Goal: Task Accomplishment & Management: Manage account settings

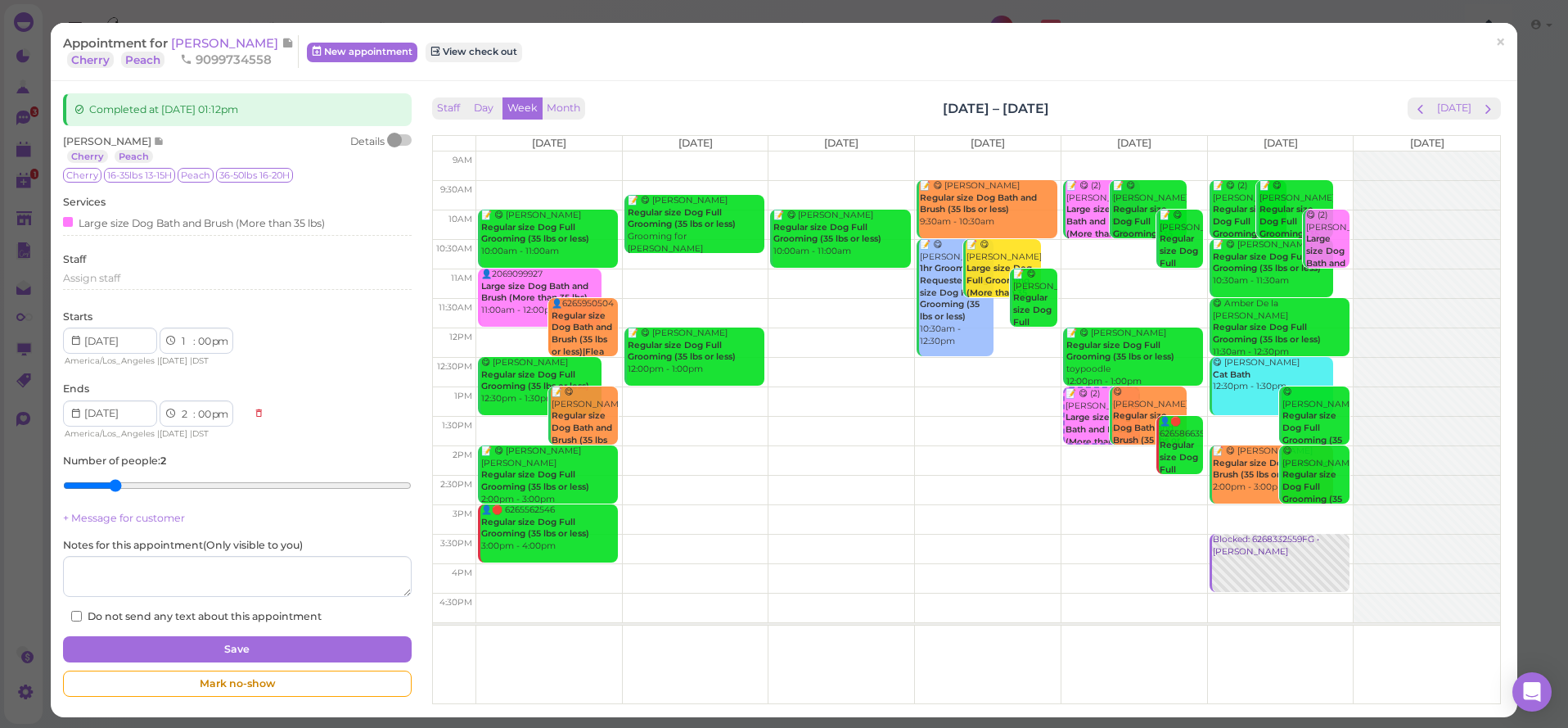
click at [1499, 47] on span "×" at bounding box center [1501, 42] width 11 height 23
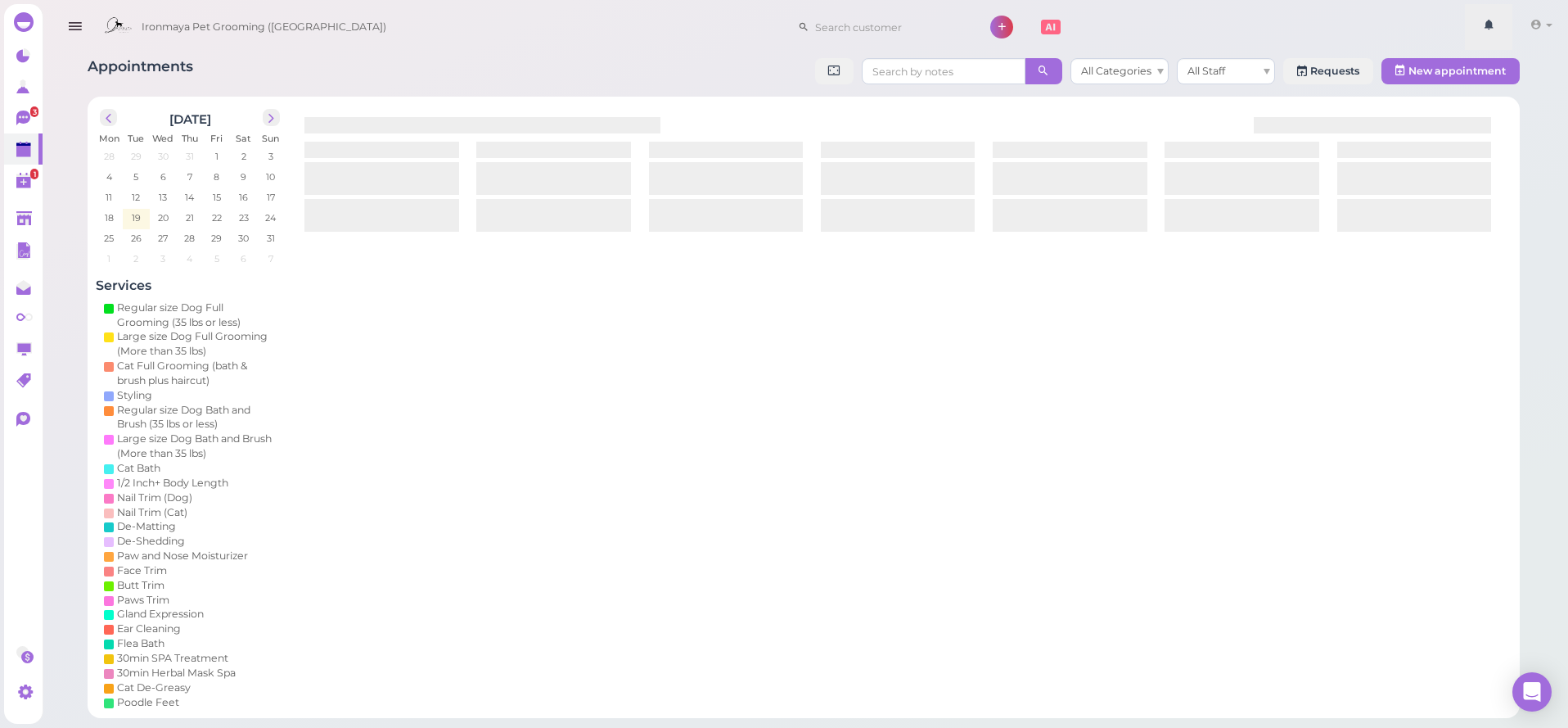
click at [1501, 44] on link at bounding box center [1489, 26] width 47 height 46
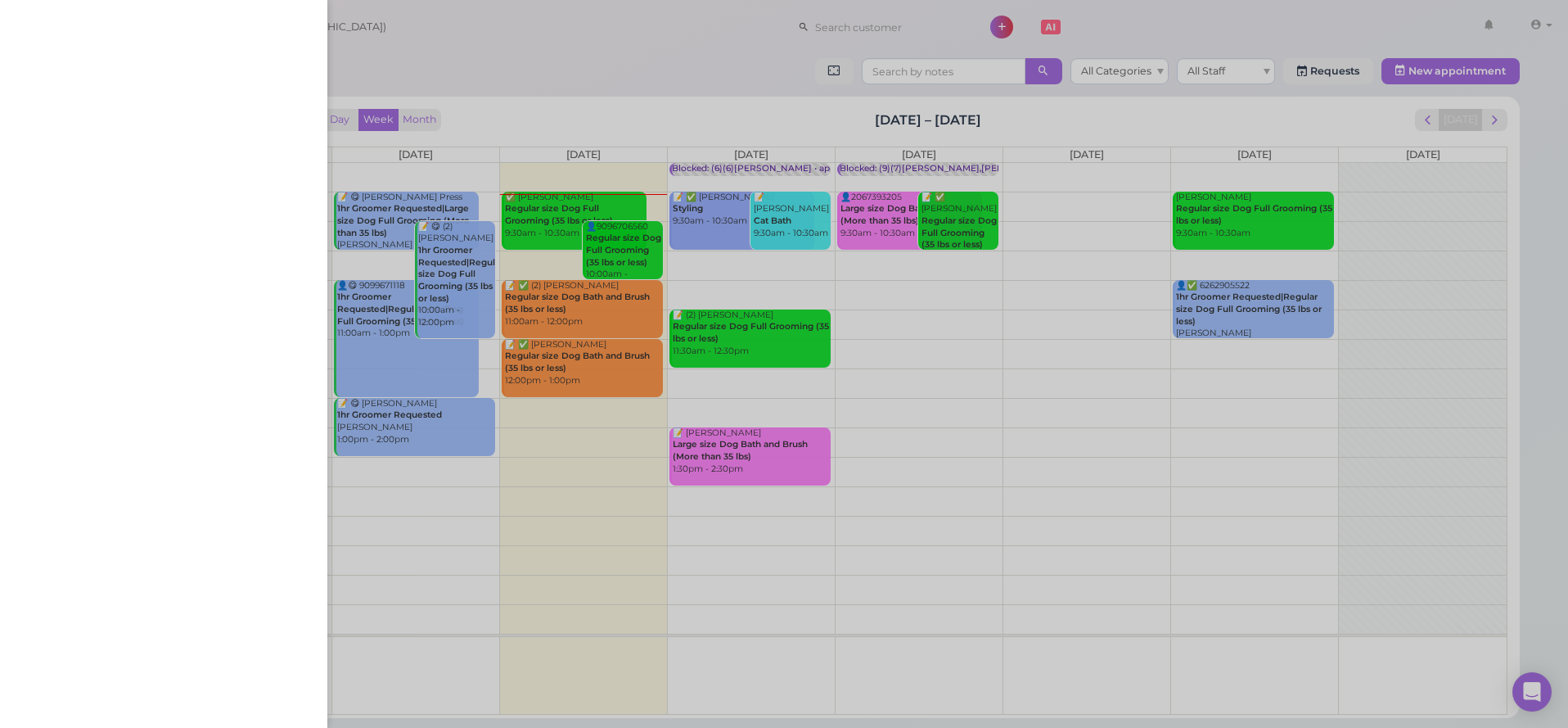
drag, startPoint x: 477, startPoint y: 20, endPoint x: 465, endPoint y: 23, distance: 12.4
click at [474, 22] on div at bounding box center [784, 364] width 1568 height 728
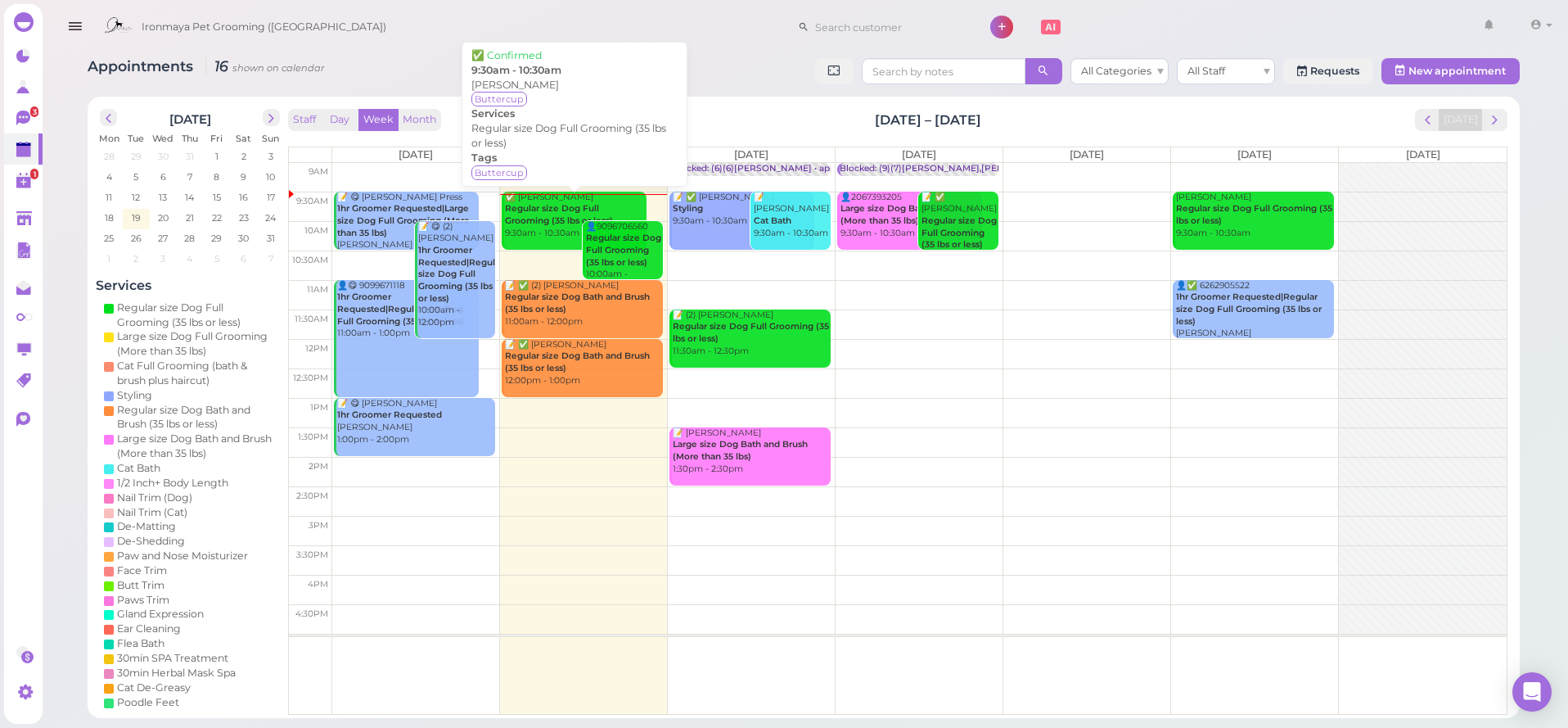
click at [556, 222] on b "Regular size Dog Full Grooming (35 lbs or less)" at bounding box center [559, 214] width 108 height 23
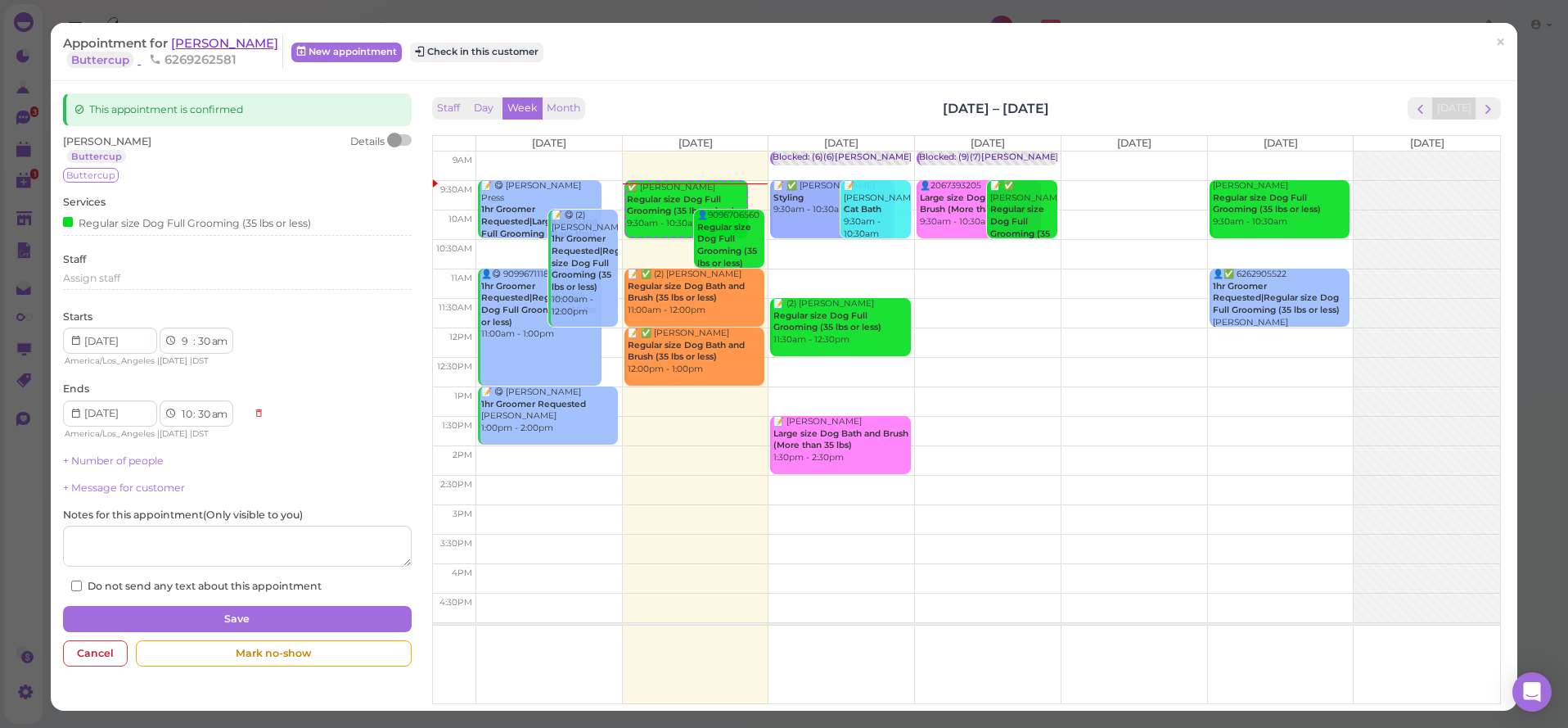
click at [214, 45] on span "[PERSON_NAME]" at bounding box center [225, 43] width 108 height 16
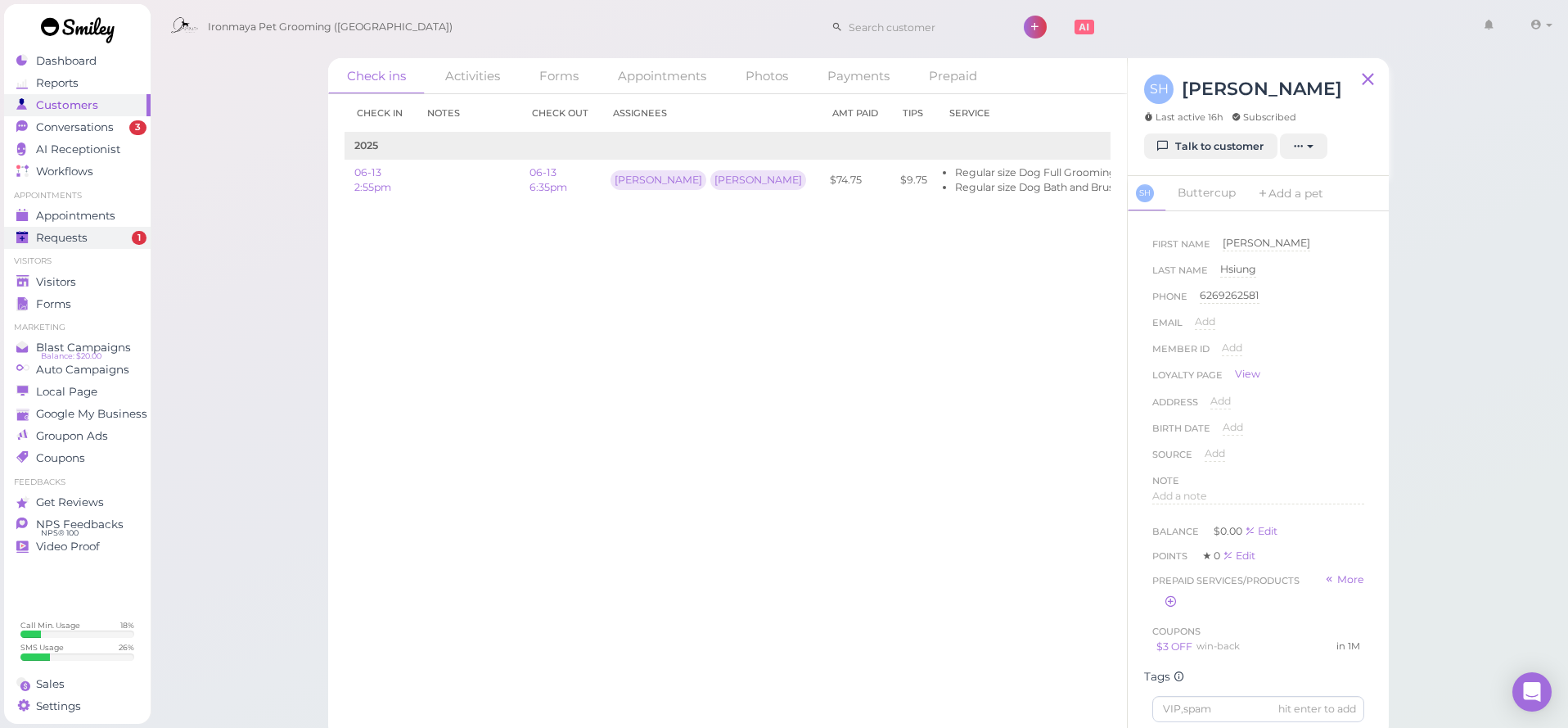
click at [60, 229] on link "Requests 1" at bounding box center [77, 238] width 147 height 22
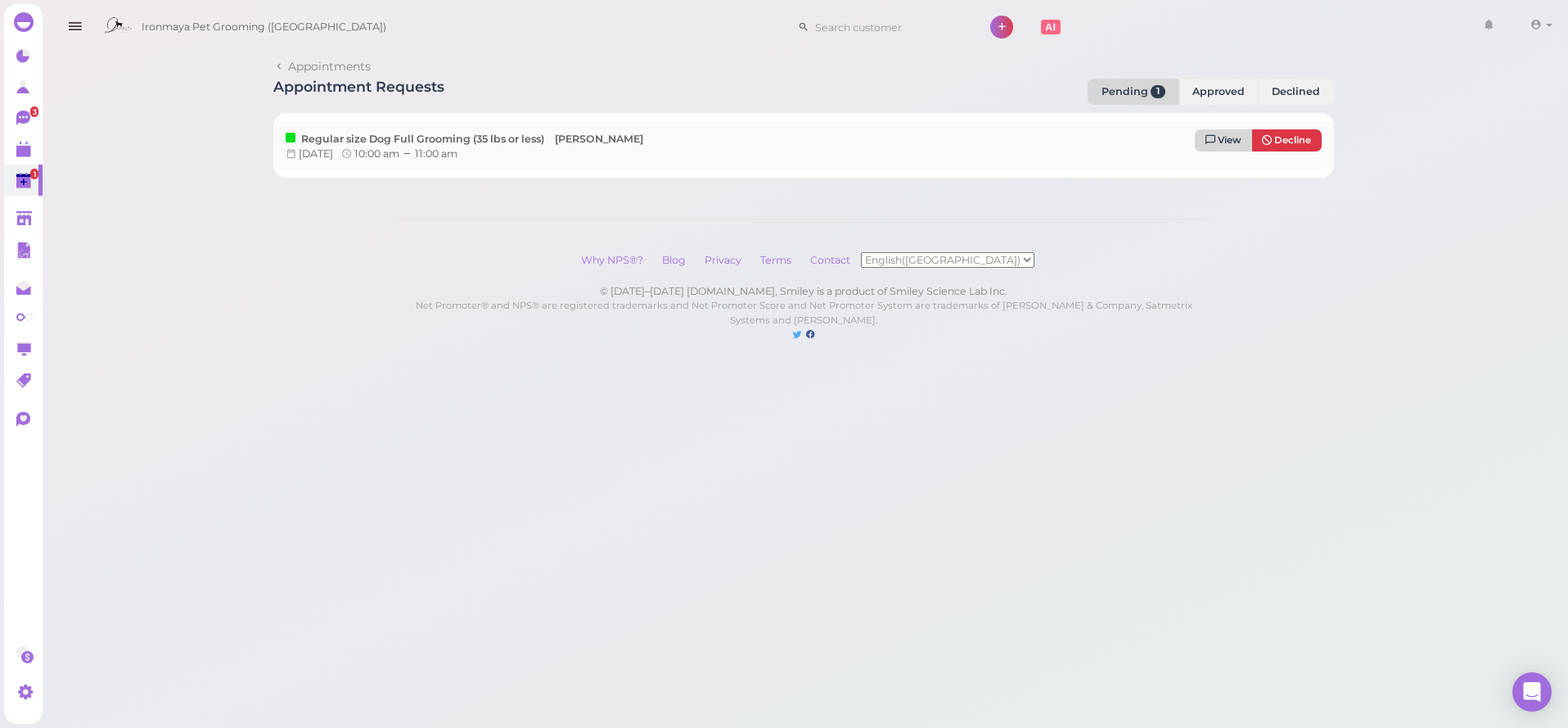
click at [1234, 140] on span "View" at bounding box center [1230, 140] width 24 height 12
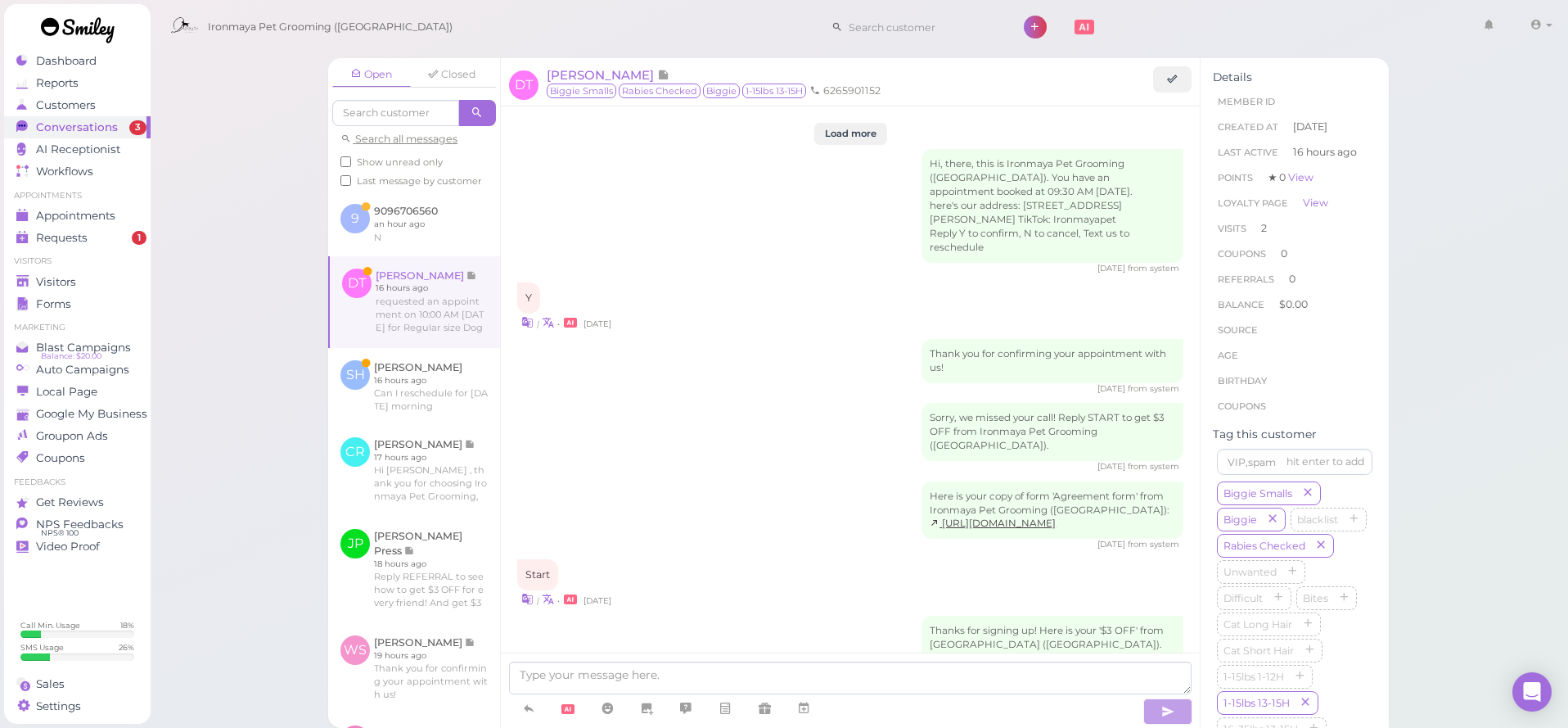
scroll to position [2217, 0]
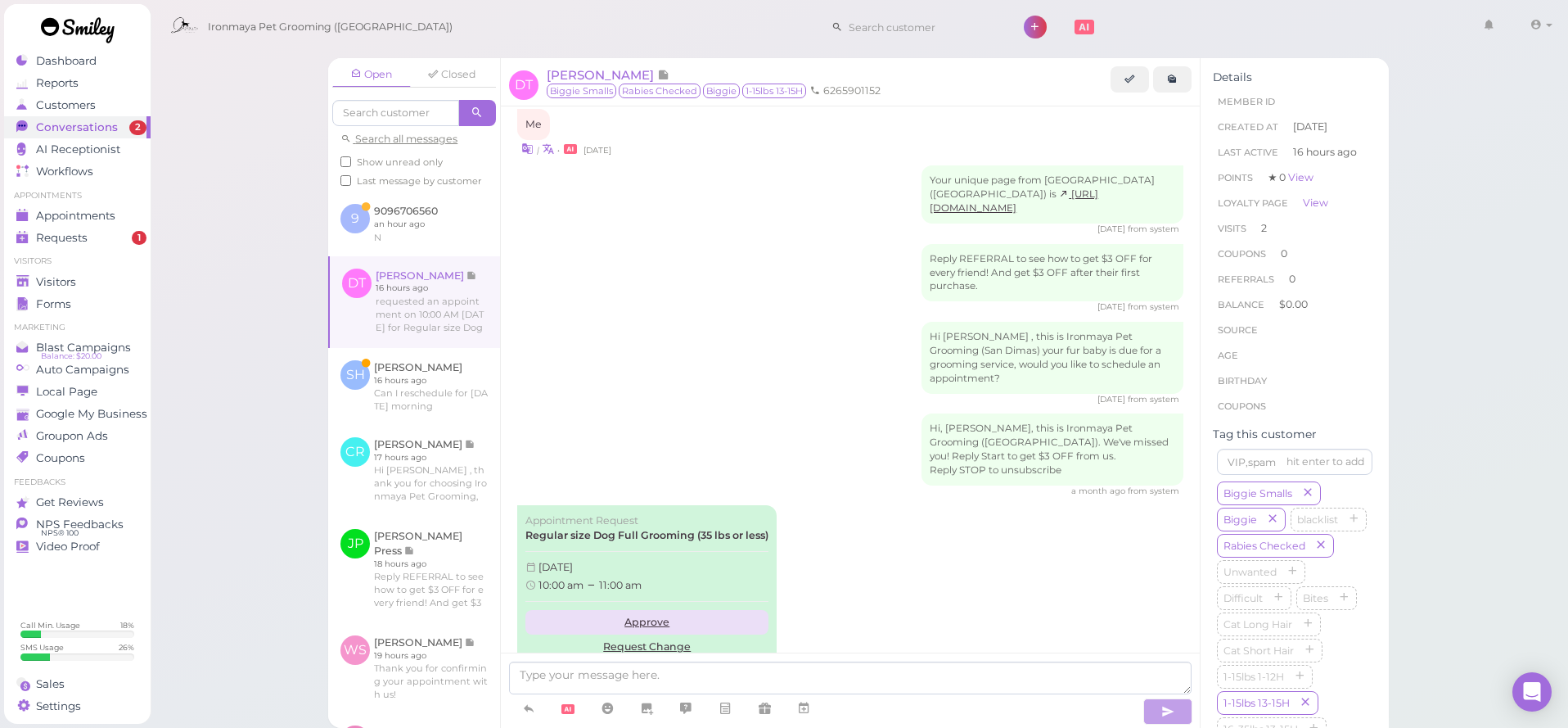
click at [643, 609] on link "Approve" at bounding box center [647, 621] width 243 height 25
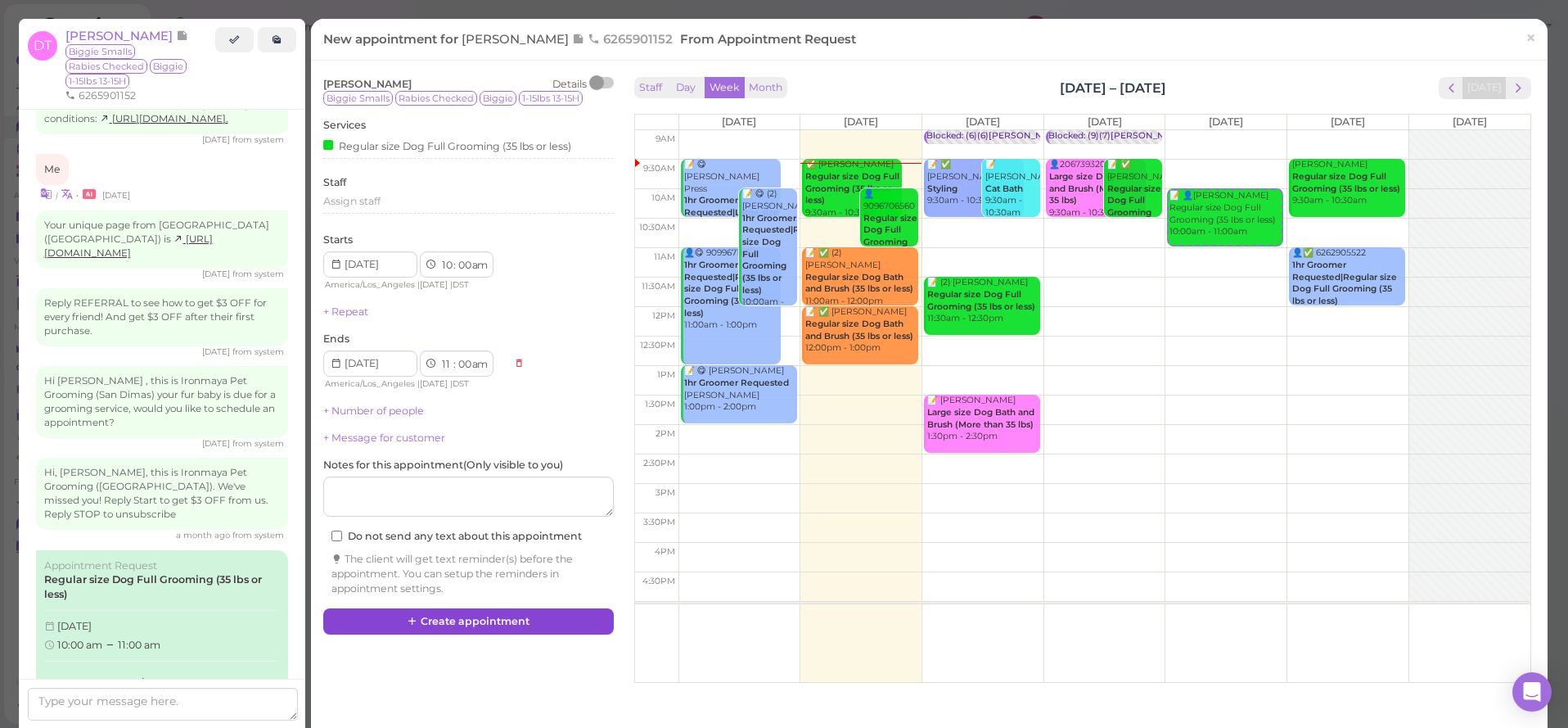
click at [541, 615] on button "Create appointment" at bounding box center [468, 621] width 291 height 26
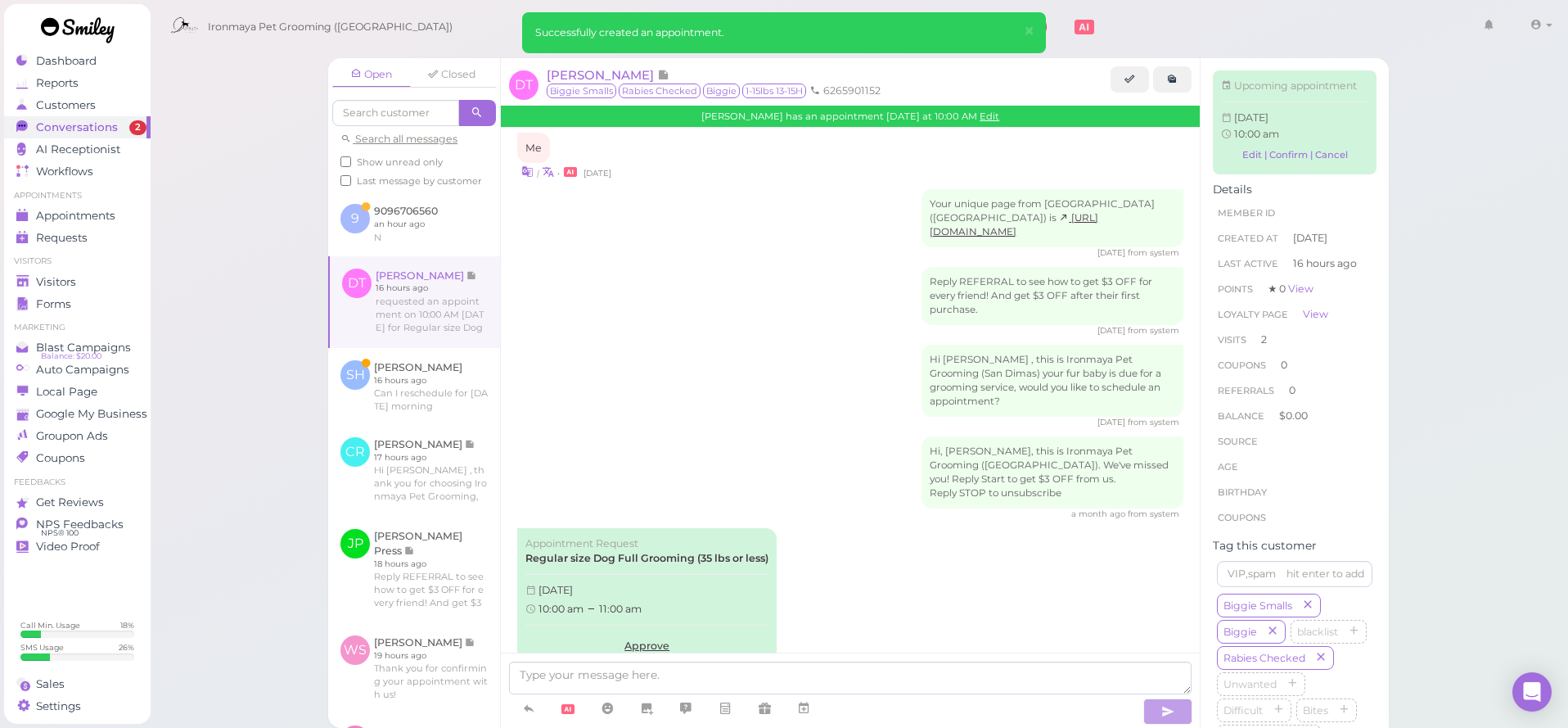
scroll to position [2371, 0]
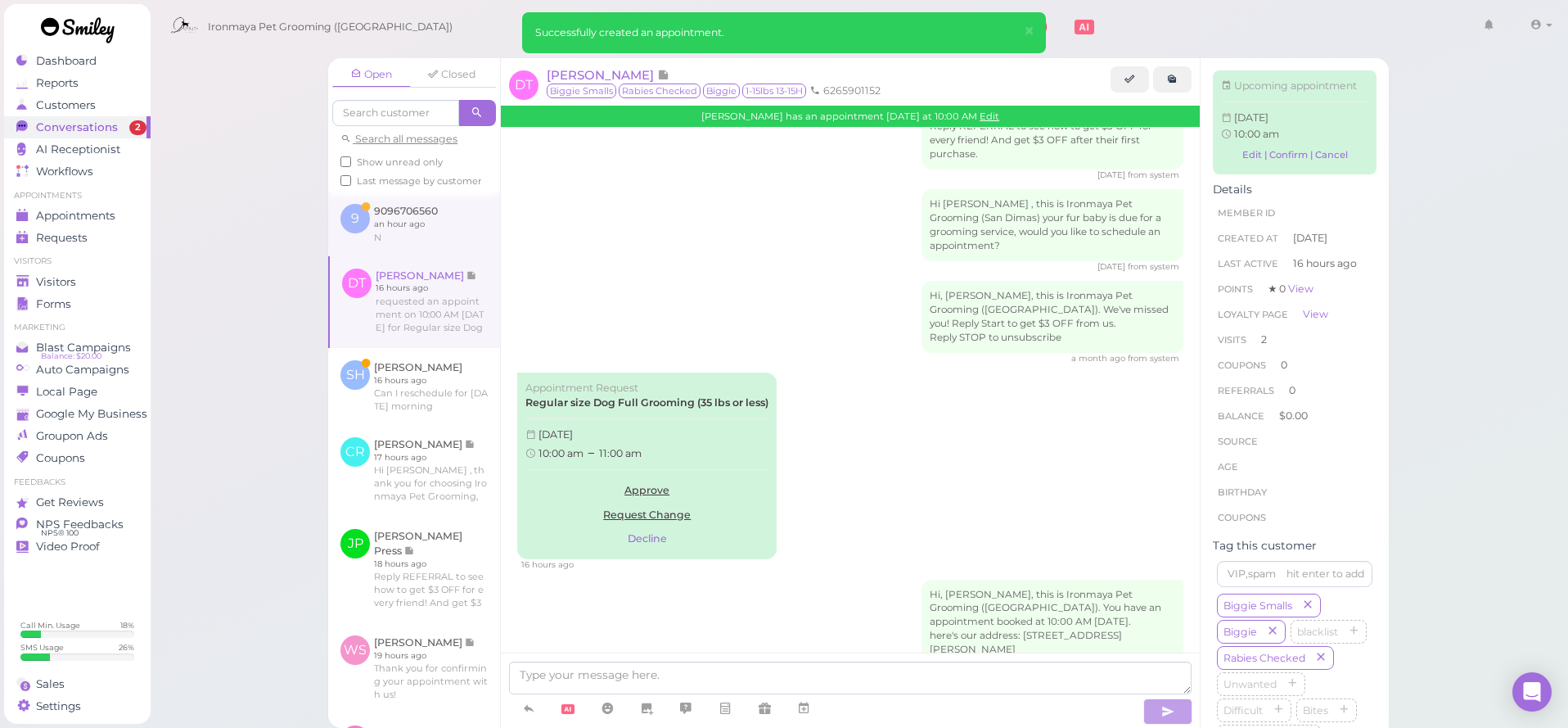
click at [420, 213] on link at bounding box center [414, 224] width 171 height 64
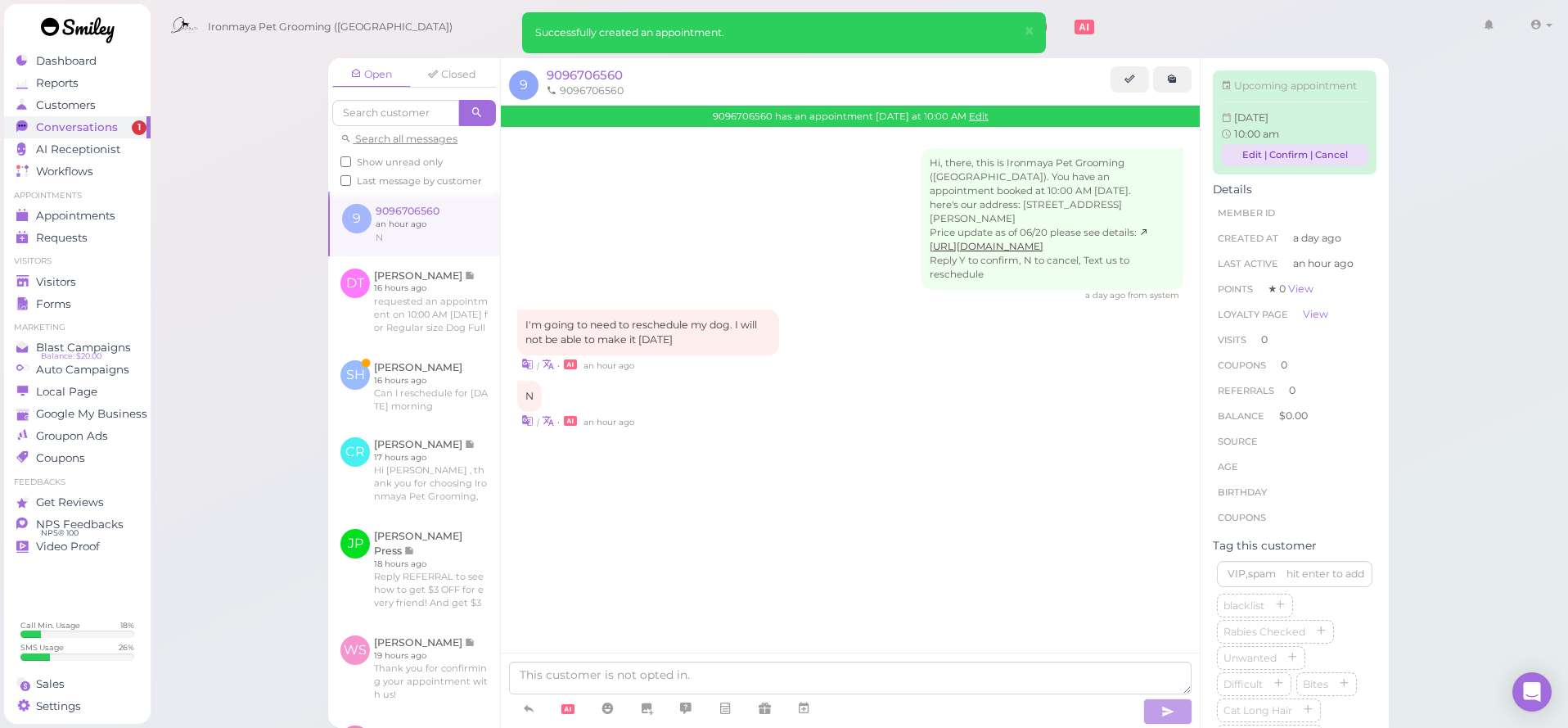
click at [1328, 152] on link "Edit | Confirm | Cancel" at bounding box center [1295, 155] width 148 height 22
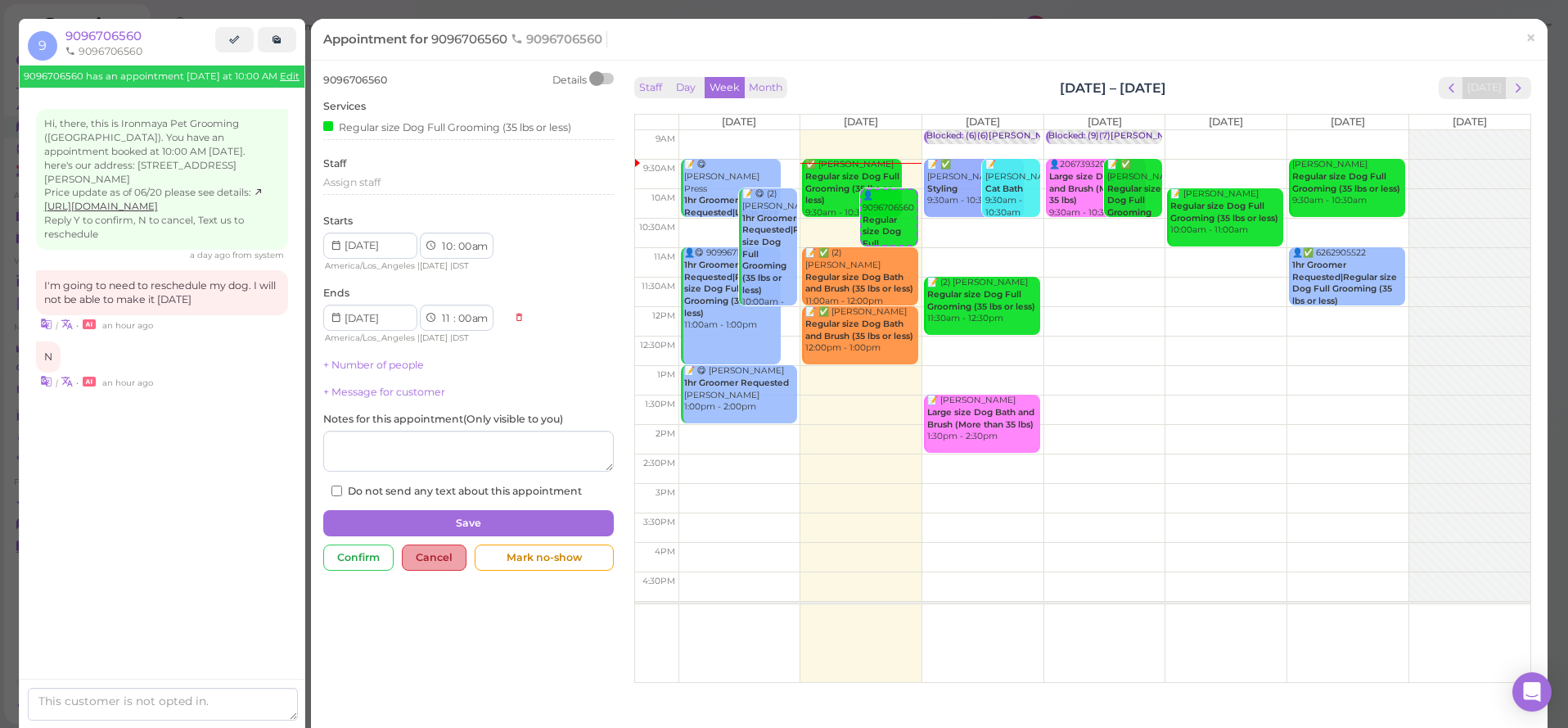
click at [442, 545] on div "Cancel" at bounding box center [434, 557] width 65 height 26
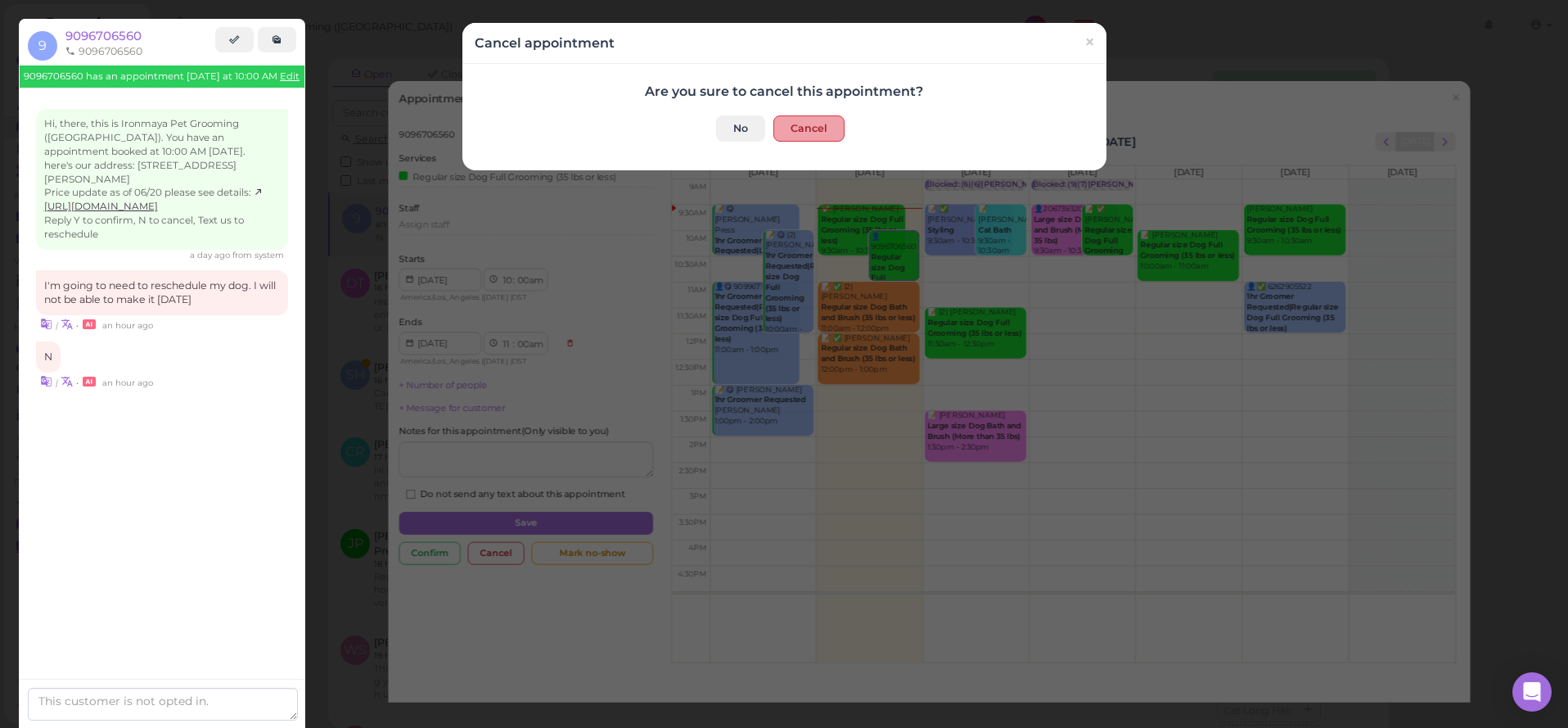
click at [824, 122] on button "Cancel" at bounding box center [809, 129] width 71 height 26
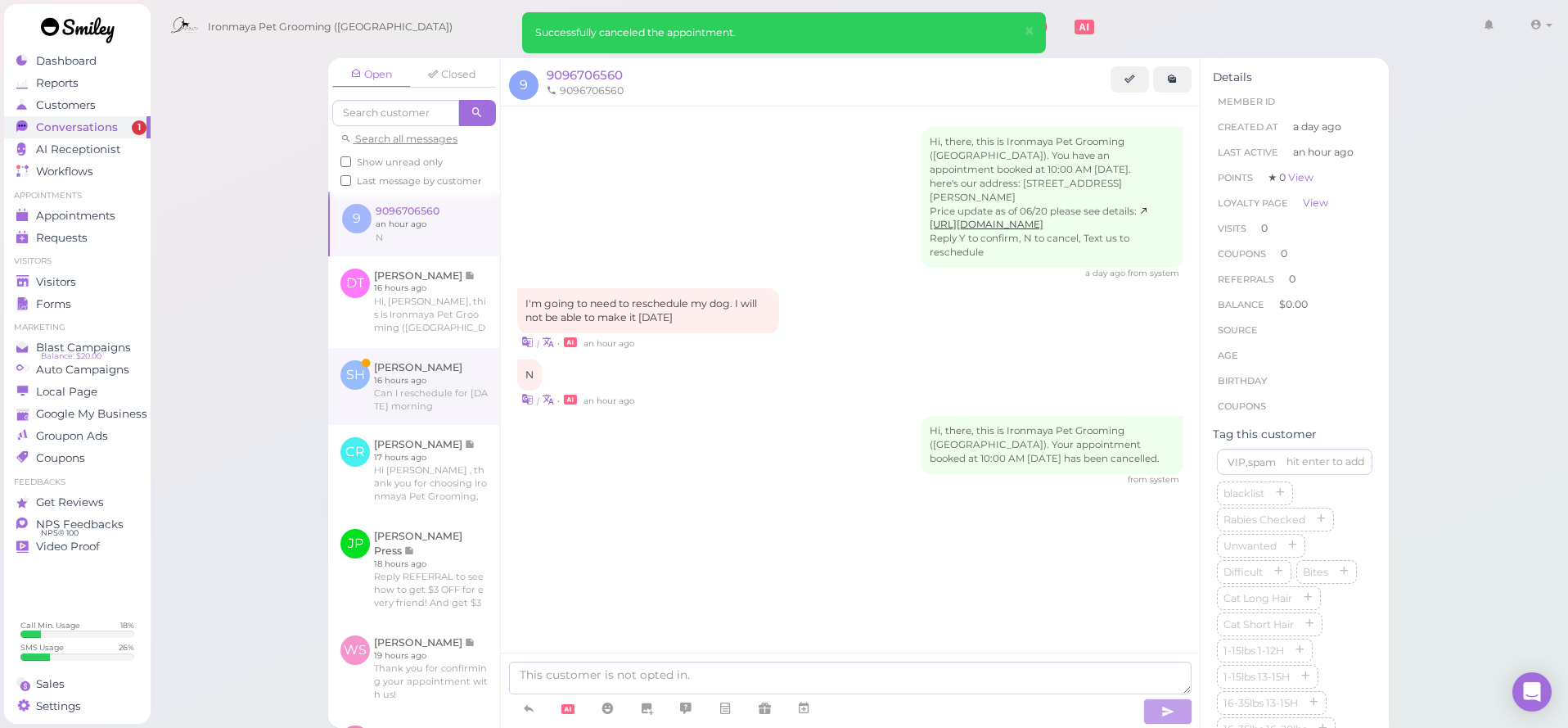
click at [444, 390] on link at bounding box center [414, 386] width 171 height 77
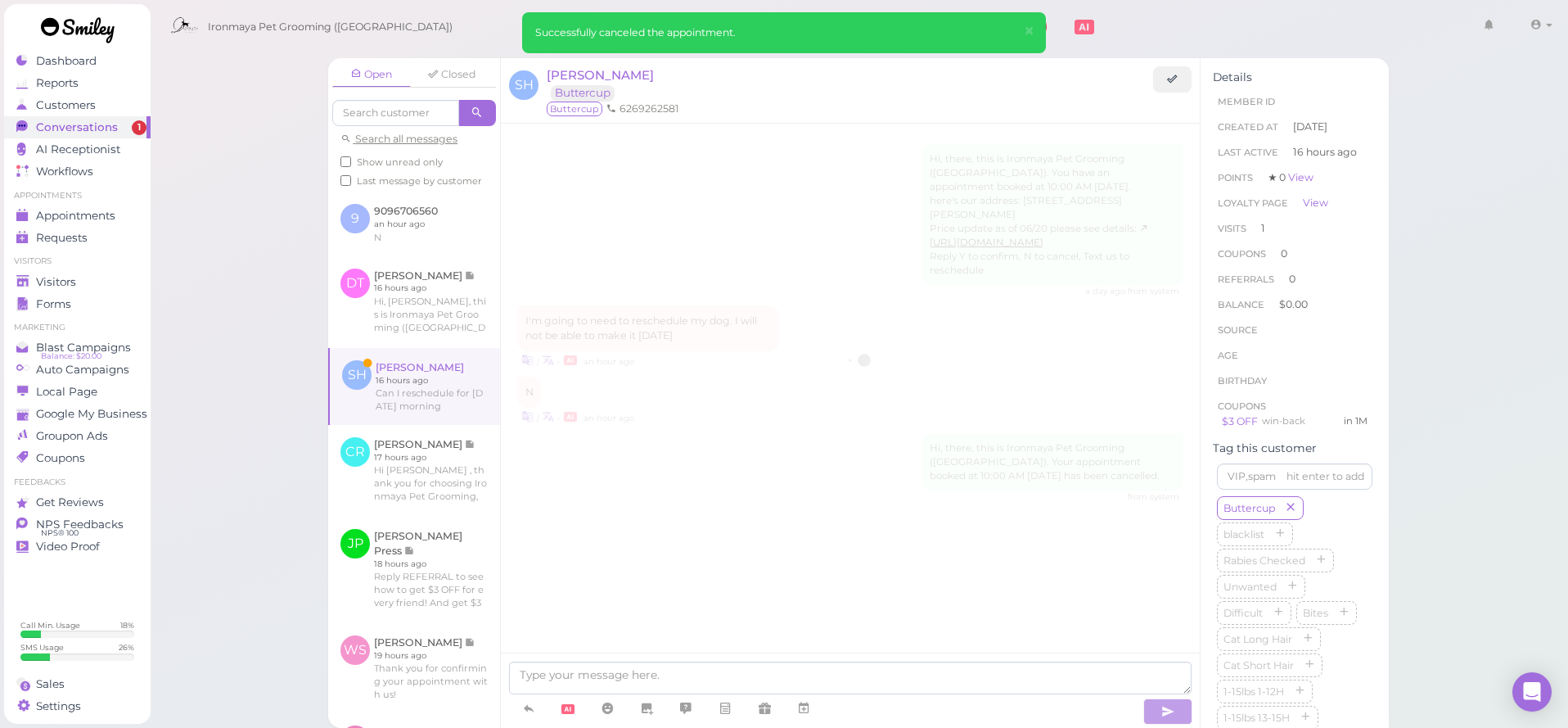
scroll to position [1764, 0]
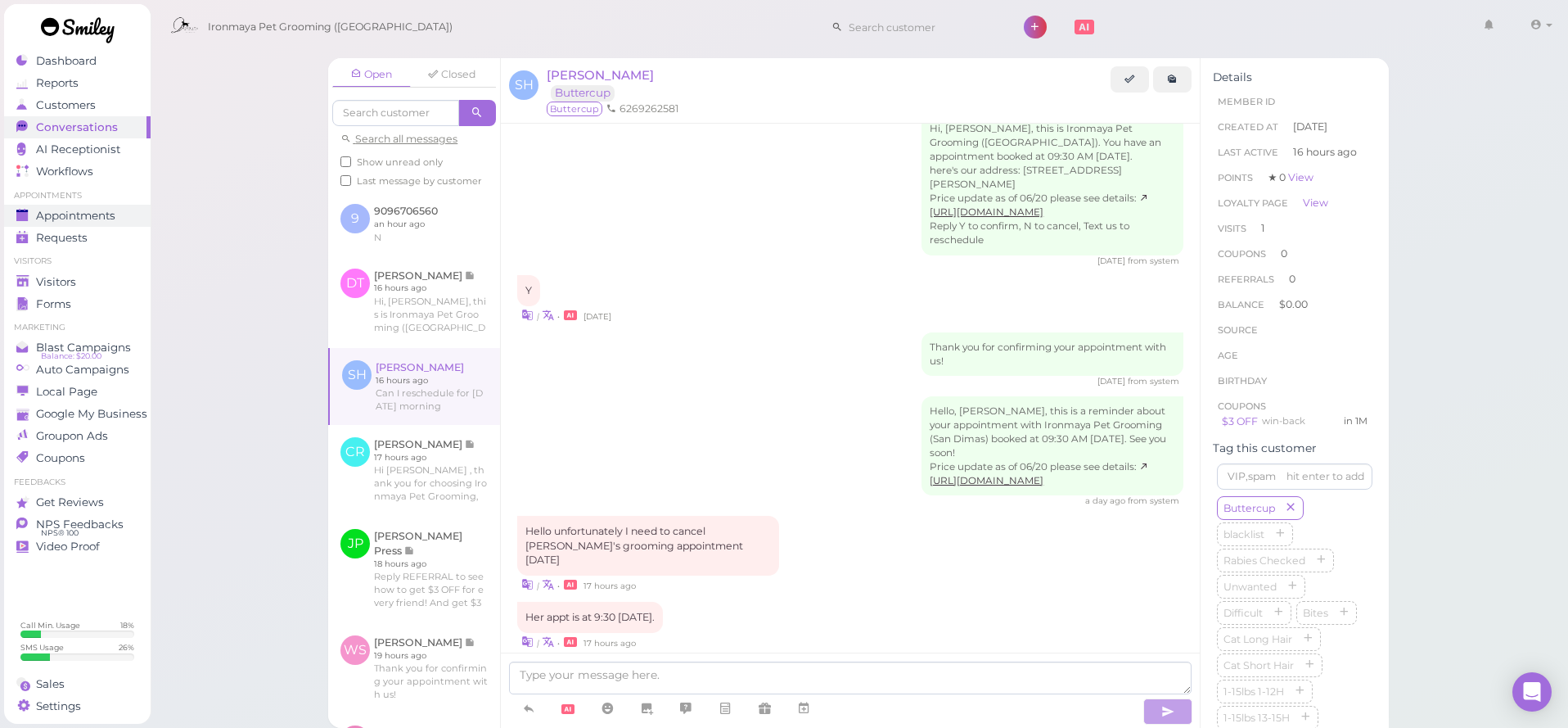
click at [109, 212] on span "Appointments" at bounding box center [75, 215] width 79 height 14
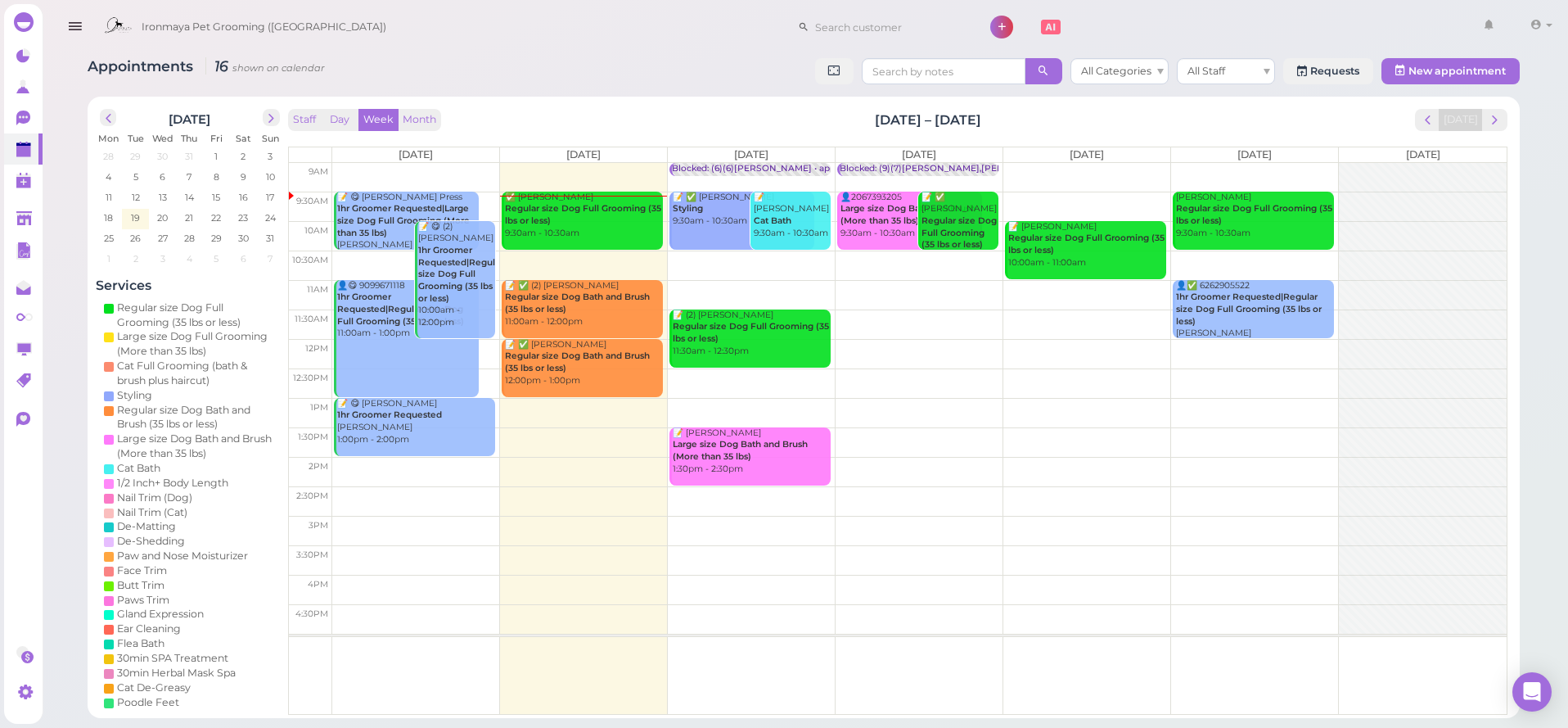
click at [605, 219] on div "✅ Susan Hsiung Regular size Dog Full Grooming (35 lbs or less) 9:30am - 10:30am" at bounding box center [584, 215] width 159 height 48
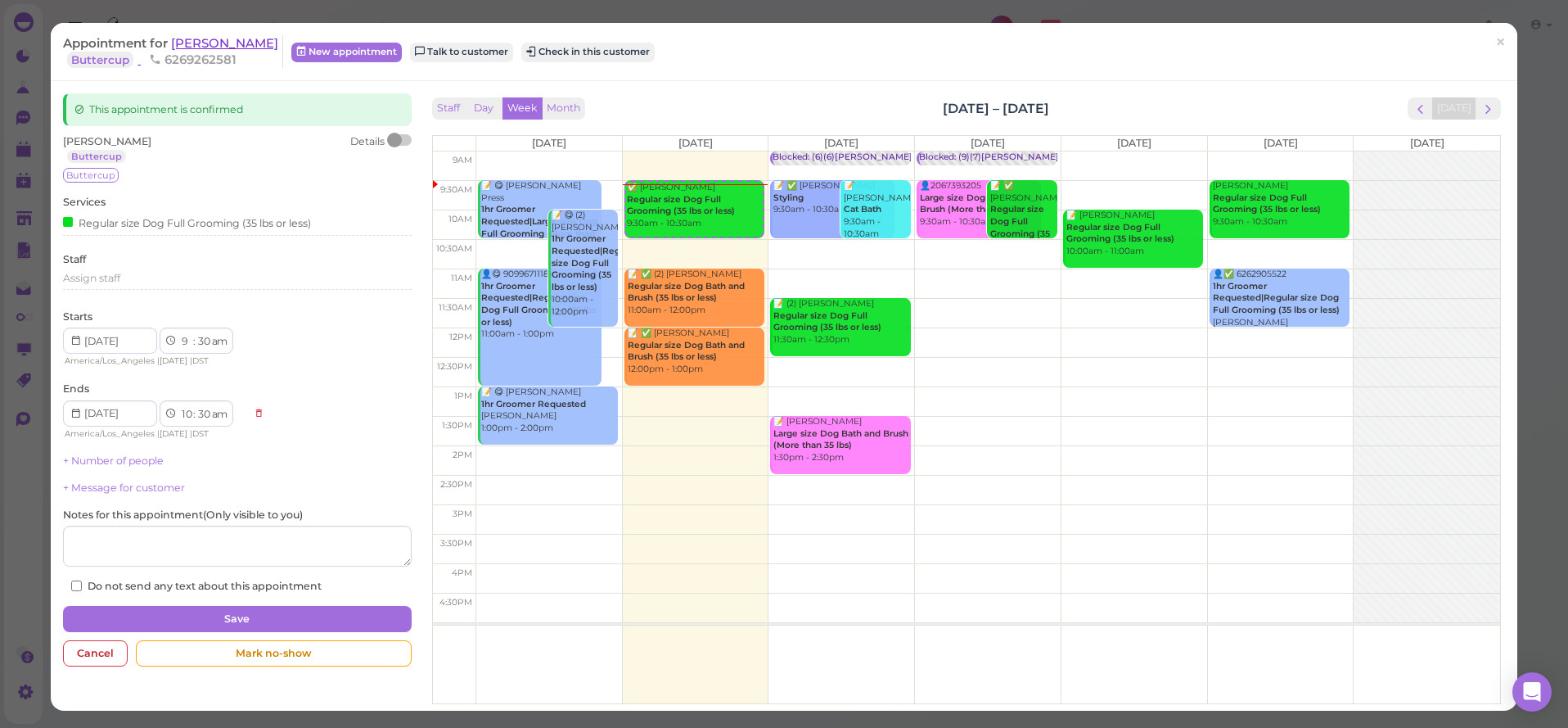
click at [206, 43] on span "[PERSON_NAME]" at bounding box center [225, 43] width 108 height 16
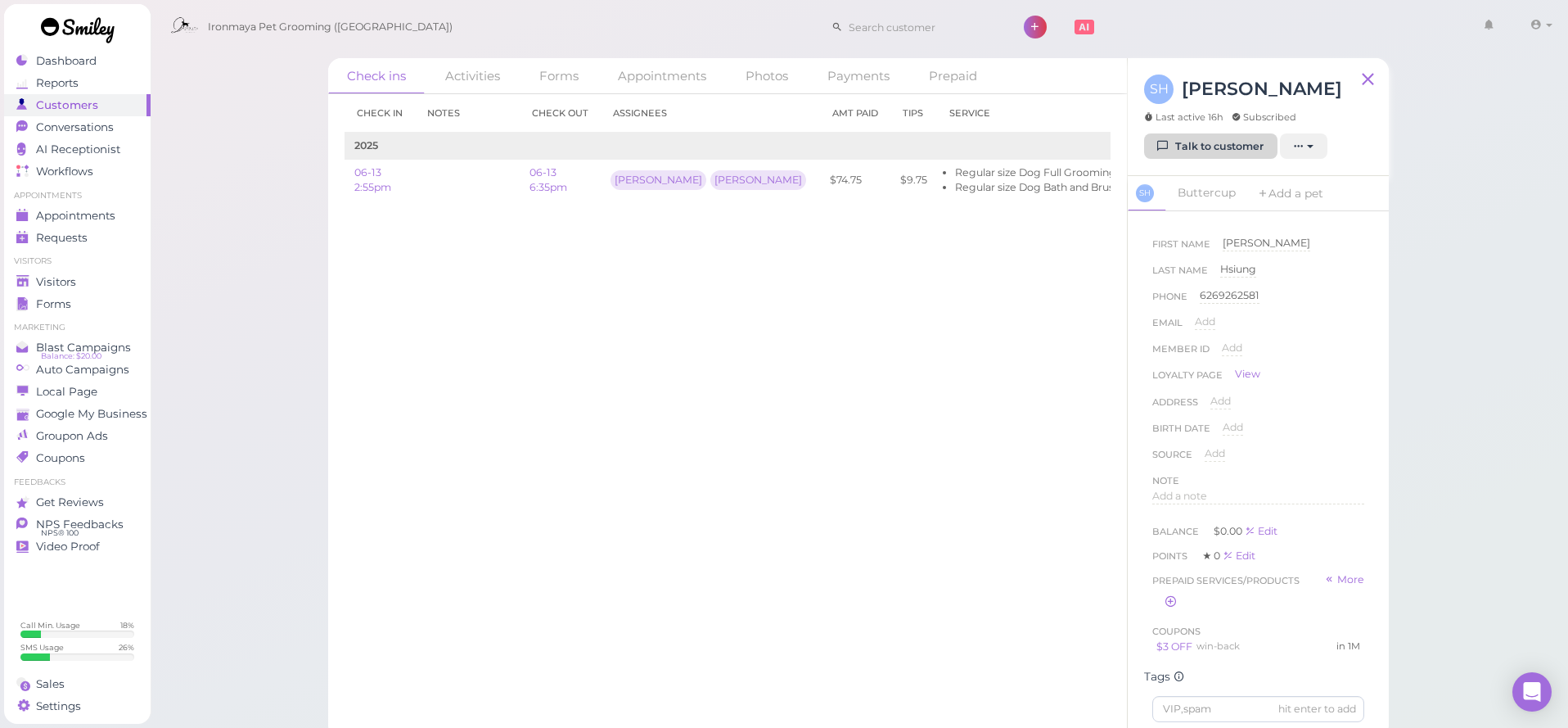
click at [1193, 151] on link "Talk to customer" at bounding box center [1210, 146] width 133 height 26
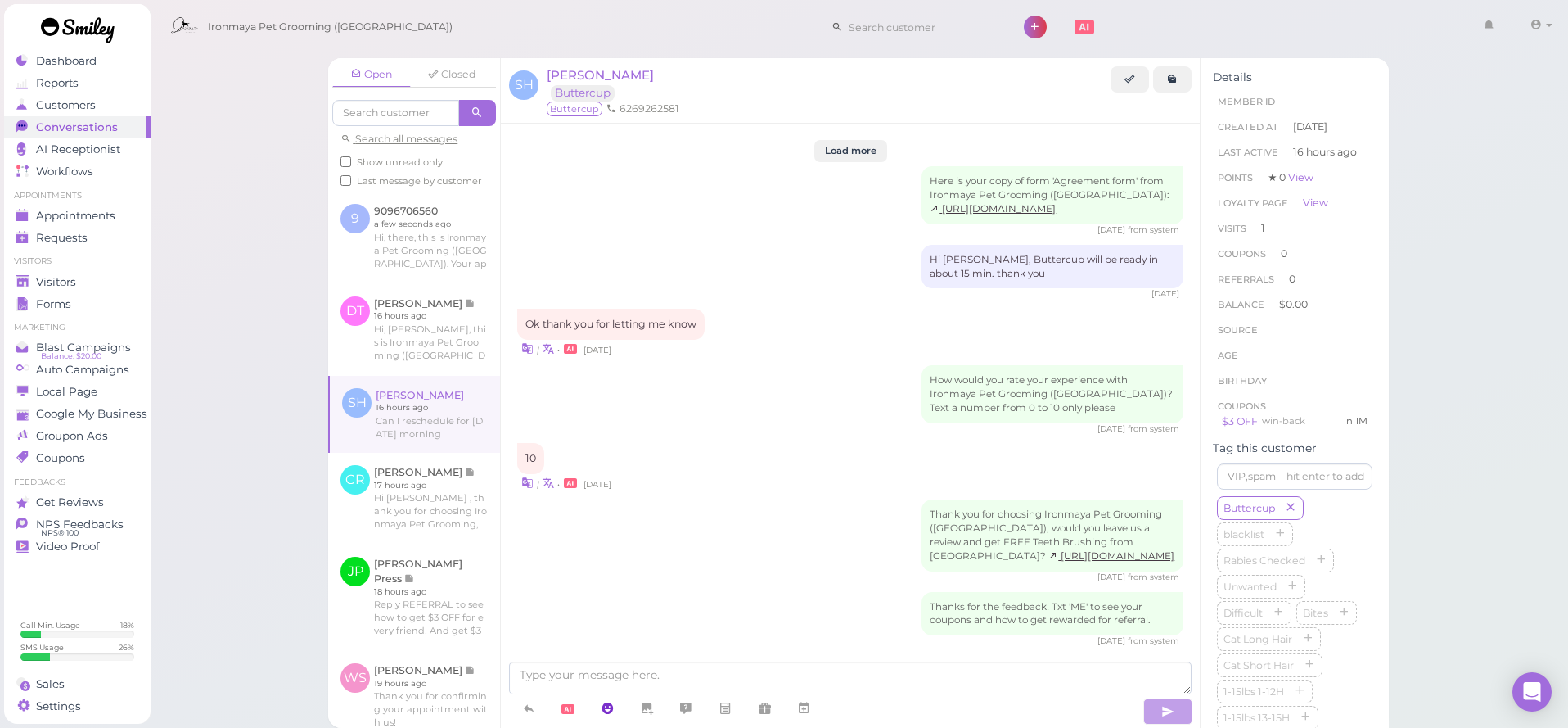
scroll to position [1764, 0]
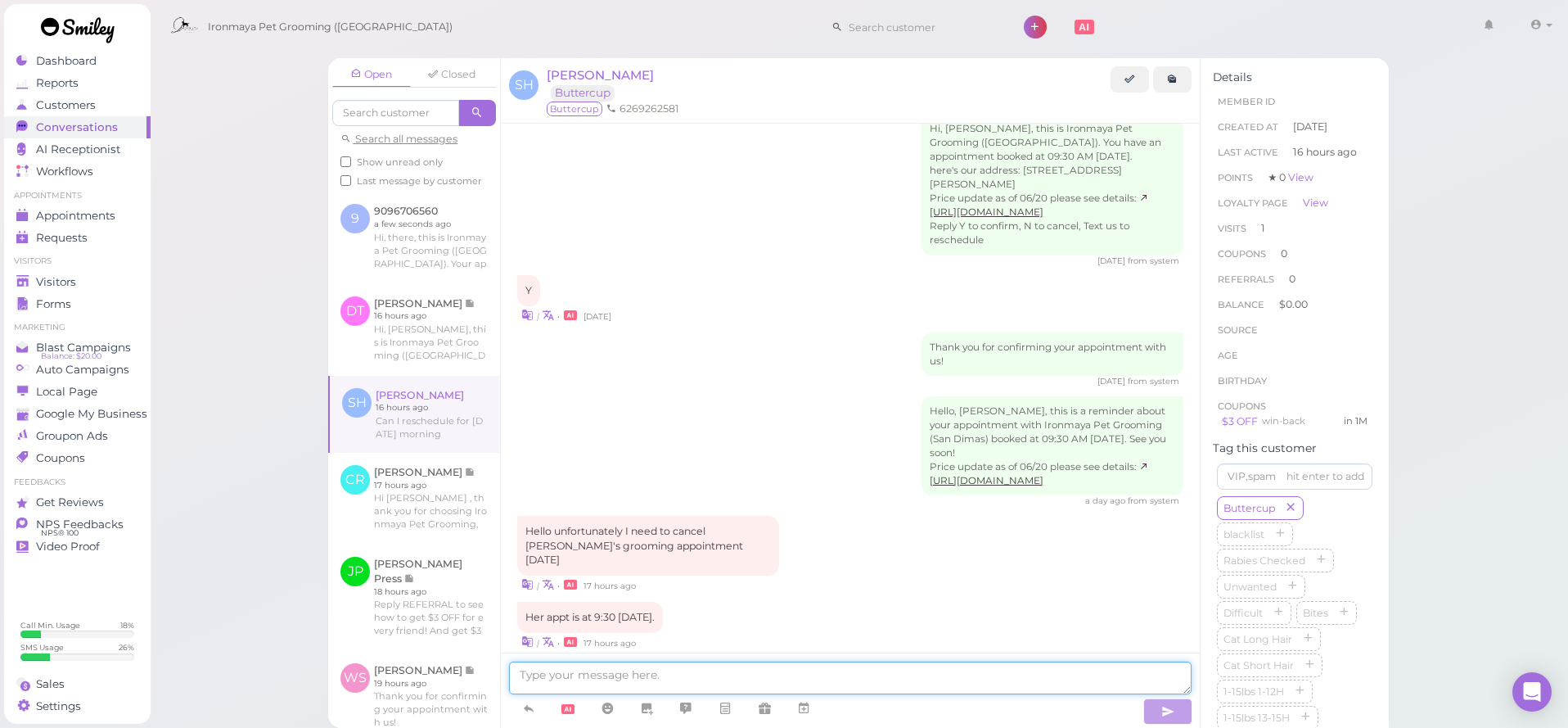
click at [612, 681] on textarea at bounding box center [850, 678] width 682 height 33
drag, startPoint x: 653, startPoint y: 679, endPoint x: 649, endPoint y: 687, distance: 8.9
click at [649, 687] on textarea "Can you come in at 10 pn Thursday?" at bounding box center [850, 678] width 682 height 33
click at [652, 677] on textarea "Can you come in at 10 pn Thursday?" at bounding box center [850, 678] width 682 height 33
type textarea "Can you come in at 10 am Thursday?"
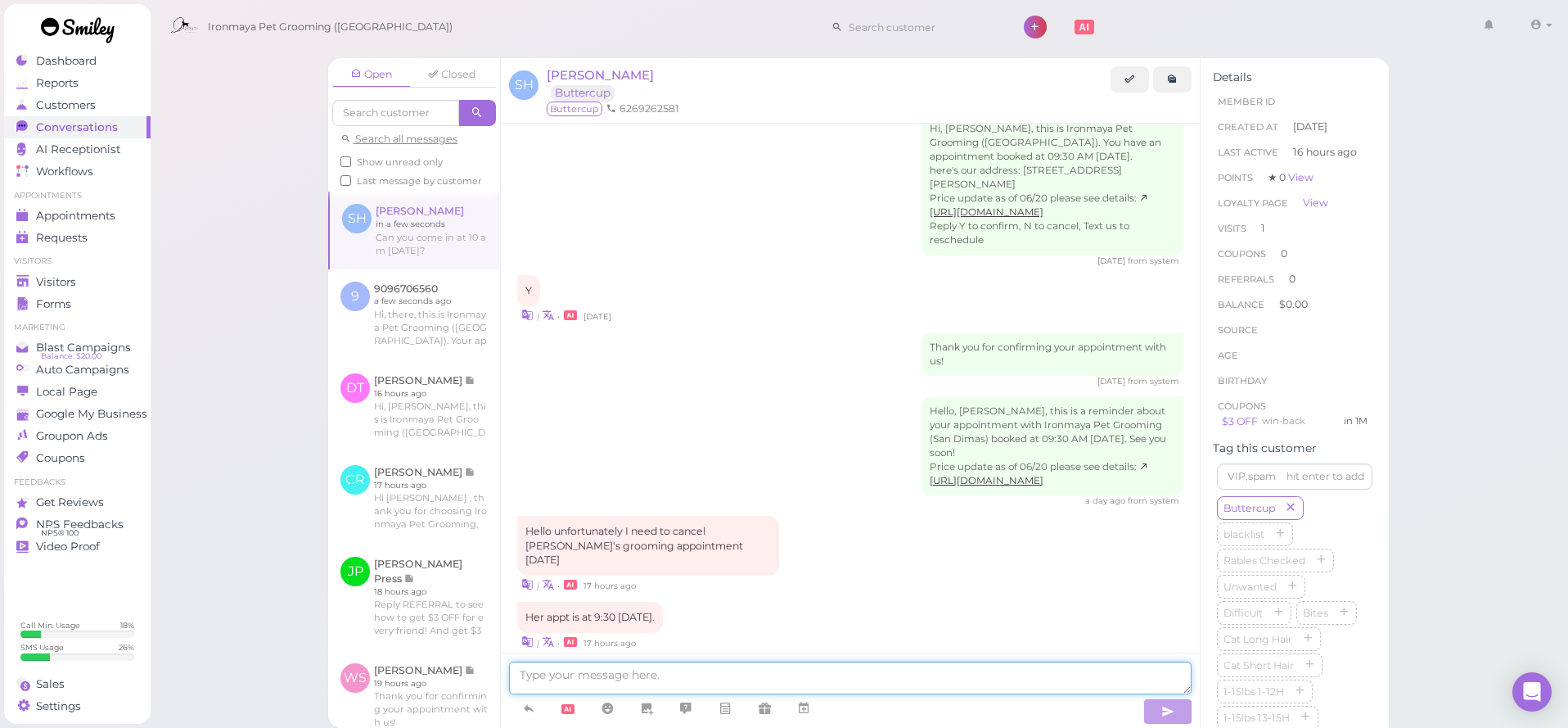
scroll to position [1802, 0]
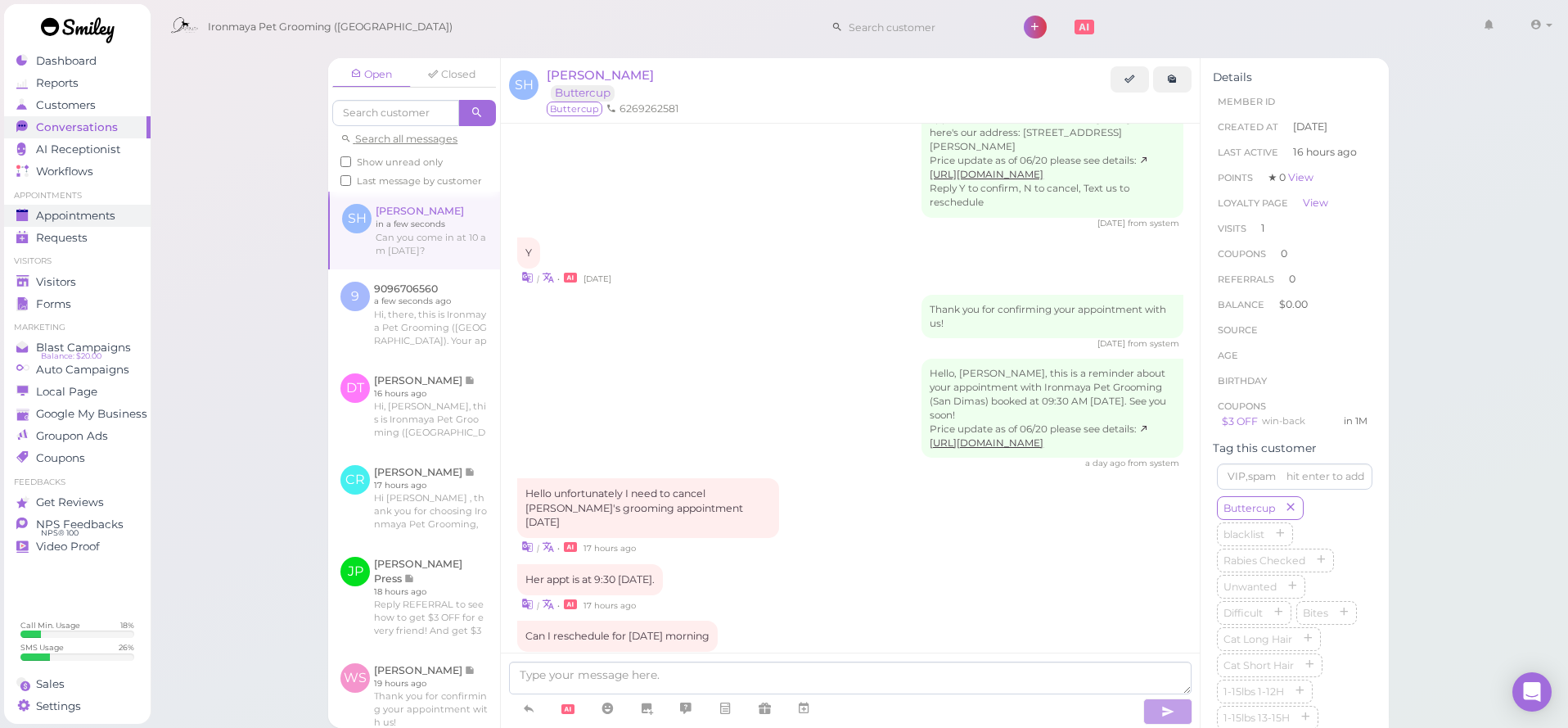
click at [77, 218] on span "Appointments" at bounding box center [75, 215] width 79 height 14
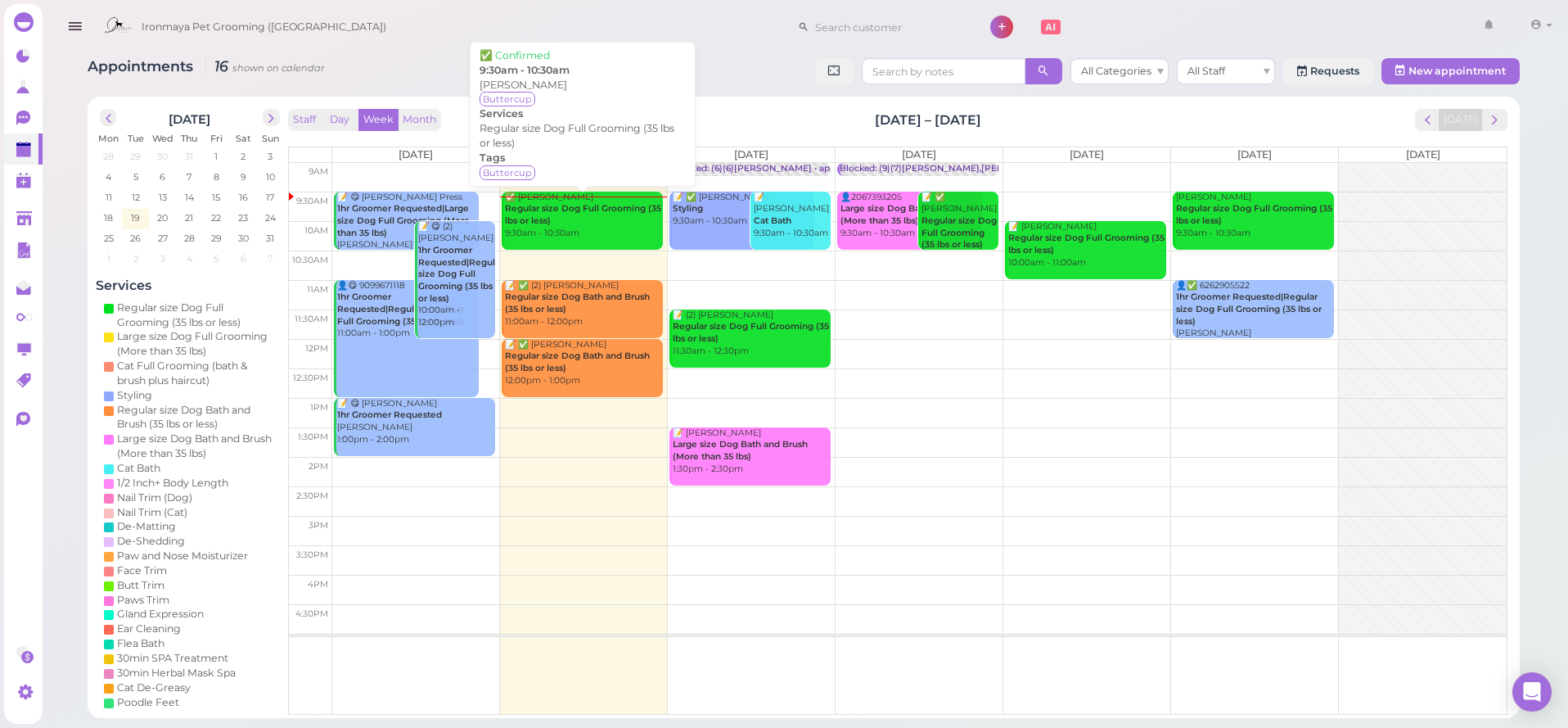
click at [578, 223] on div "✅ Susan Hsiung Regular size Dog Full Grooming (35 lbs or less) 9:30am - 10:30am" at bounding box center [584, 215] width 159 height 48
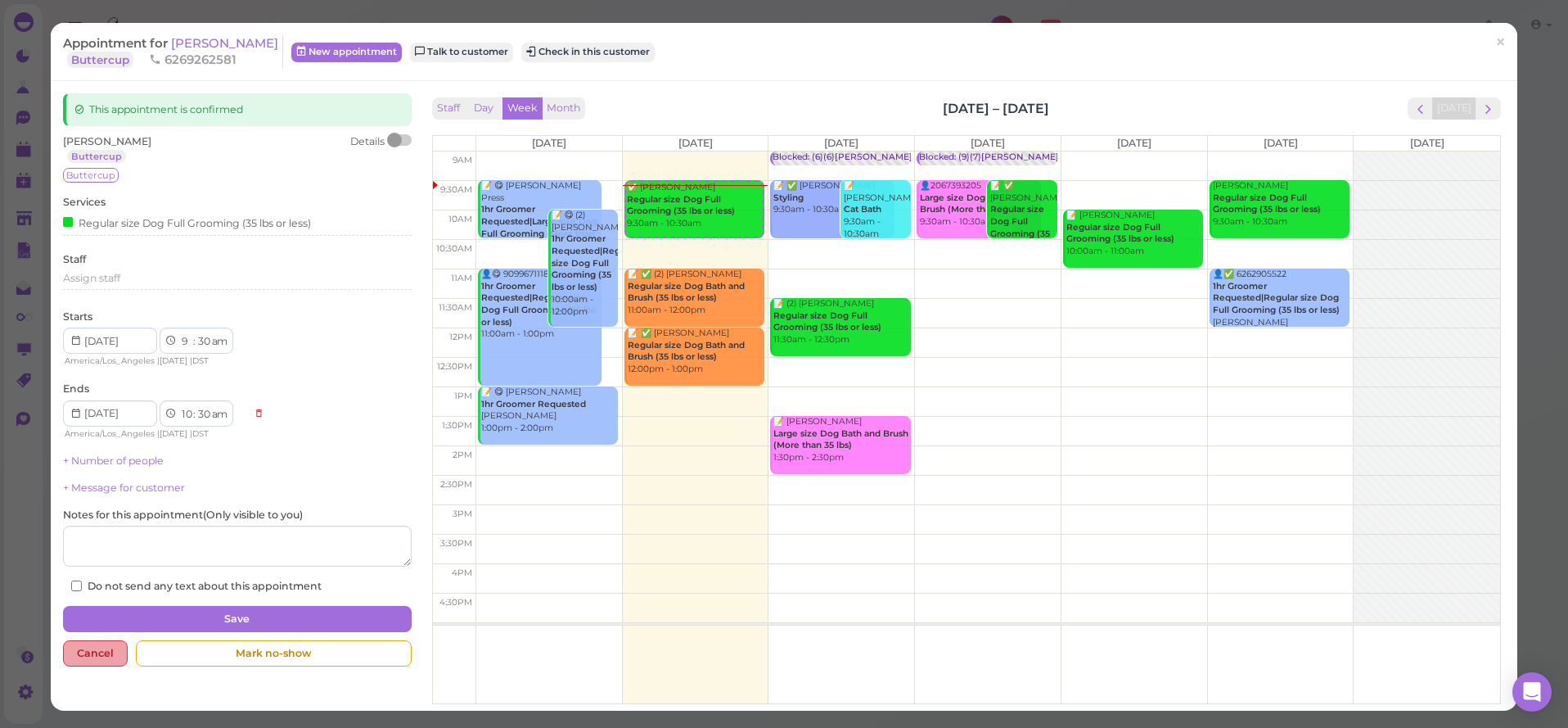
click at [95, 647] on div "Cancel" at bounding box center [95, 653] width 65 height 26
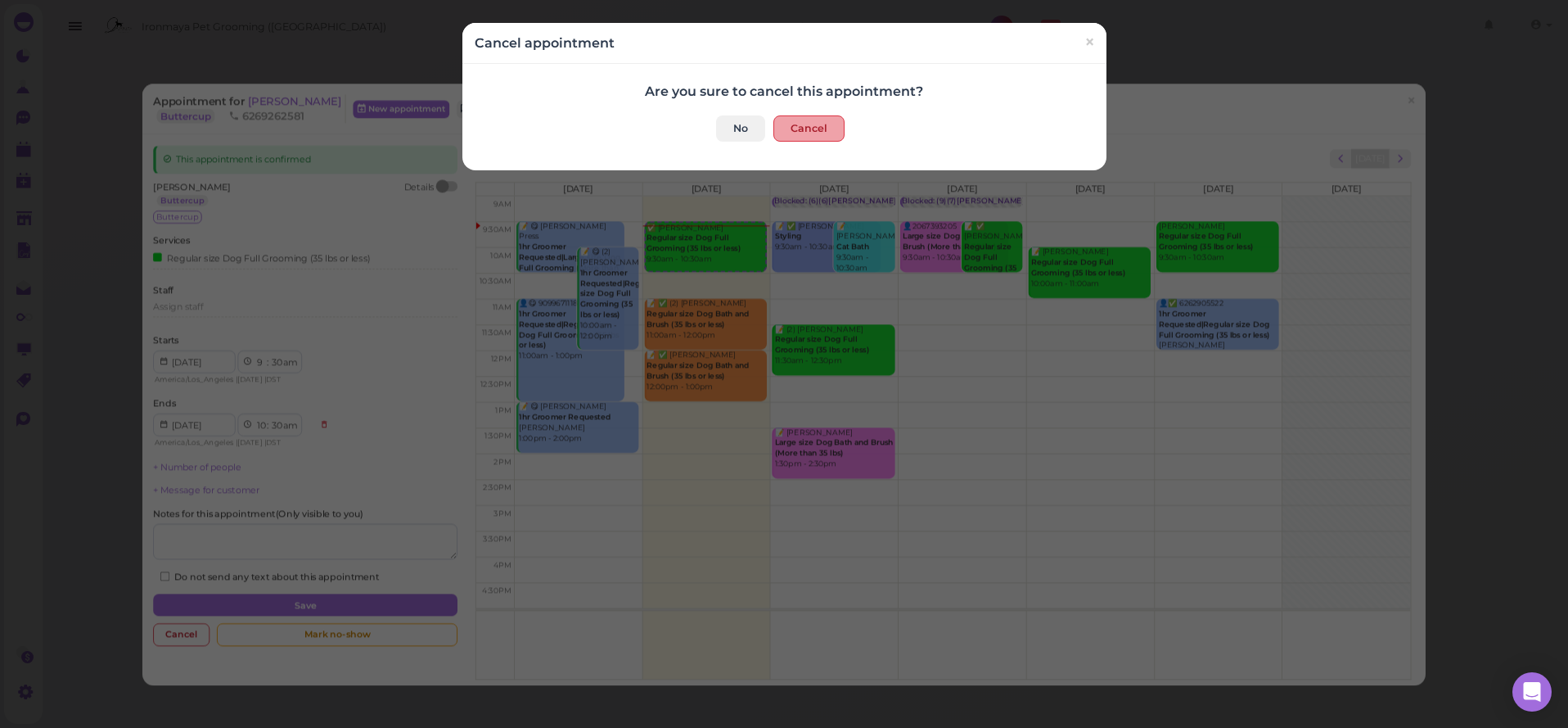
click at [829, 125] on button "Cancel" at bounding box center [809, 129] width 71 height 26
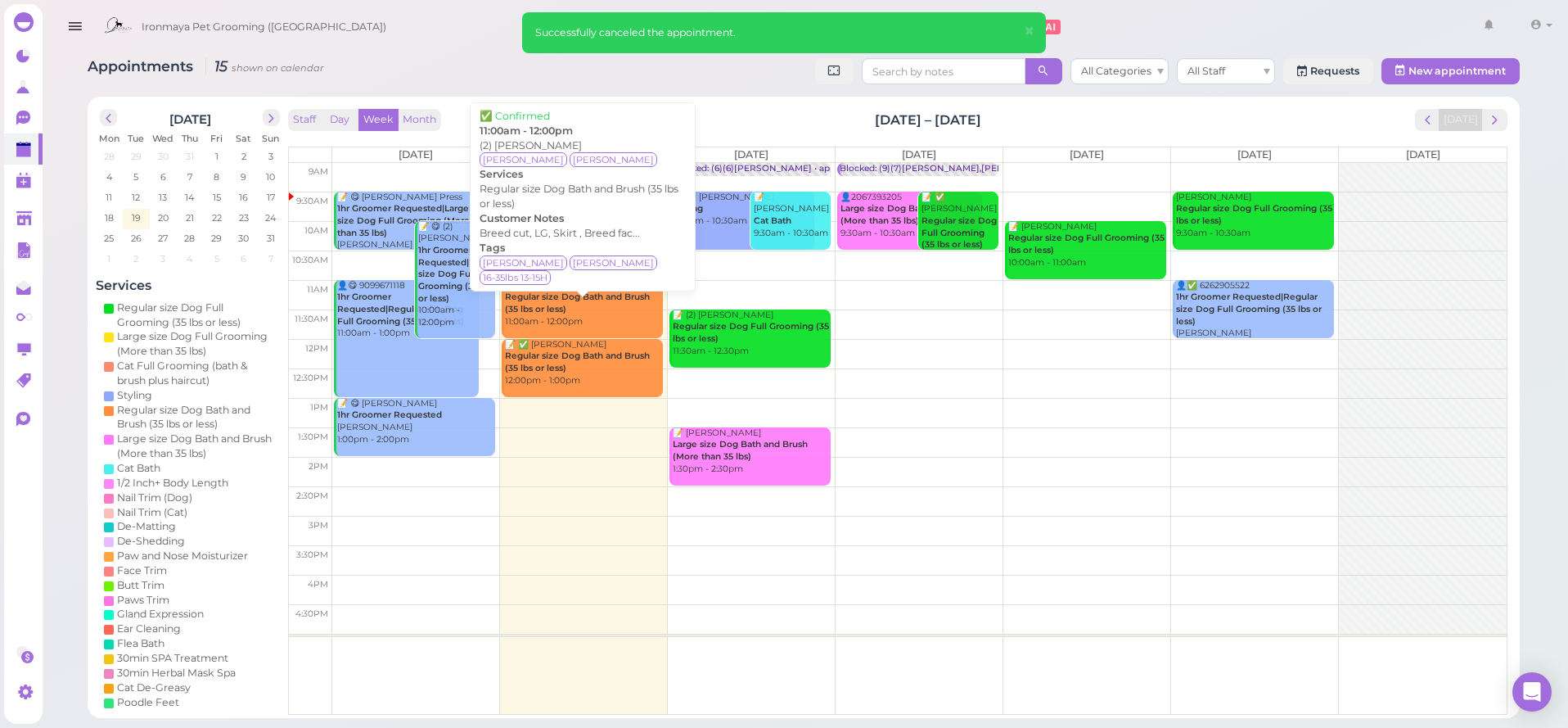
click at [567, 320] on div "📝 ✅ (2) Shari Rudolph Regular size Dog Bath and Brush (35 lbs or less) 11:00am …" at bounding box center [584, 304] width 159 height 48
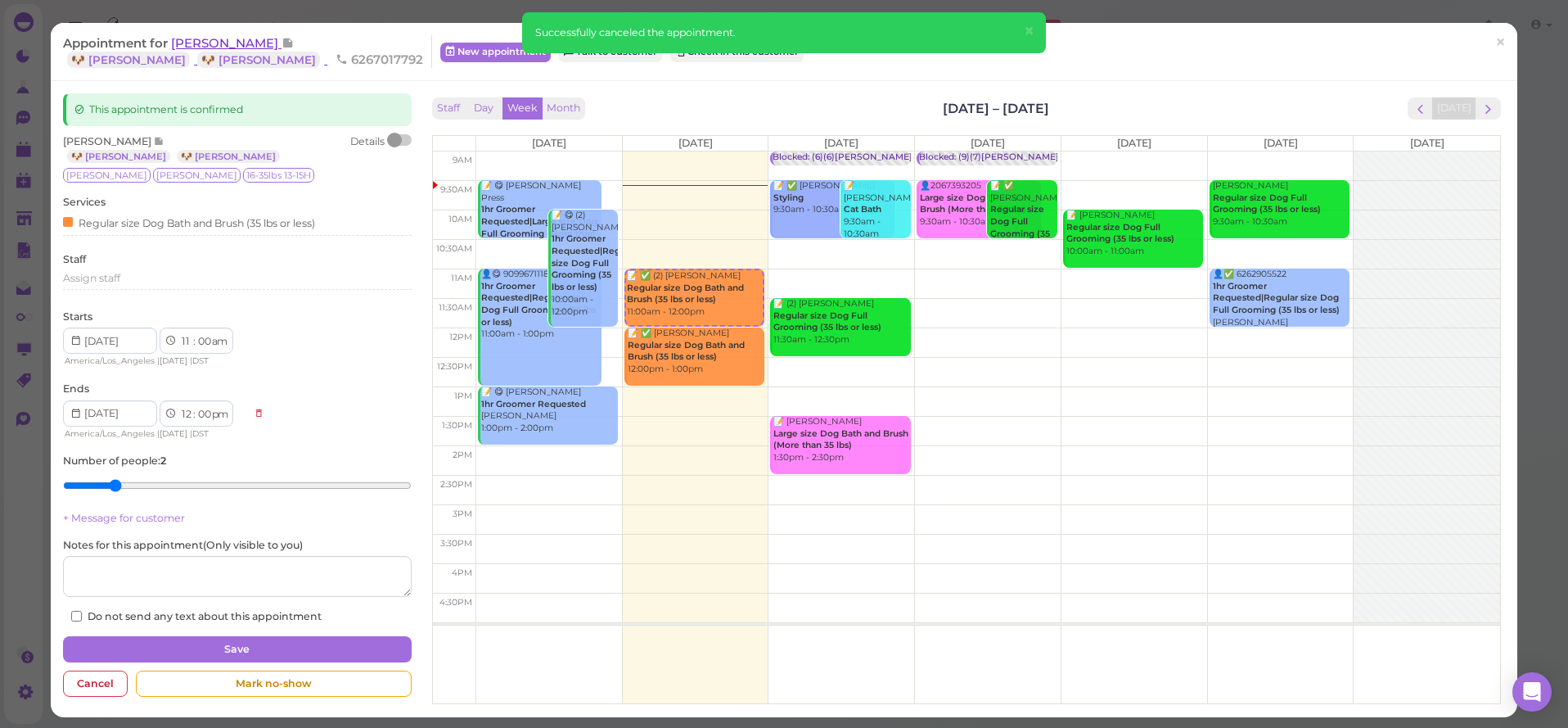
click at [211, 45] on span "[PERSON_NAME]" at bounding box center [226, 43] width 110 height 16
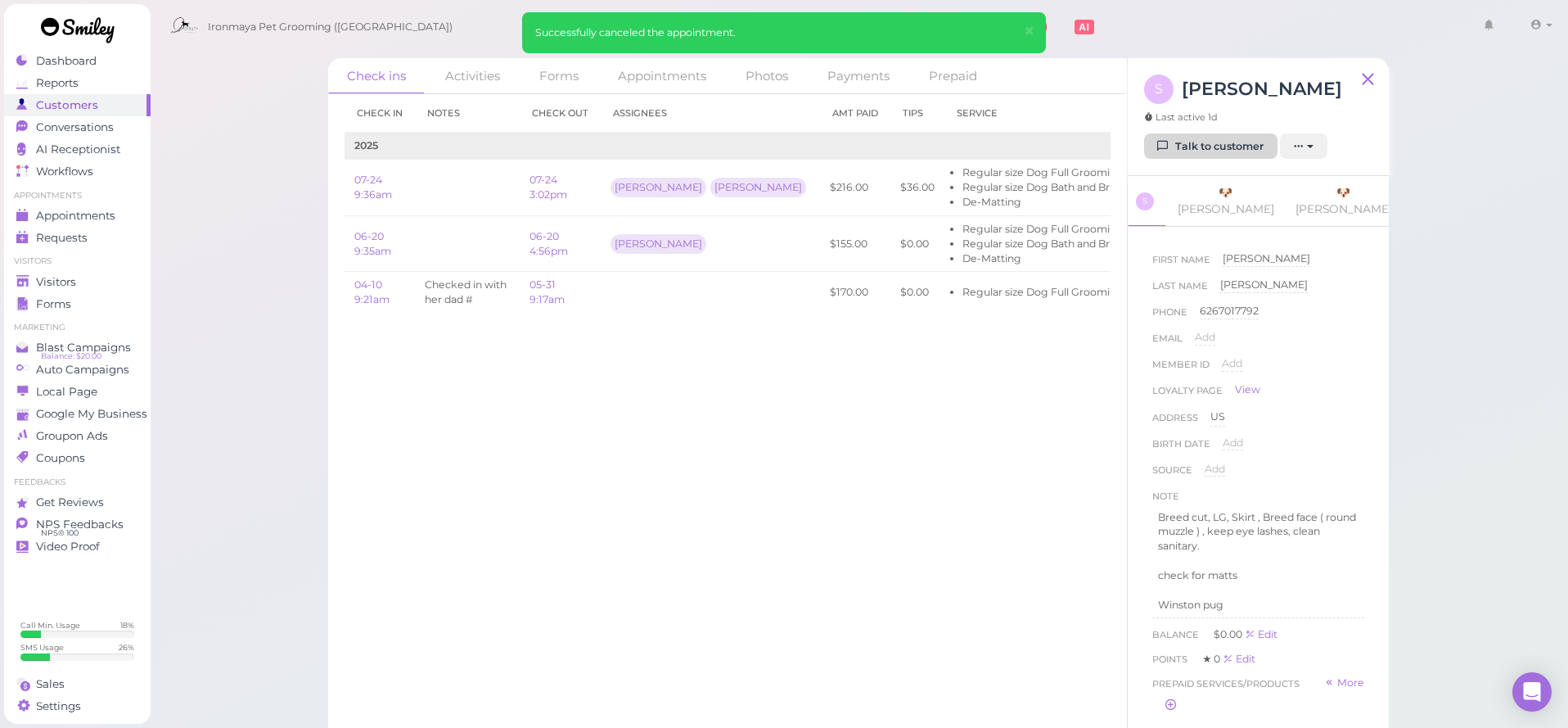
click at [1222, 148] on link "Talk to customer" at bounding box center [1210, 146] width 133 height 26
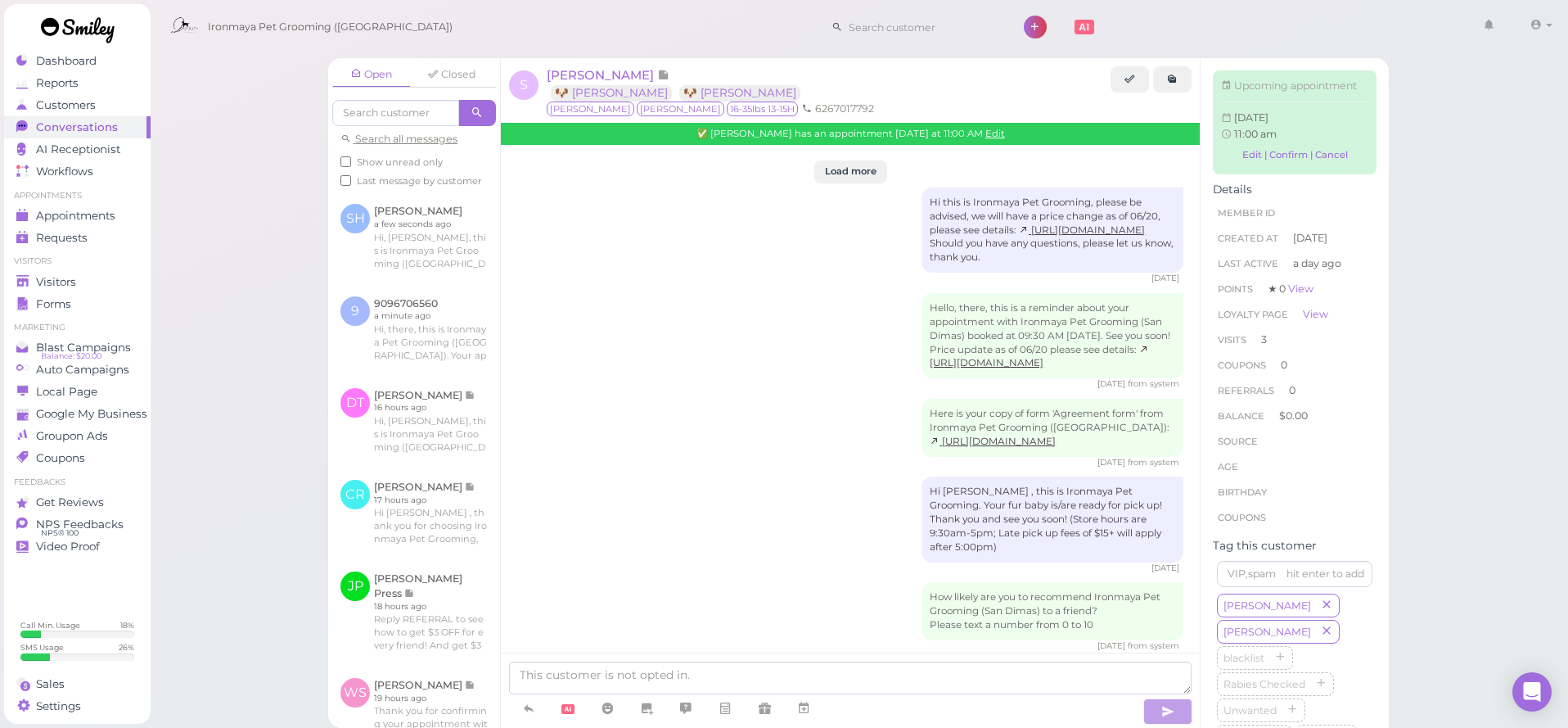
scroll to position [2094, 0]
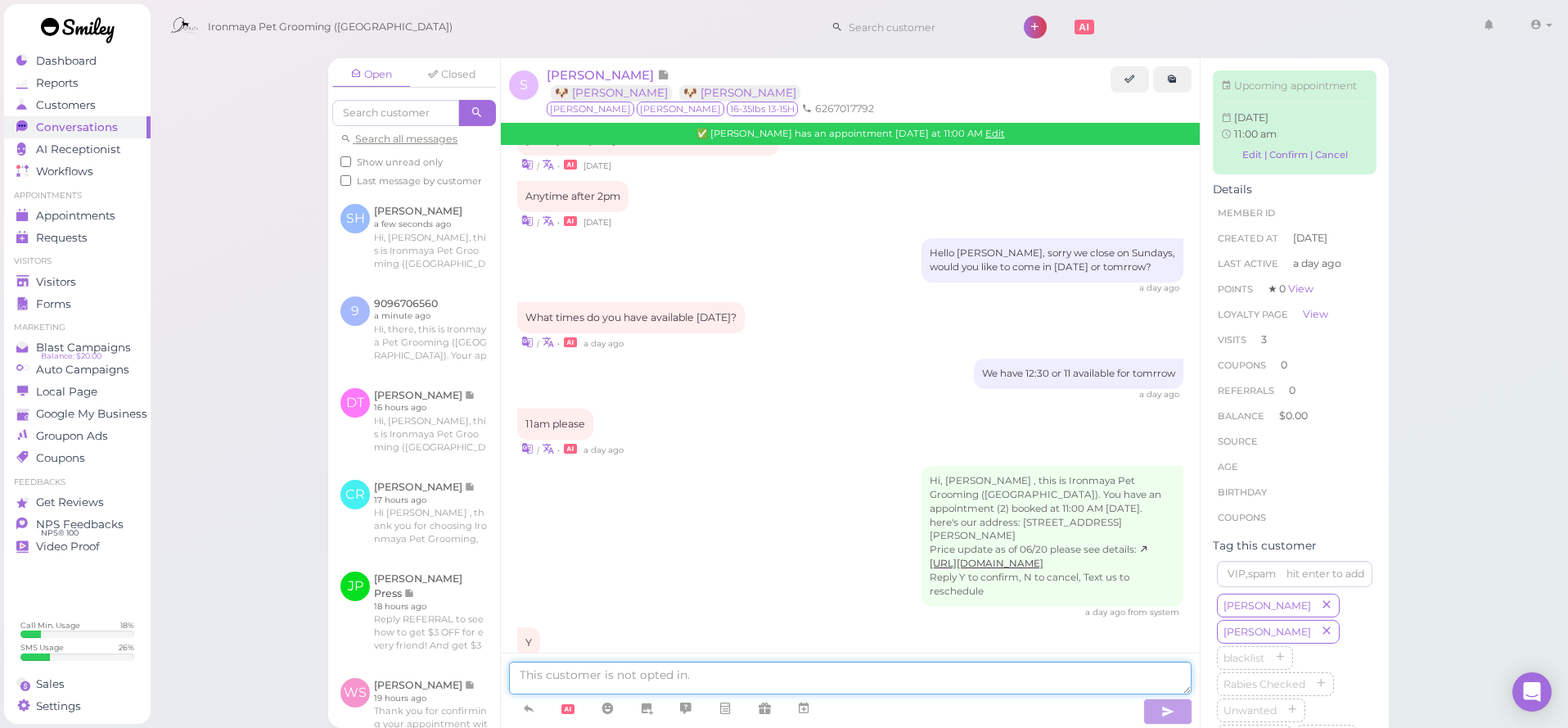
click at [761, 671] on textarea at bounding box center [850, 678] width 682 height 33
type textarea "Good morning, can you come early?"
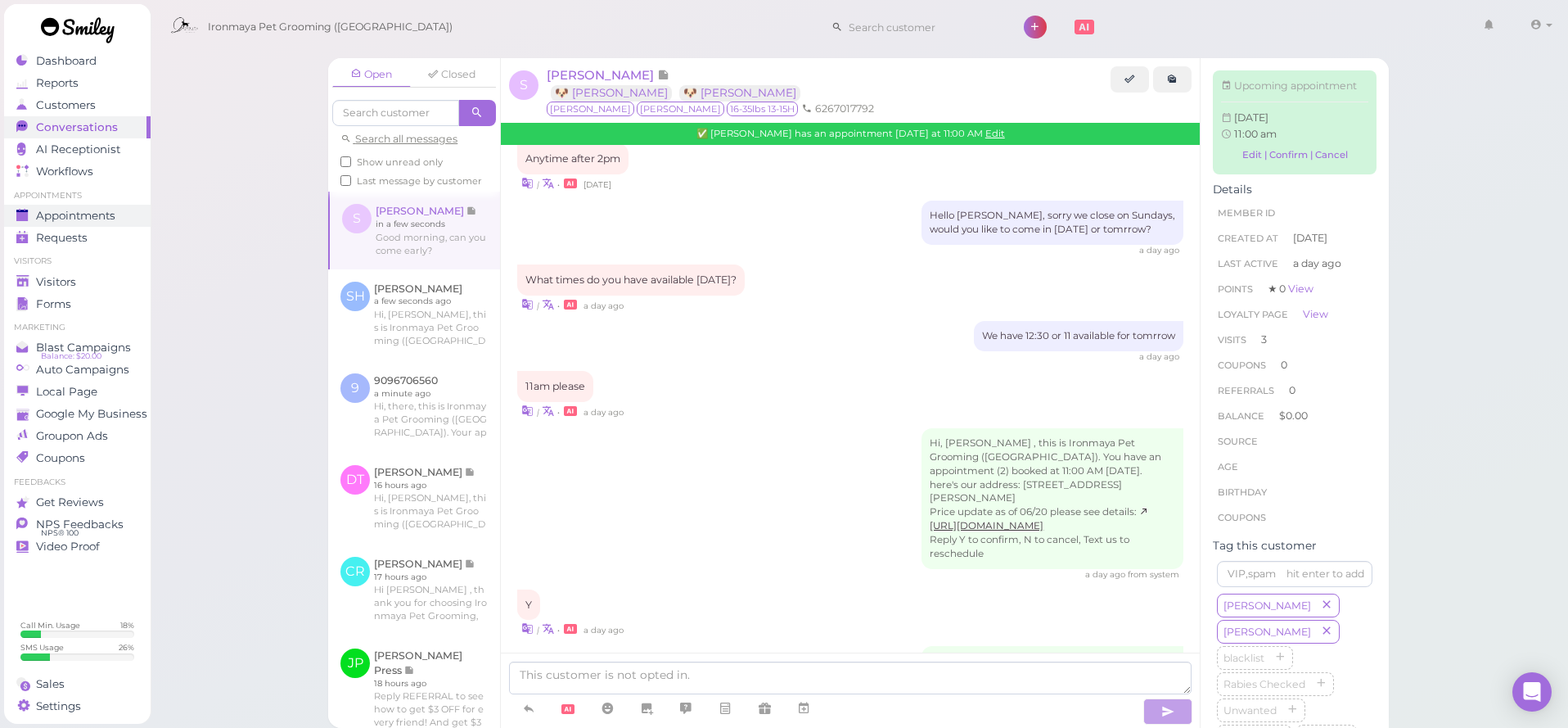
click at [83, 217] on span "Appointments" at bounding box center [75, 215] width 79 height 14
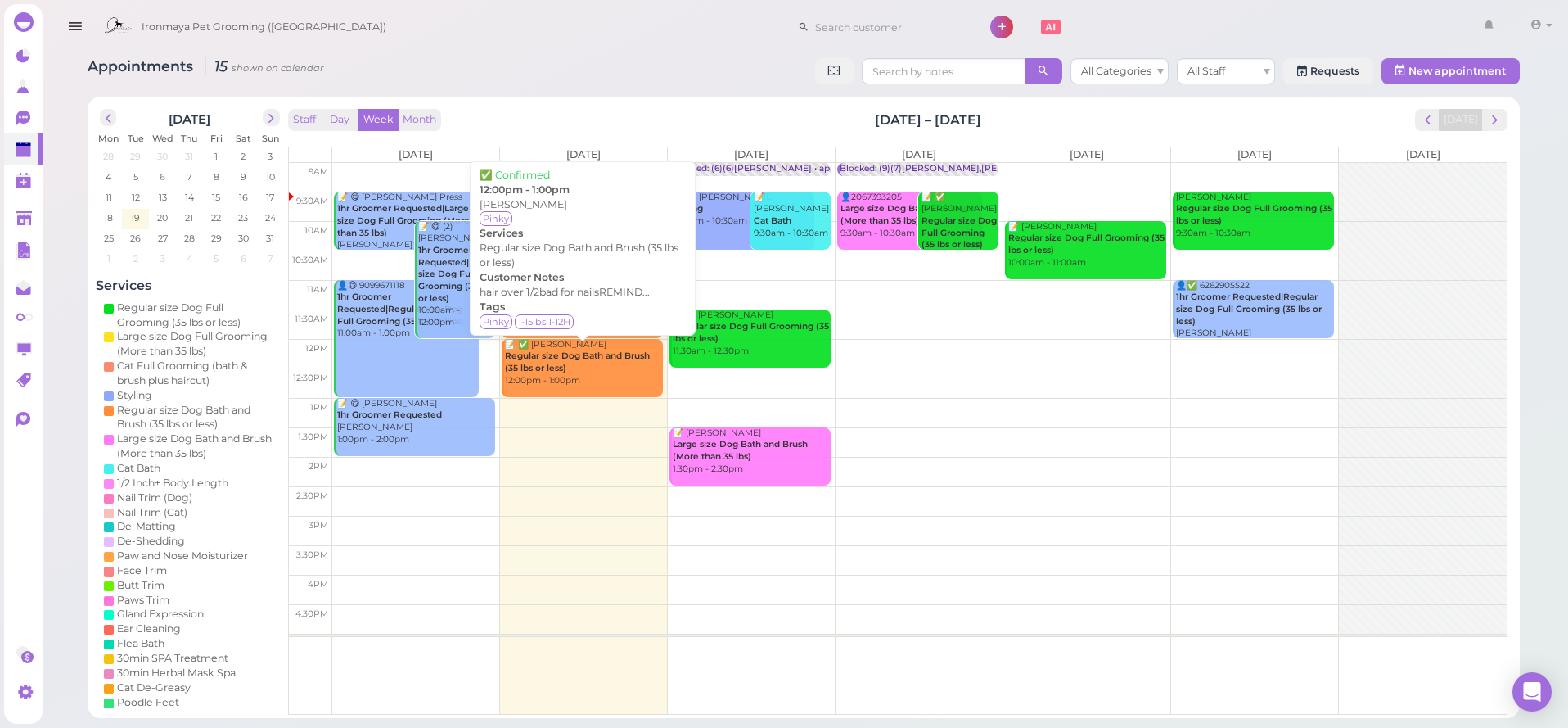
click at [600, 374] on div "📝 ✅ Mark Soto Regular size Dog Bath and Brush (35 lbs or less) 12:00pm - 1:00pm" at bounding box center [584, 362] width 159 height 48
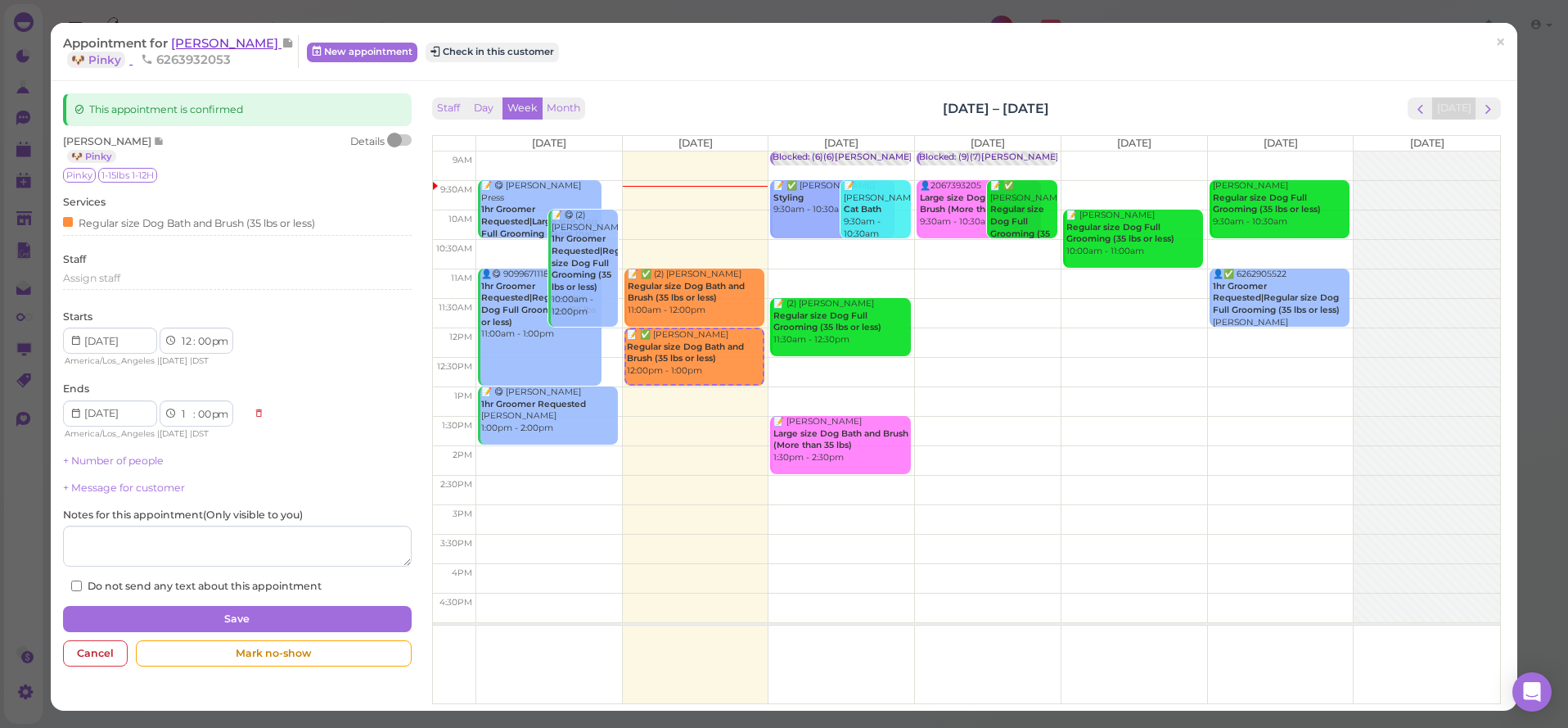
click at [208, 44] on span "[PERSON_NAME]" at bounding box center [226, 43] width 110 height 16
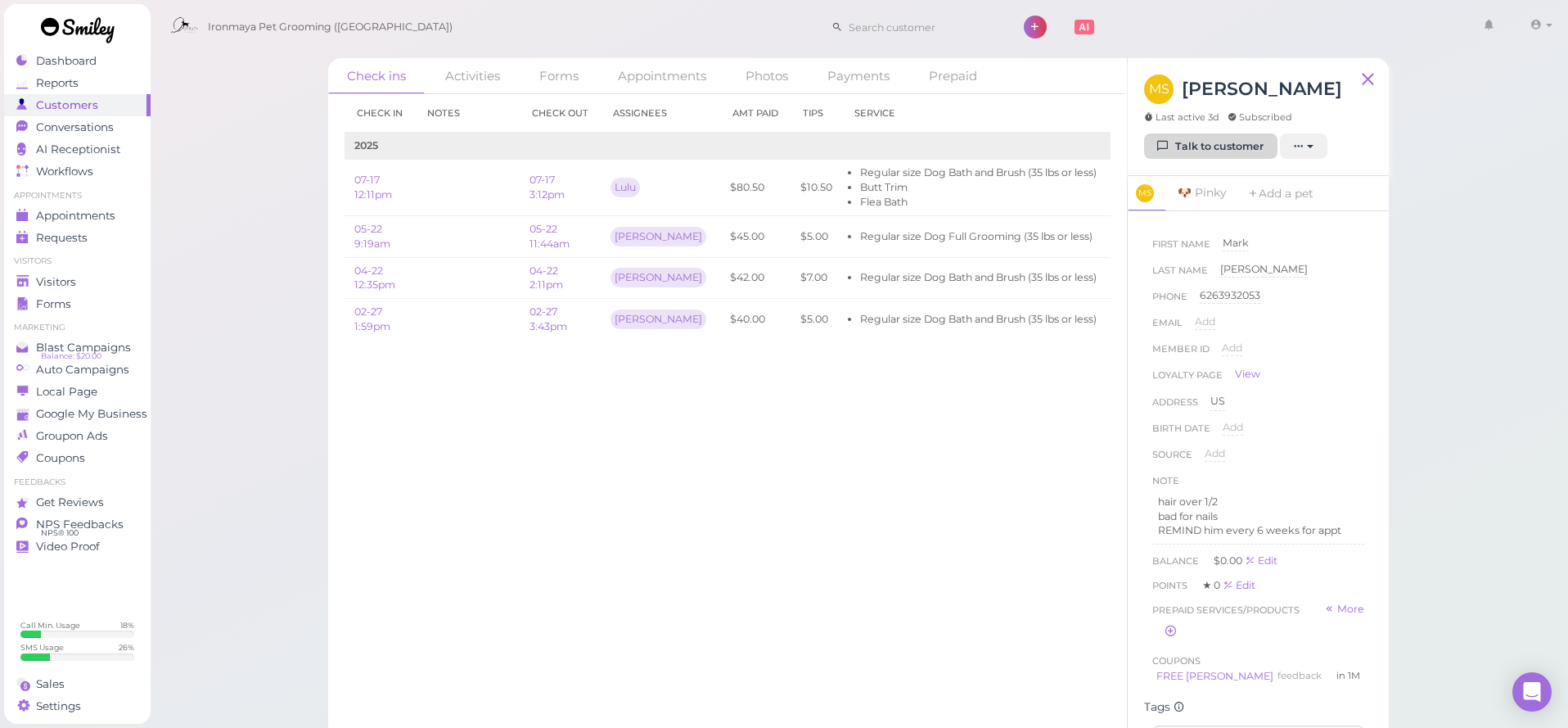
click at [1255, 146] on link "Talk to customer" at bounding box center [1210, 146] width 133 height 26
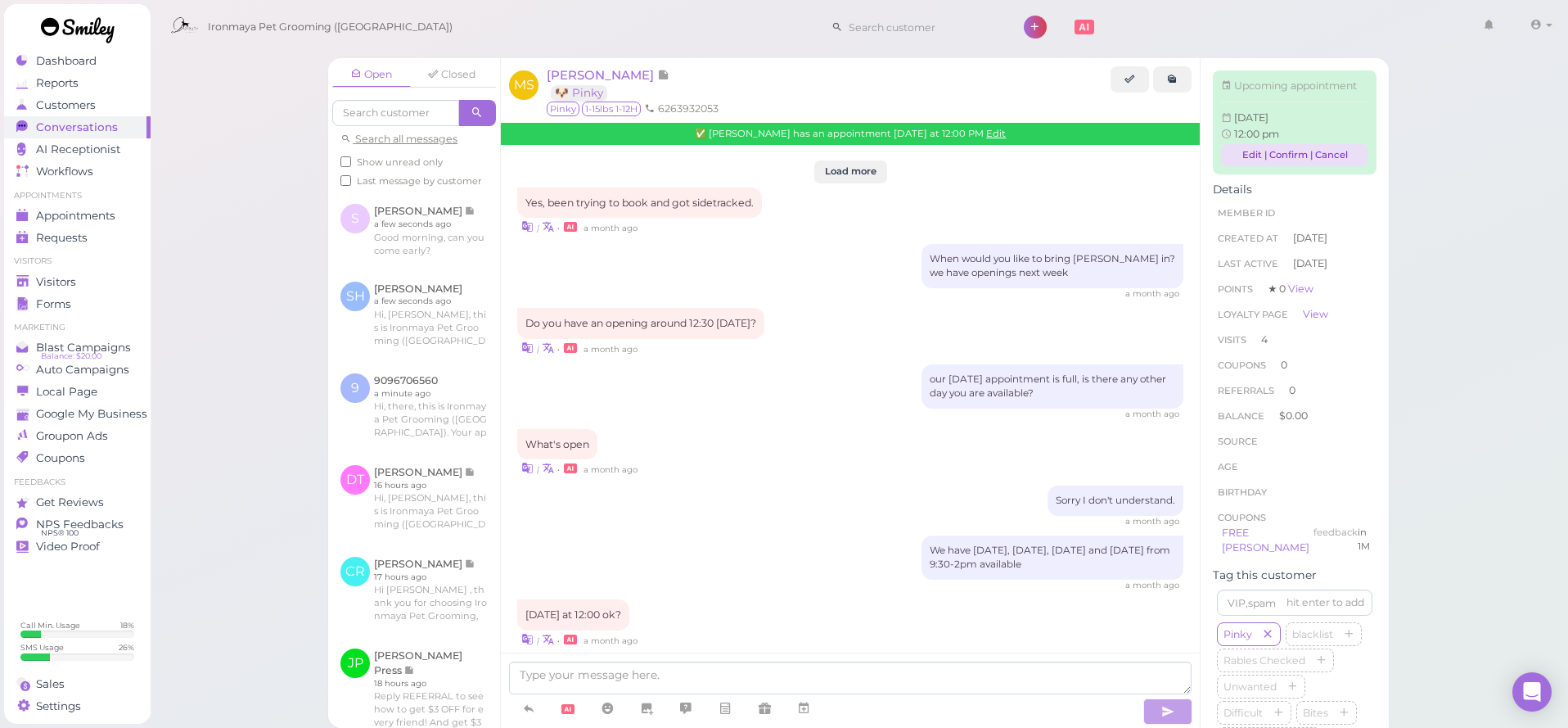
scroll to position [1956, 0]
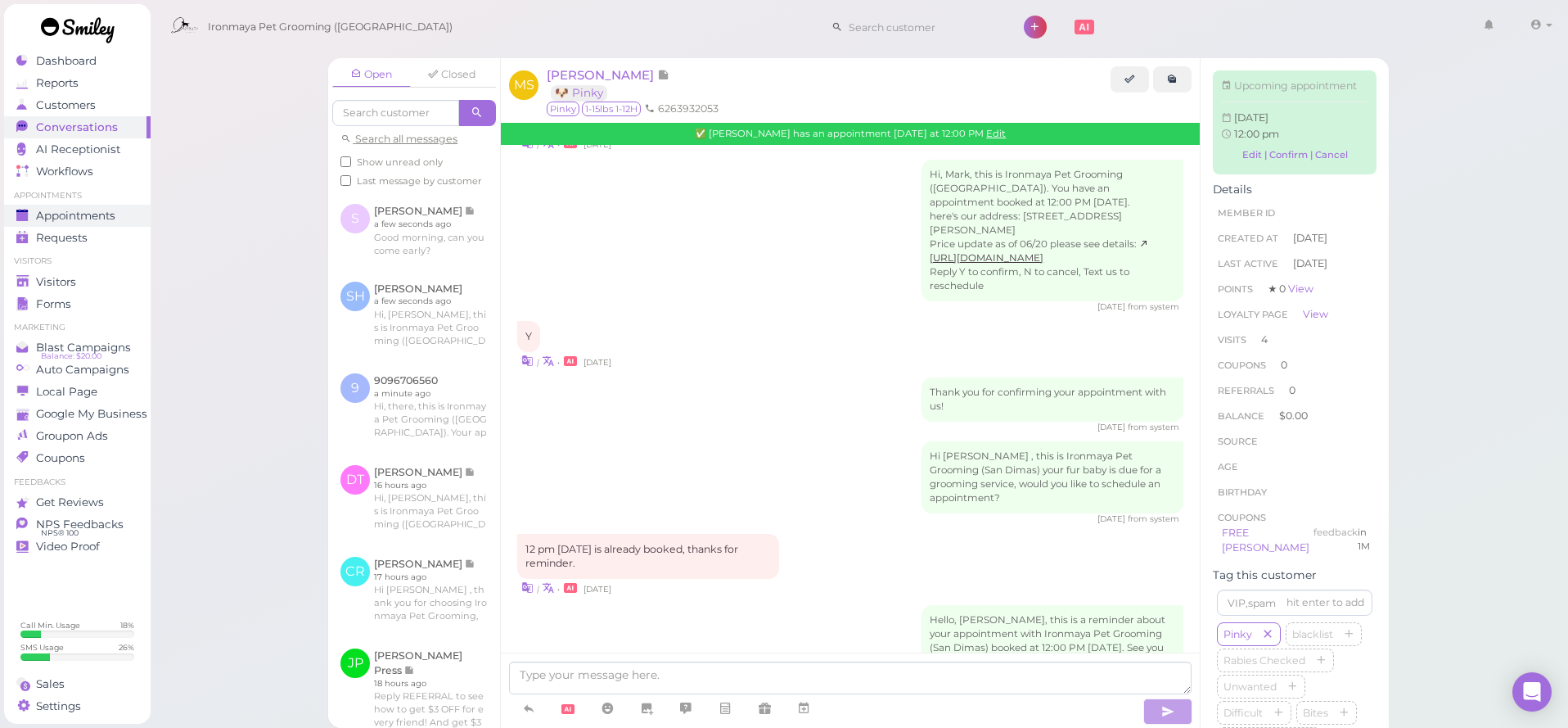
click at [65, 214] on span "Appointments" at bounding box center [75, 215] width 79 height 14
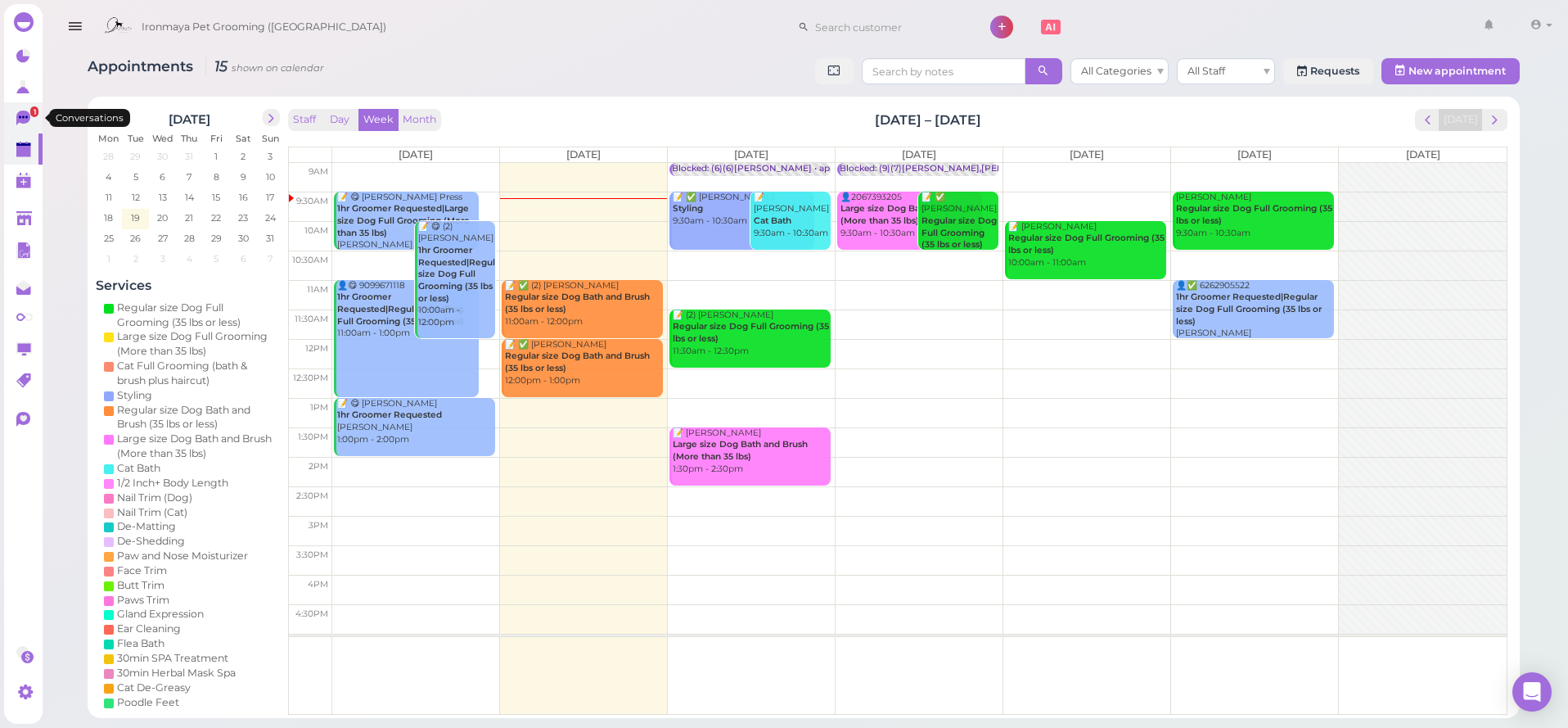
click at [17, 120] on icon at bounding box center [23, 118] width 14 height 15
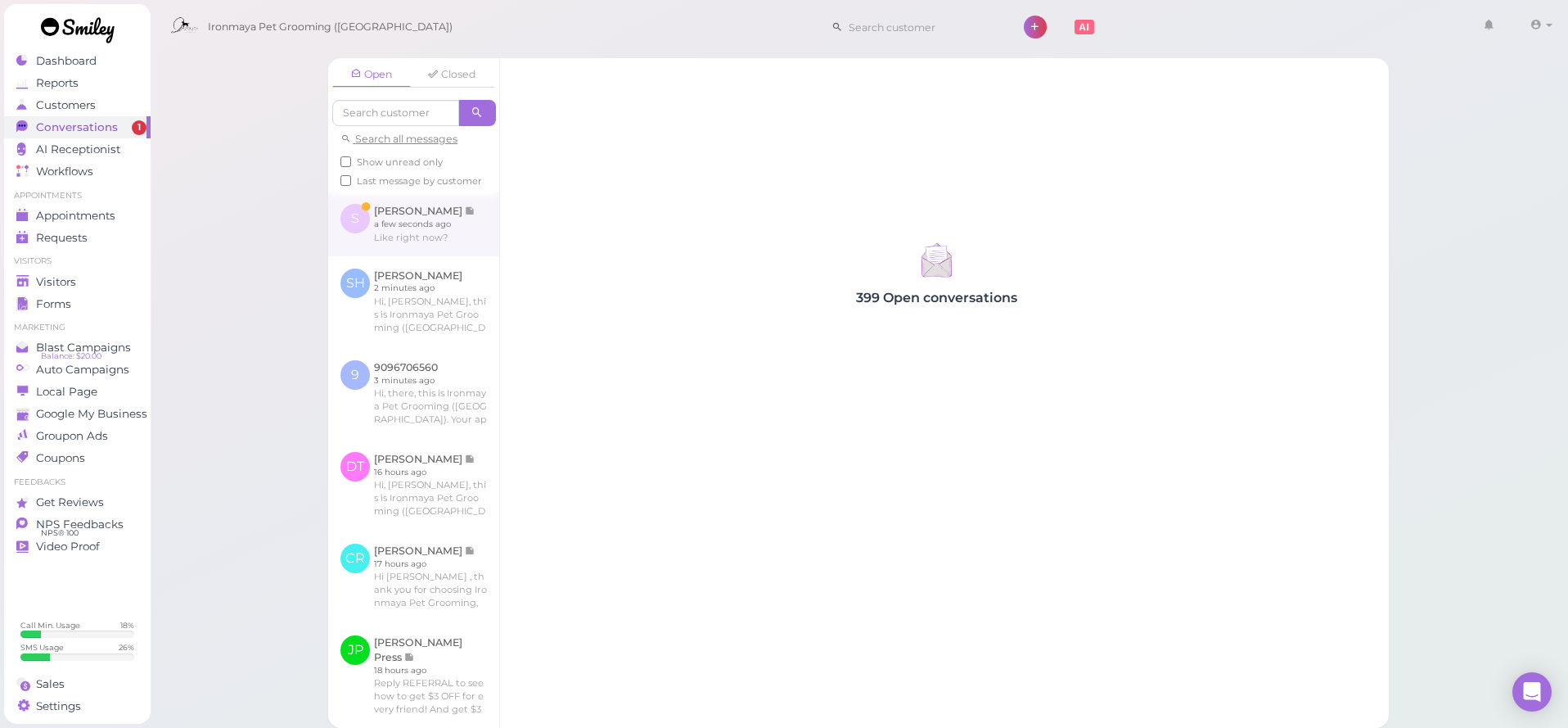
click at [425, 234] on link at bounding box center [414, 224] width 171 height 64
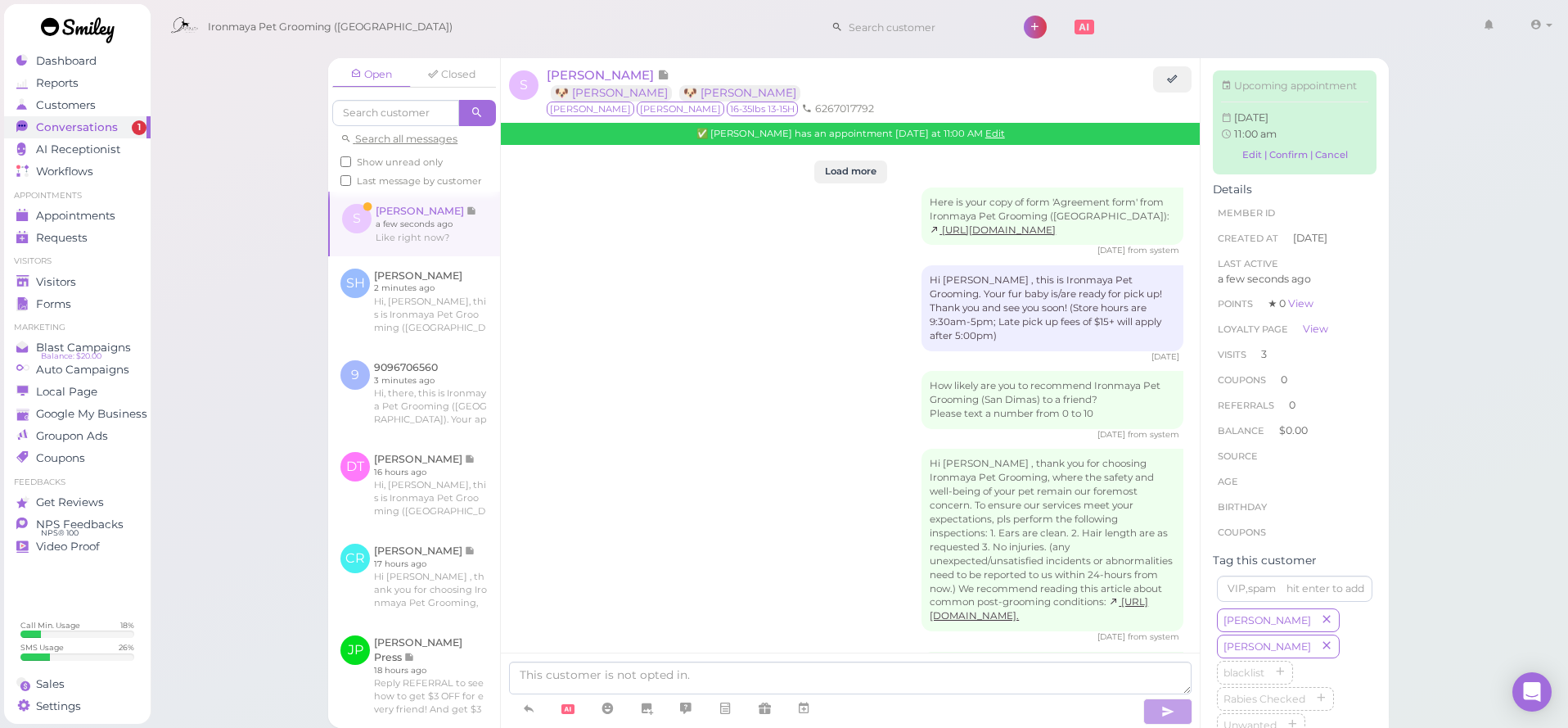
scroll to position [1982, 0]
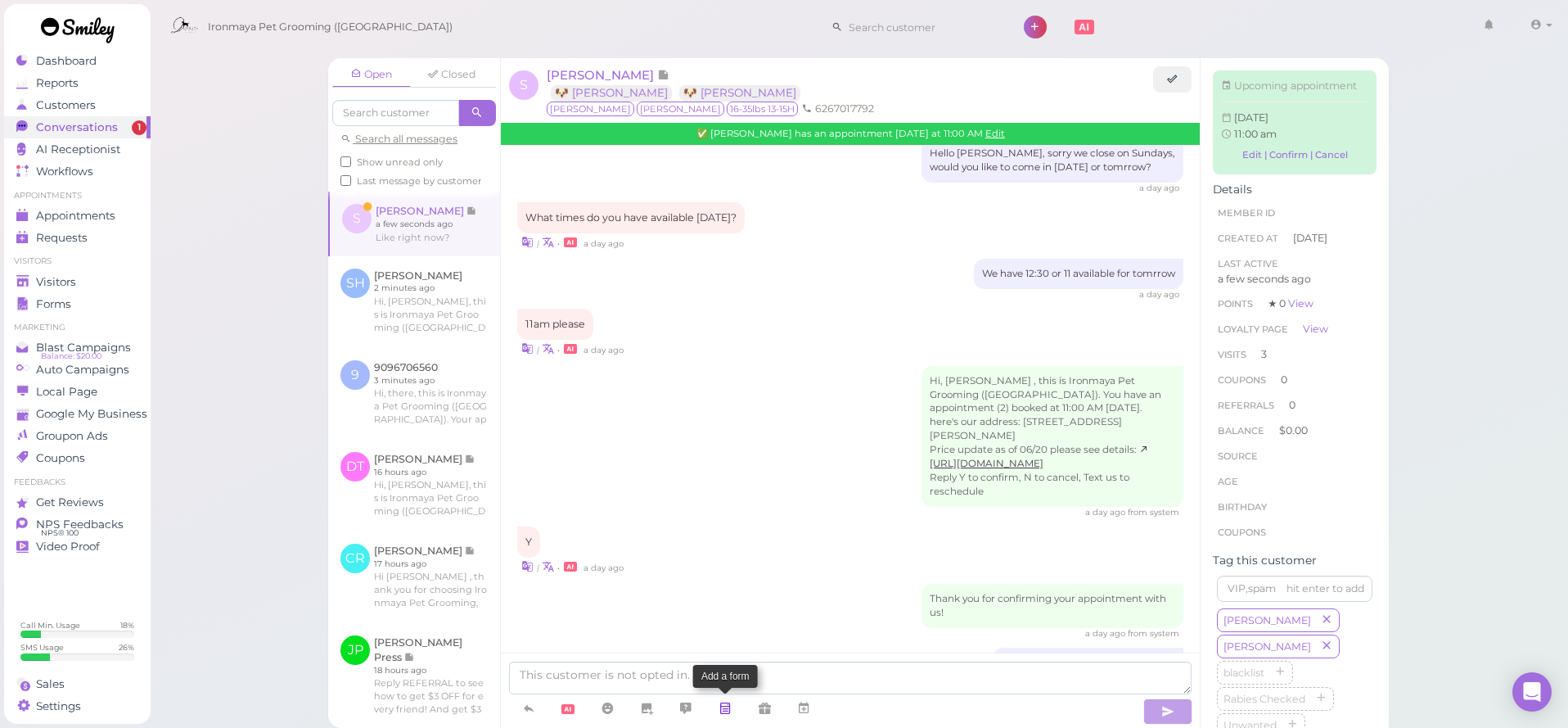
click at [712, 696] on link at bounding box center [724, 708] width 39 height 28
click at [679, 697] on div "Like right now? | • a few seconds ago" at bounding box center [850, 721] width 666 height 48
click at [618, 674] on textarea at bounding box center [850, 678] width 682 height 33
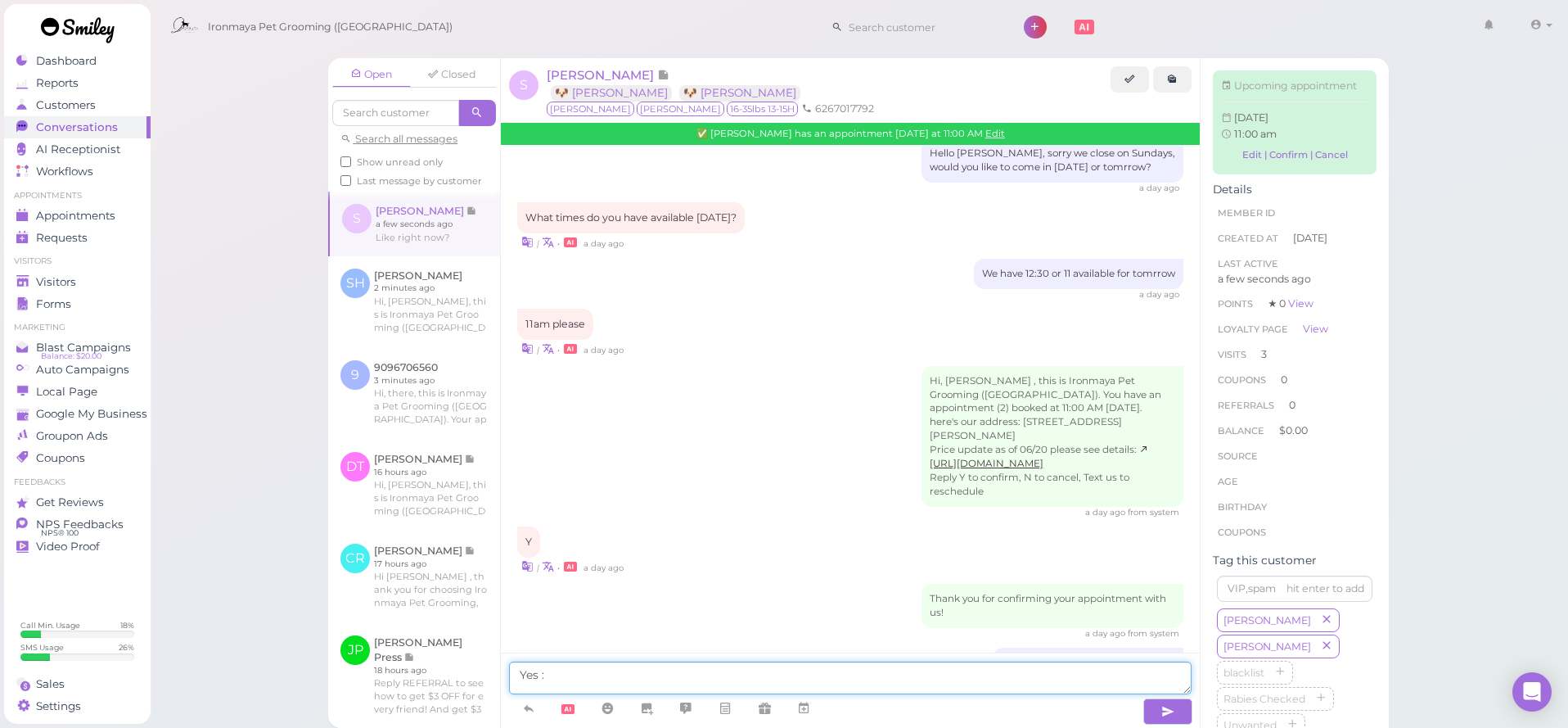
type textarea "Yes :)"
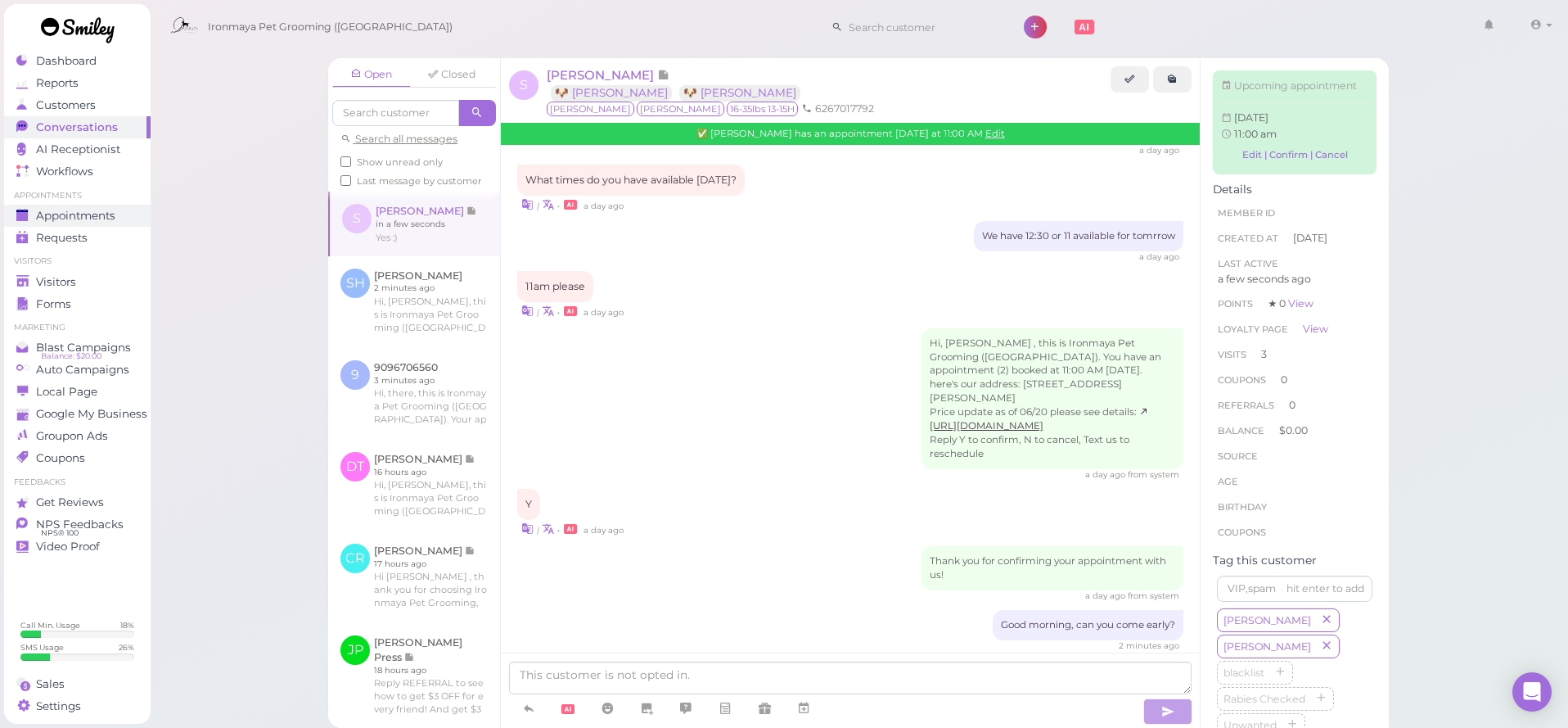
click at [93, 209] on span "Appointments" at bounding box center [75, 215] width 79 height 14
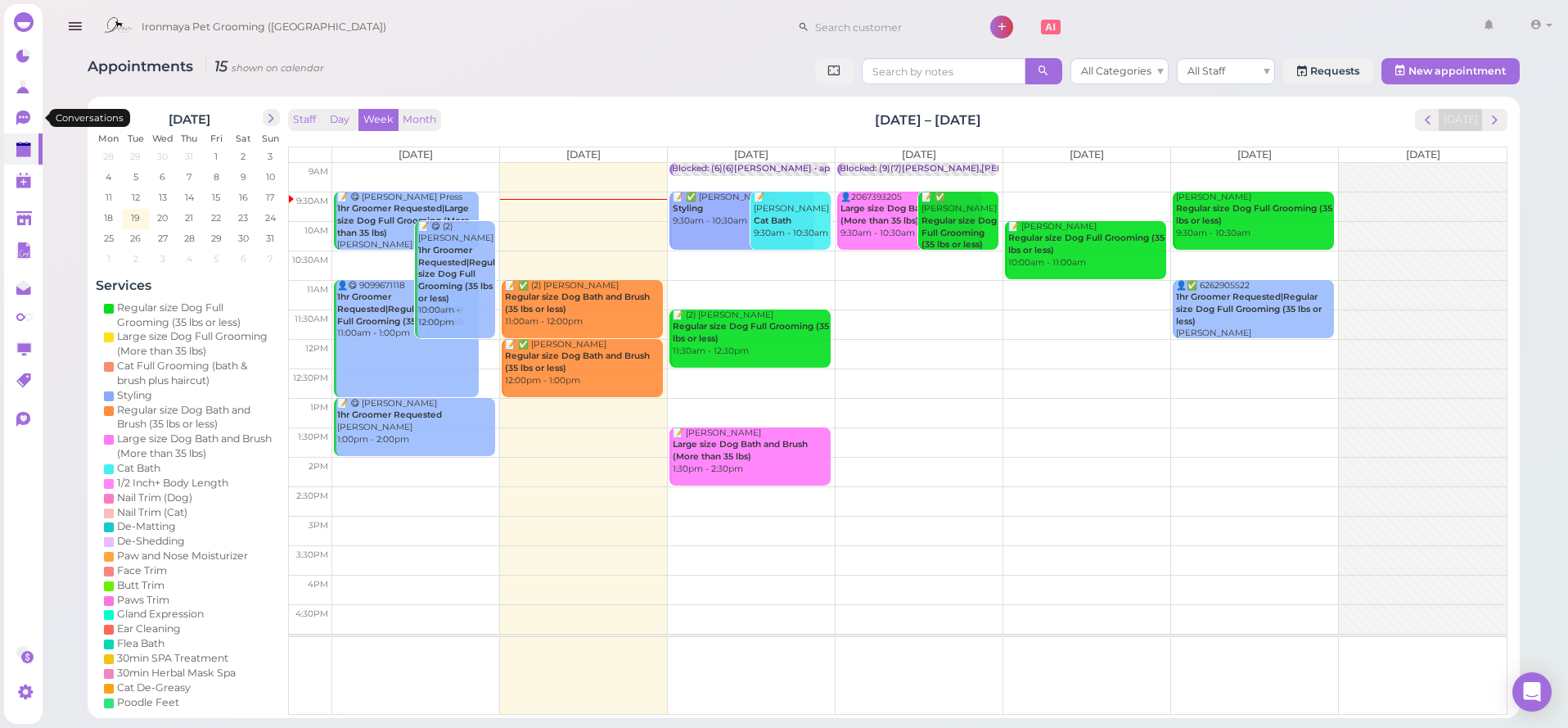
click at [24, 117] on icon at bounding box center [24, 117] width 9 height 3
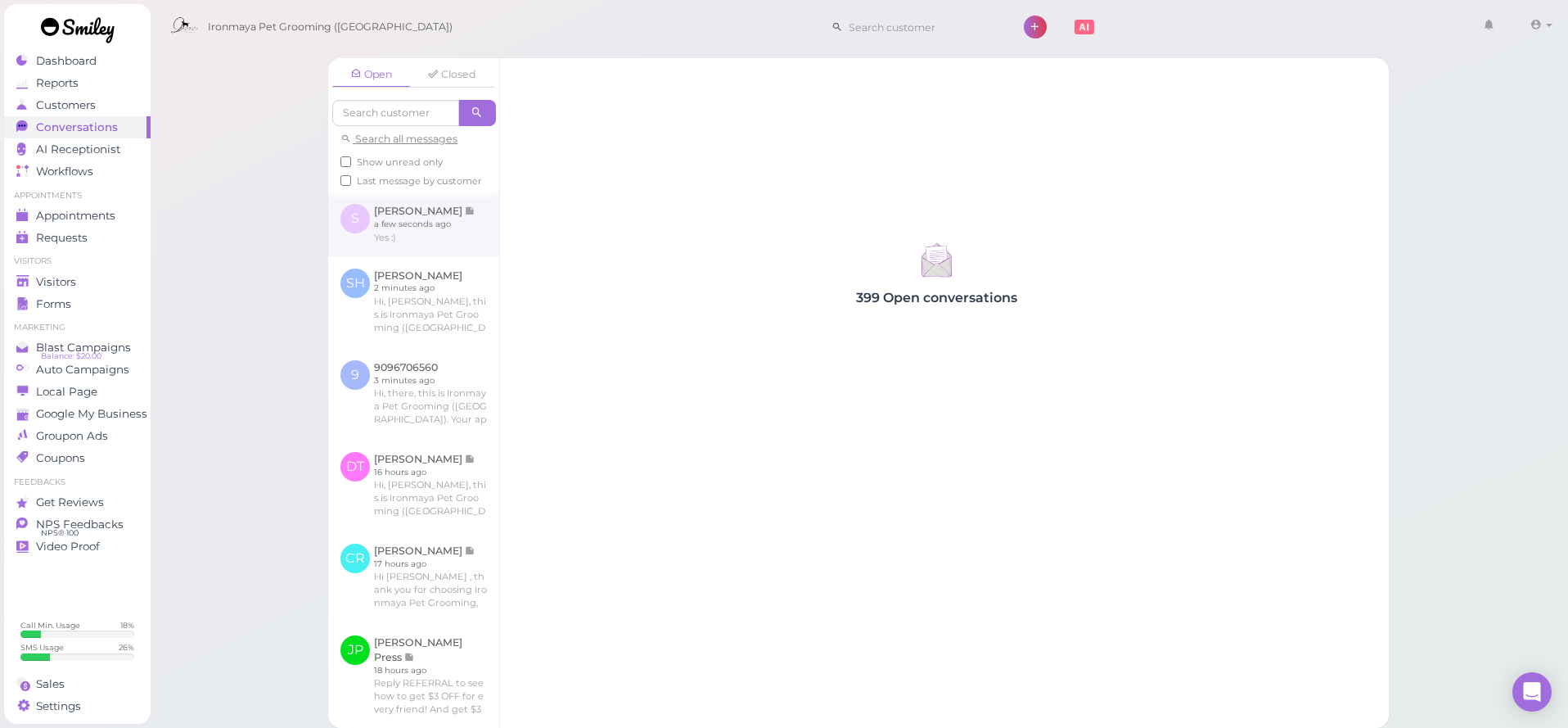
click at [446, 231] on link at bounding box center [414, 224] width 171 height 64
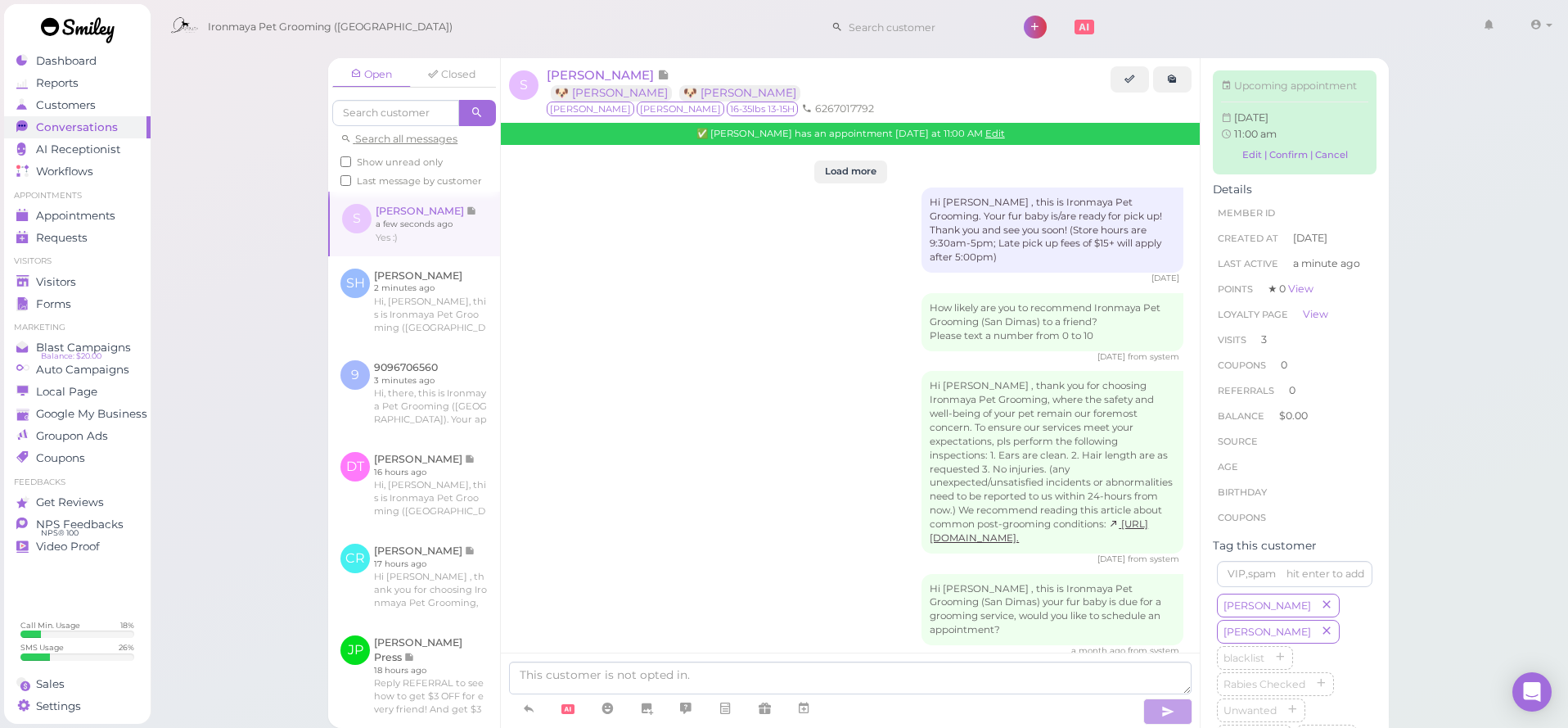
scroll to position [1943, 0]
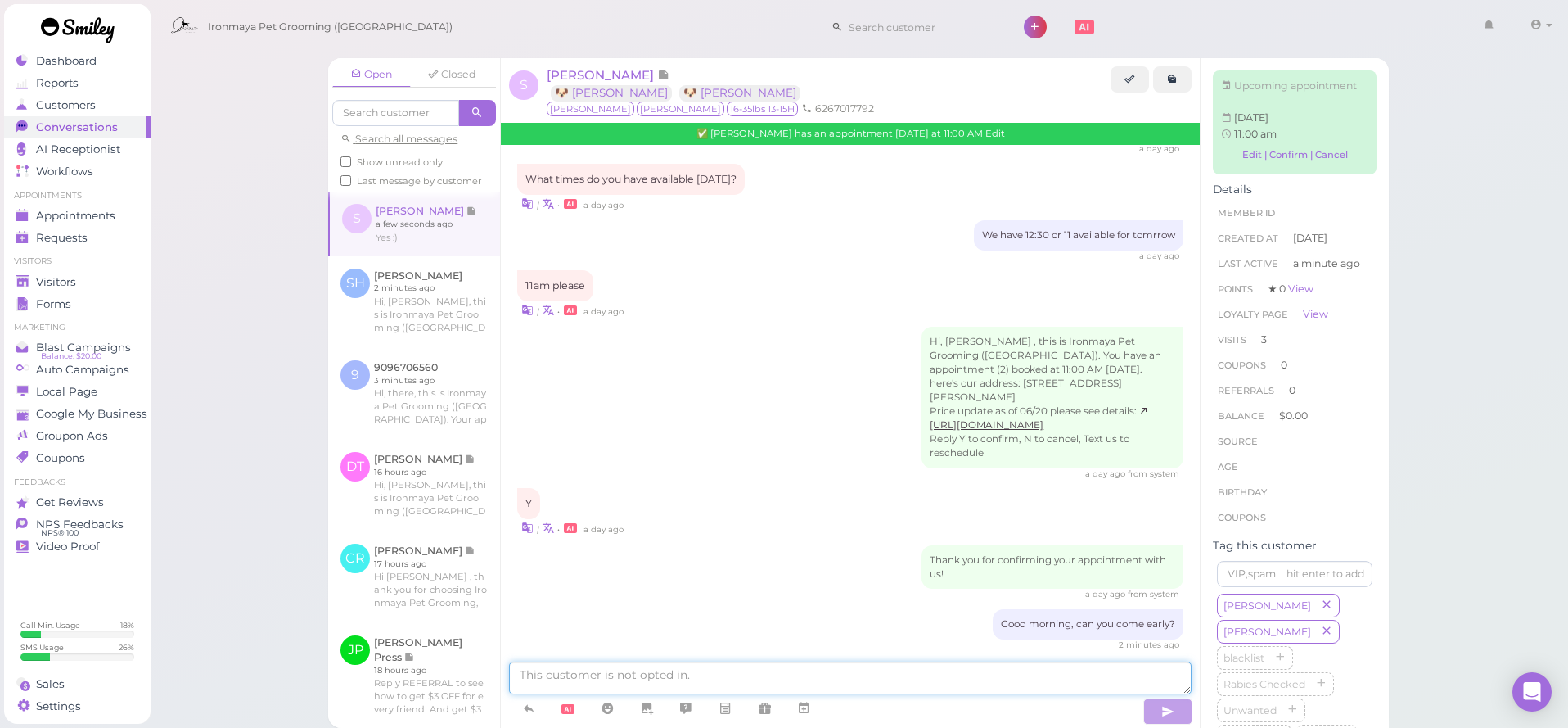
click at [657, 675] on textarea at bounding box center [850, 678] width 682 height 33
type textarea "is that posible?"
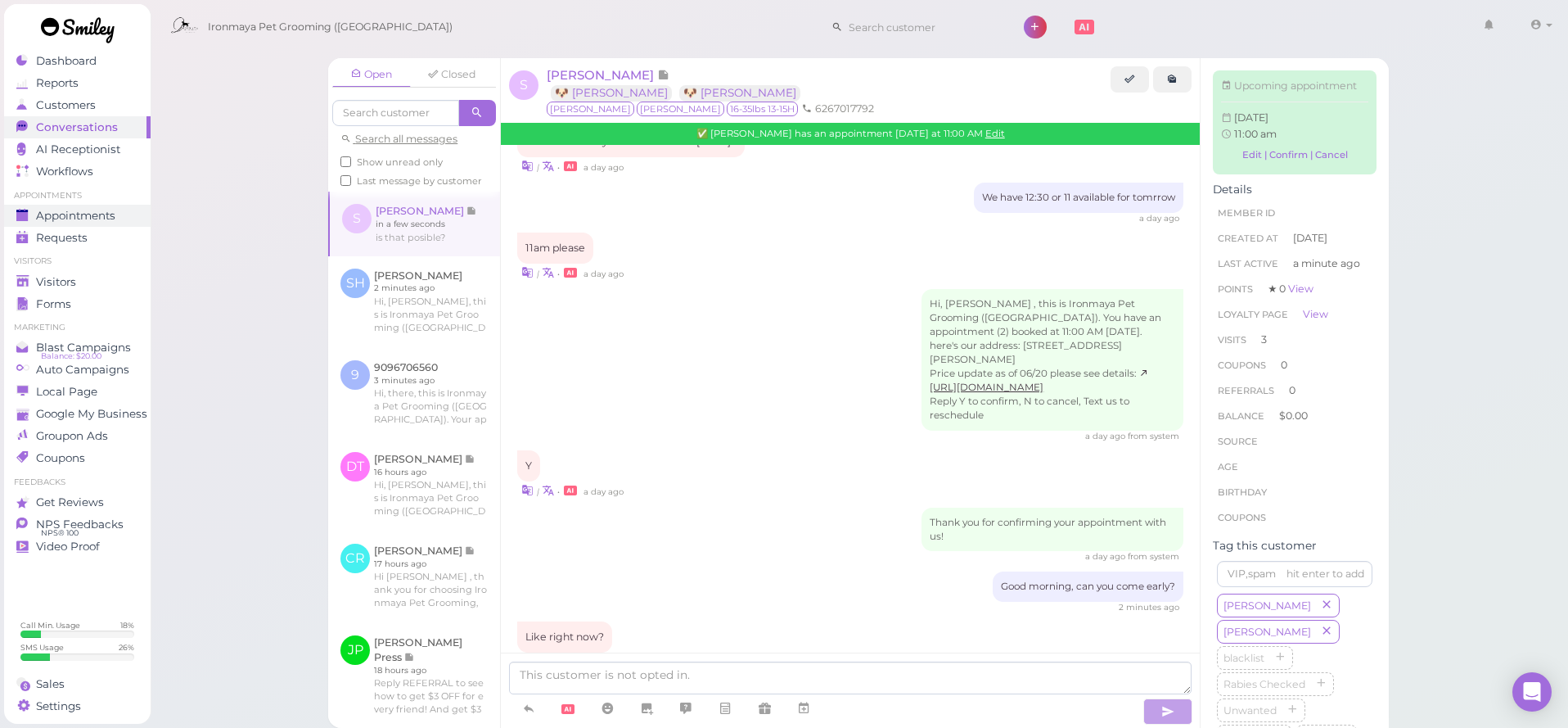
click at [75, 217] on span "Appointments" at bounding box center [75, 215] width 79 height 14
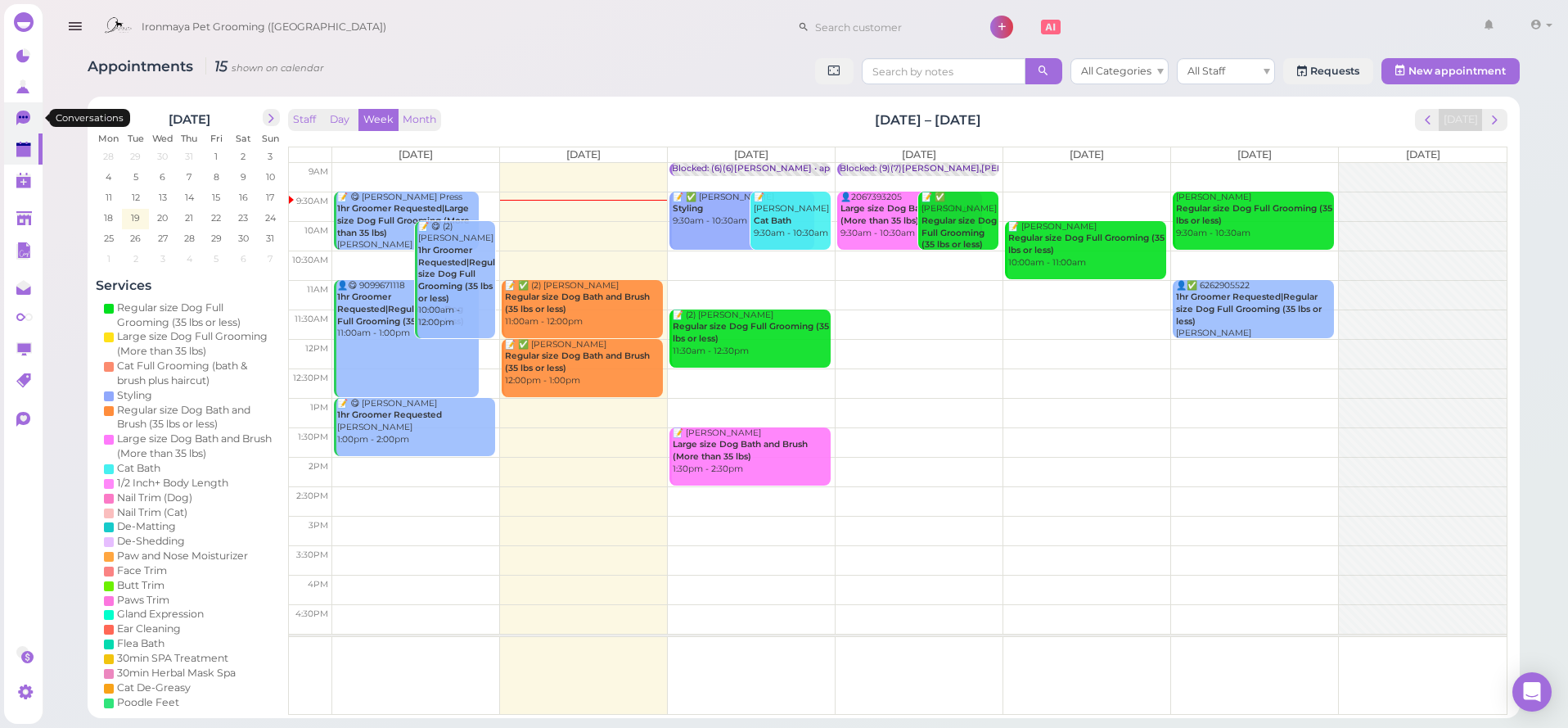
click at [28, 125] on icon at bounding box center [25, 119] width 17 height 17
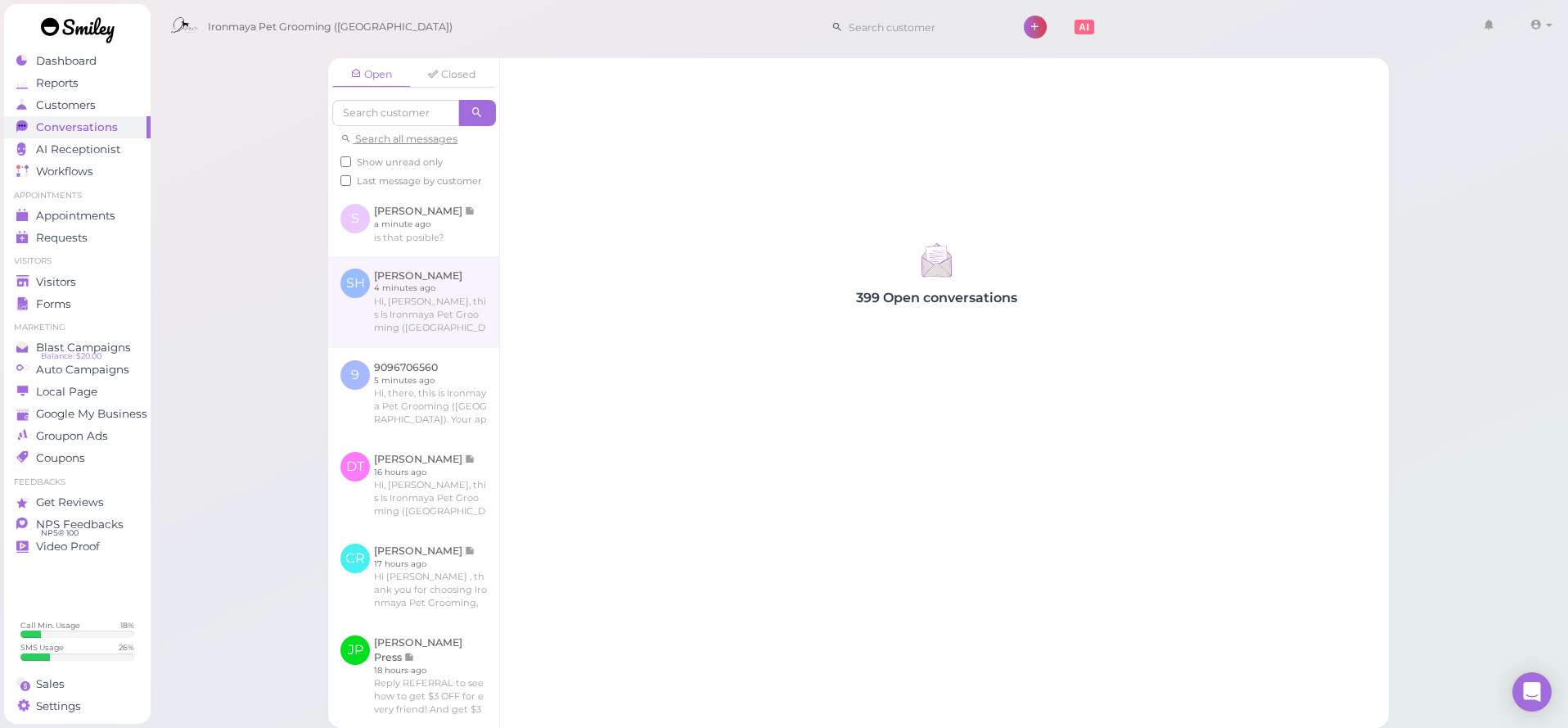
click at [414, 300] on link at bounding box center [414, 302] width 171 height 91
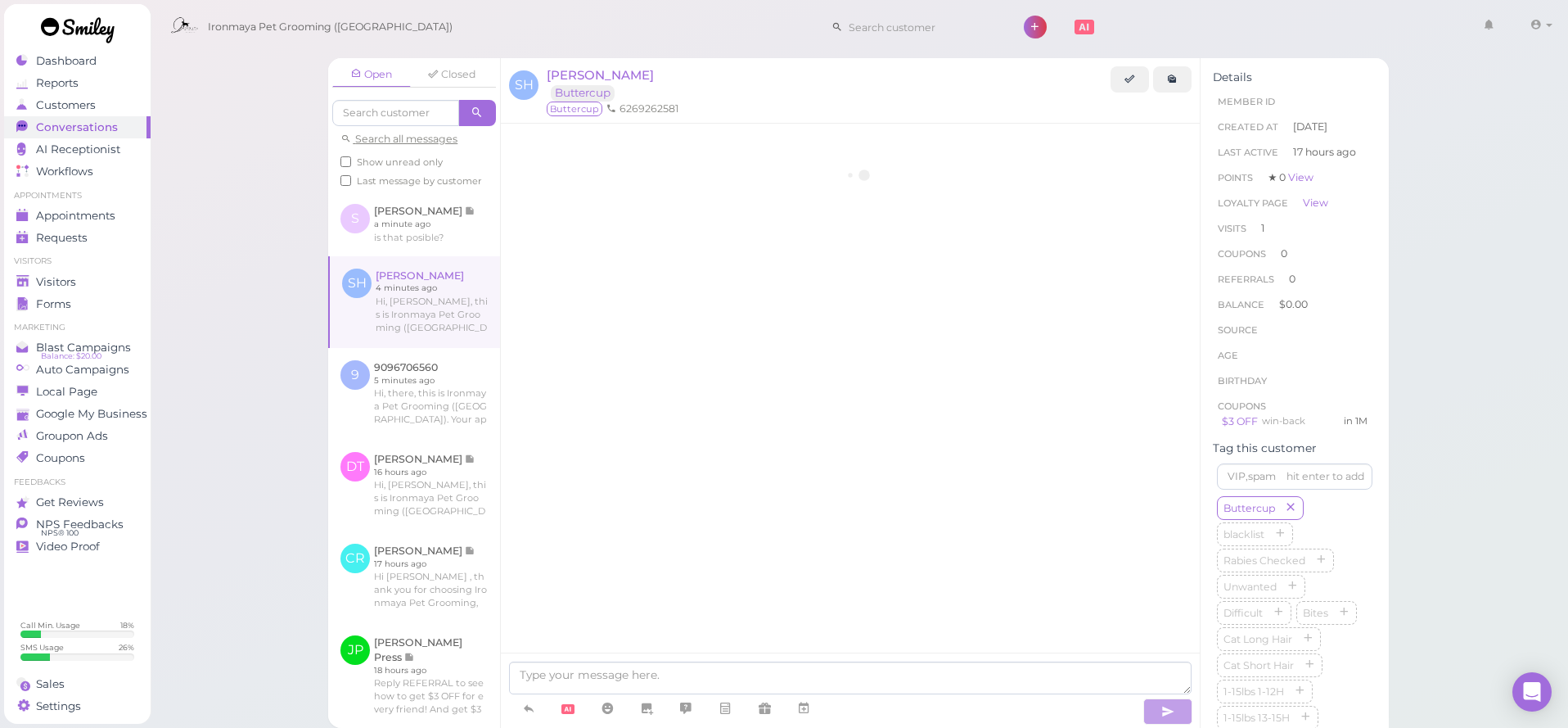
scroll to position [1751, 0]
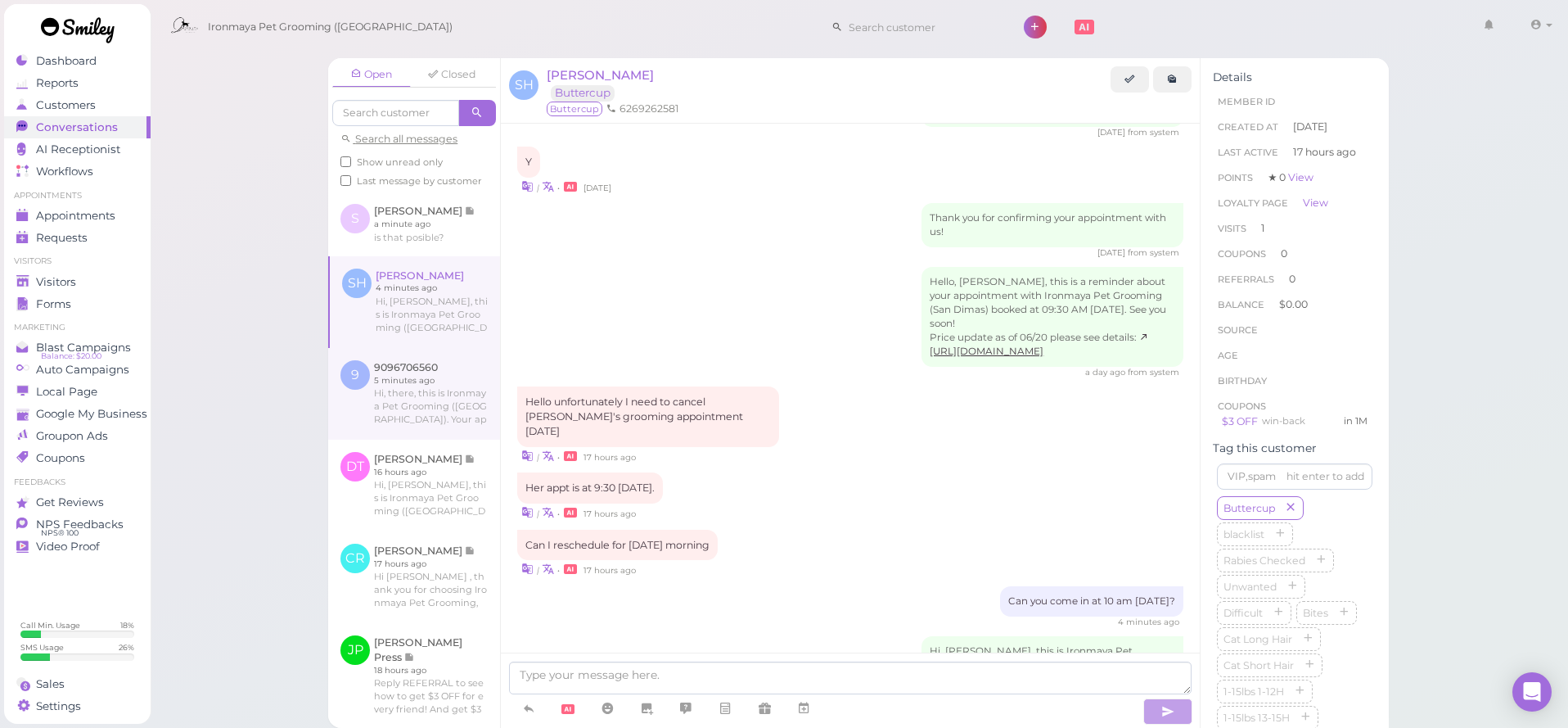
click at [427, 356] on link at bounding box center [414, 393] width 171 height 91
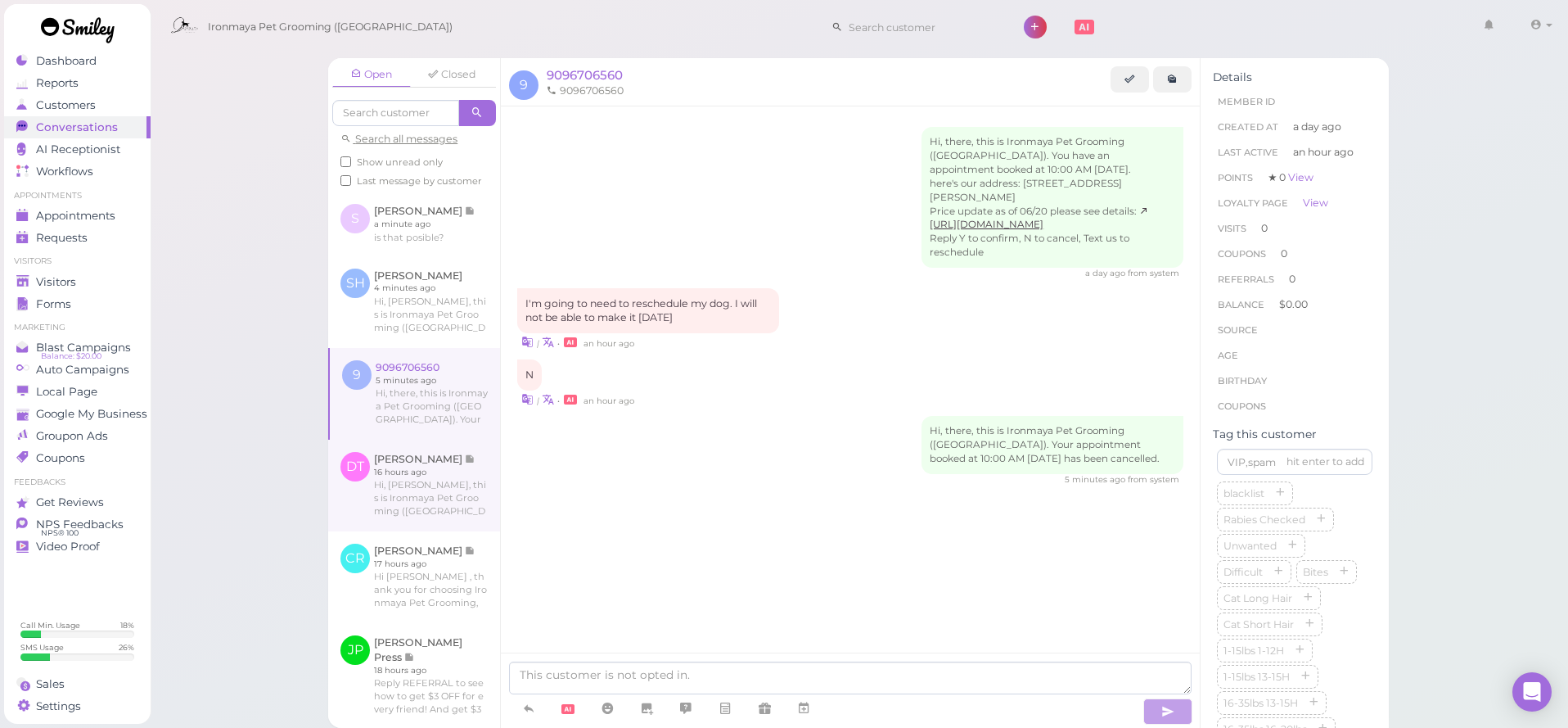
click at [425, 452] on link at bounding box center [414, 485] width 171 height 91
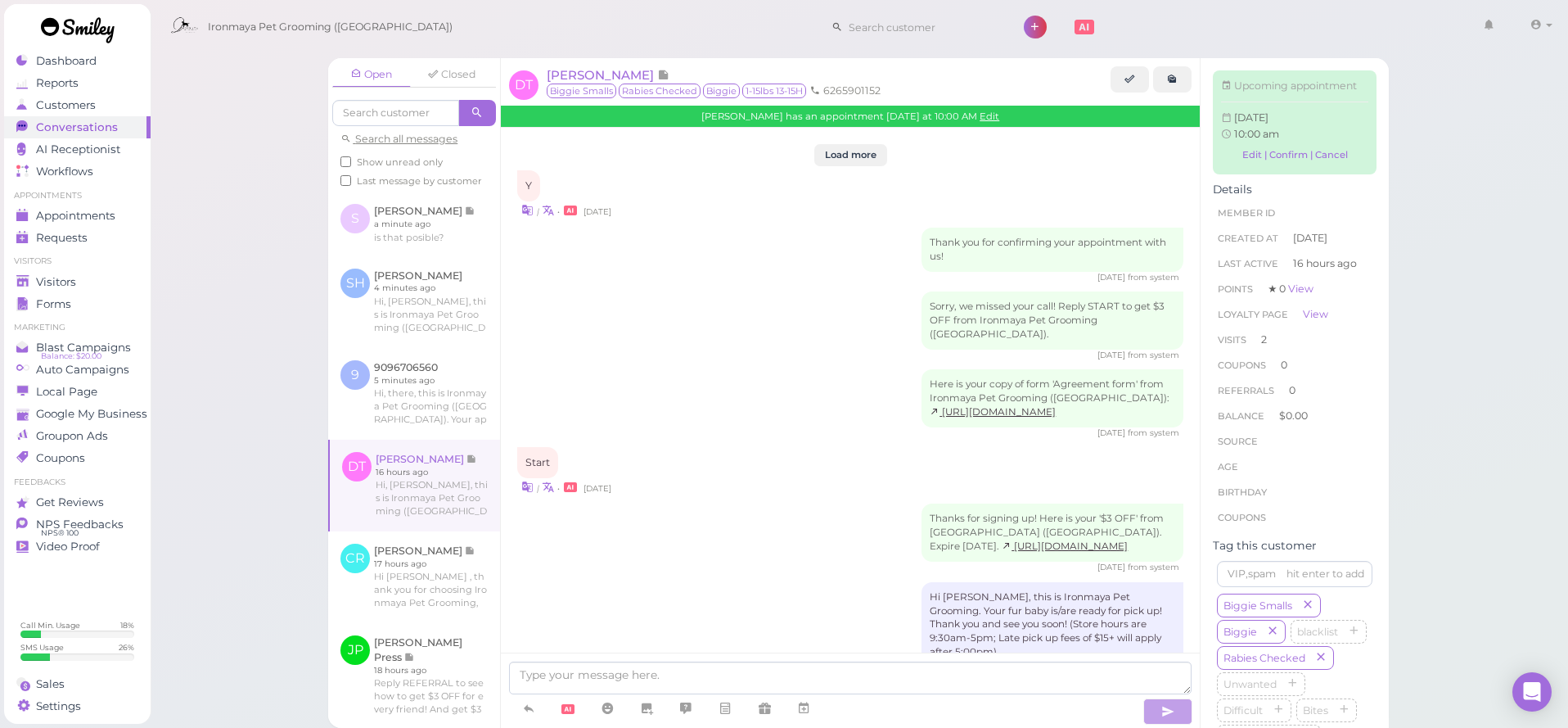
scroll to position [2241, 0]
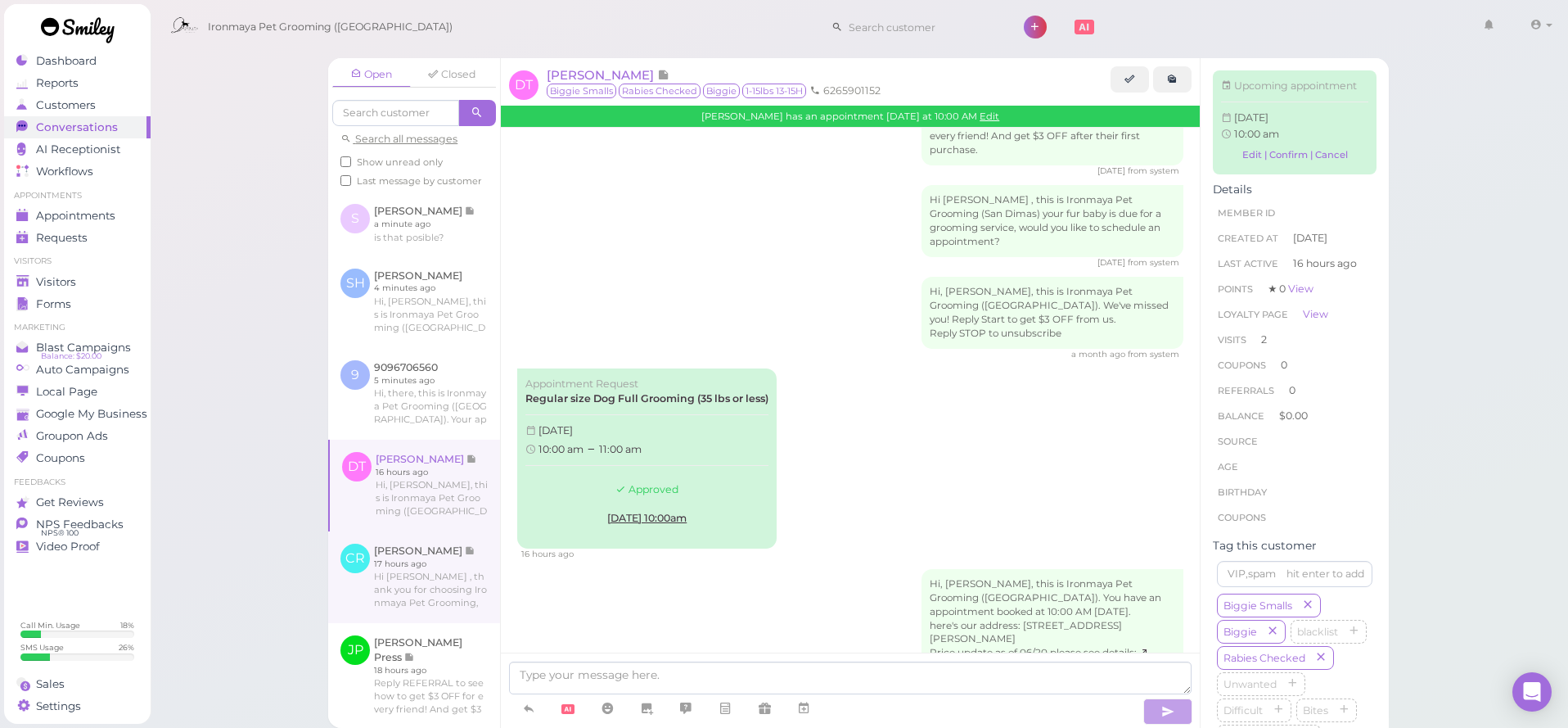
click at [400, 565] on link at bounding box center [414, 577] width 171 height 91
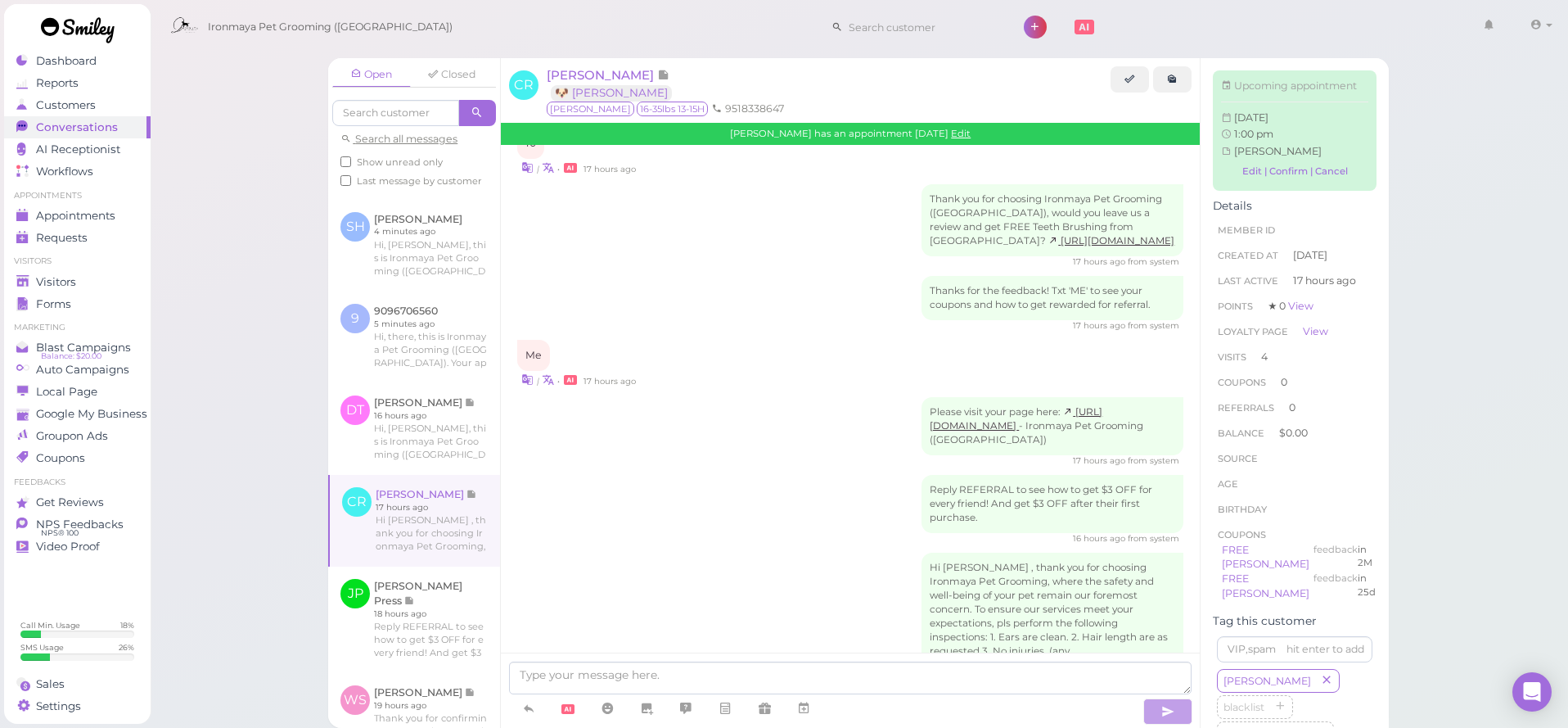
scroll to position [84, 0]
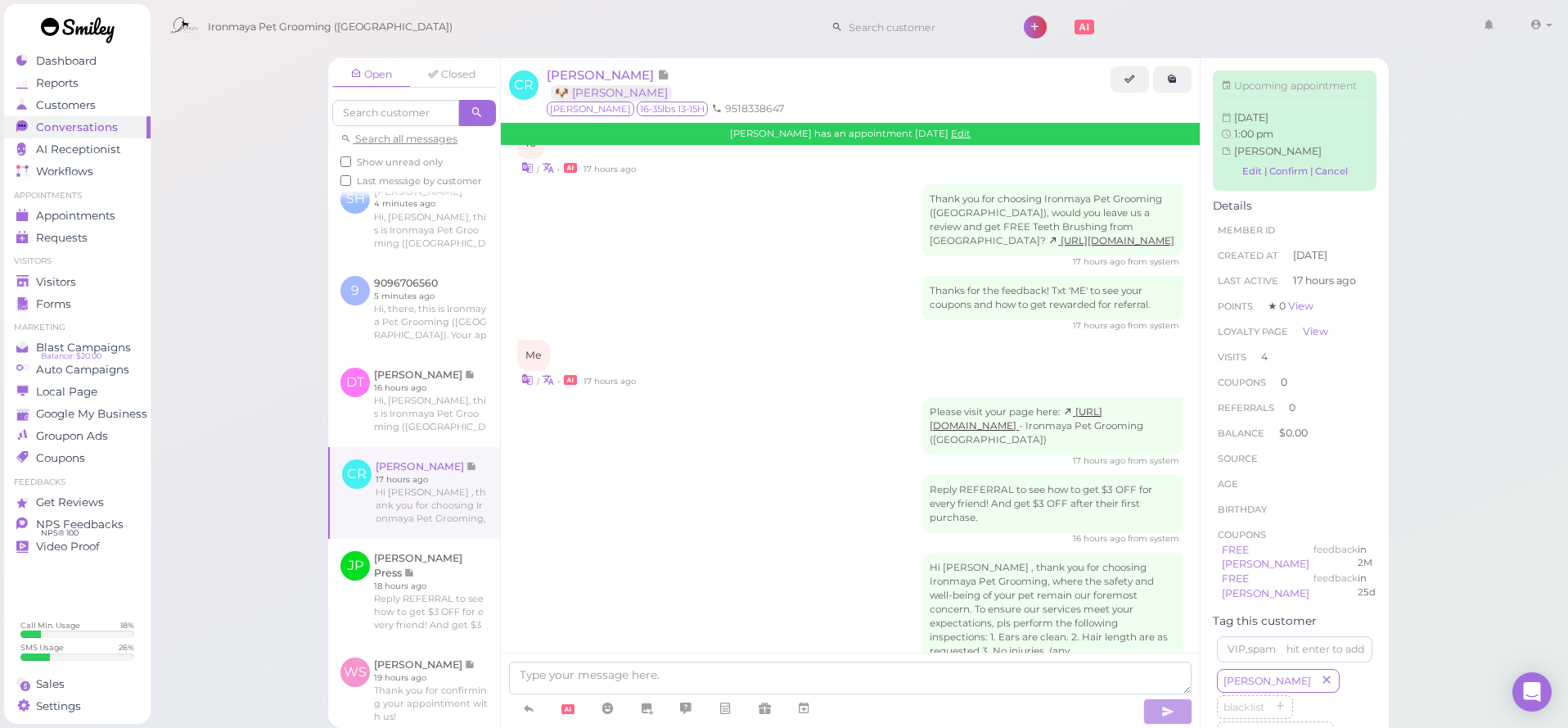
click at [412, 475] on link at bounding box center [415, 493] width 171 height 91
click at [424, 563] on link at bounding box center [414, 591] width 171 height 107
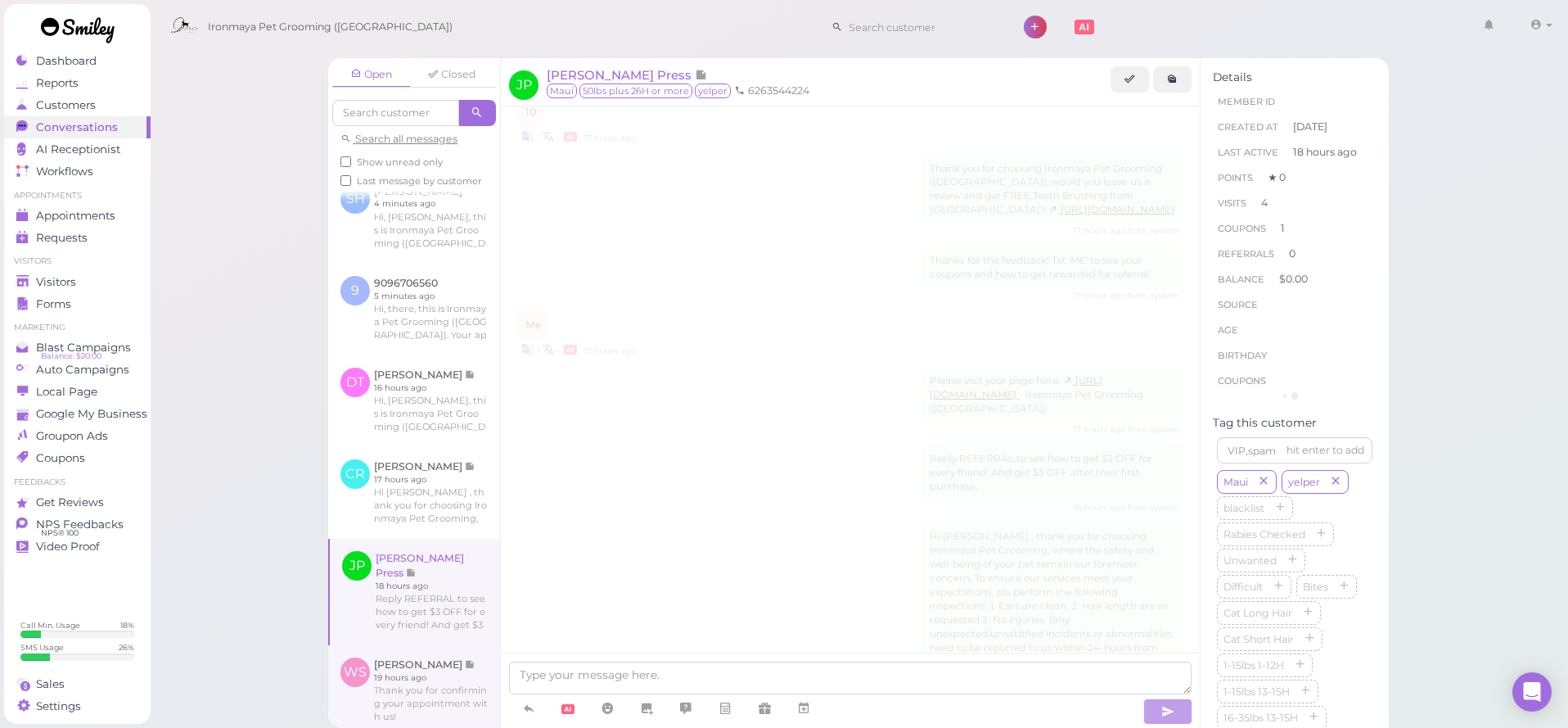
scroll to position [2167, 0]
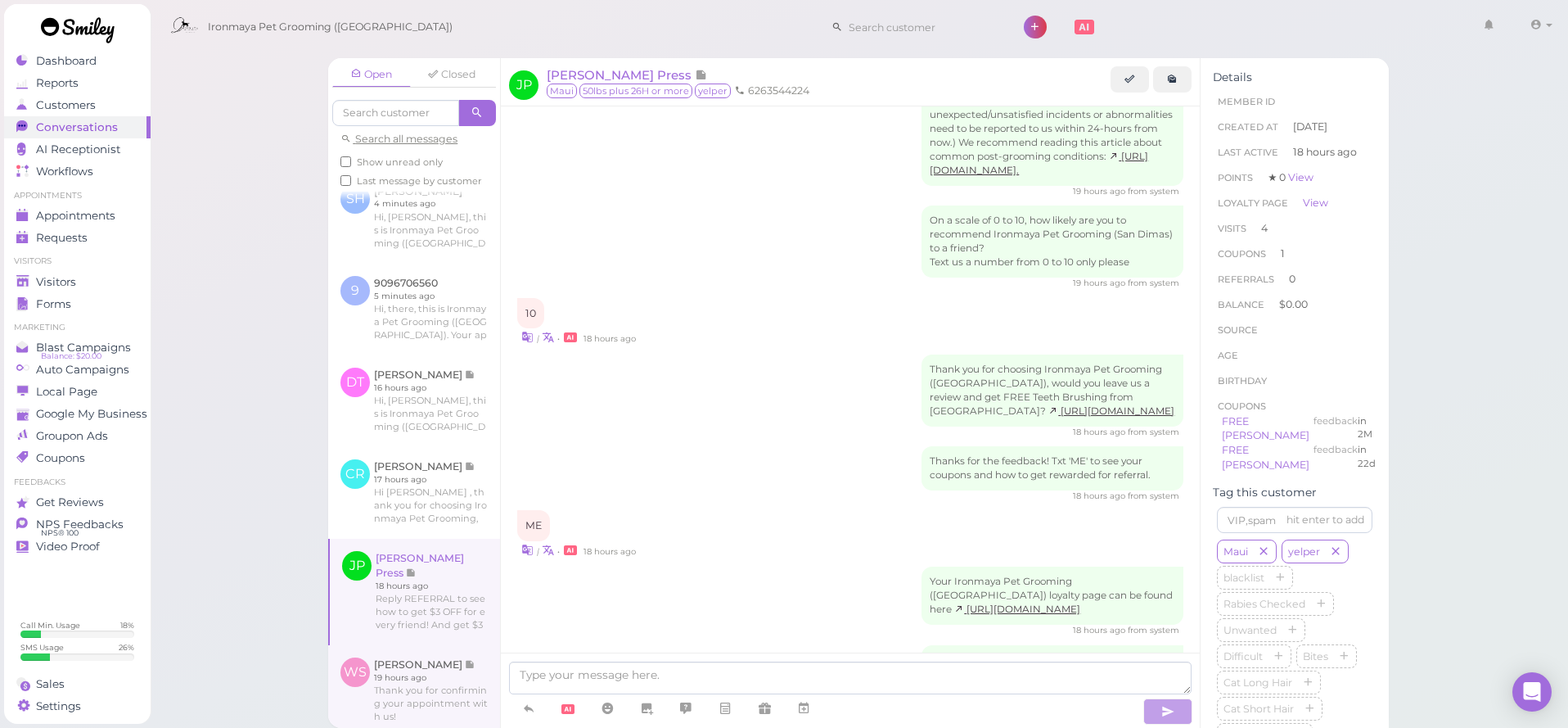
click at [400, 690] on link at bounding box center [414, 690] width 171 height 90
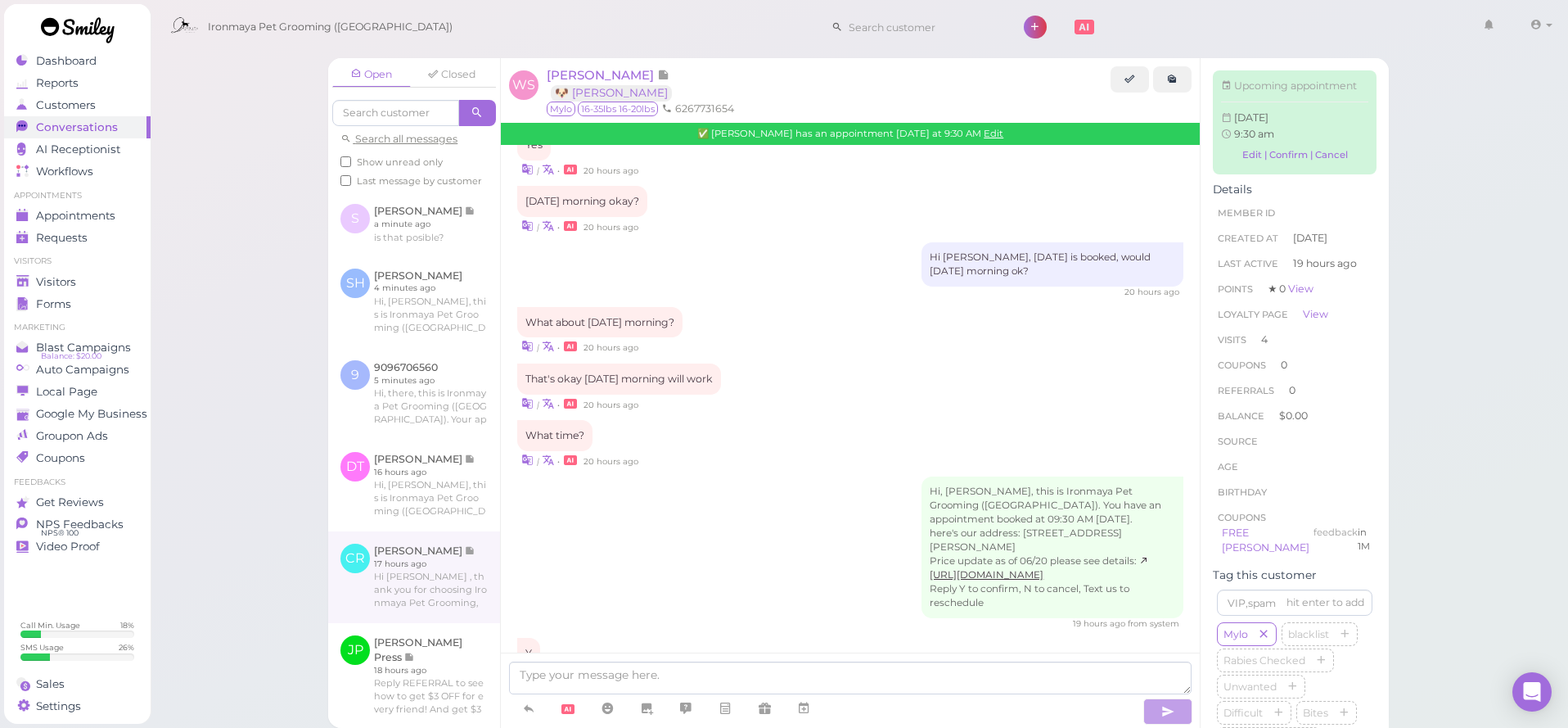
click at [408, 558] on link at bounding box center [414, 577] width 171 height 91
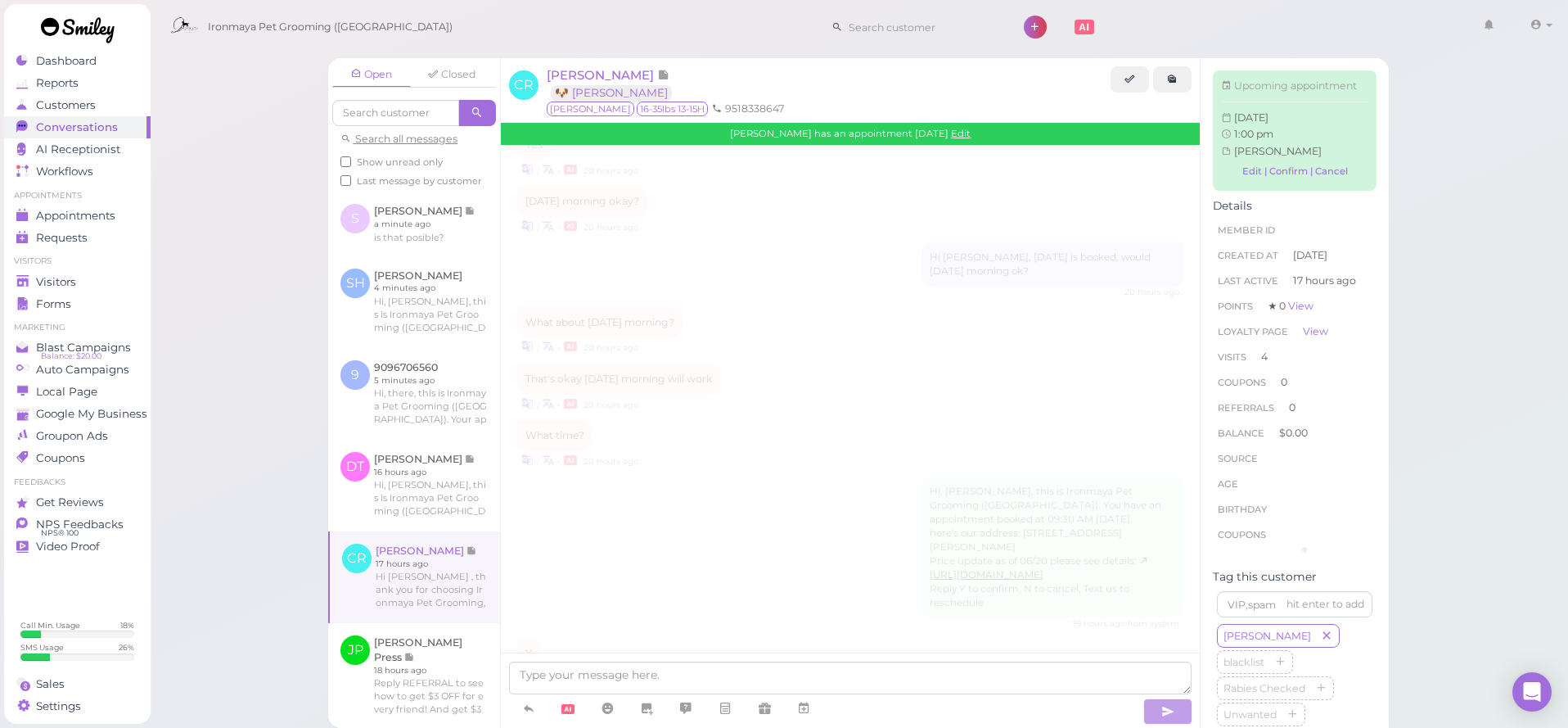
scroll to position [2454, 0]
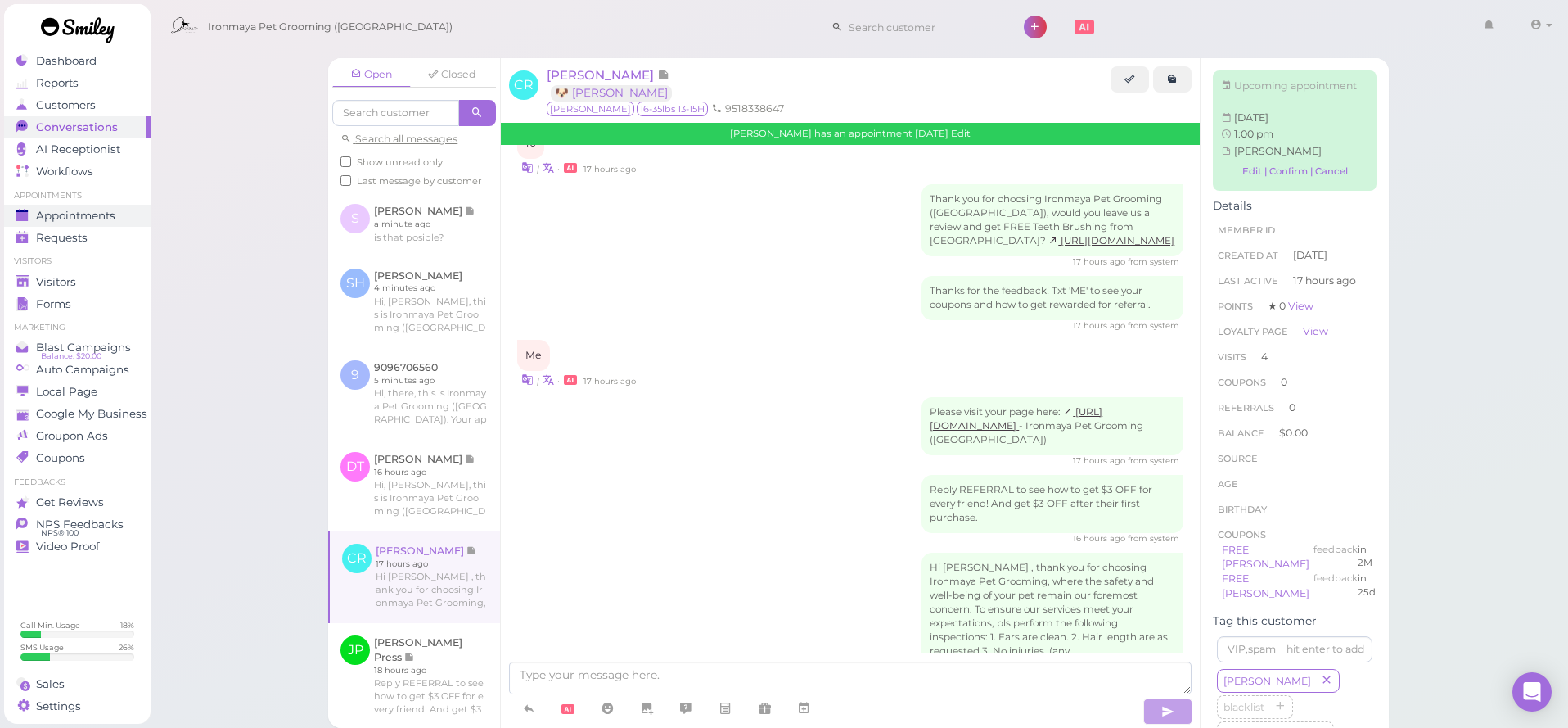
click at [85, 218] on span "Appointments" at bounding box center [75, 215] width 79 height 14
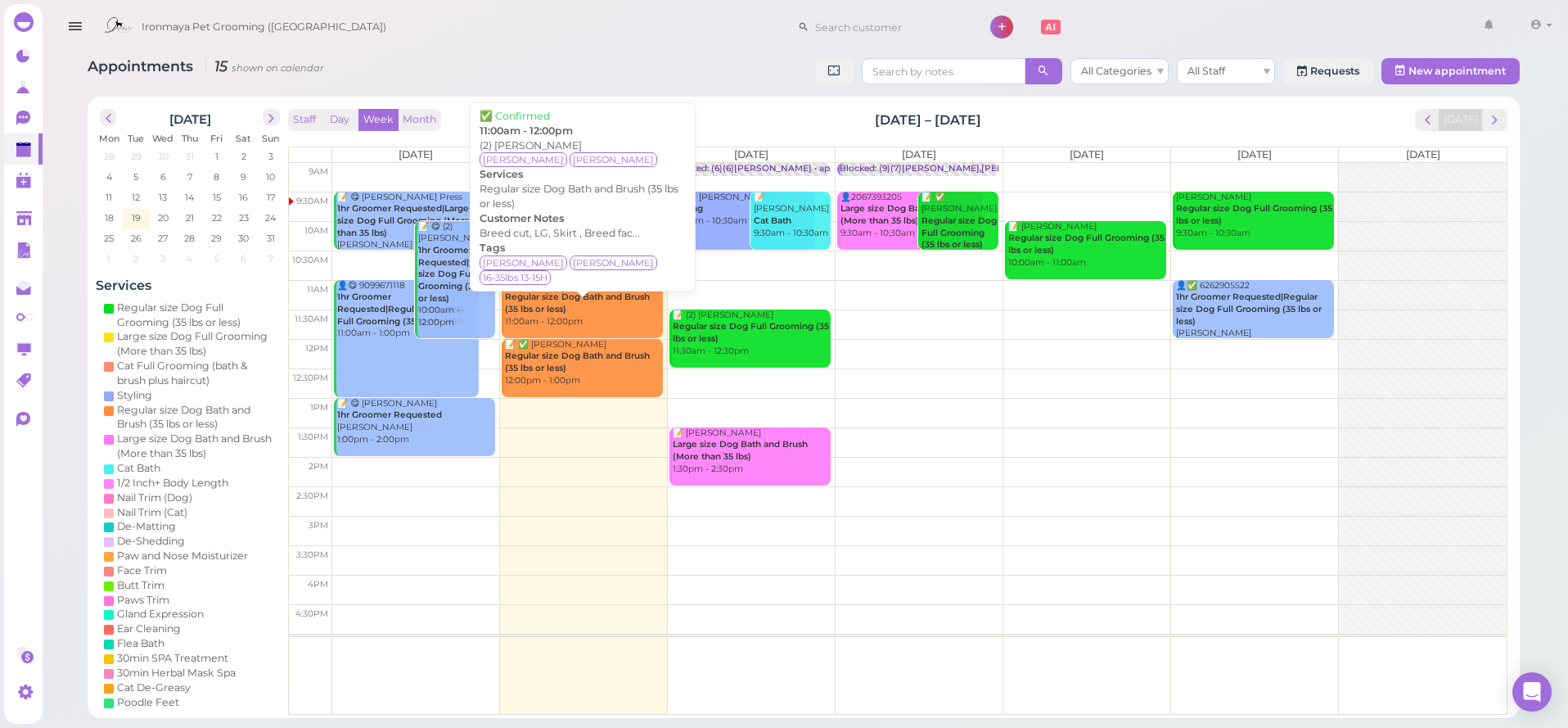
click at [600, 315] on div "📝 ✅ (2) Shari Rudolph Regular size Dog Bath and Brush (35 lbs or less) 11:00am …" at bounding box center [584, 304] width 159 height 48
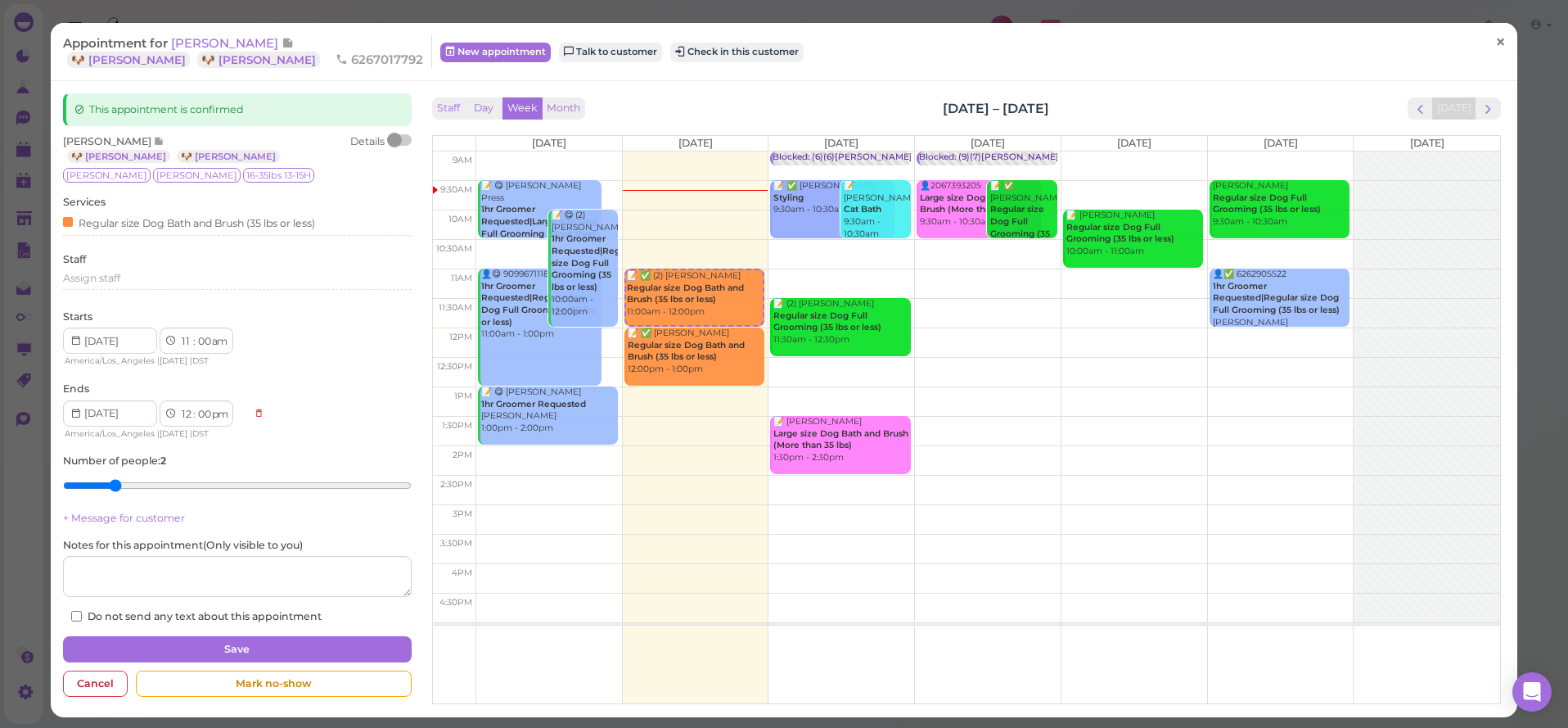
click at [1501, 36] on span "×" at bounding box center [1501, 42] width 11 height 23
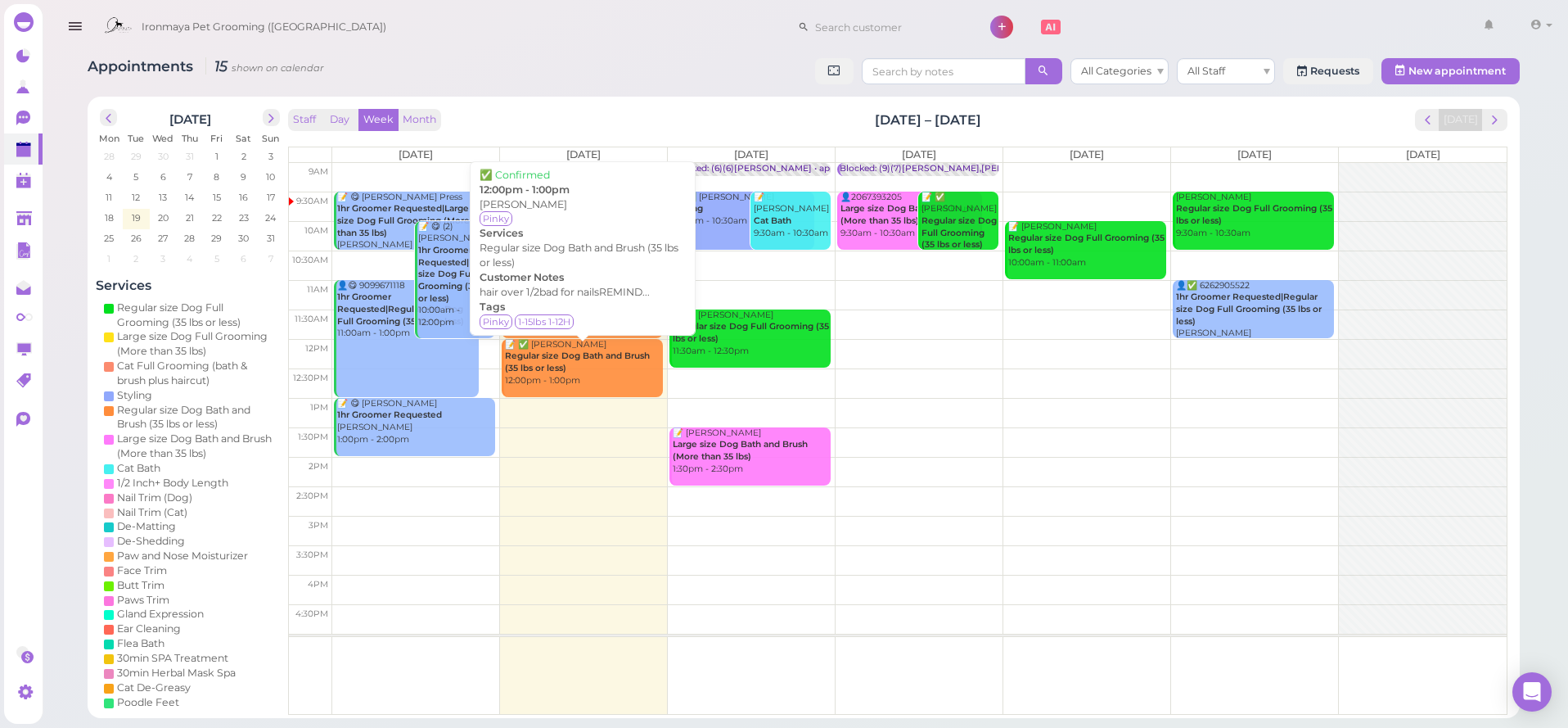
click at [639, 357] on b "Regular size Dog Bath and Brush (35 lbs or less)" at bounding box center [577, 361] width 145 height 23
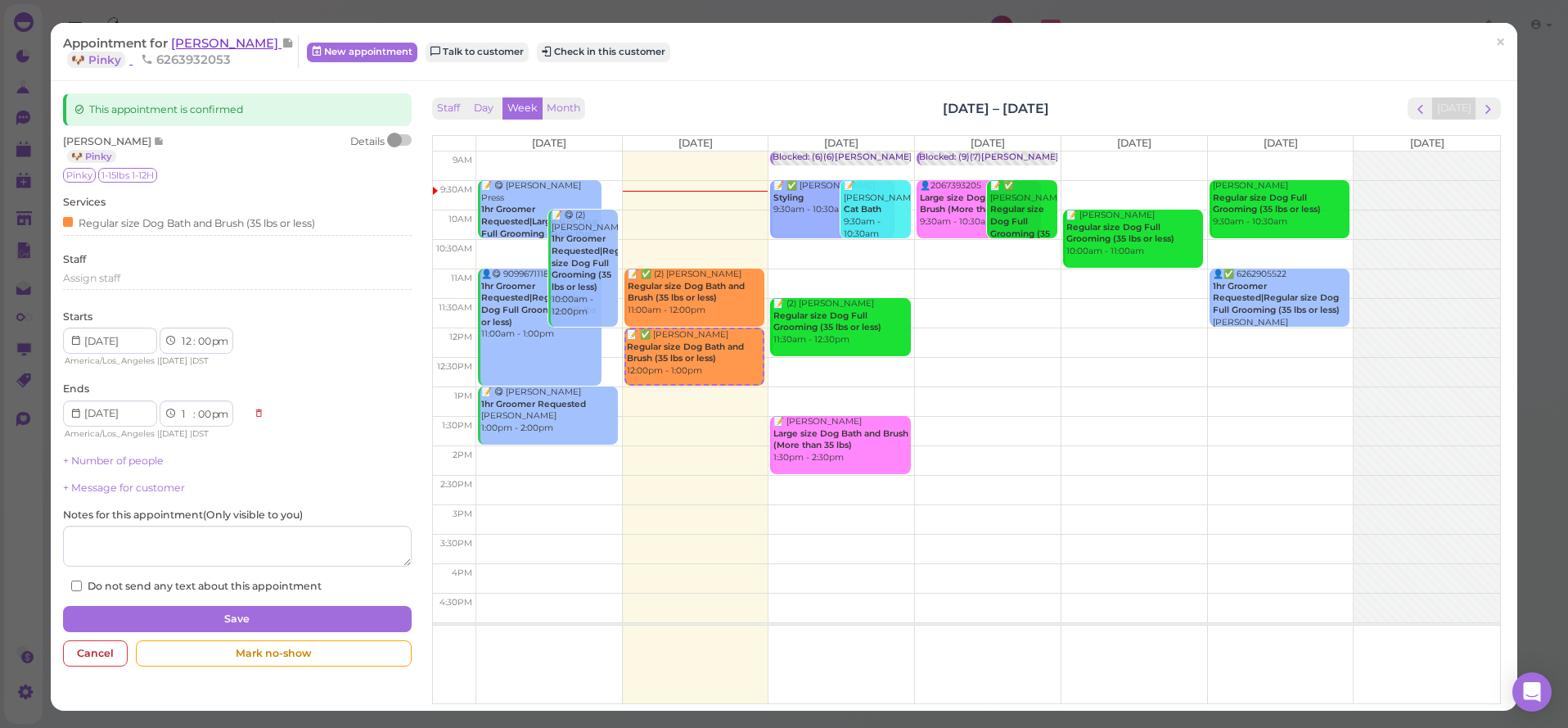
click at [188, 37] on span "[PERSON_NAME]" at bounding box center [226, 43] width 110 height 16
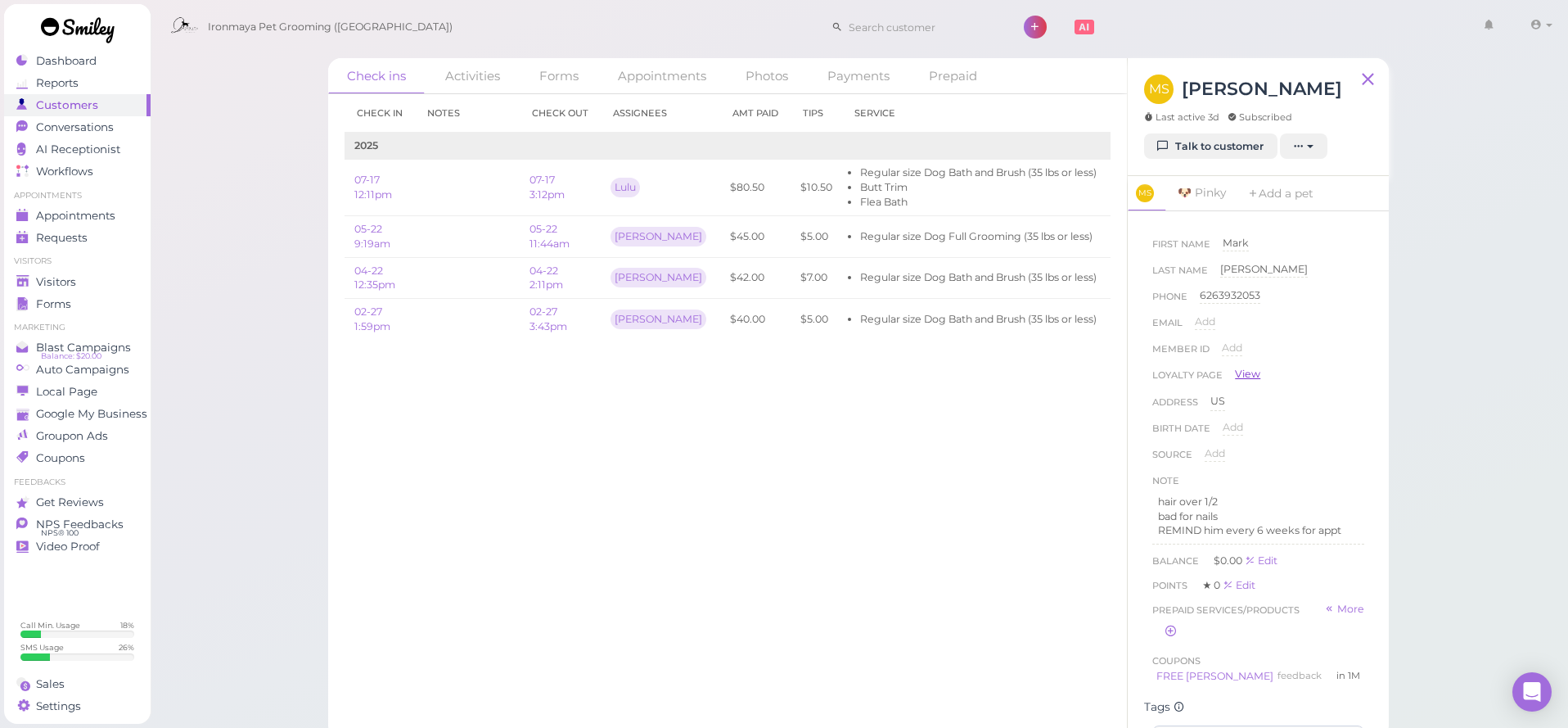
click at [1248, 378] on link "View" at bounding box center [1248, 374] width 26 height 15
click at [904, 35] on input at bounding box center [922, 26] width 159 height 26
type input "5623032318"
click at [897, 52] on small "5623032318" at bounding box center [923, 57] width 53 height 12
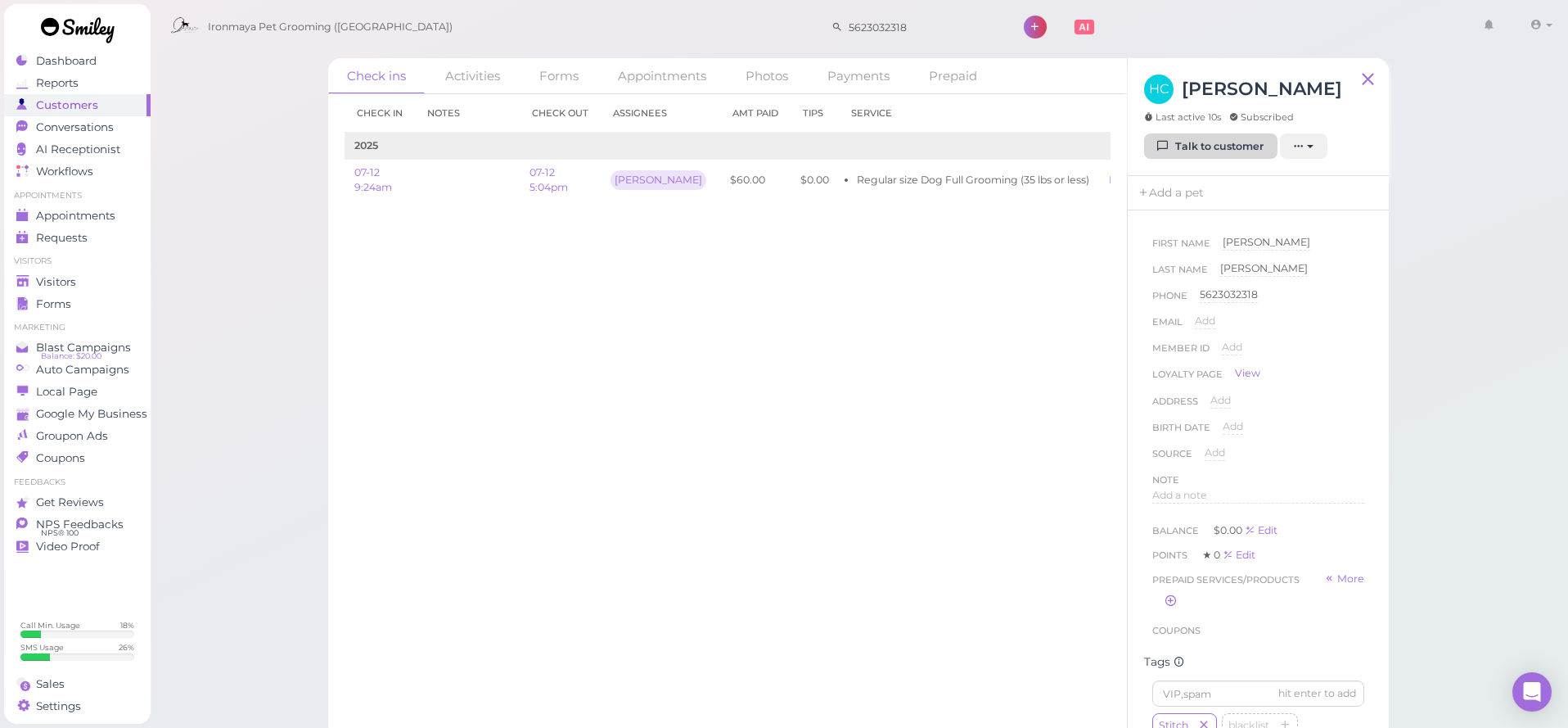
click at [1192, 134] on link "Talk to customer" at bounding box center [1210, 146] width 133 height 26
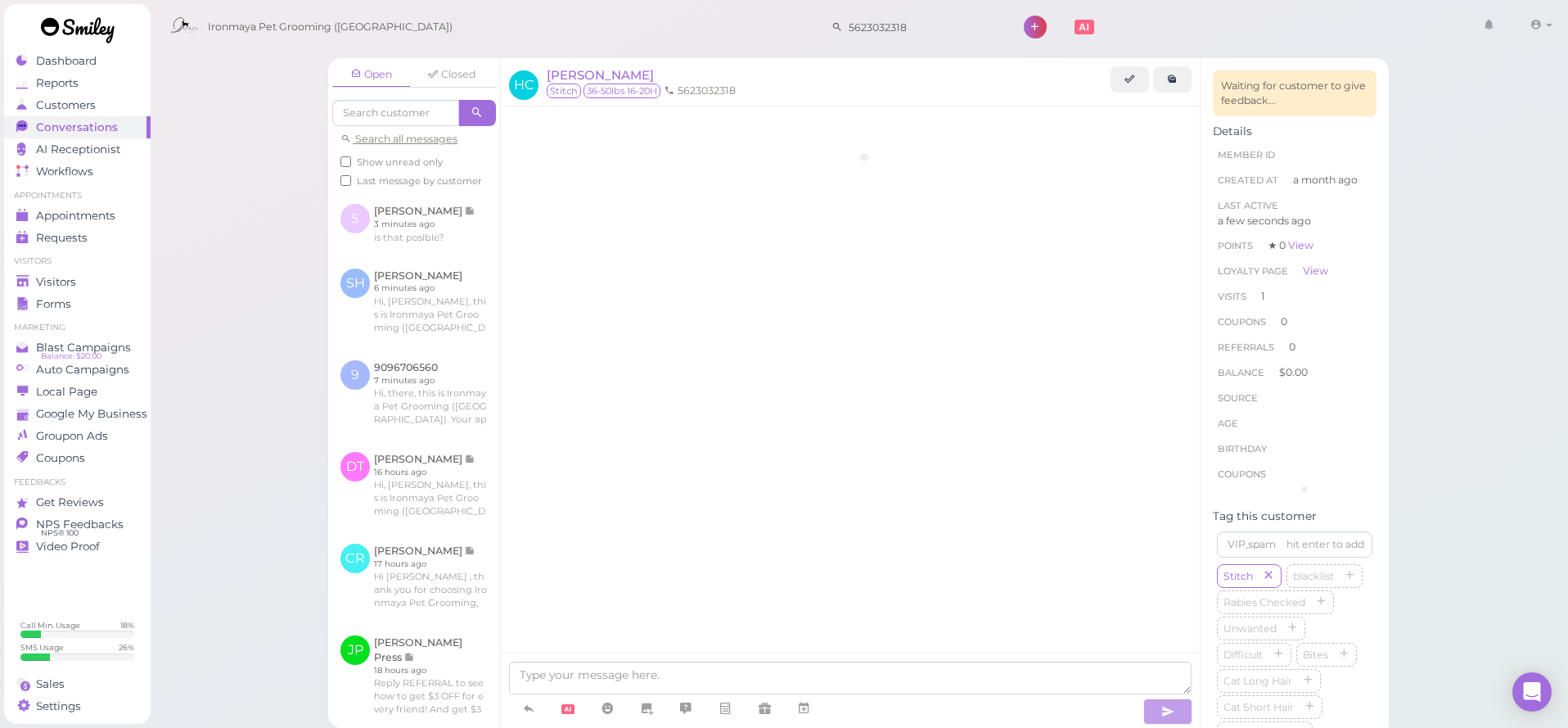
scroll to position [189, 0]
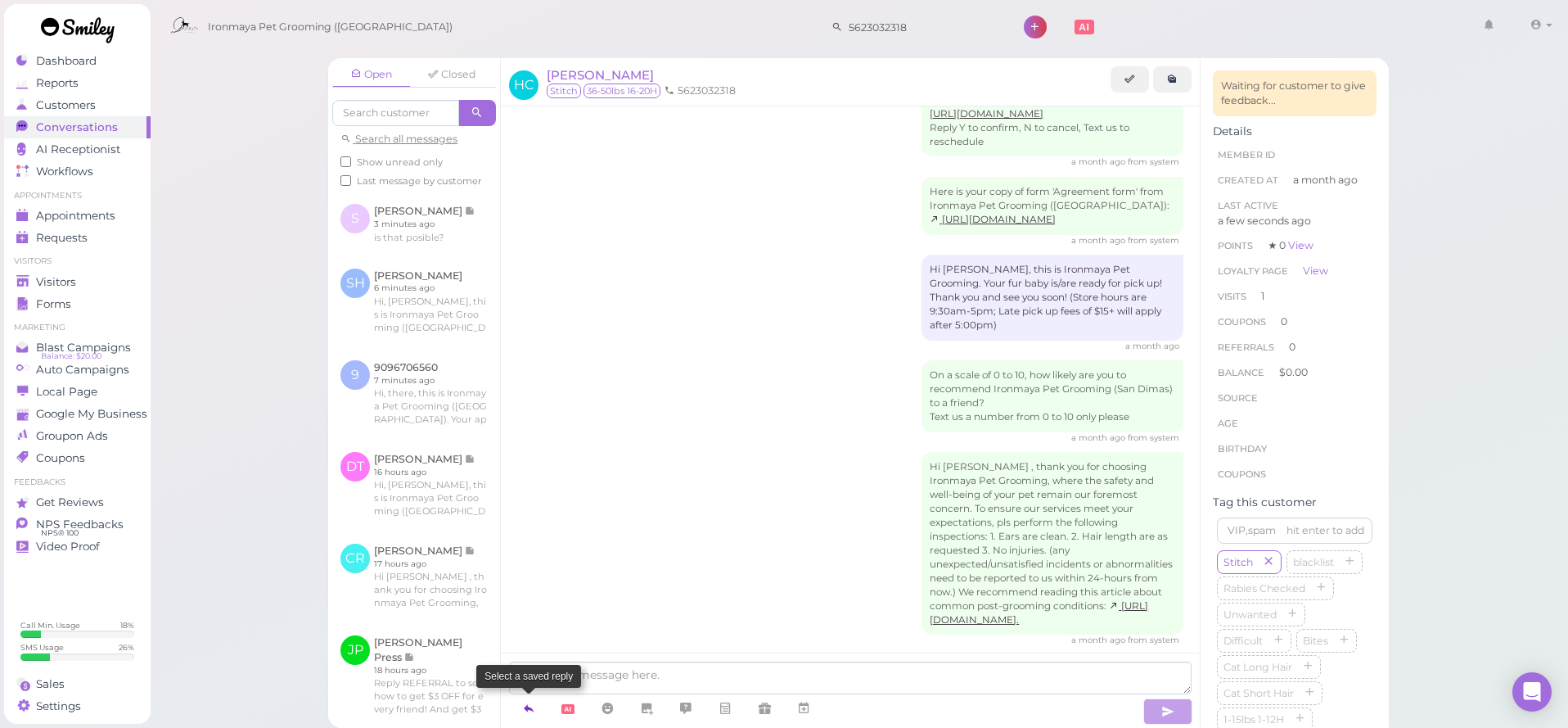
click at [519, 710] on link at bounding box center [528, 708] width 39 height 28
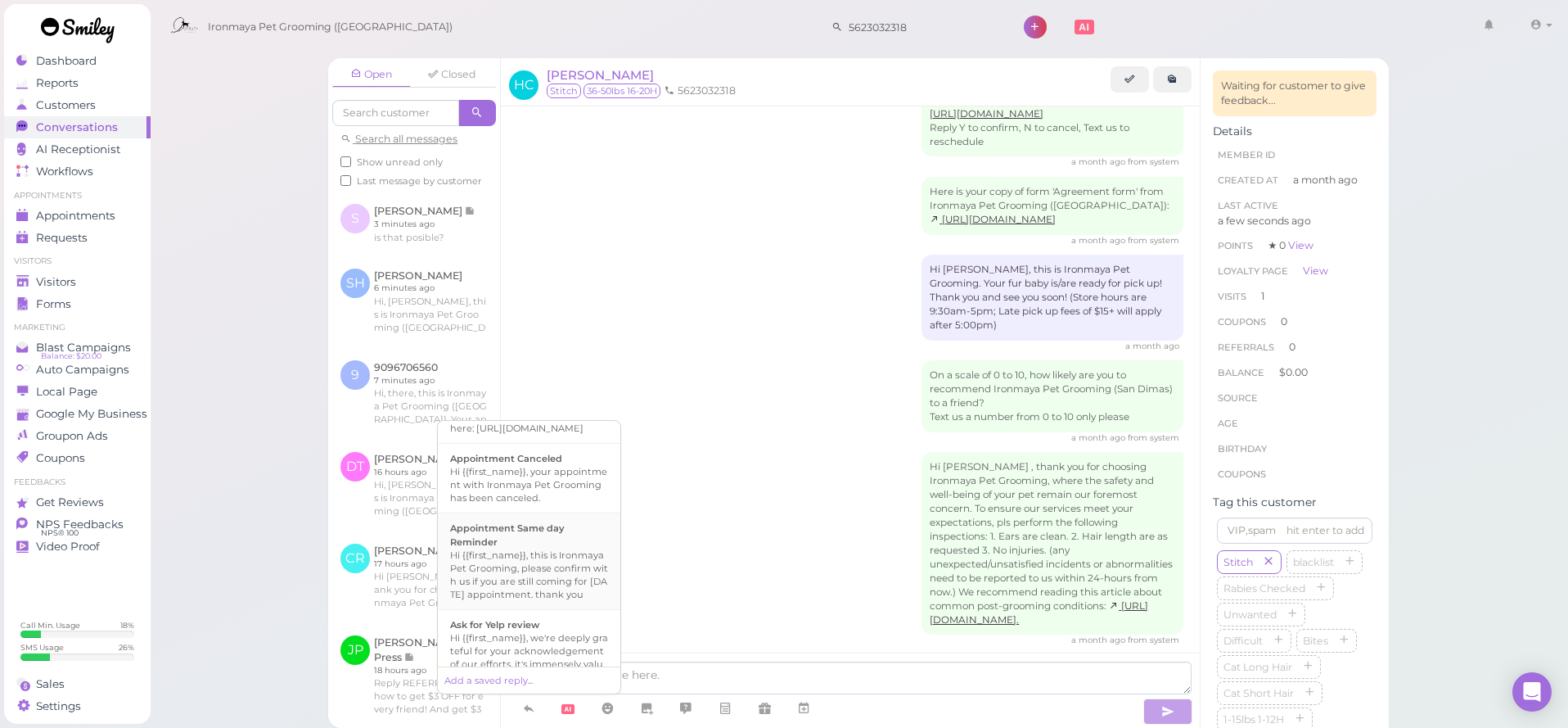
scroll to position [0, 0]
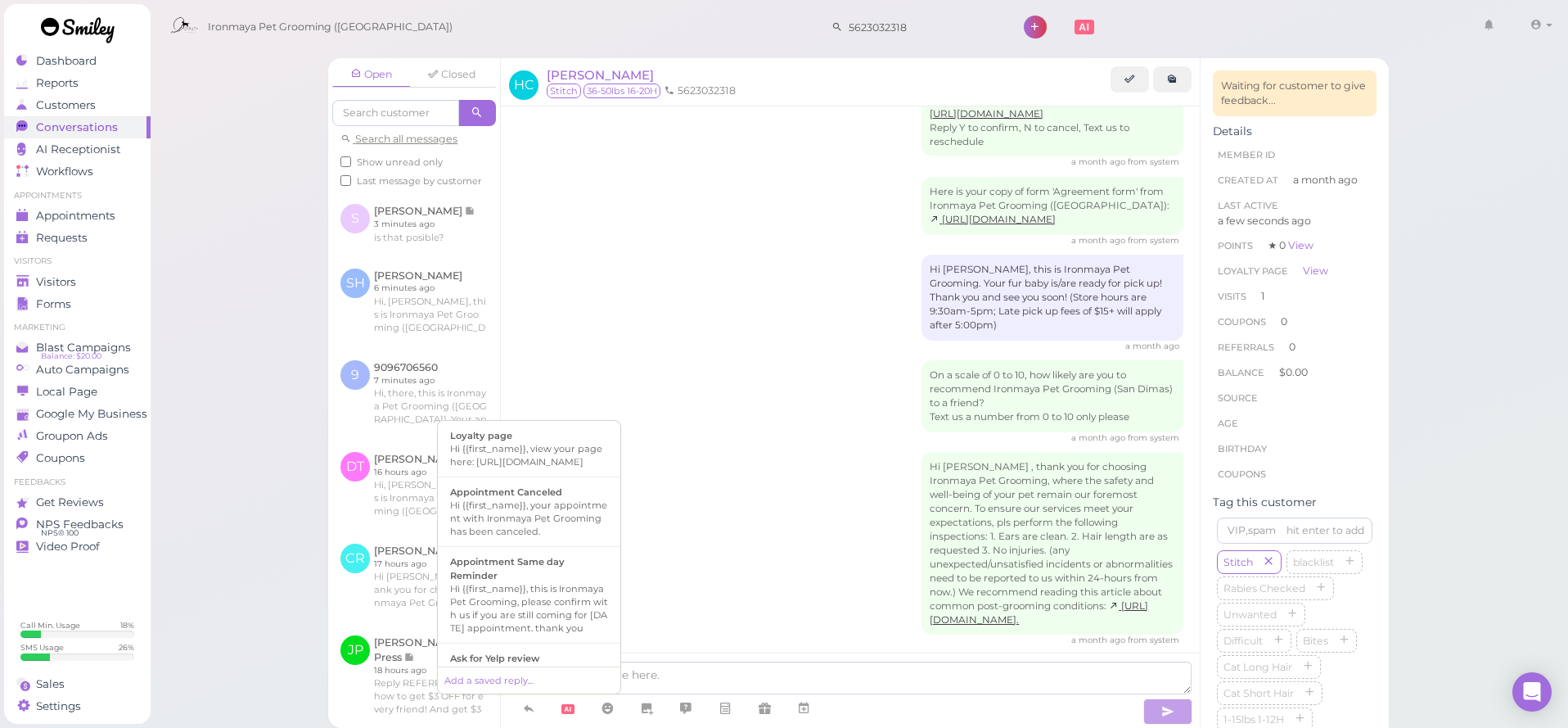
drag, startPoint x: 685, startPoint y: 511, endPoint x: 683, endPoint y: 502, distance: 9.2
click at [685, 511] on div "Hi Herbert , thank you for choosing Ironmaya Pet Grooming, where the safety and…" at bounding box center [850, 549] width 666 height 195
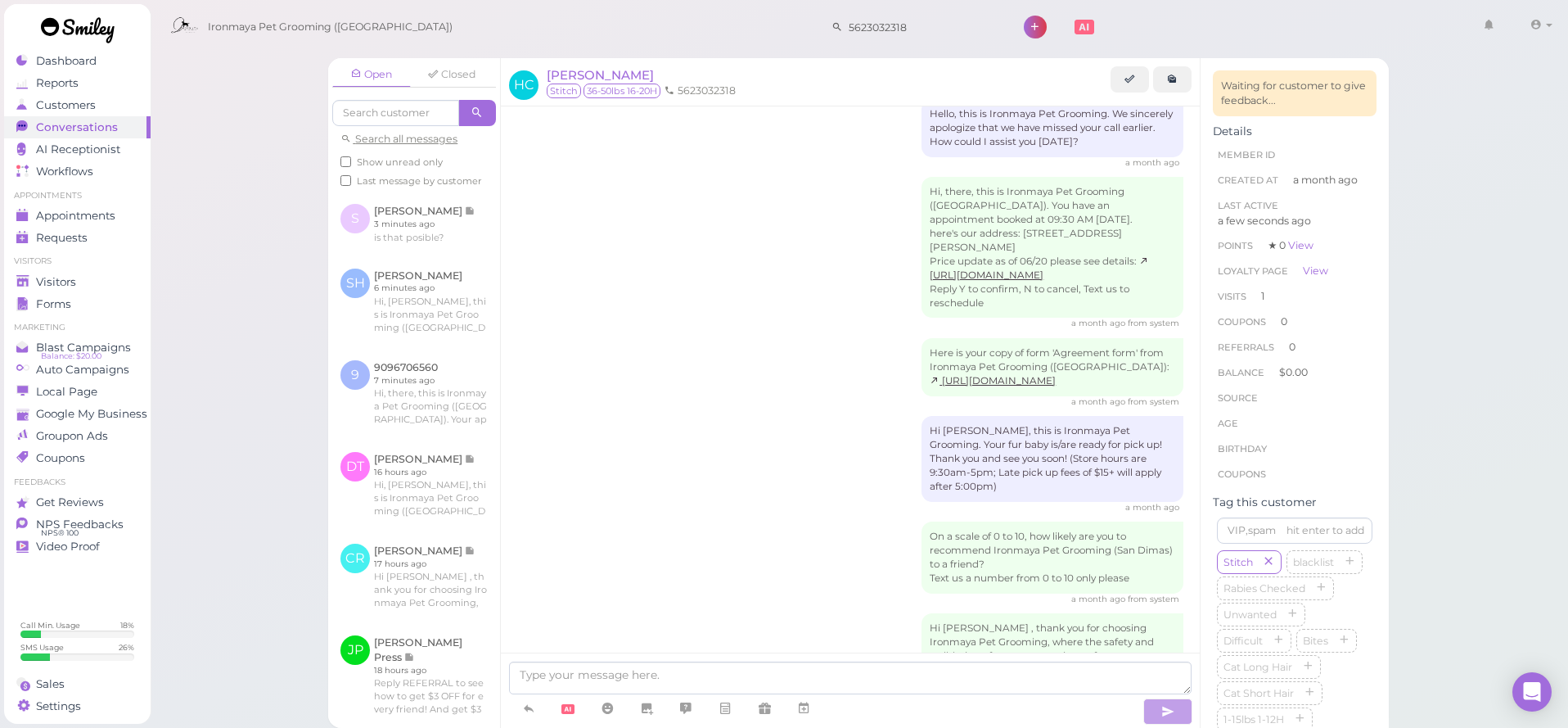
scroll to position [189, 0]
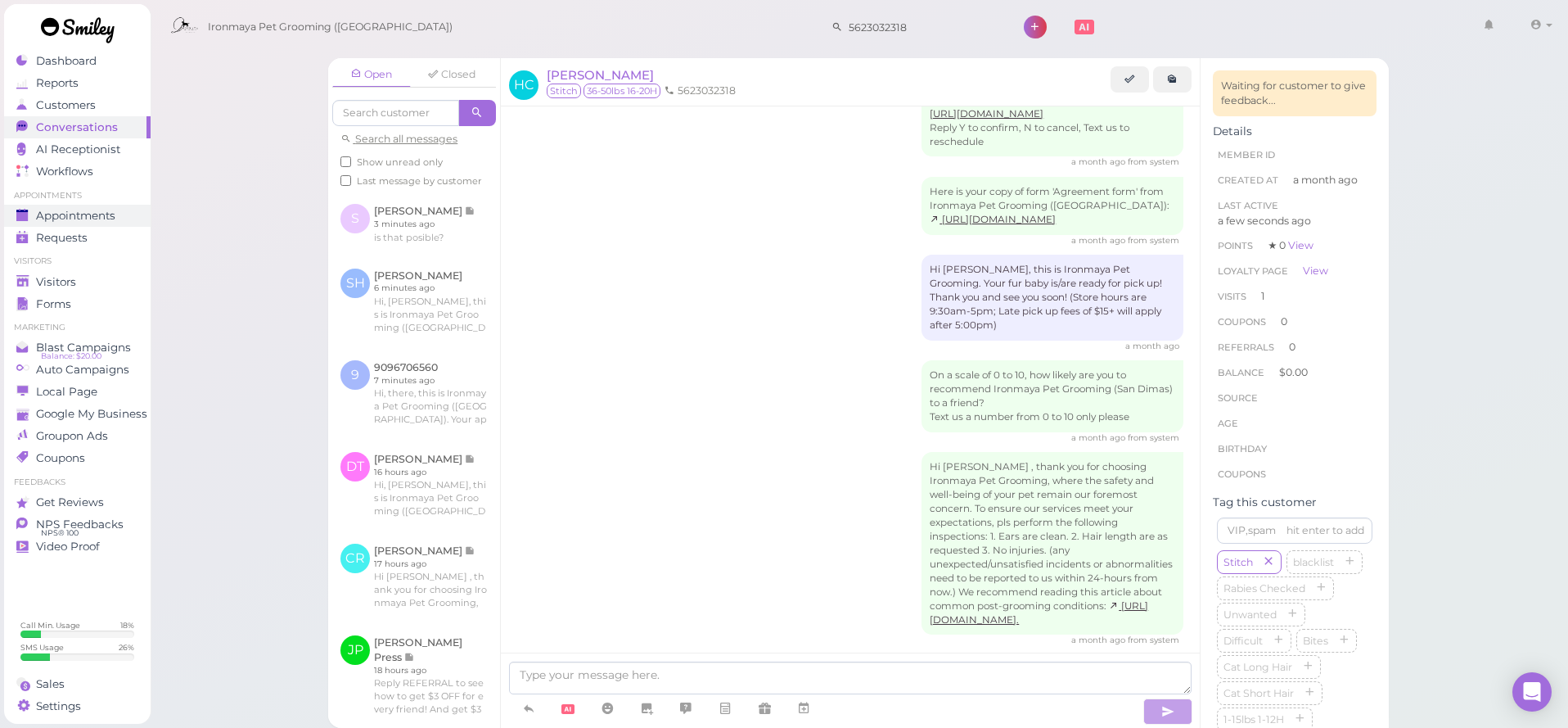
click at [91, 213] on span "Appointments" at bounding box center [75, 215] width 79 height 14
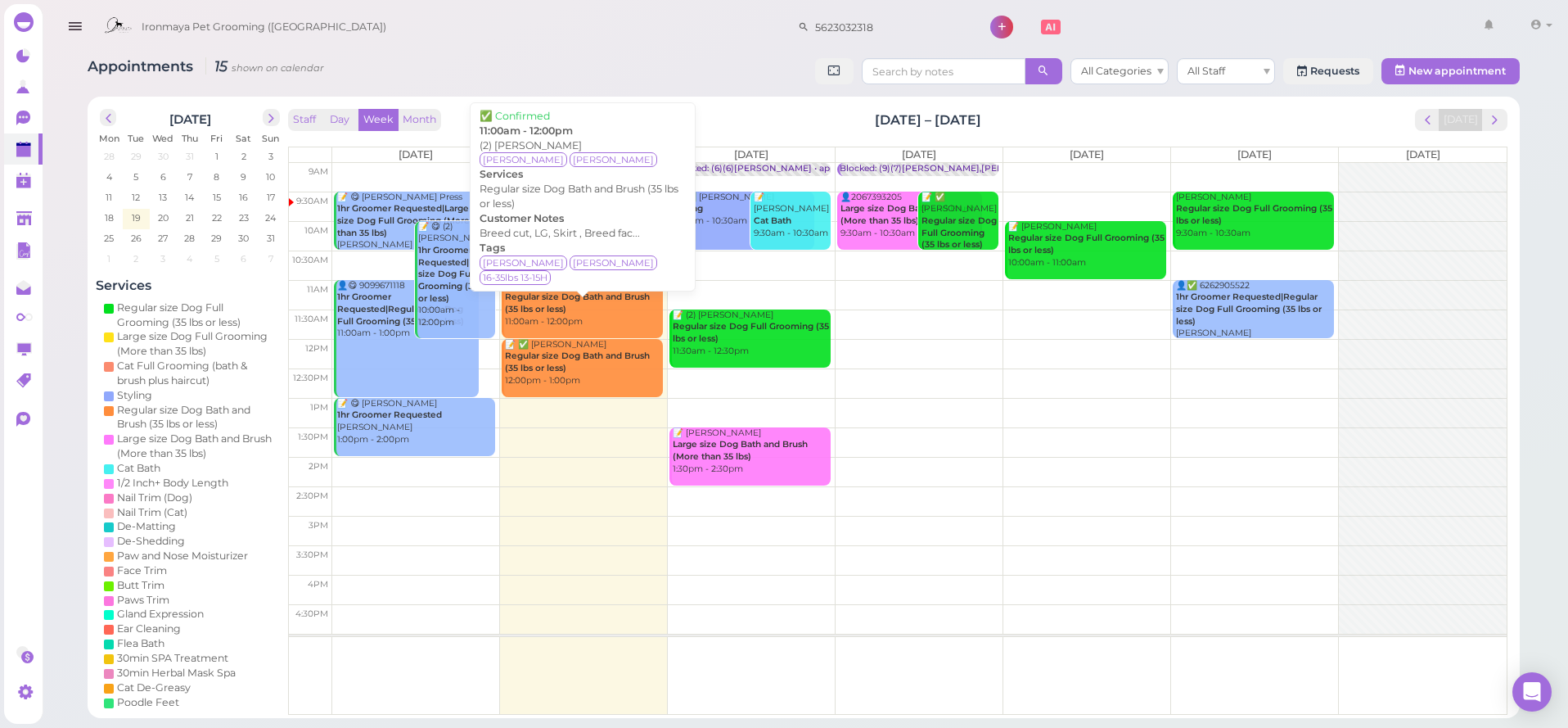
click at [542, 307] on b "Regular size Dog Bath and Brush (35 lbs or less)" at bounding box center [577, 302] width 145 height 23
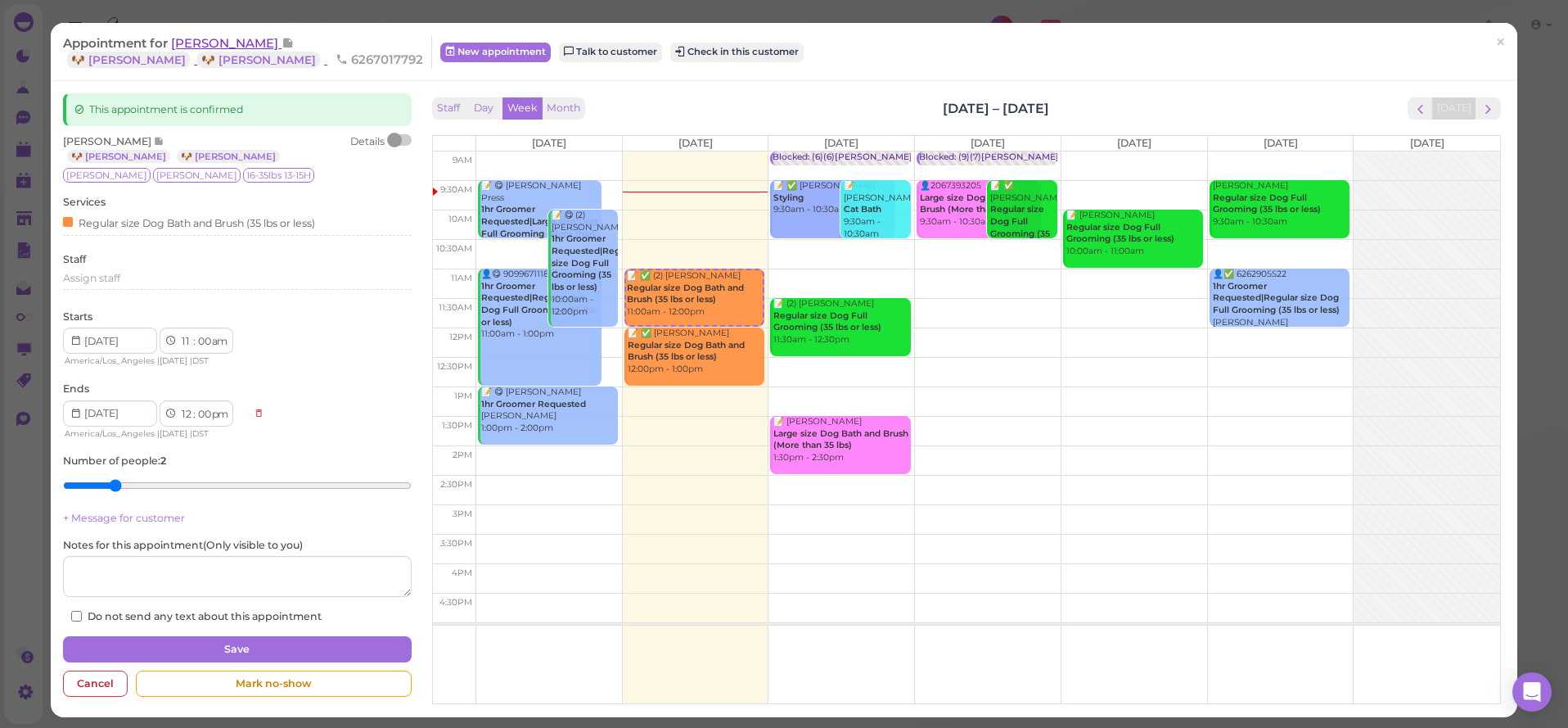
click at [233, 44] on span "[PERSON_NAME]" at bounding box center [226, 43] width 110 height 16
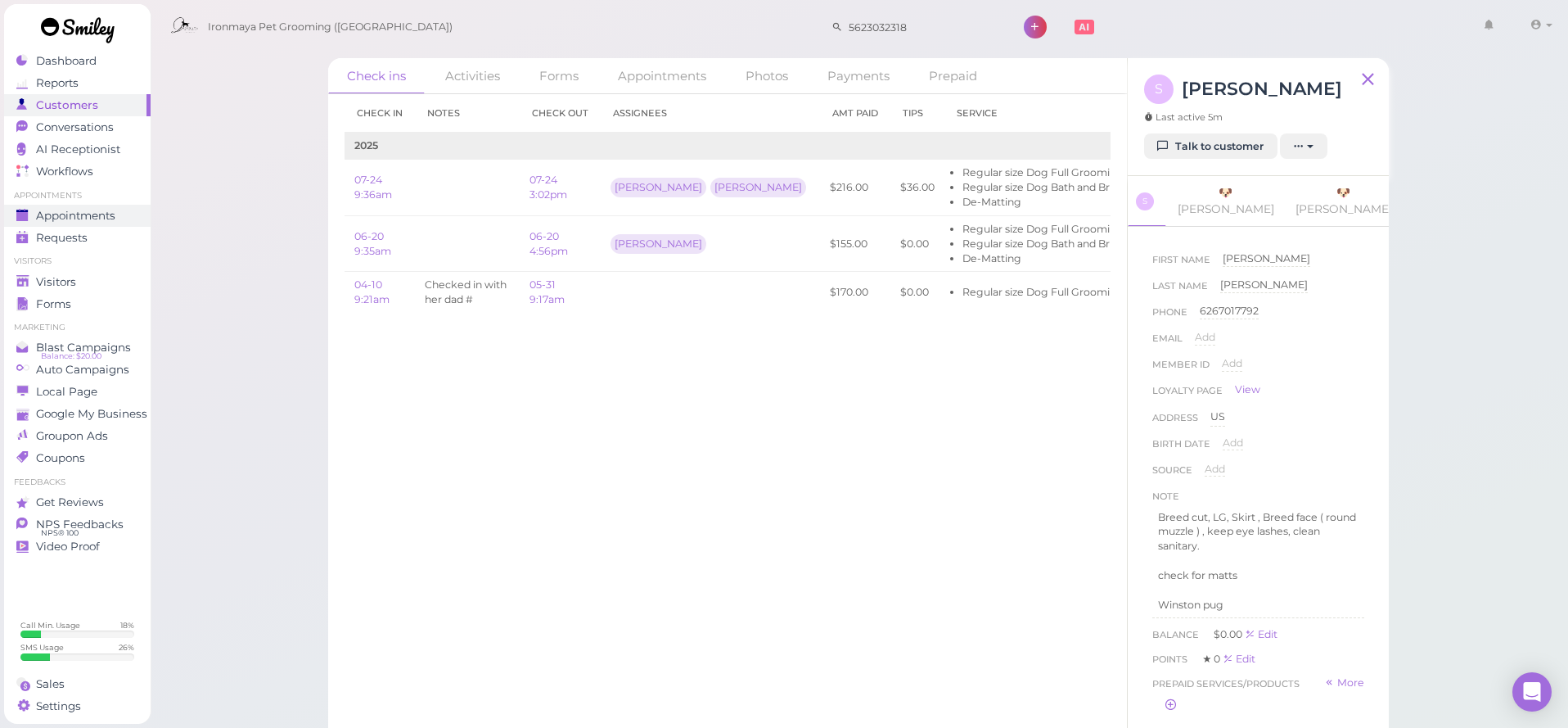
click at [67, 215] on span "Appointments" at bounding box center [75, 215] width 79 height 14
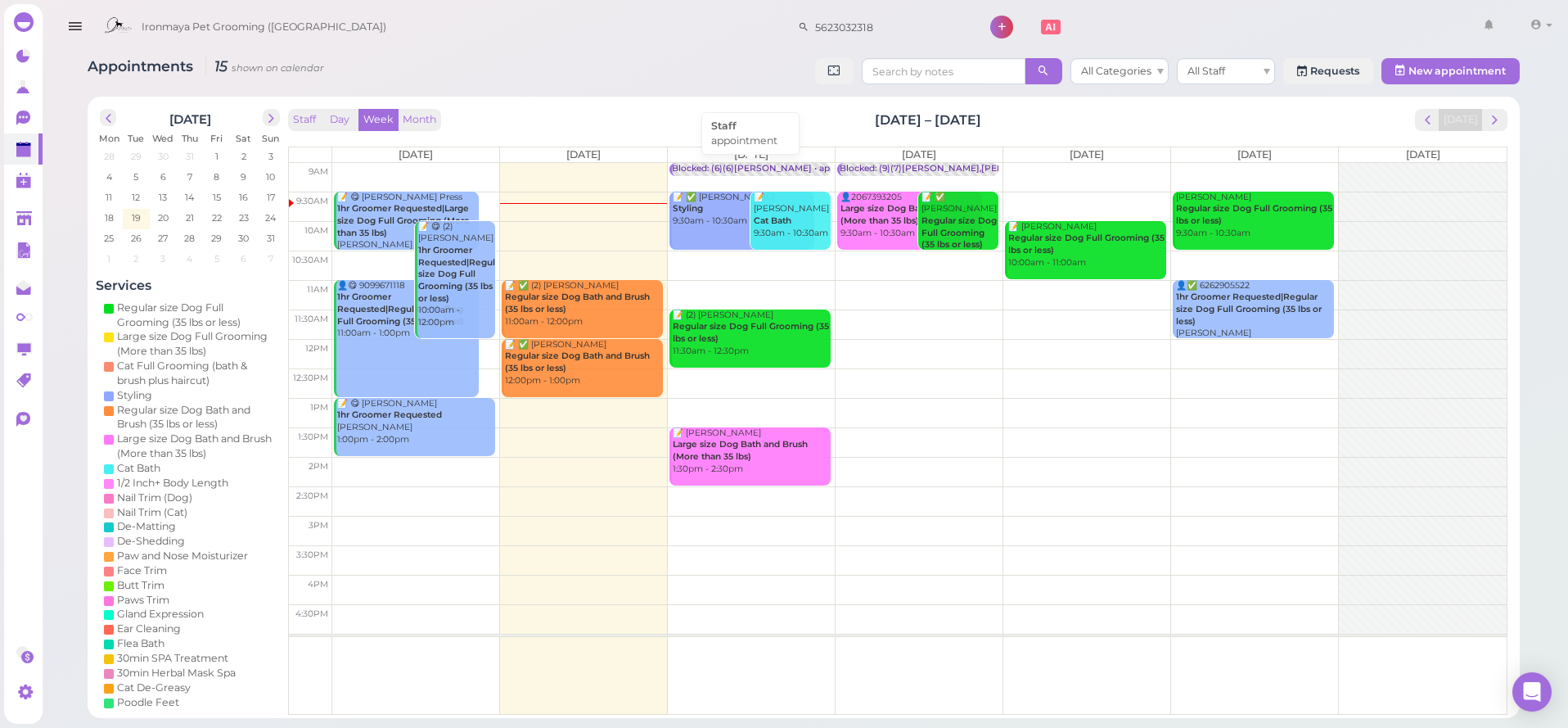
click at [756, 165] on div "Blocked: (6)(6)Isaac • appointment" at bounding box center [774, 169] width 203 height 12
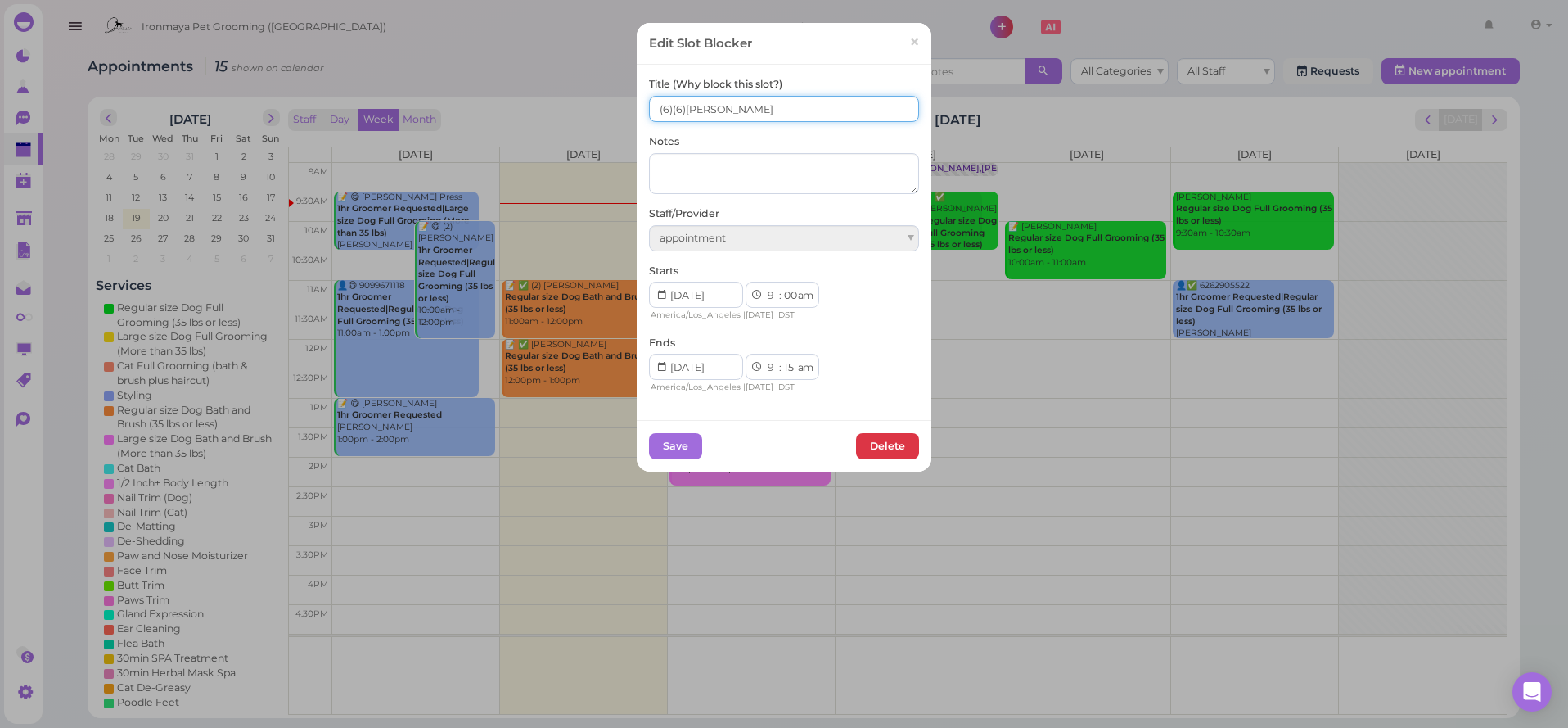
click at [673, 109] on input "(6)(6)Isaac" at bounding box center [784, 109] width 270 height 26
type input "(6) 3(6)Isaac"
click at [671, 442] on button "Save" at bounding box center [676, 446] width 53 height 26
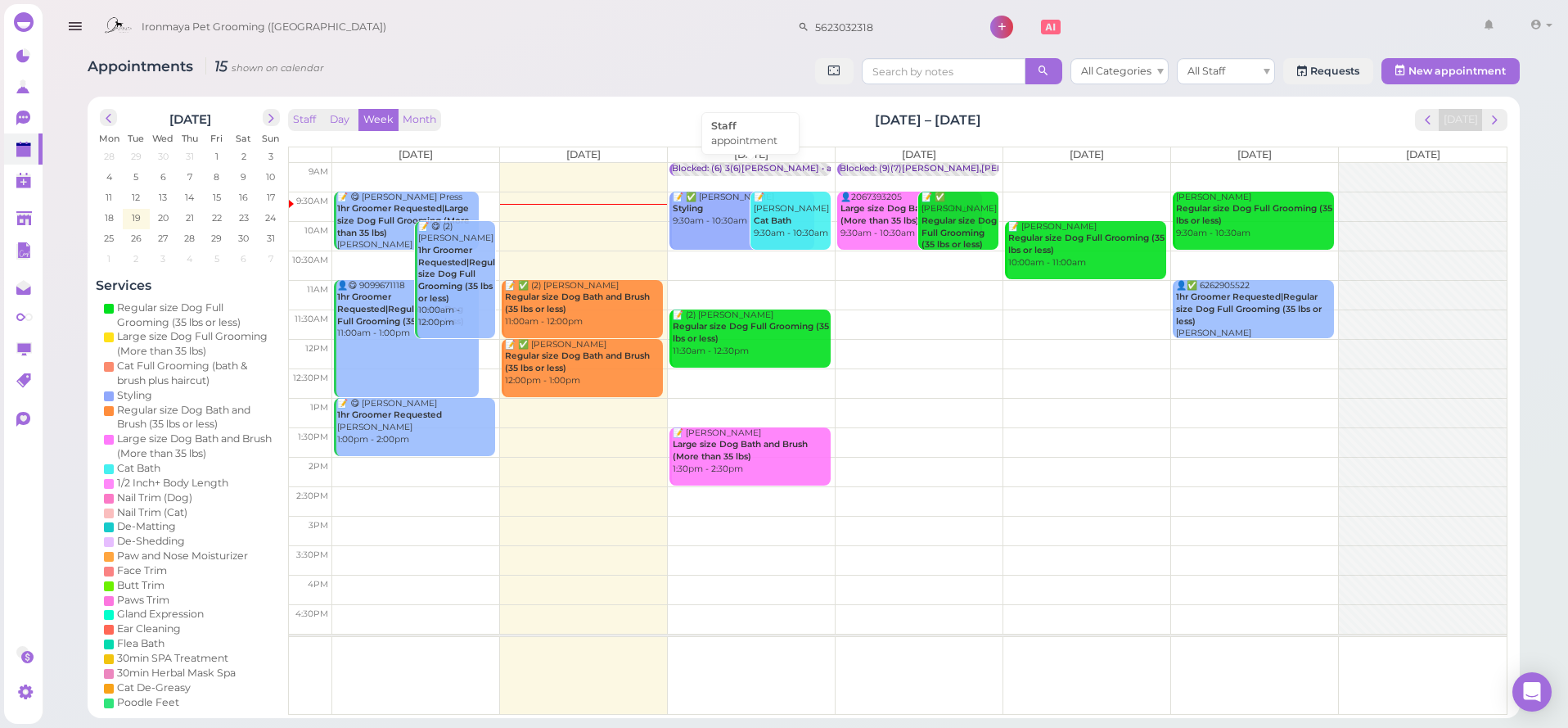
click at [759, 170] on div "Blocked: (6) 3(6)Isaac • appointment" at bounding box center [777, 169] width 211 height 12
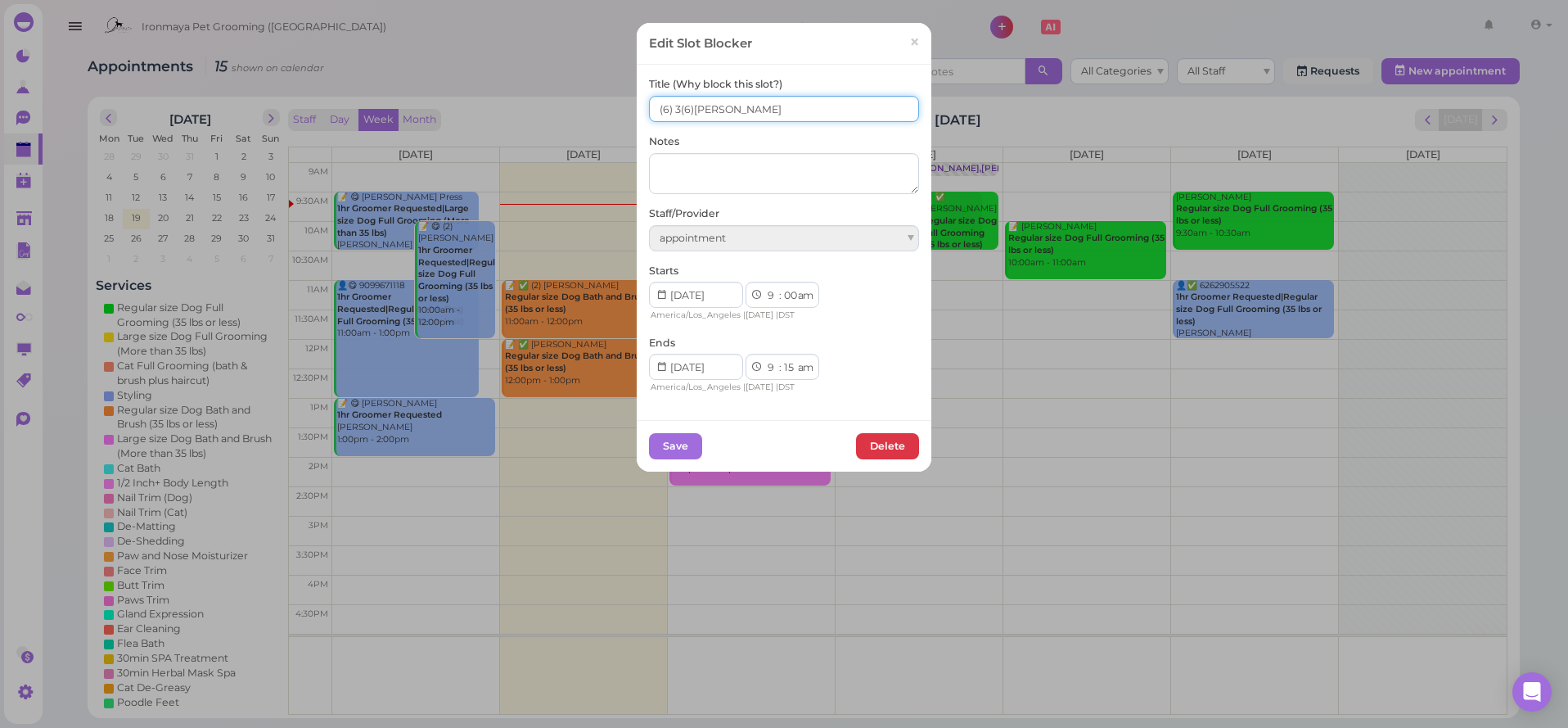
click at [659, 111] on input "(6) 3(6)Isaac" at bounding box center [784, 109] width 270 height 26
type input "5(6) 3(6)Isaac"
click at [691, 442] on button "Save" at bounding box center [676, 446] width 53 height 26
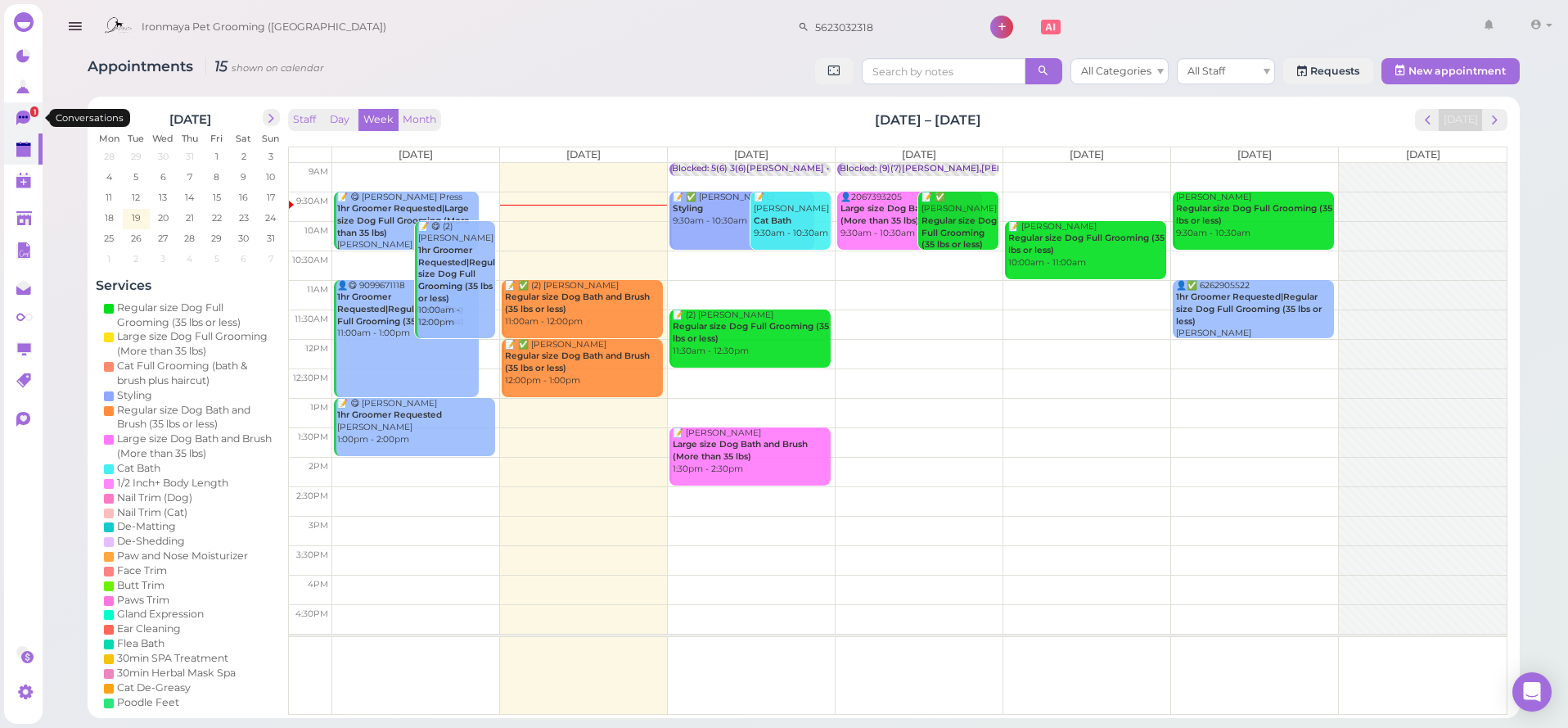
click at [28, 124] on icon at bounding box center [25, 119] width 17 height 17
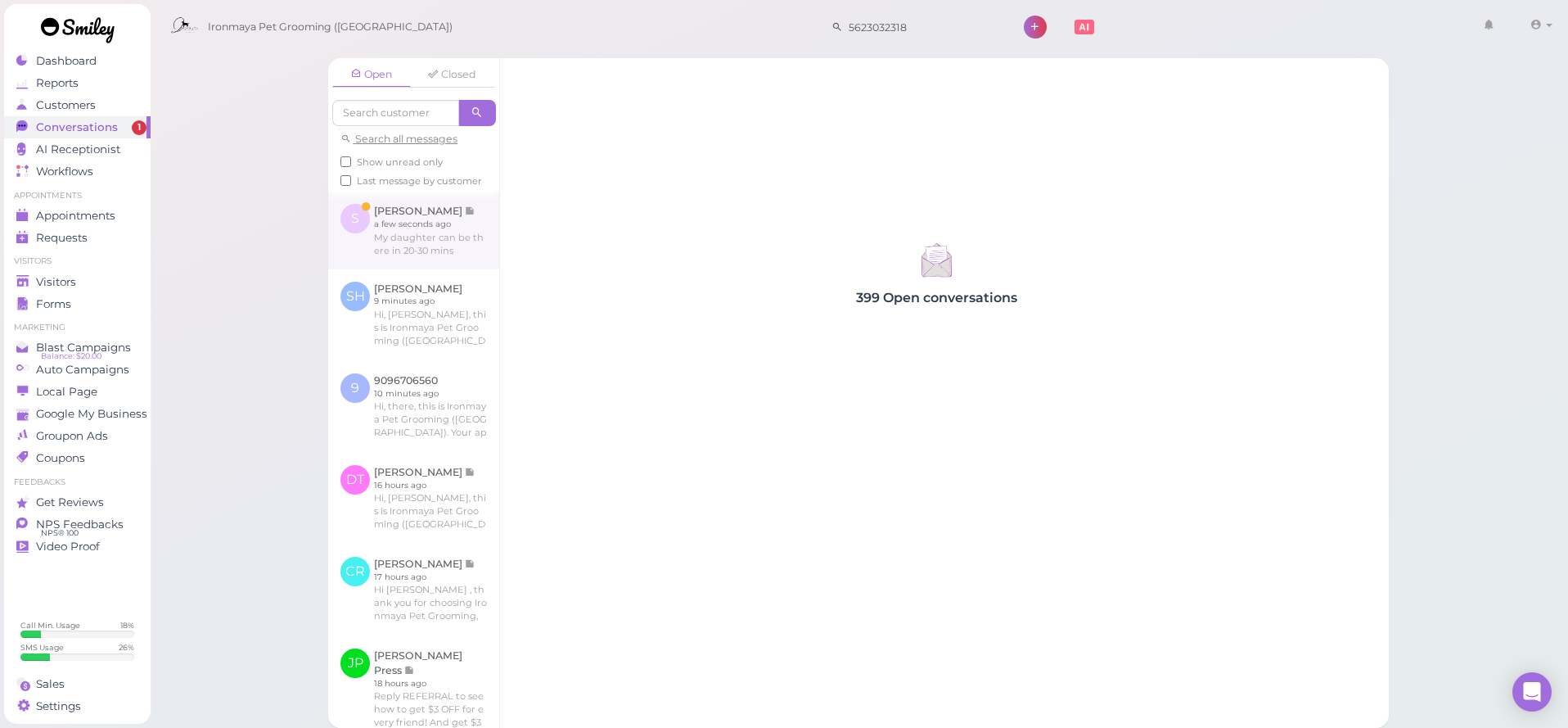
click at [386, 233] on link at bounding box center [414, 230] width 171 height 77
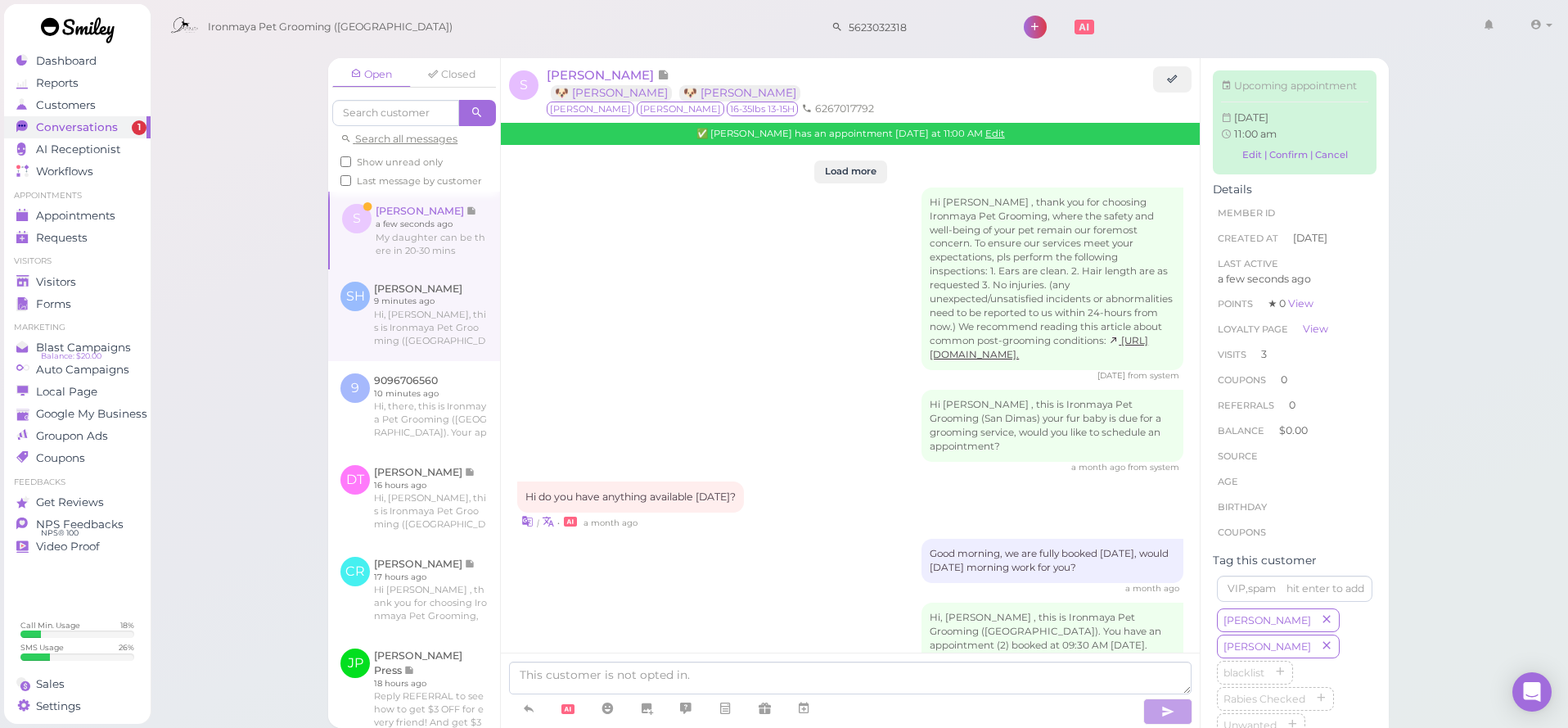
scroll to position [1885, 0]
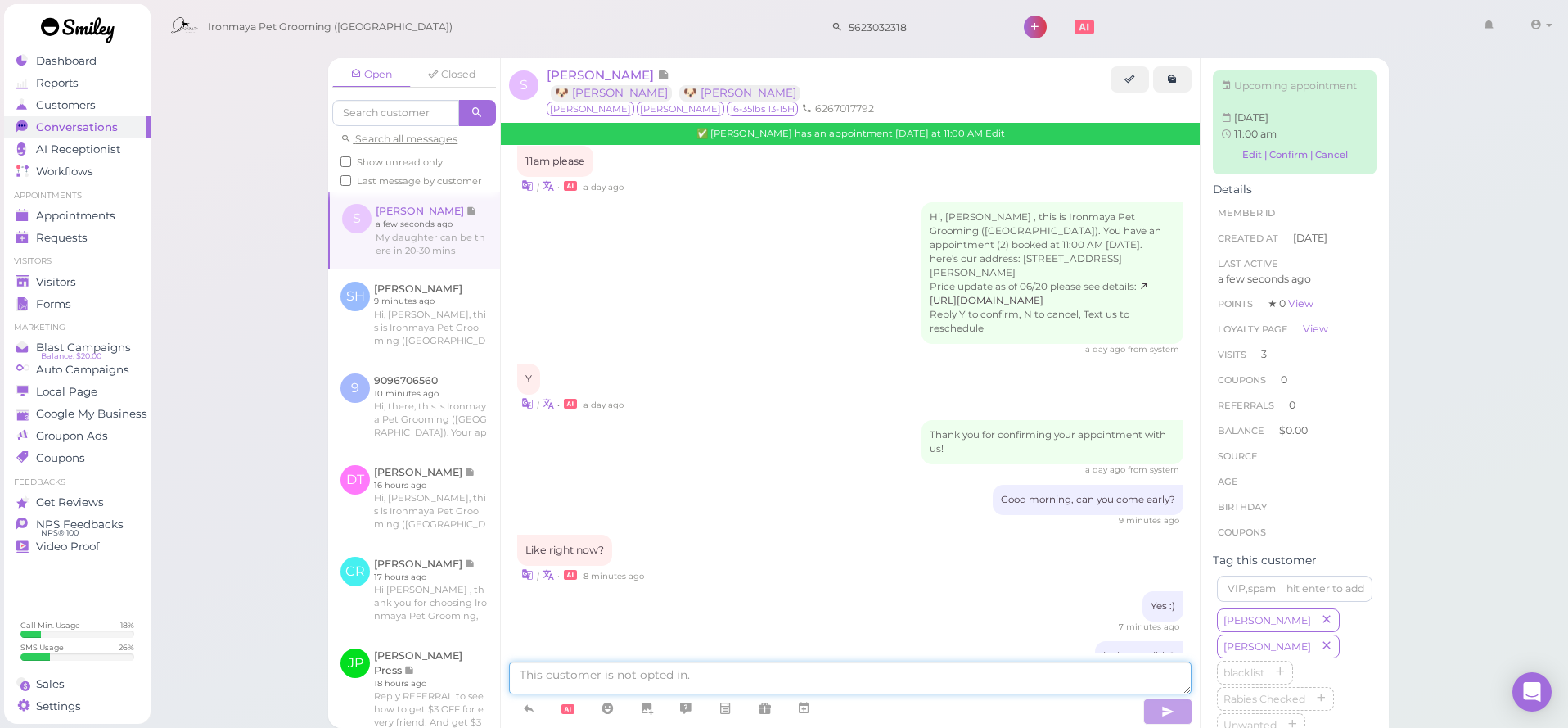
click at [664, 690] on textarea at bounding box center [850, 678] width 682 height 33
click at [1255, 148] on link "Edit | Confirm | Cancel" at bounding box center [1295, 155] width 148 height 22
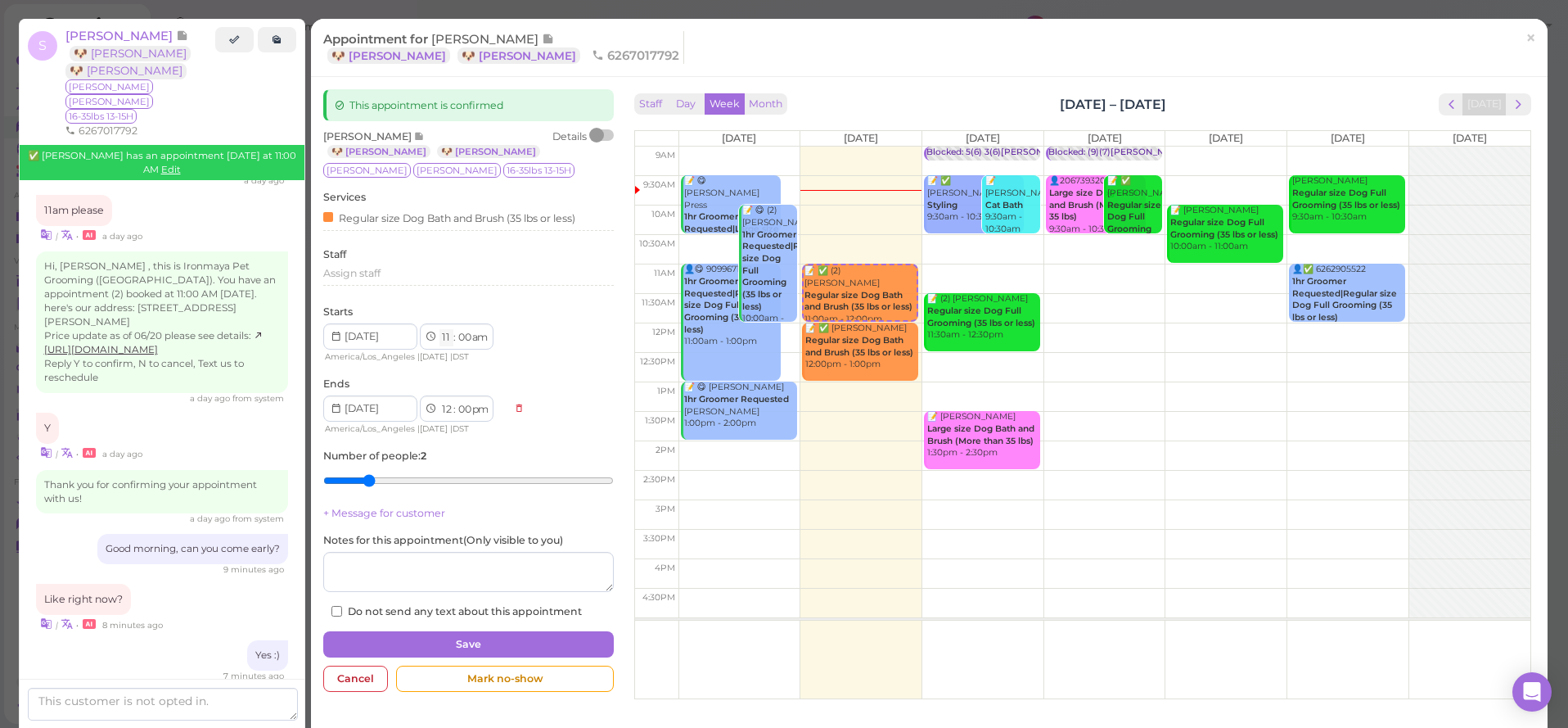
select select "10"
select select "11"
select select "am"
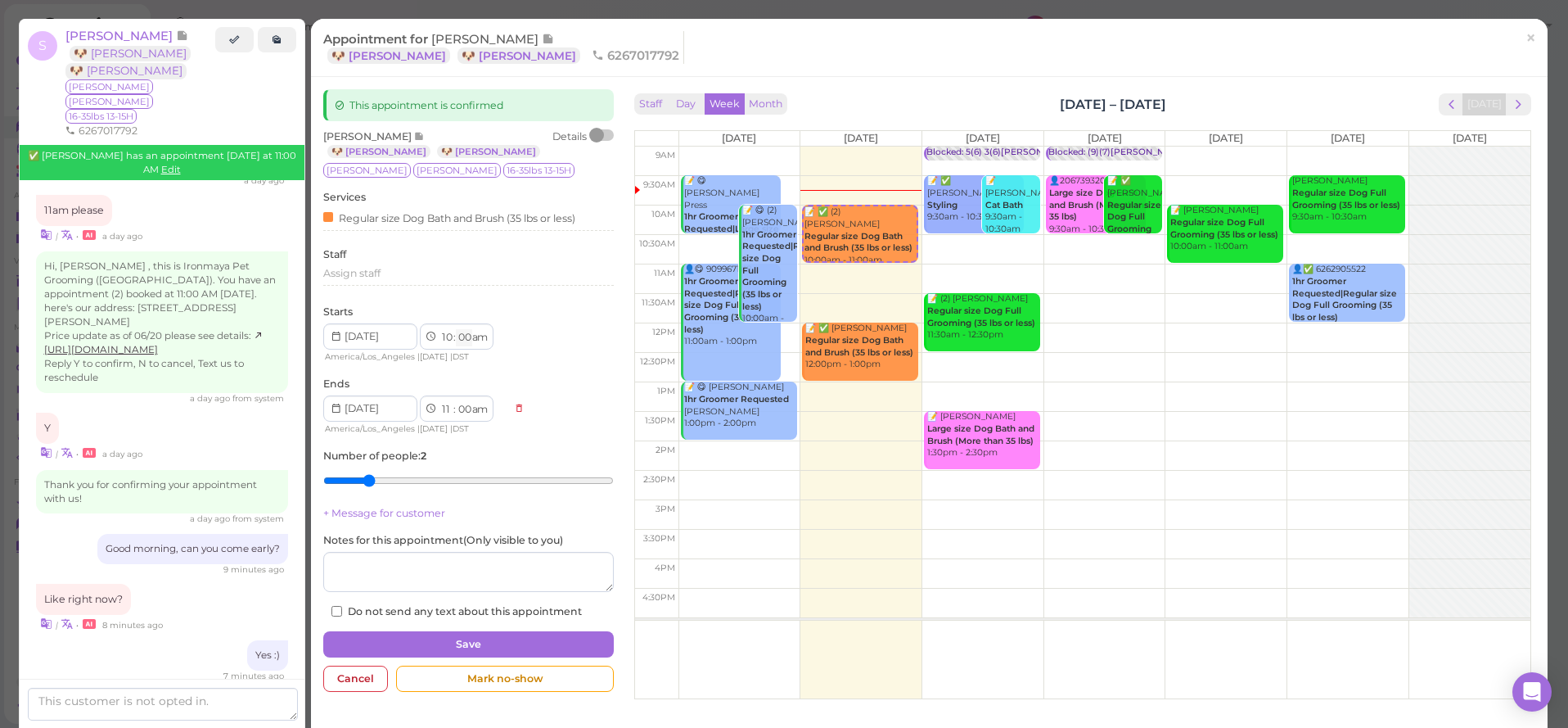
select select "15"
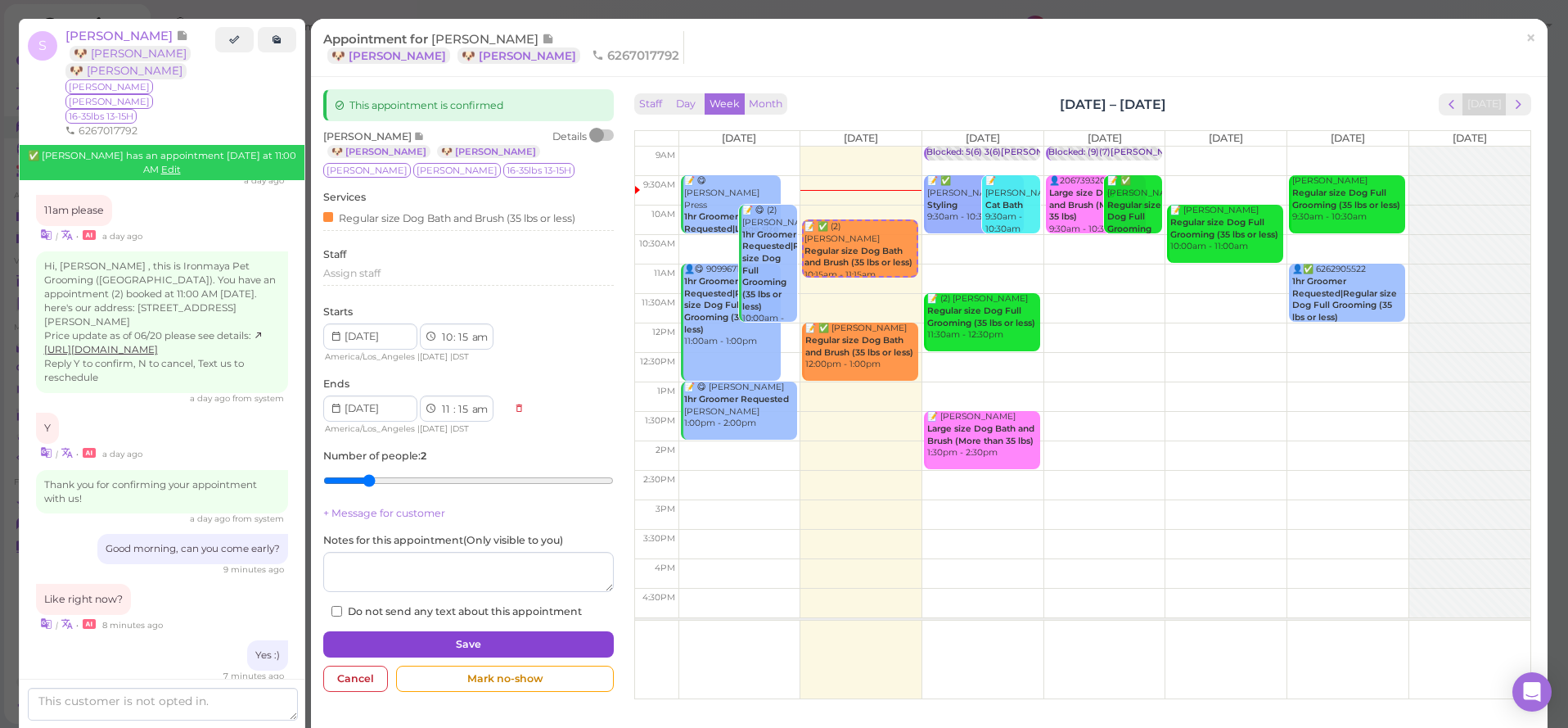
click at [466, 633] on button "Save" at bounding box center [468, 644] width 291 height 26
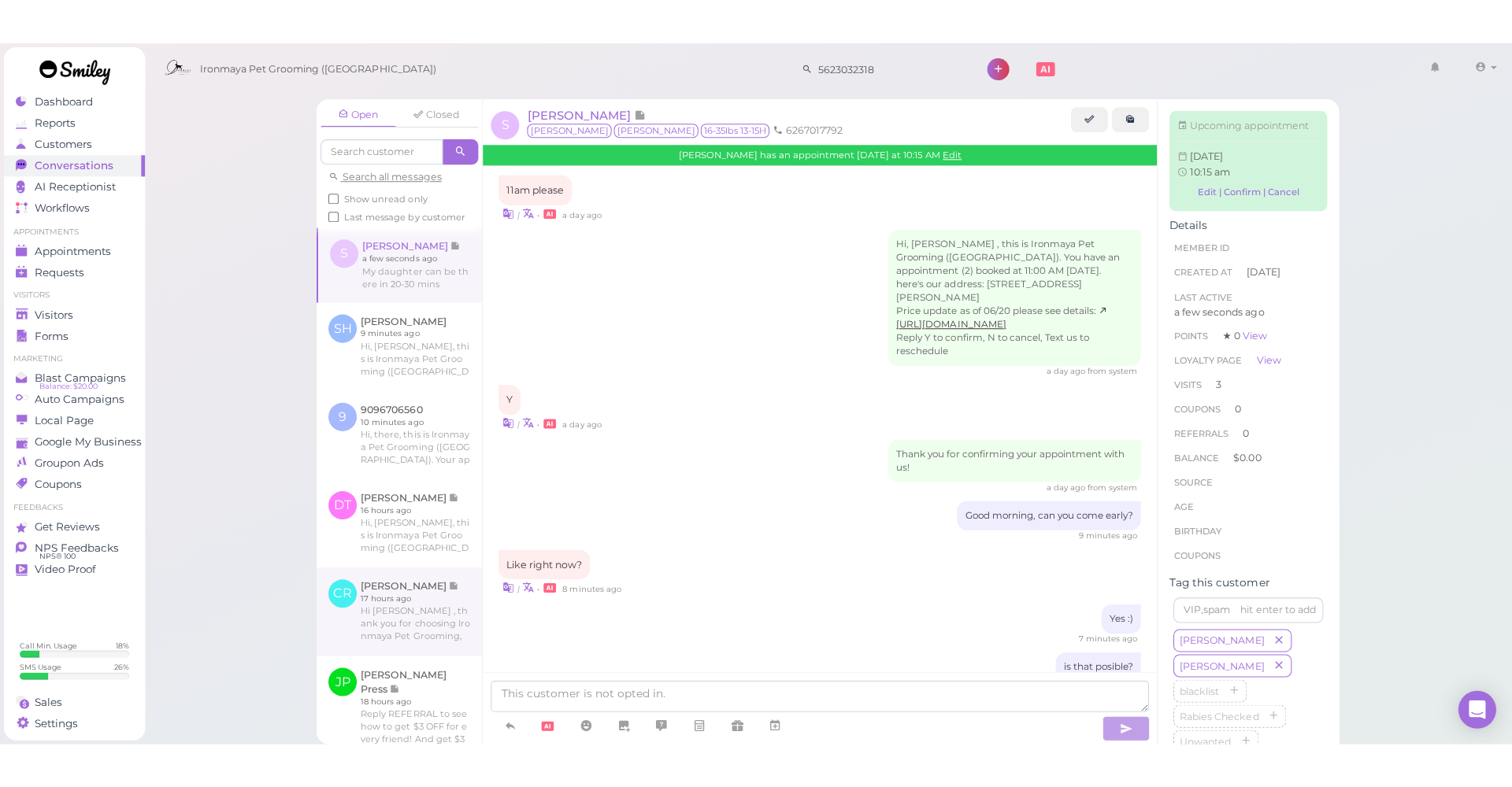
scroll to position [1953, 0]
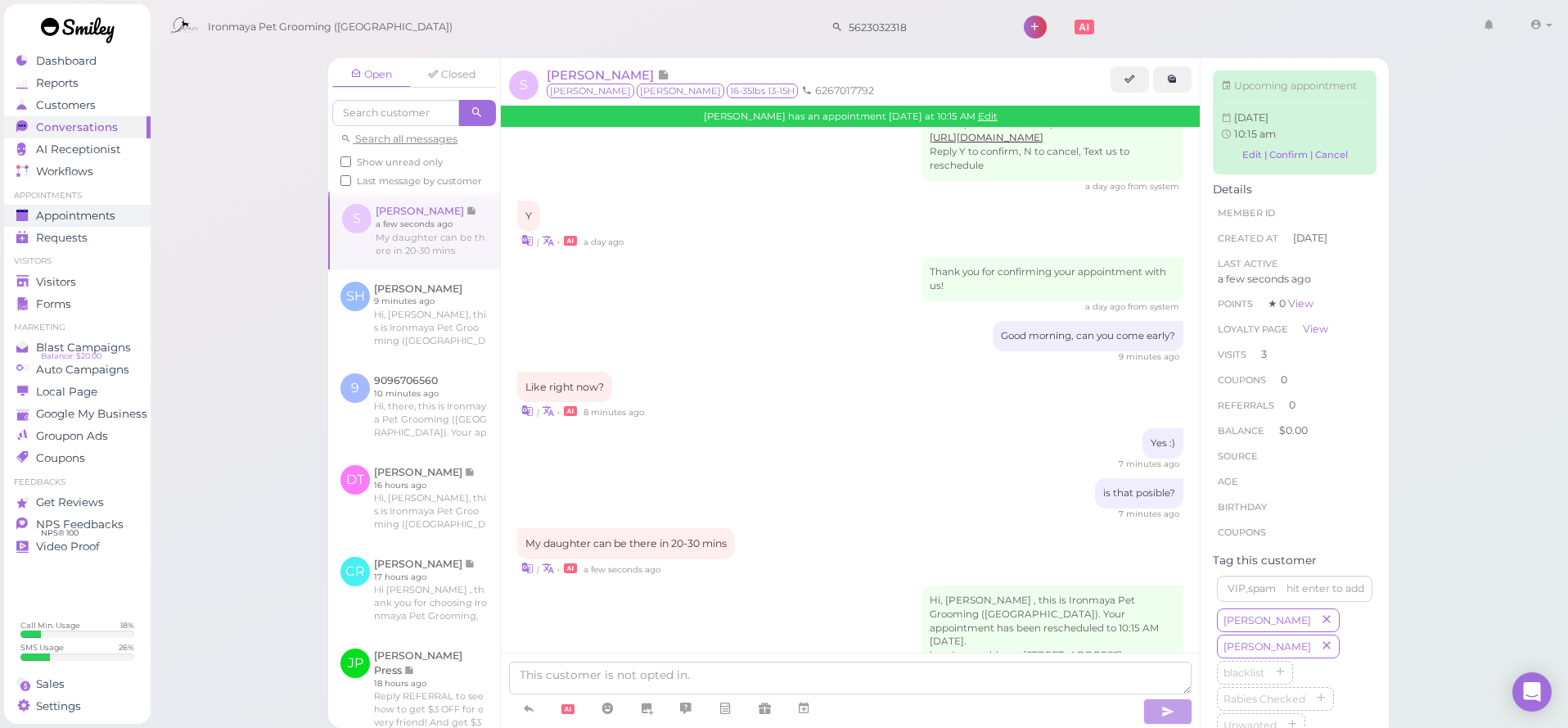
click at [68, 217] on span "Appointments" at bounding box center [75, 215] width 79 height 14
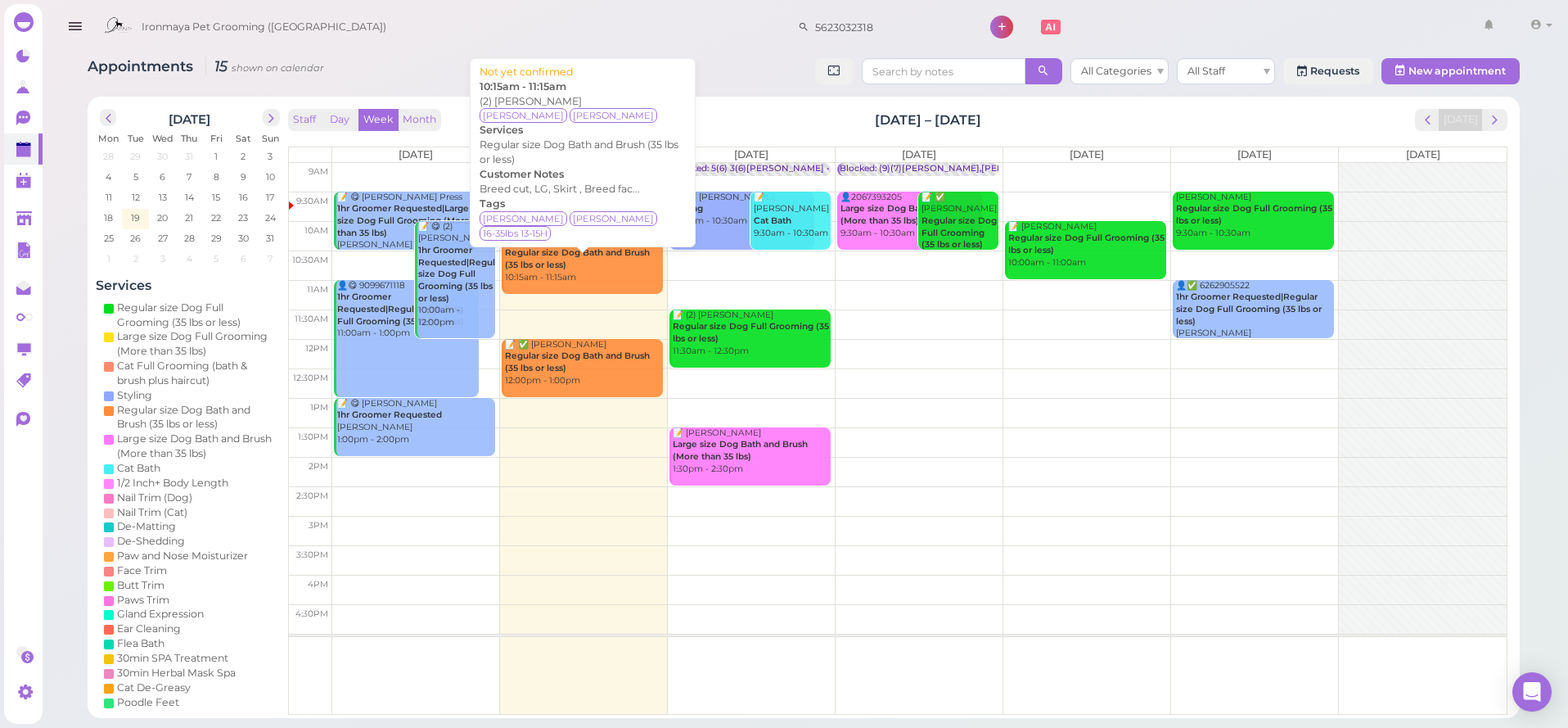
click at [616, 267] on div "📝 (2) Shari Rudolph Regular size Dog Bath and Brush (35 lbs or less) 10:15am - …" at bounding box center [584, 259] width 159 height 48
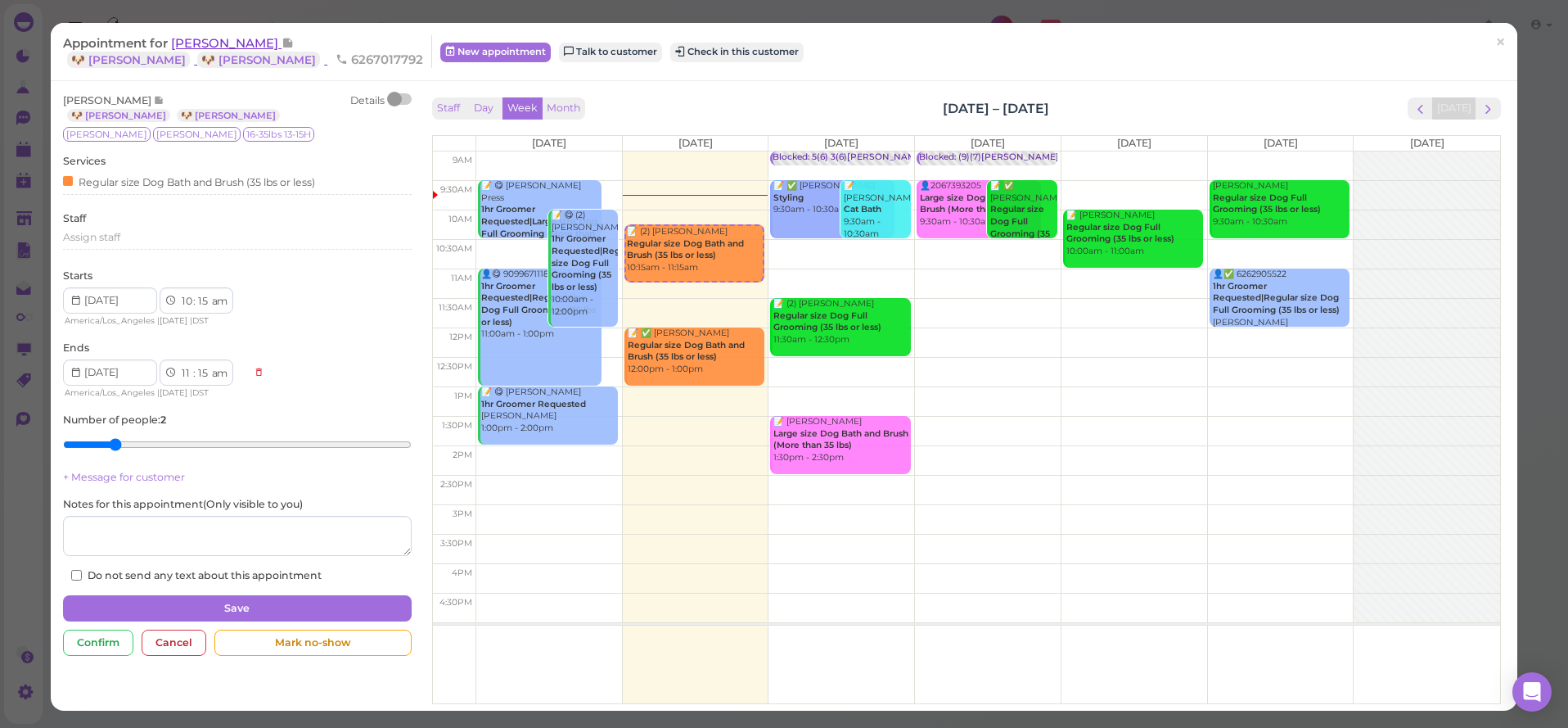
click at [213, 45] on span "[PERSON_NAME]" at bounding box center [226, 43] width 110 height 16
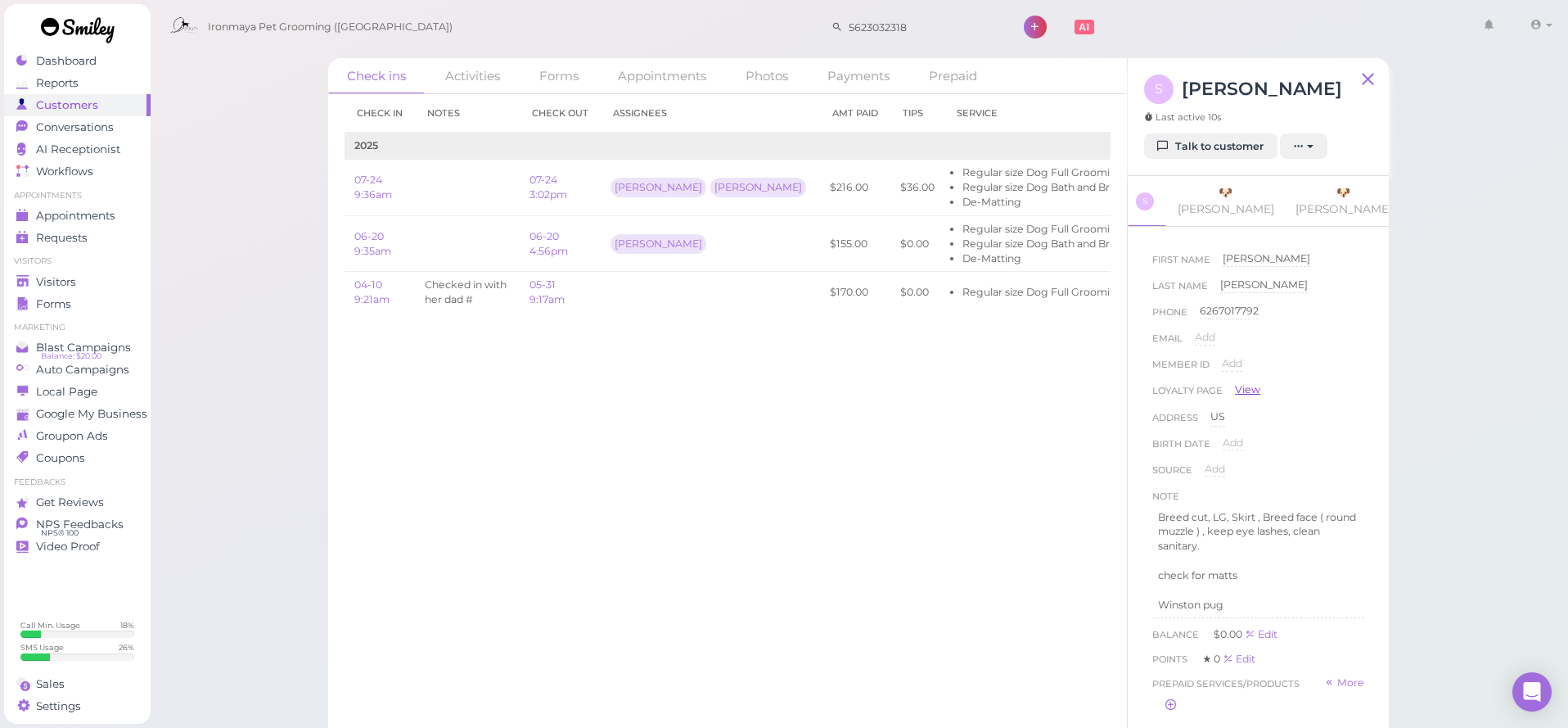
click at [1250, 382] on link "View" at bounding box center [1248, 390] width 26 height 15
click at [94, 216] on span "Appointments" at bounding box center [75, 215] width 79 height 14
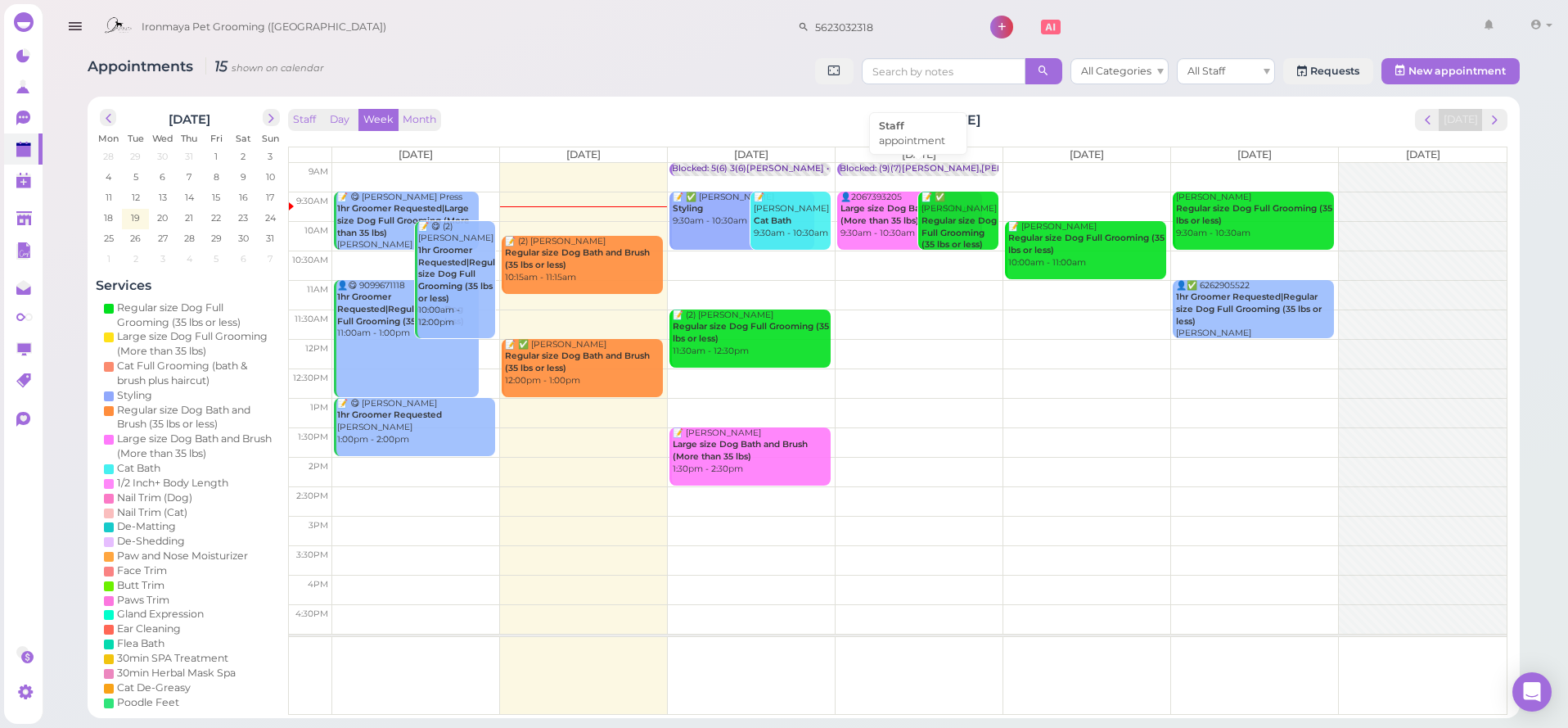
click at [886, 169] on div "Blocked: (9)(7)Ida,Isaac • appointment" at bounding box center [981, 169] width 283 height 12
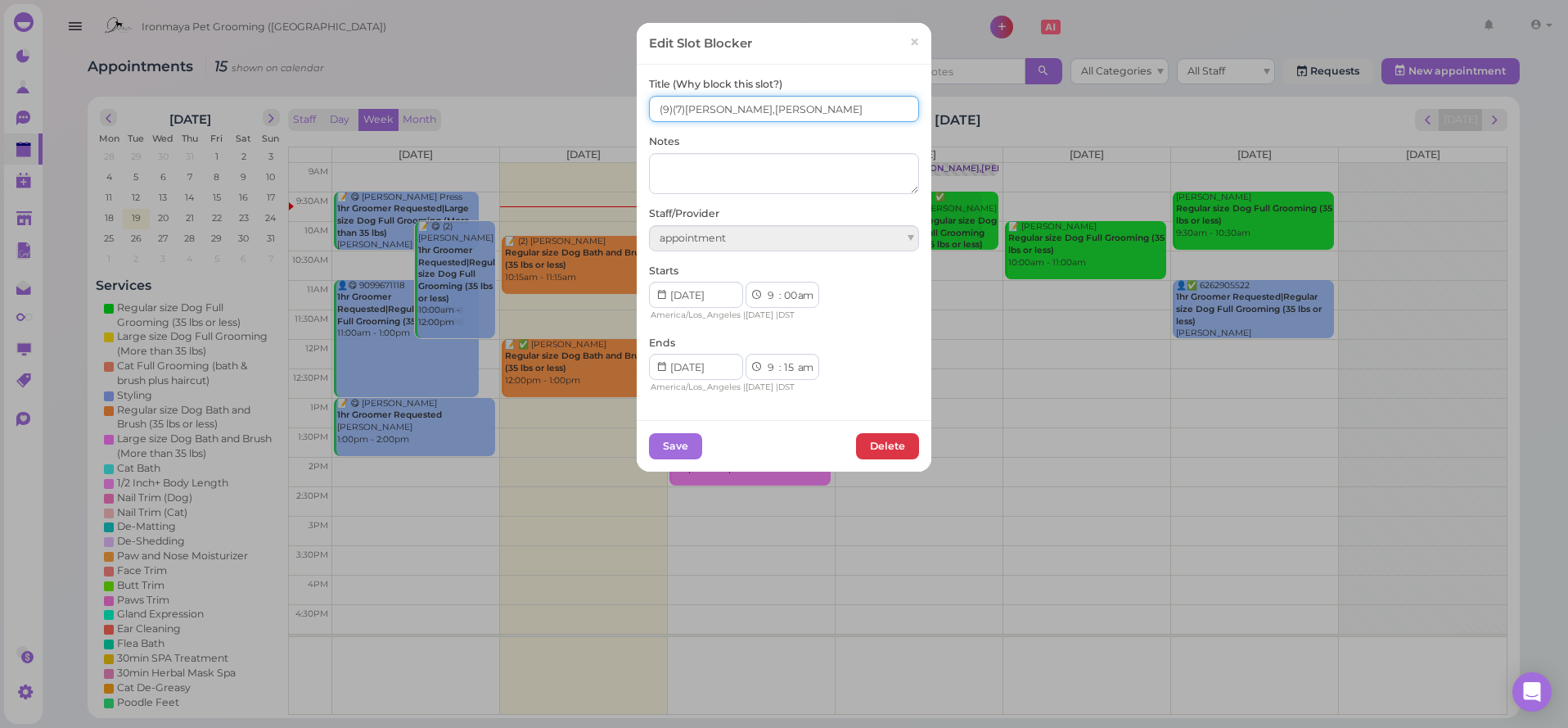
click at [673, 110] on input "(9)(7)Ida,Isaac" at bounding box center [784, 109] width 270 height 26
click at [658, 104] on input "(9) 1(7)Ida,Isaac" at bounding box center [784, 109] width 270 height 26
type input "2(9) 1(7)Ida,Isaac"
click at [681, 443] on button "Save" at bounding box center [676, 446] width 53 height 26
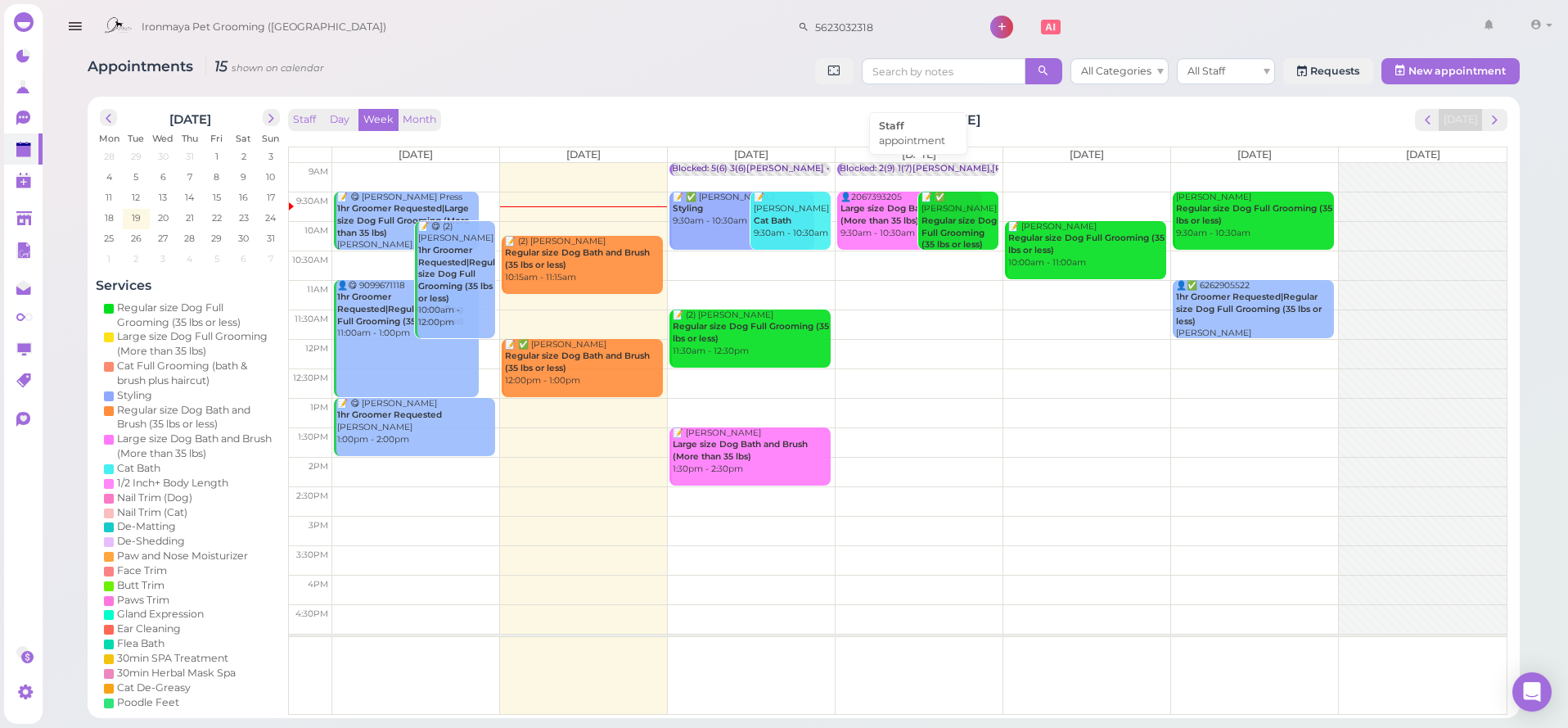
click at [886, 164] on div "Blocked: 2(9) 1(7)Ida,Isaac • appointment" at bounding box center [987, 169] width 294 height 12
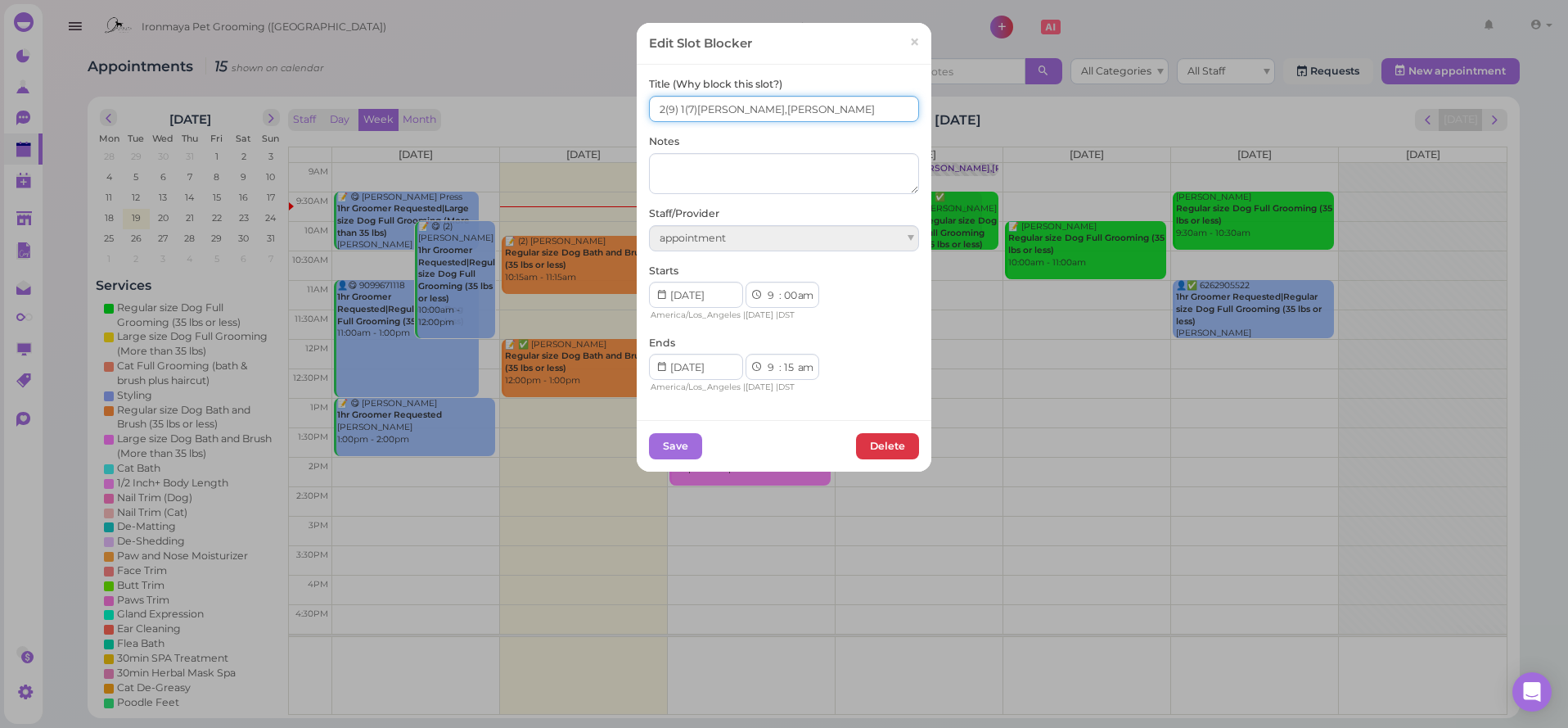
click at [681, 111] on input "2(9) 1(7)Ida,Isaac" at bounding box center [784, 109] width 270 height 26
click at [680, 108] on input "2(9) 1(7)Ida,Isaac" at bounding box center [784, 109] width 270 height 26
type input "2(9) / 1(7)Ida,Isaac"
click at [666, 451] on button "Save" at bounding box center [676, 446] width 53 height 26
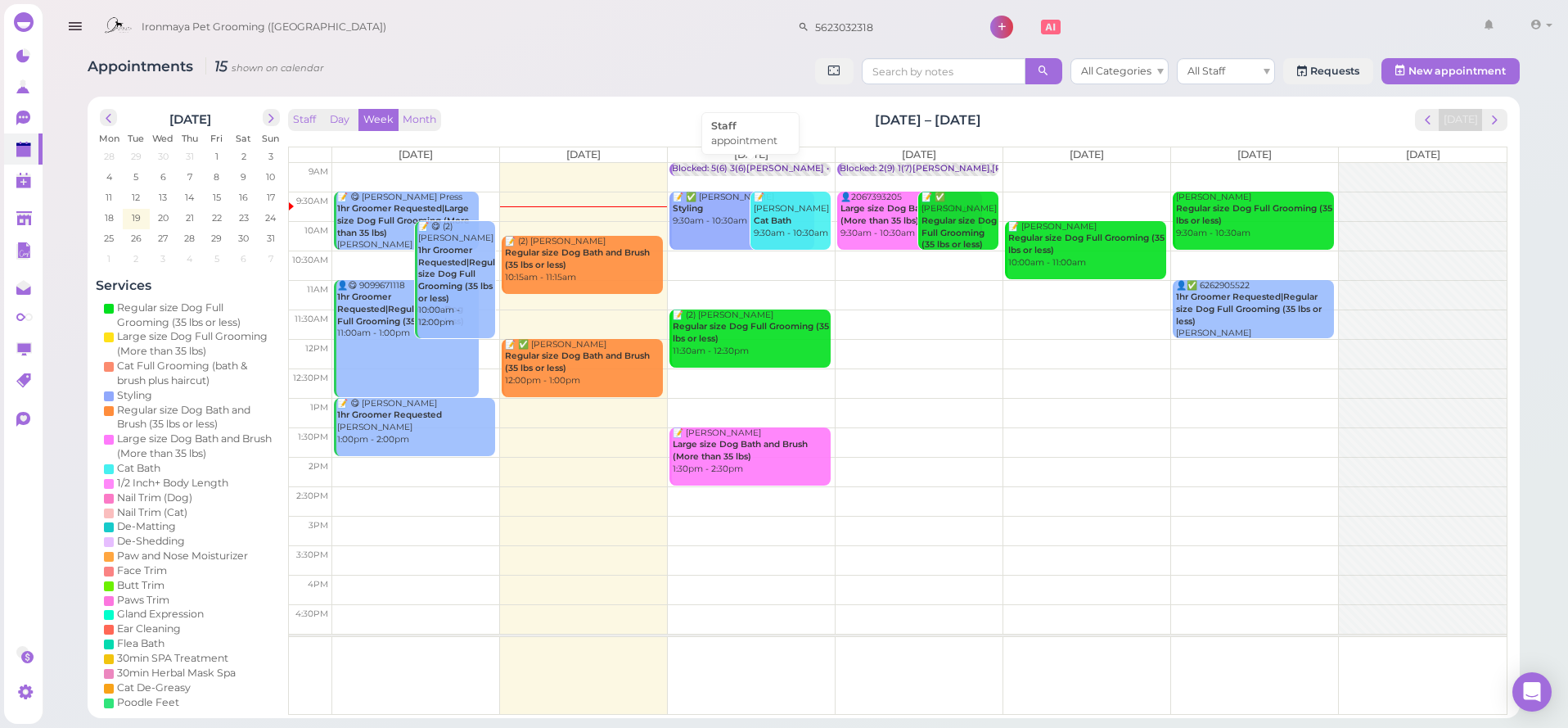
click at [720, 167] on div "Blocked: 5(6) 3(6)Isaac • appointment" at bounding box center [780, 169] width 216 height 12
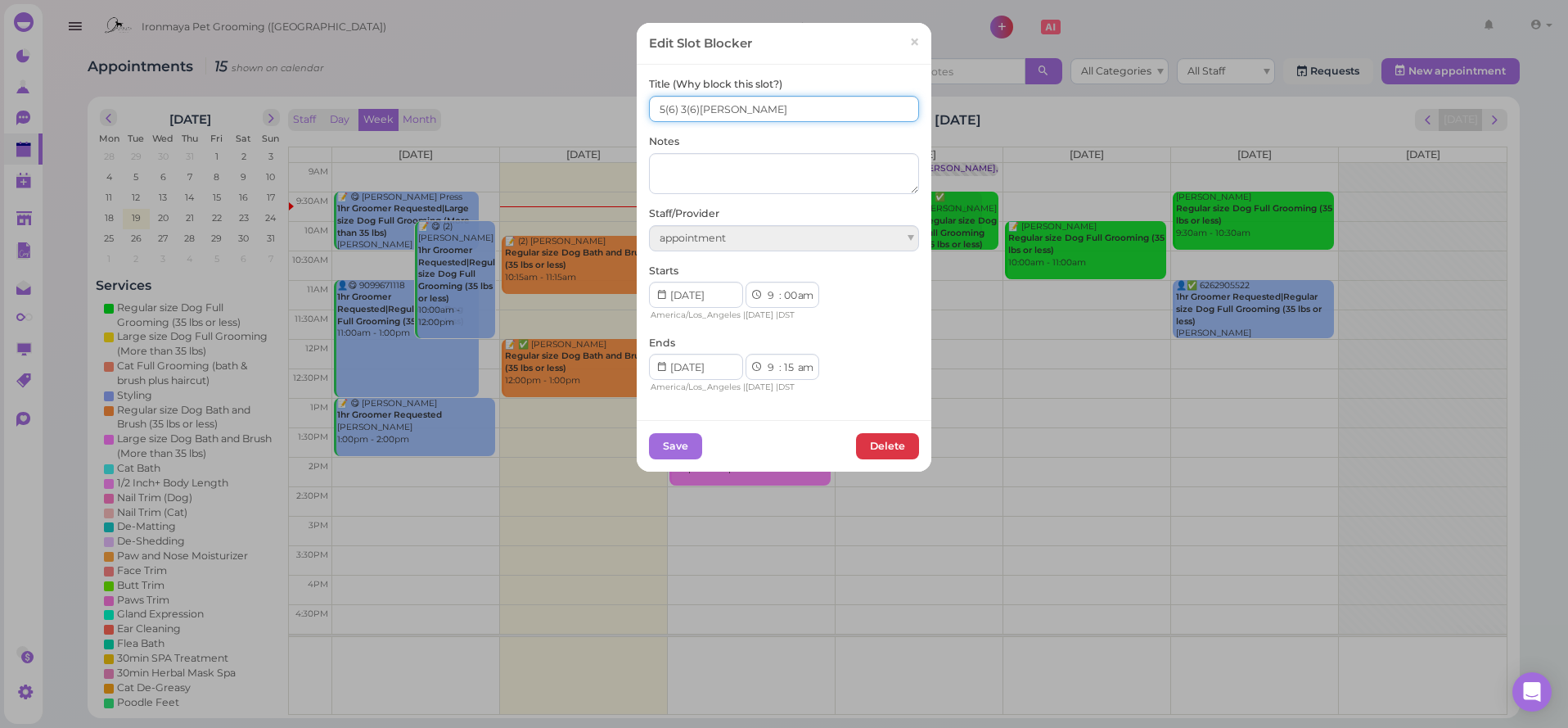
click at [680, 108] on input "5(6) 3(6)Isaac" at bounding box center [784, 109] width 270 height 26
type input "5(6) / 3(6)Isaac"
click at [658, 433] on button "Save" at bounding box center [676, 446] width 53 height 26
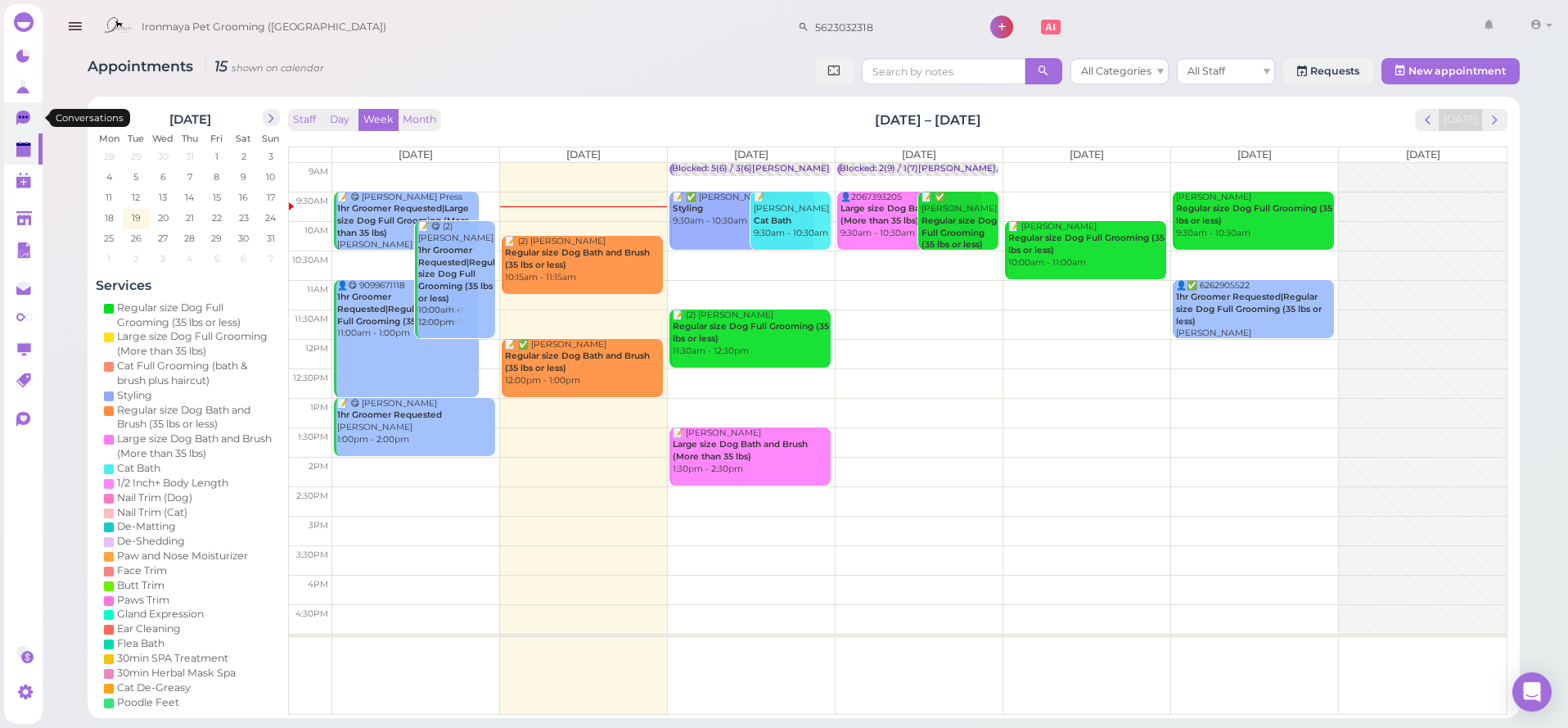
click at [16, 116] on link "0" at bounding box center [23, 118] width 38 height 31
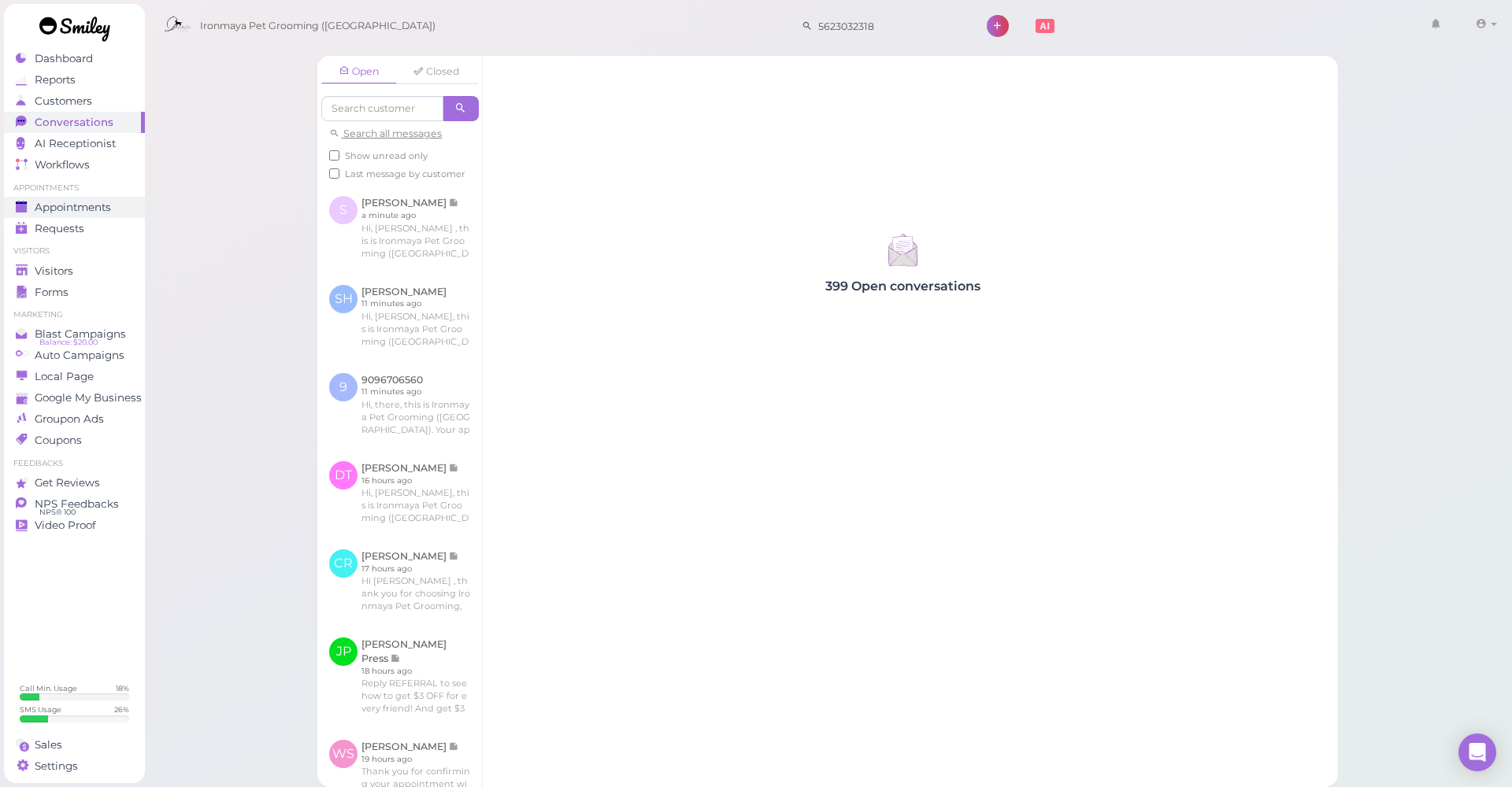
click at [67, 205] on span "Appointments" at bounding box center [72, 207] width 76 height 13
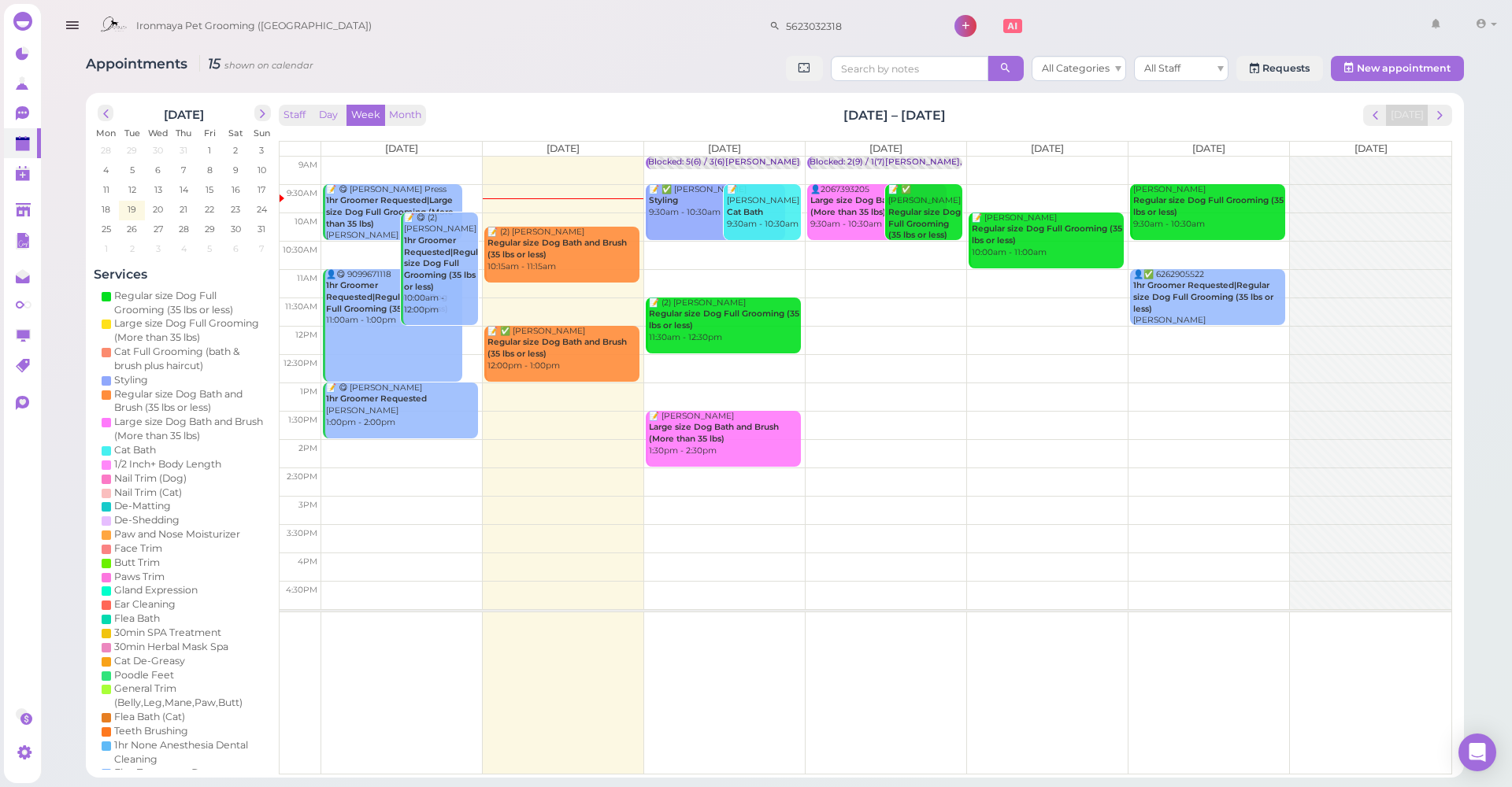
click at [541, 47] on div "Ironmaya Pet Grooming (San Dimas) 5623032318 1 Account Billings" at bounding box center [797, 25] width 1410 height 45
click at [27, 121] on icon at bounding box center [24, 114] width 17 height 17
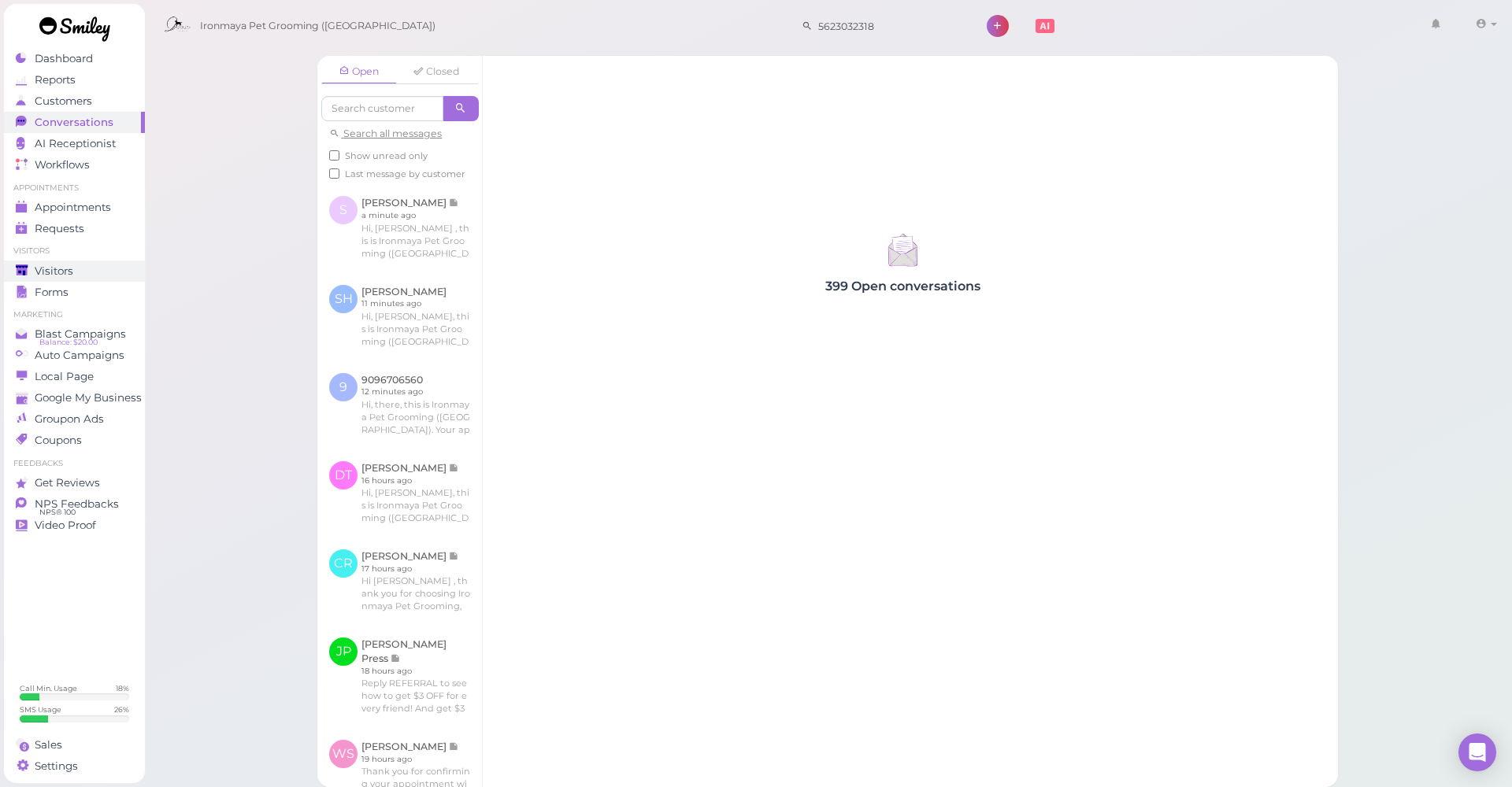
click at [58, 278] on link "Visitors" at bounding box center [74, 271] width 141 height 21
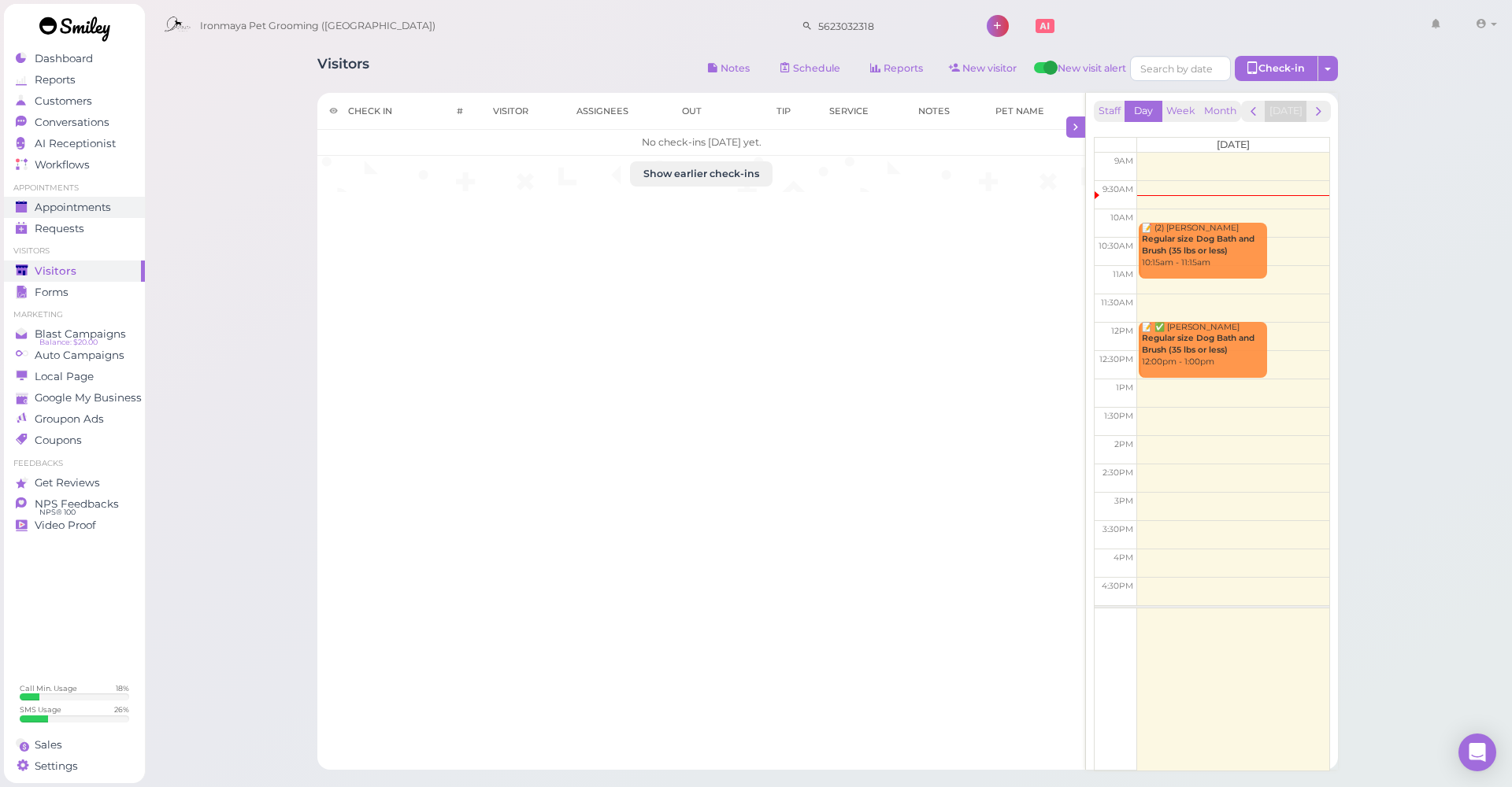
click at [112, 211] on div "Appointments" at bounding box center [72, 207] width 113 height 13
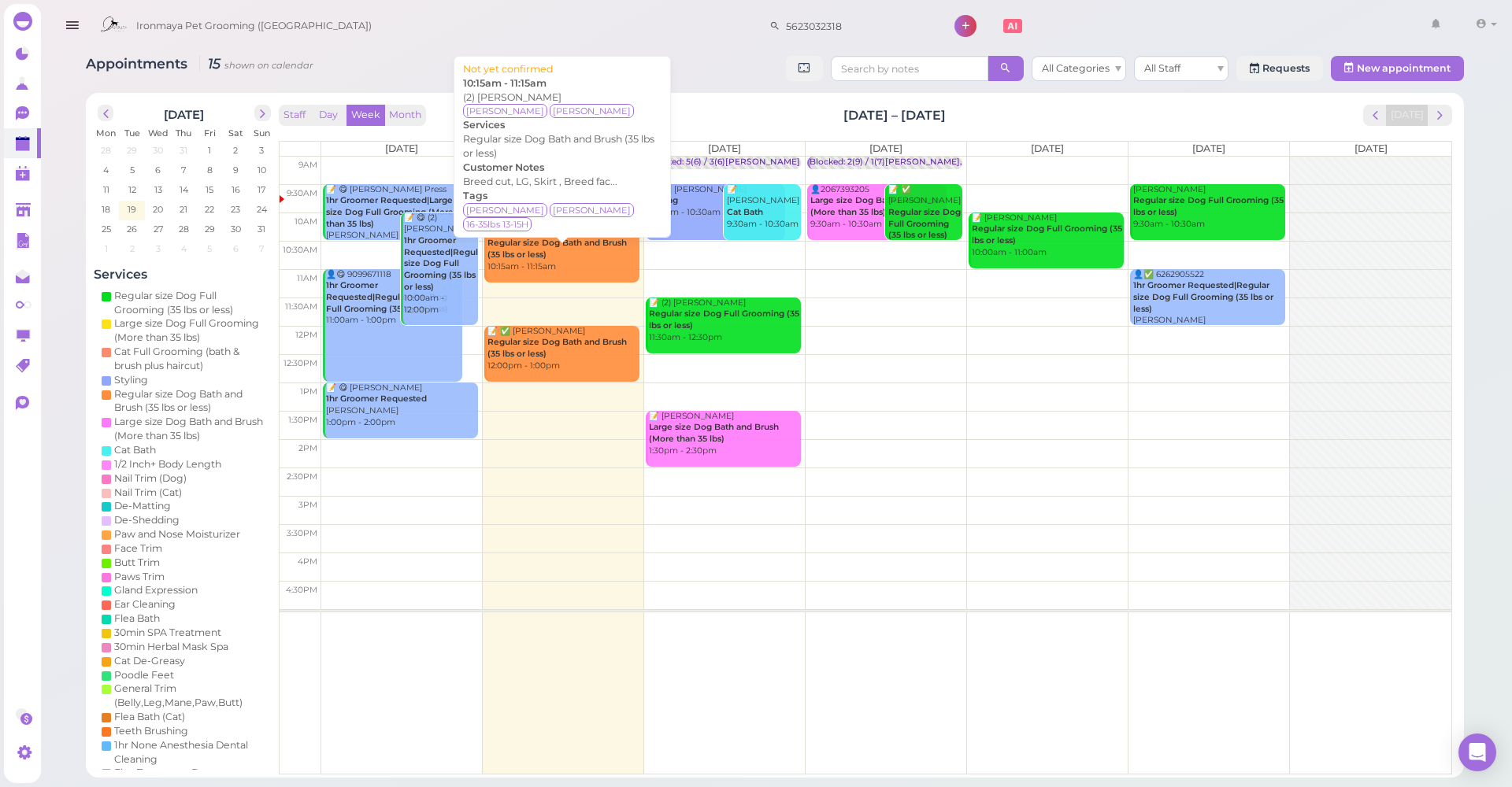
click at [588, 268] on div "📝 (2) Shari Rudolph Regular size Dog Bath and Brush (35 lbs or less) 10:15am - …" at bounding box center [563, 249] width 153 height 47
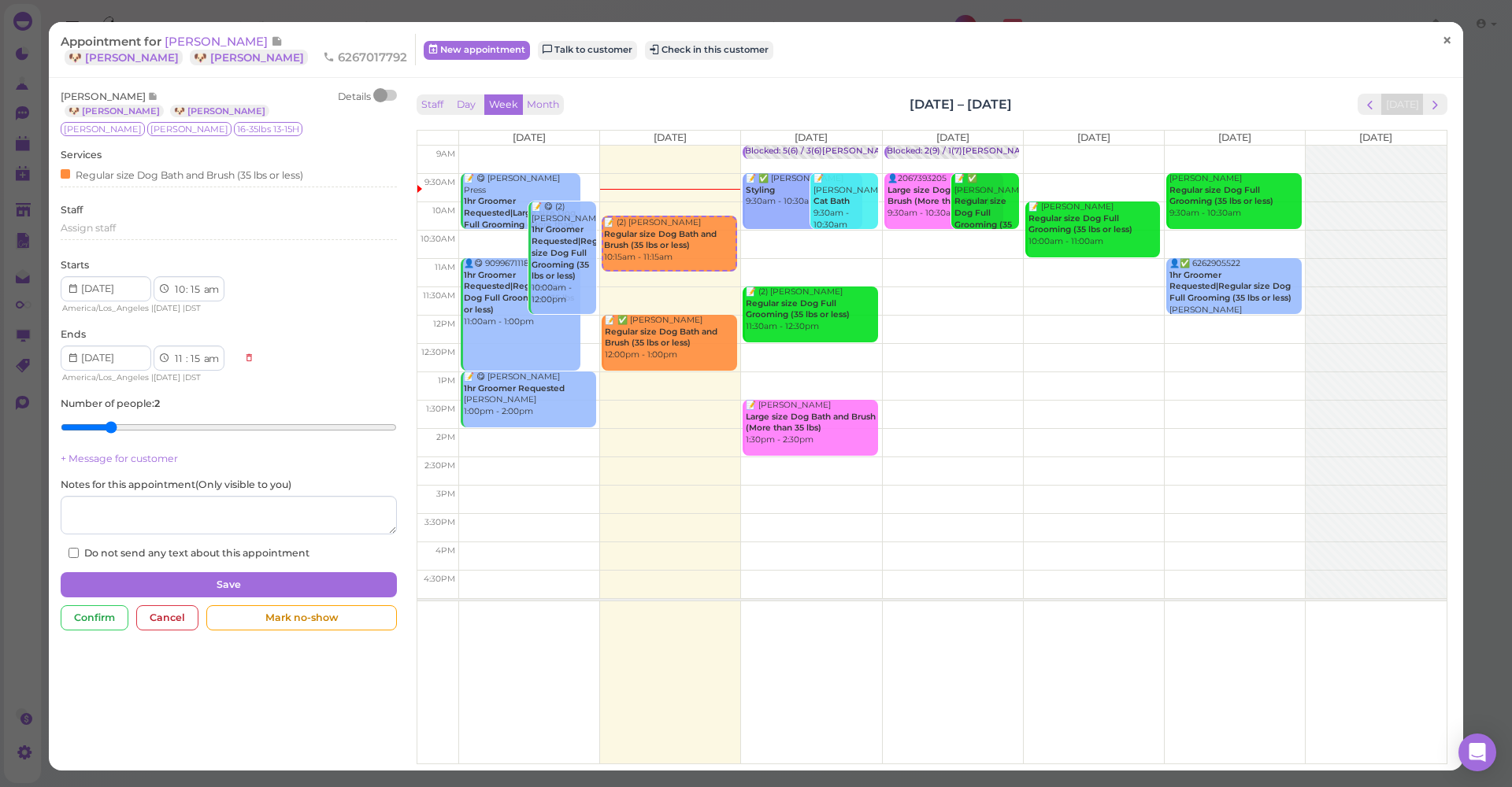
click at [1457, 47] on link "×" at bounding box center [1446, 41] width 29 height 37
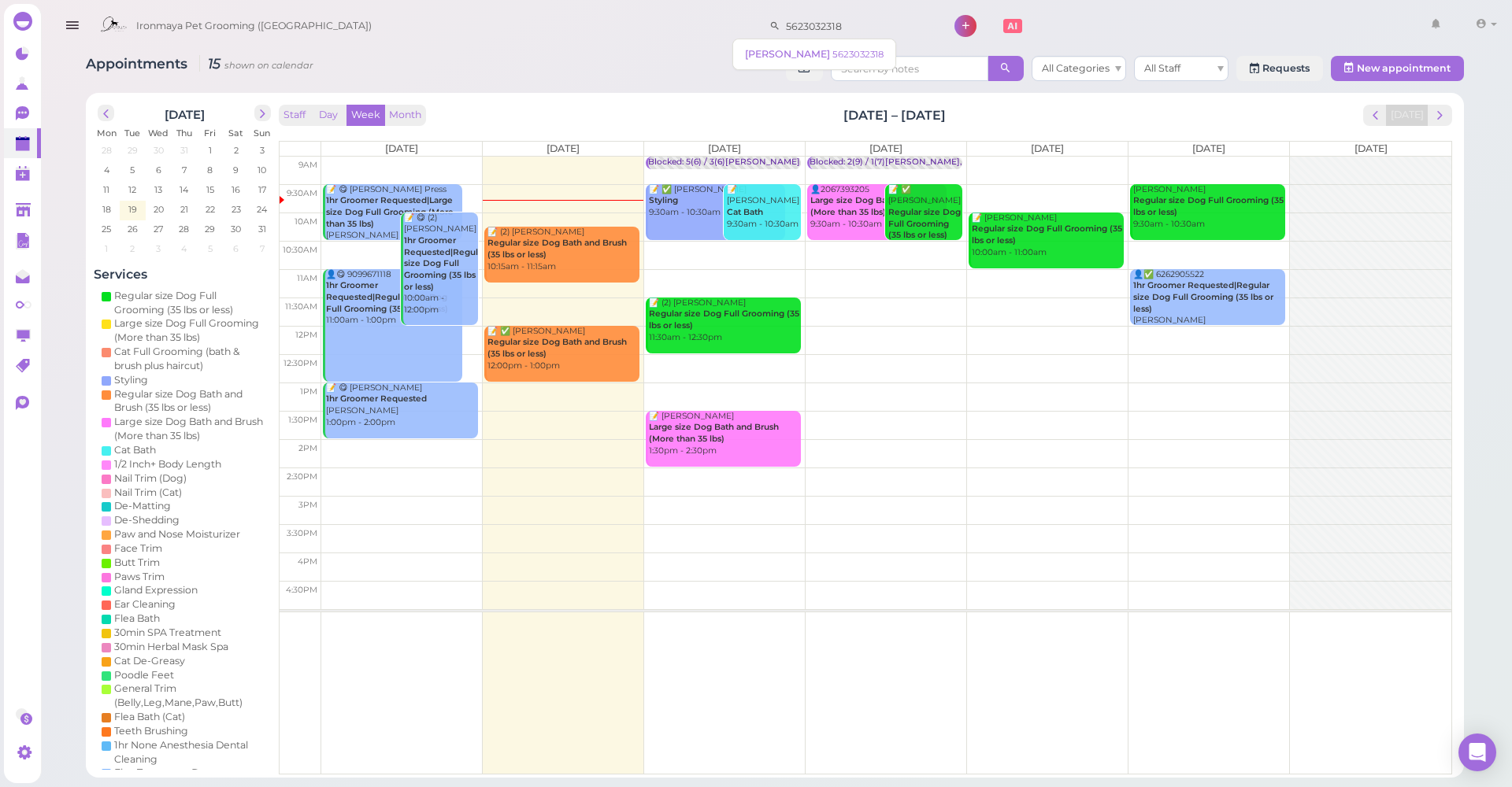
drag, startPoint x: 846, startPoint y: 24, endPoint x: 729, endPoint y: 18, distance: 117.2
click at [729, 18] on div "Ironmaya Pet Grooming (San Dimas) 5623032318 1 Account" at bounding box center [797, 25] width 1410 height 45
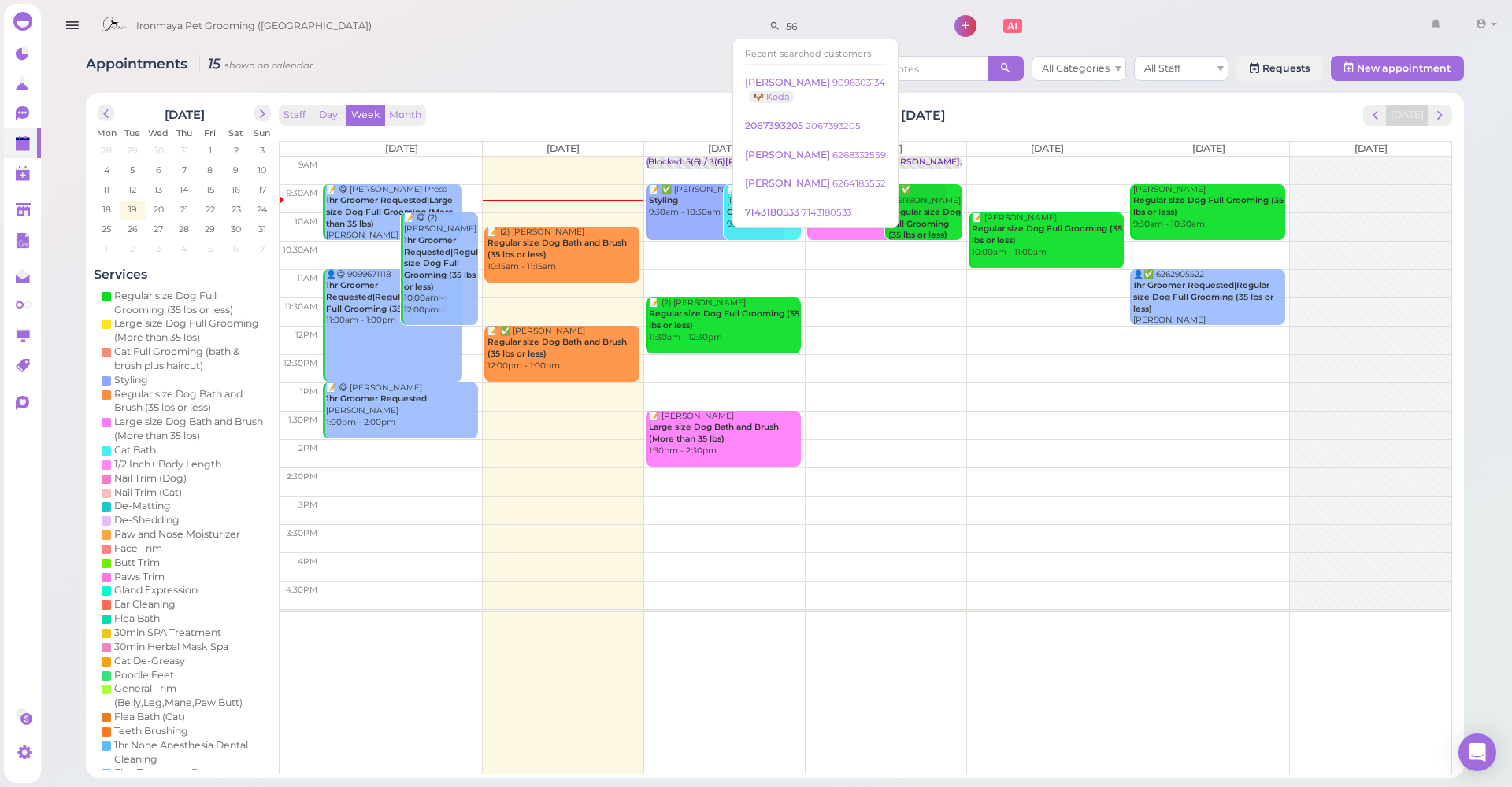
type input "5"
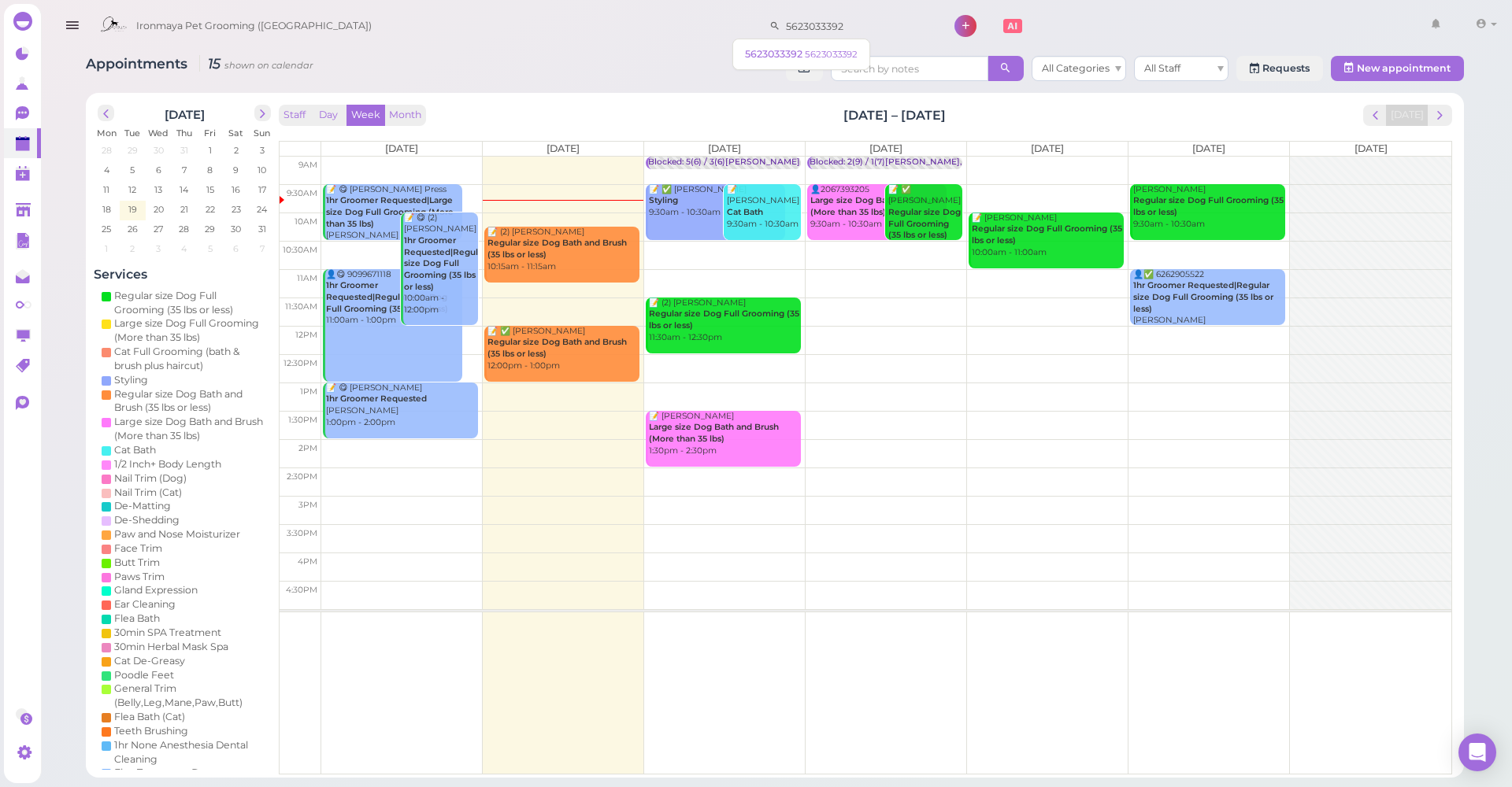
click at [701, 60] on div "Appointments 15 shown on calendar All Categories All Staff Requests New appoint…" at bounding box center [775, 70] width 1378 height 29
click at [849, 27] on input "5623033392" at bounding box center [856, 25] width 153 height 25
click at [669, 64] on div "Appointments 15 shown on calendar All Categories All Staff Requests New appoint…" at bounding box center [775, 70] width 1378 height 29
click at [840, 34] on input "5623033392" at bounding box center [856, 25] width 153 height 25
drag, startPoint x: 832, startPoint y: 30, endPoint x: 729, endPoint y: 11, distance: 104.7
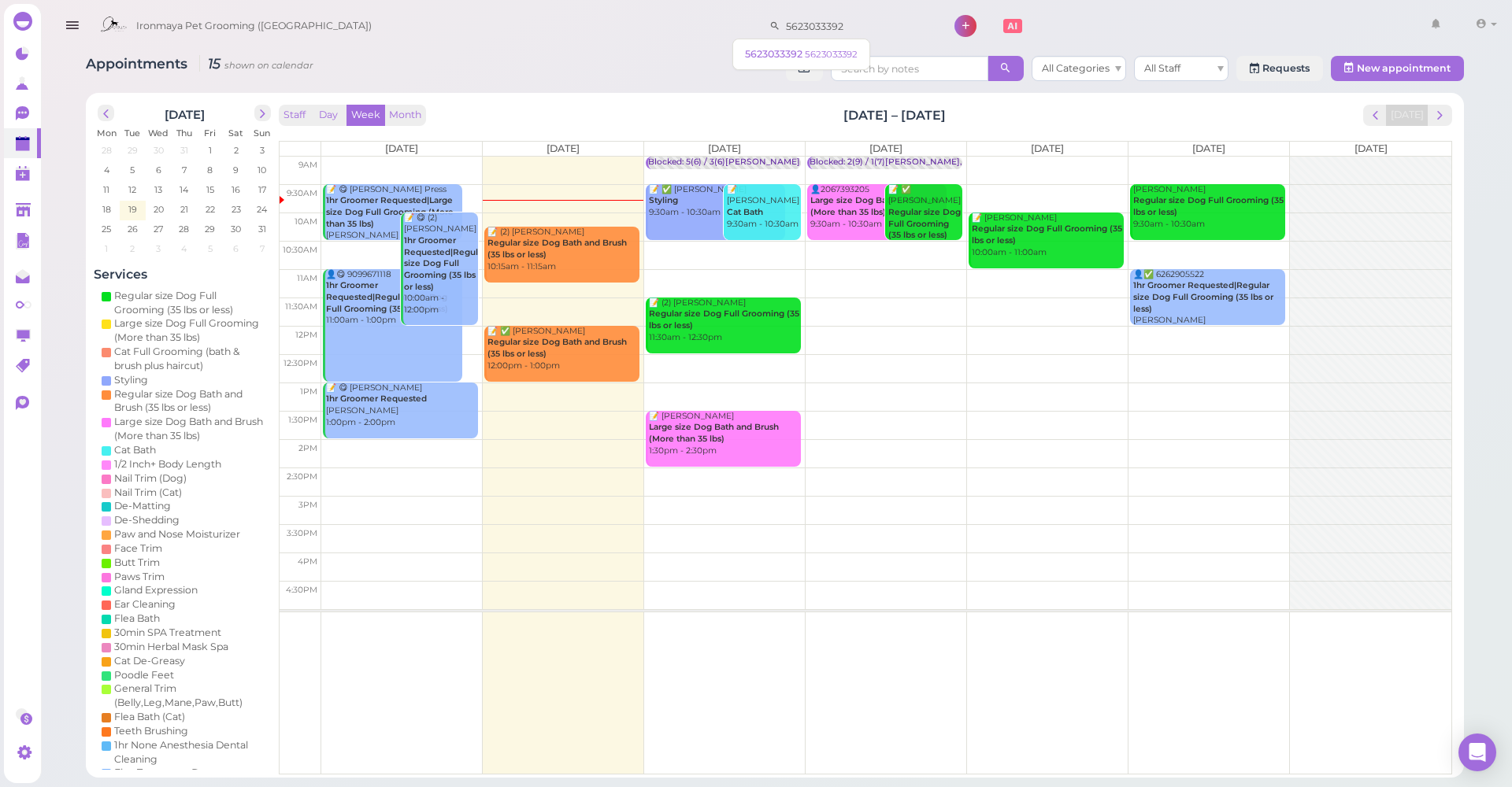
click at [729, 11] on div "Ironmaya Pet Grooming (San Dimas) 5623033392 1 Account" at bounding box center [797, 25] width 1410 height 45
type input "562303"
click at [750, 51] on span "[PERSON_NAME]" at bounding box center [789, 54] width 88 height 11
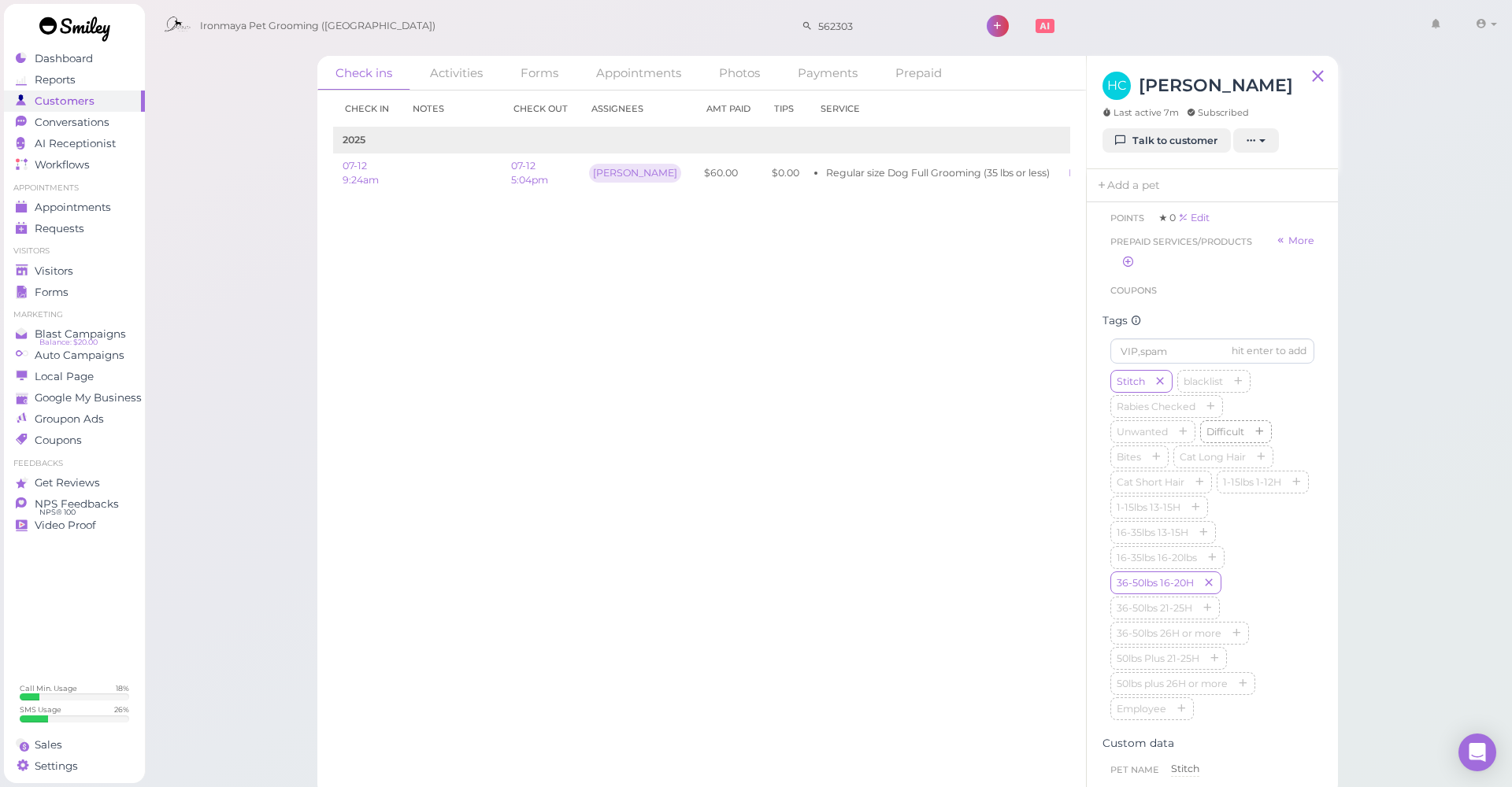
scroll to position [448, 0]
click at [1145, 141] on link "Talk to customer" at bounding box center [1166, 140] width 128 height 25
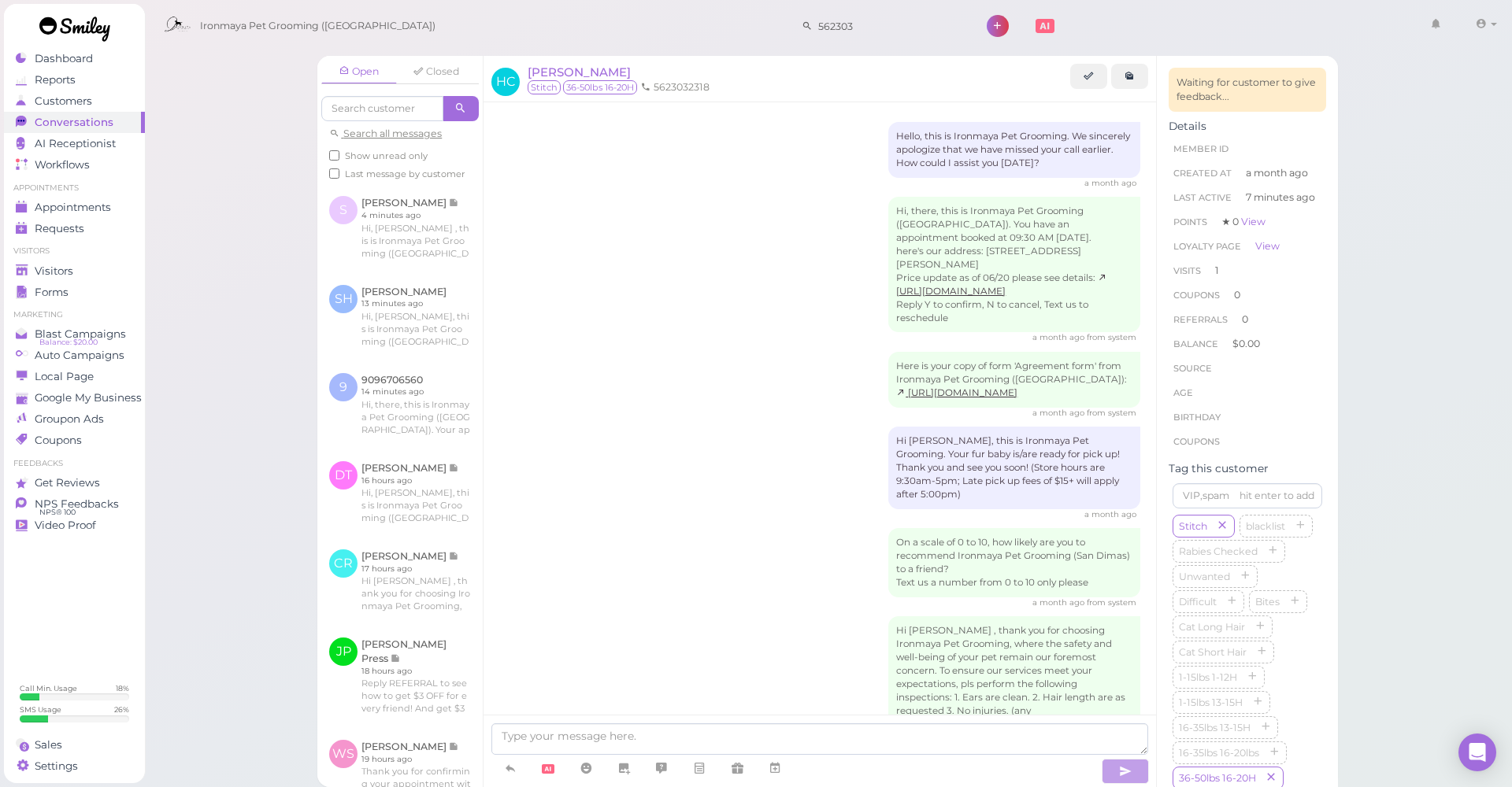
scroll to position [95, 0]
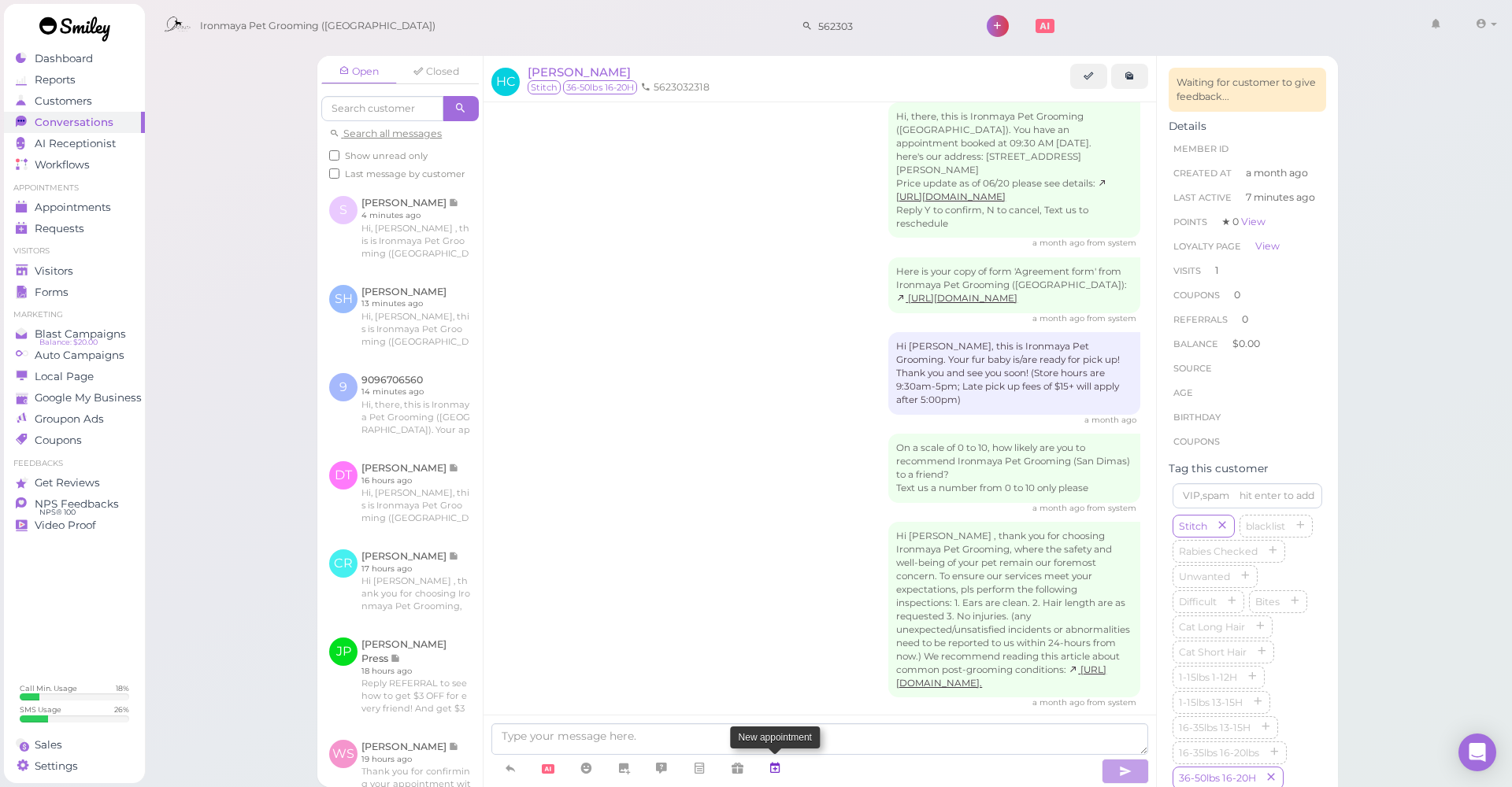
click at [780, 699] on icon at bounding box center [775, 769] width 12 height 16
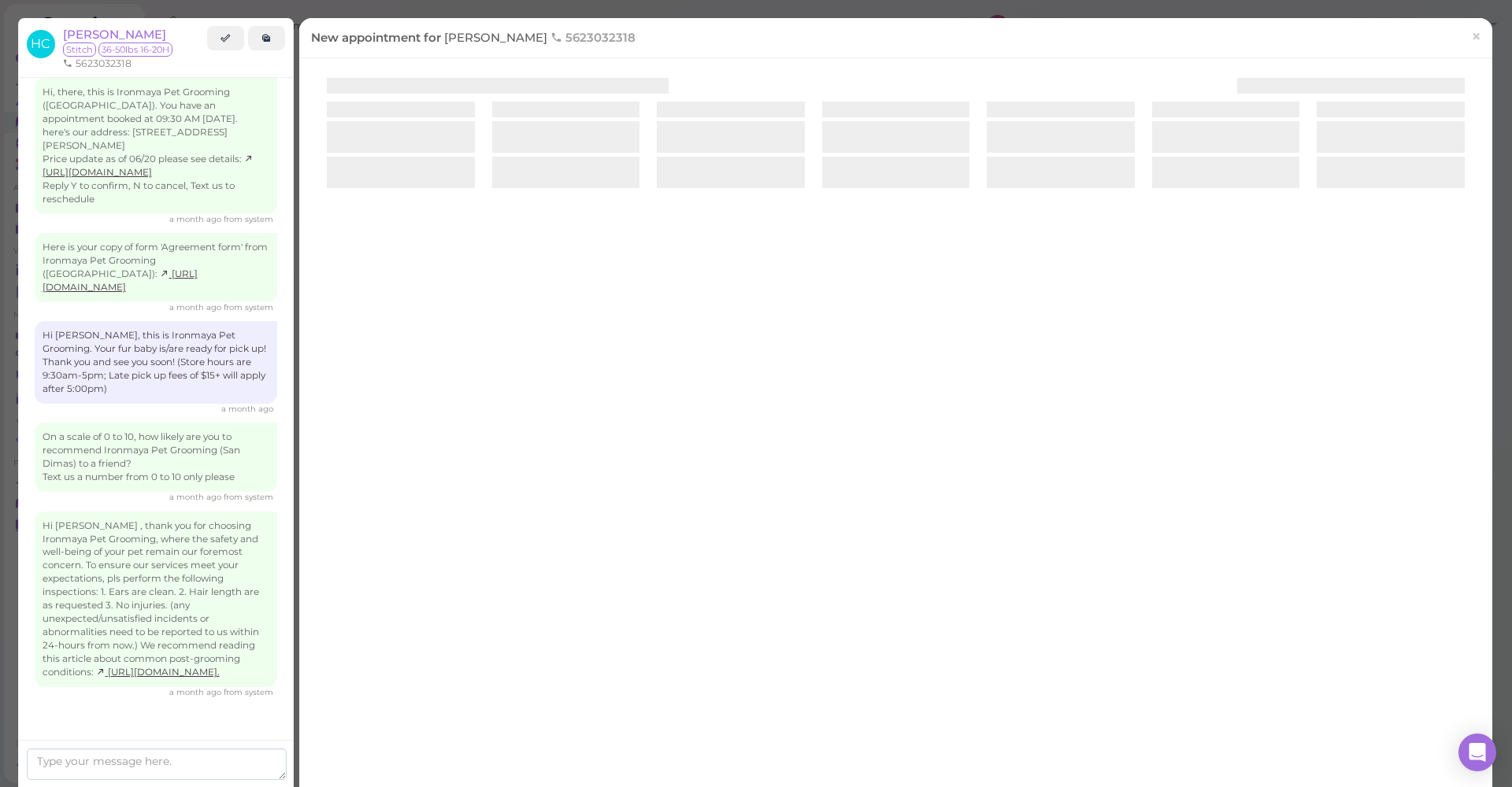
scroll to position [68, 0]
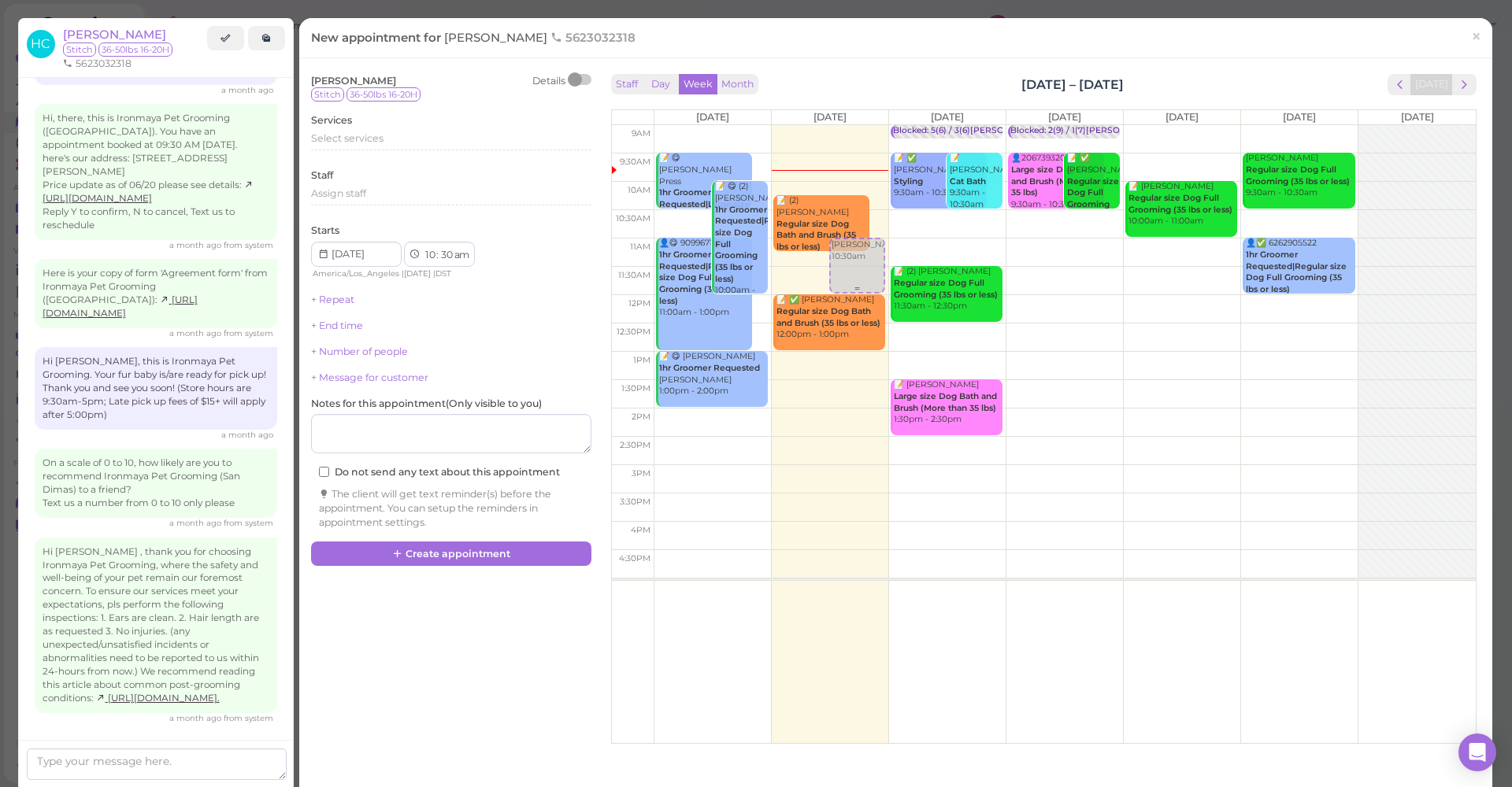
drag, startPoint x: 853, startPoint y: 247, endPoint x: 859, endPoint y: 270, distance: 23.8
click at [859, 125] on div "Herbert Castro 10:30am 📝 (2) Shari Rudolph Regular size Dog Bath and Brush (35 …" at bounding box center [829, 125] width 117 height 0
select select "11"
select select "00"
click at [382, 140] on span "Select services" at bounding box center [347, 138] width 73 height 11
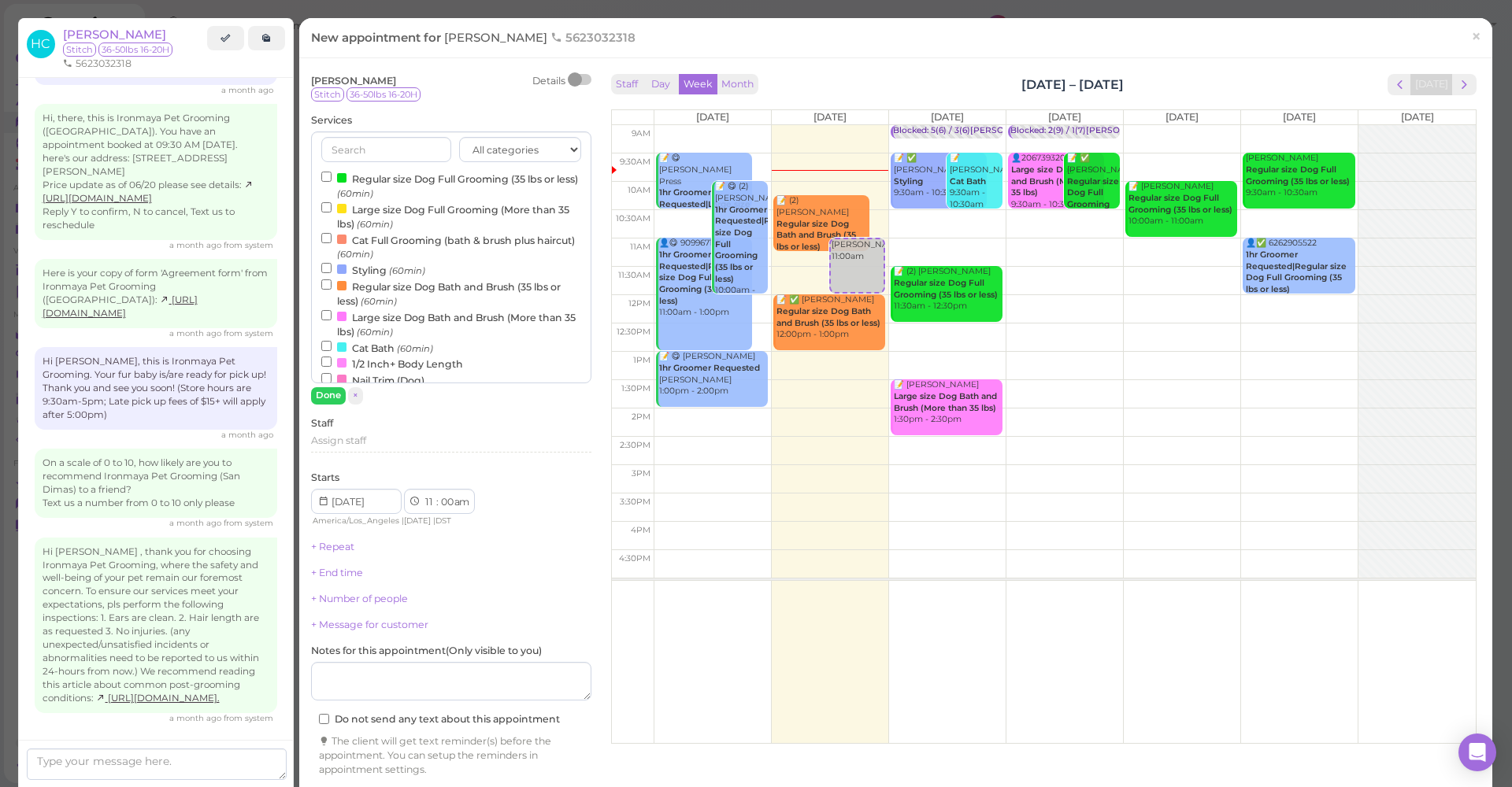
click at [390, 286] on label "Regular size Dog Bath and Brush (35 lbs or less) (60min)" at bounding box center [451, 293] width 260 height 31
click at [332, 286] on input "Regular size Dog Bath and Brush (35 lbs or less) (60min)" at bounding box center [326, 285] width 11 height 11
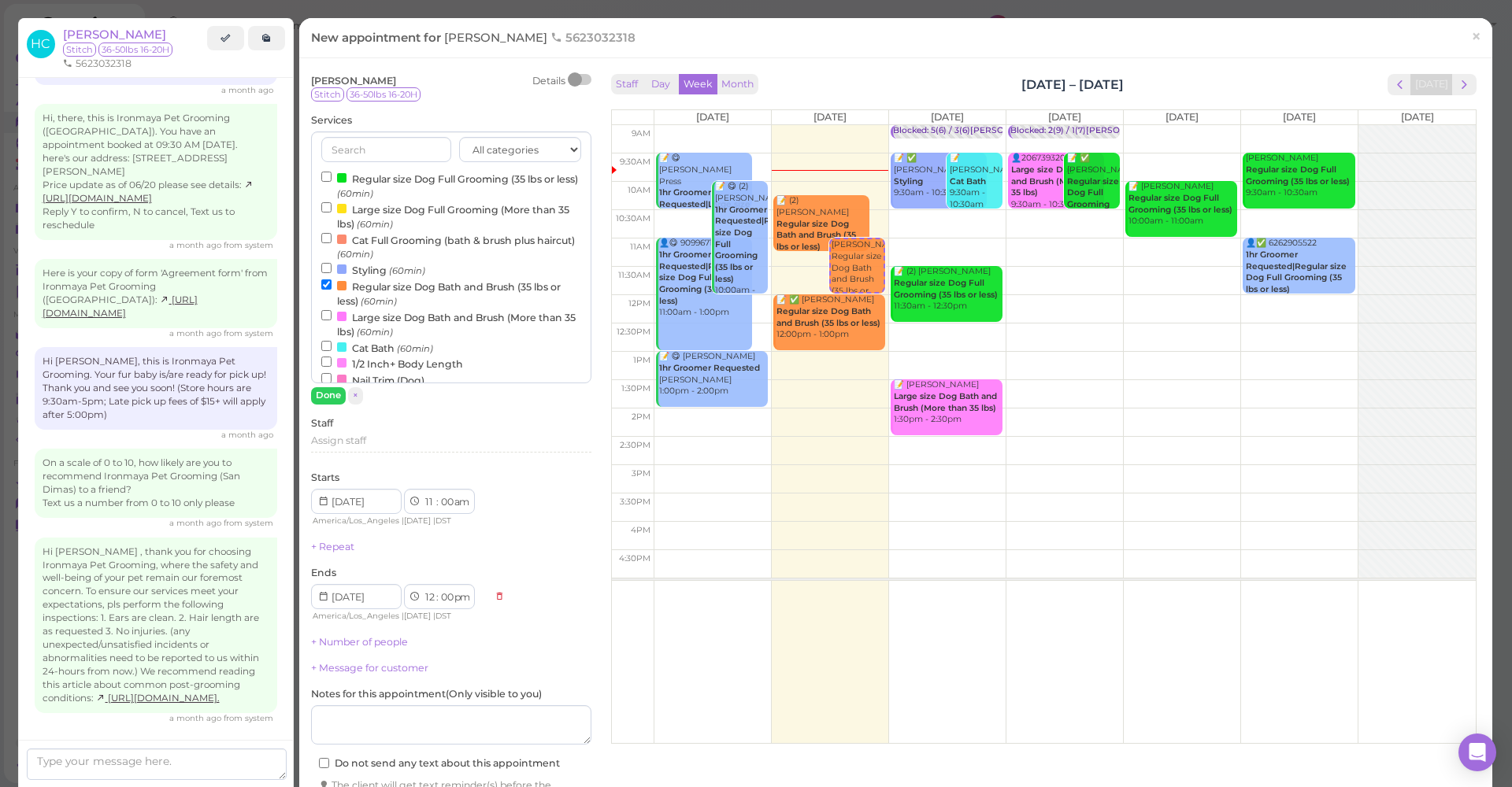
click at [331, 401] on button "Done" at bounding box center [327, 395] width 34 height 17
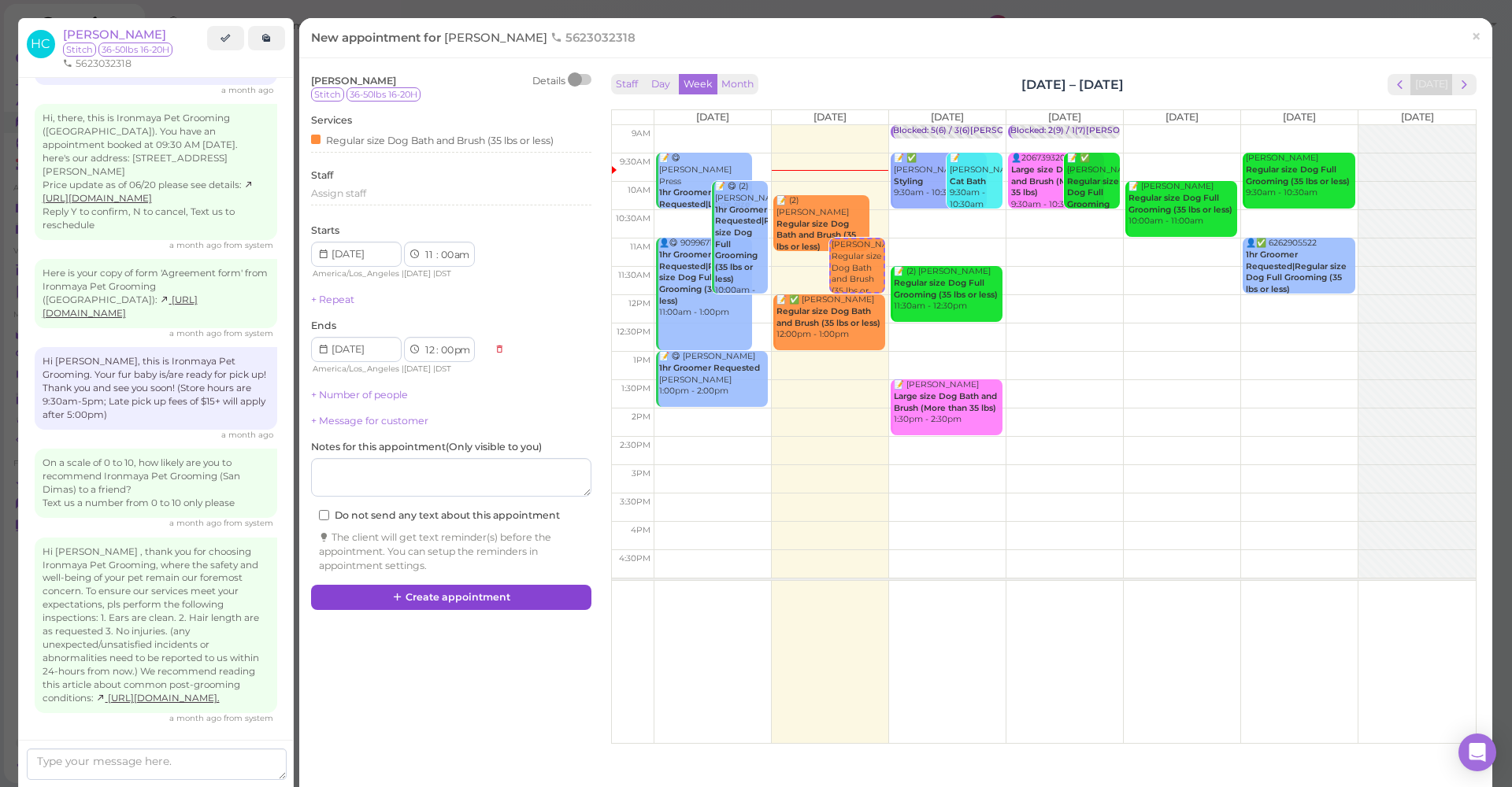
click at [428, 585] on button "Create appointment" at bounding box center [450, 597] width 280 height 25
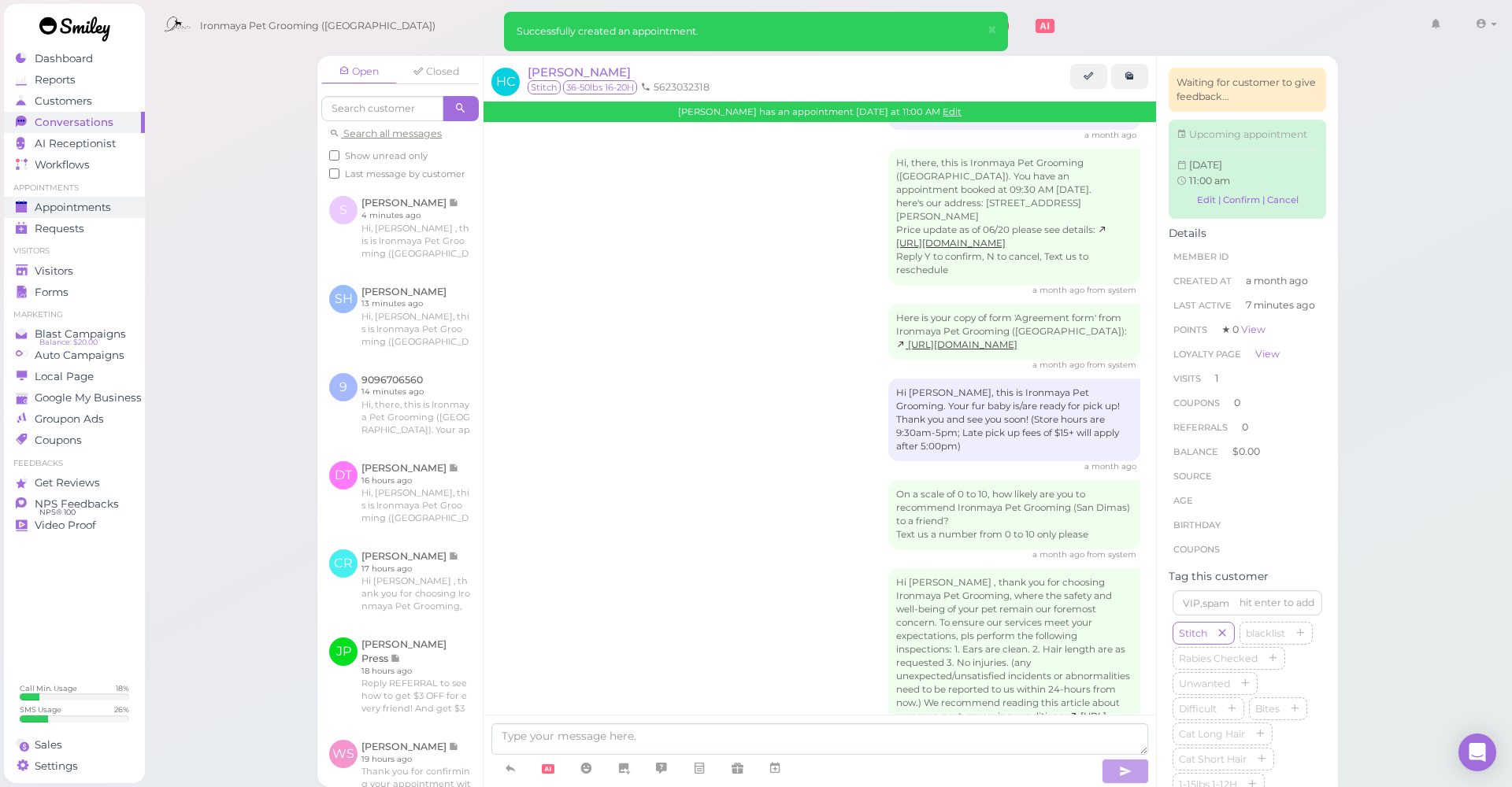
scroll to position [242, 0]
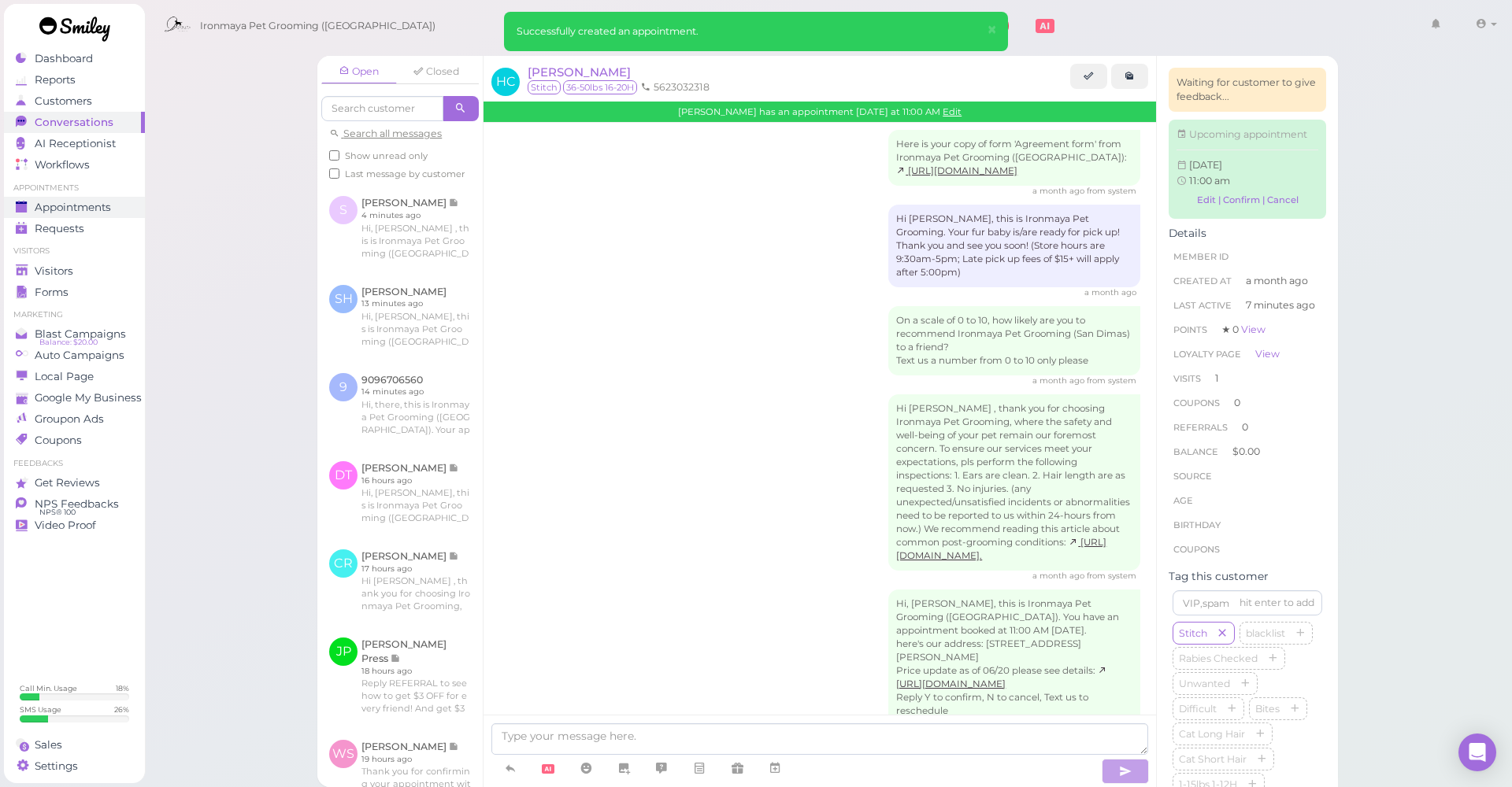
click at [94, 207] on span "Appointments" at bounding box center [72, 207] width 76 height 13
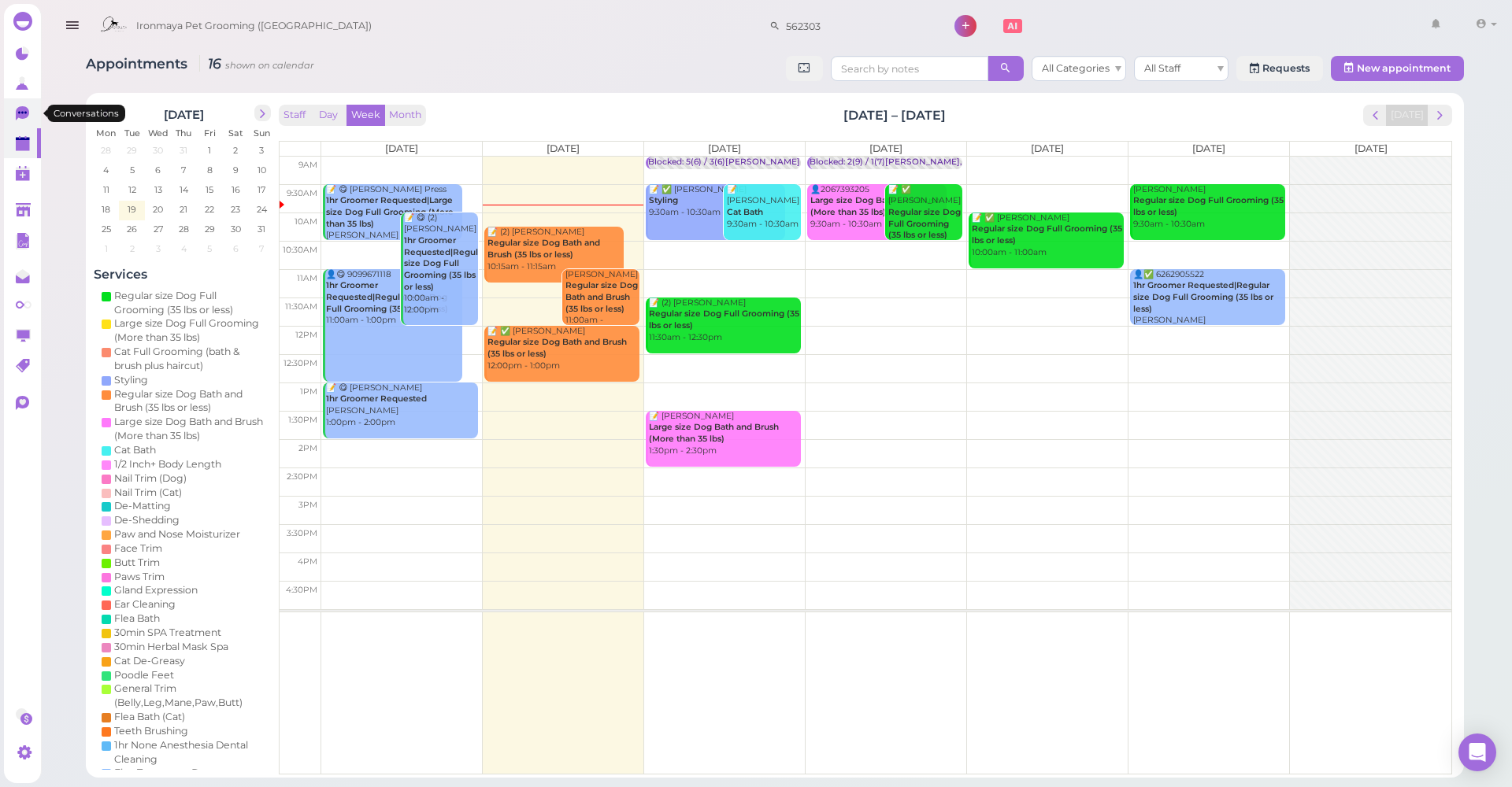
click at [26, 125] on link "0" at bounding box center [22, 113] width 37 height 30
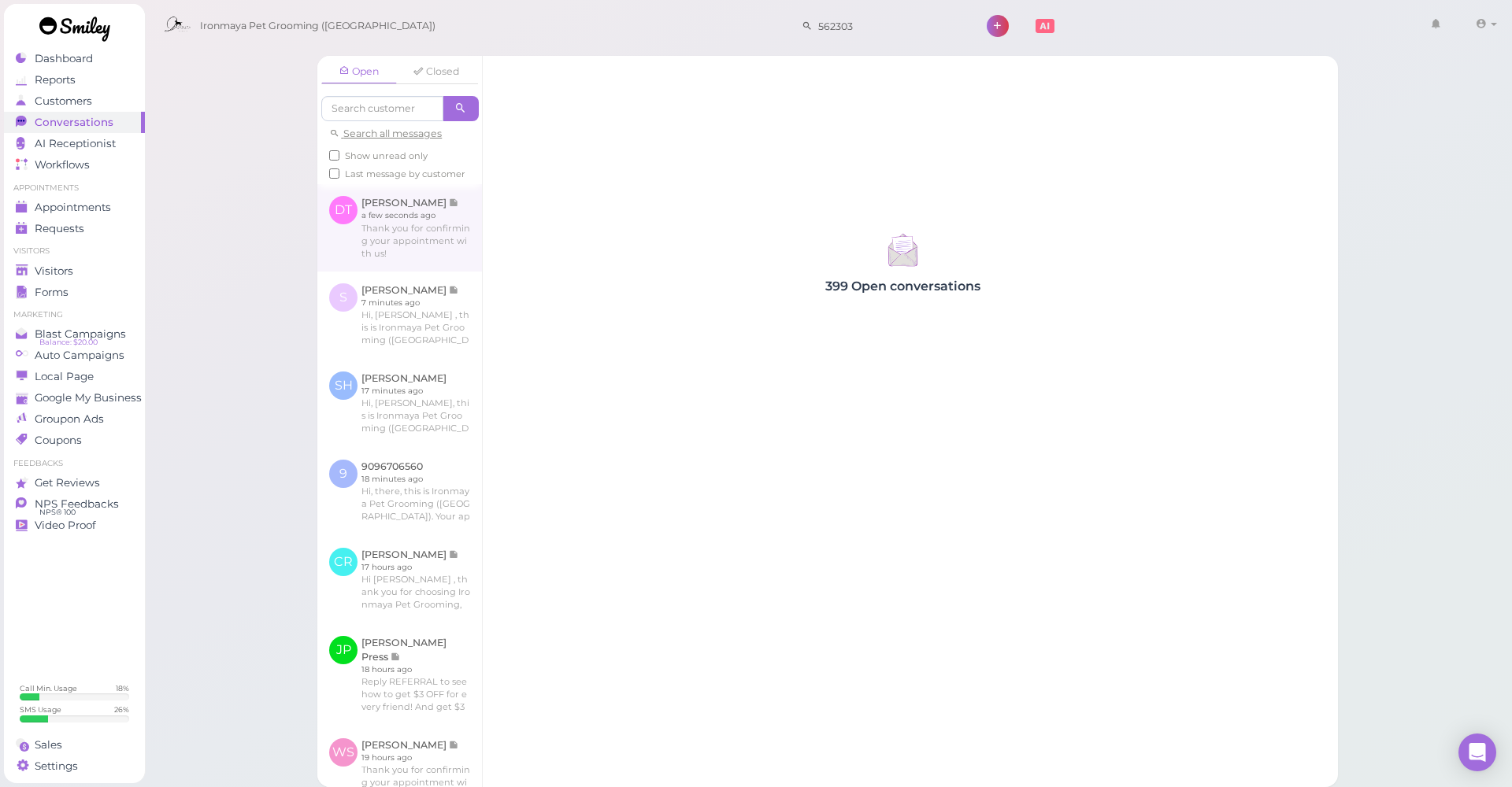
click at [459, 246] on link at bounding box center [400, 227] width 165 height 87
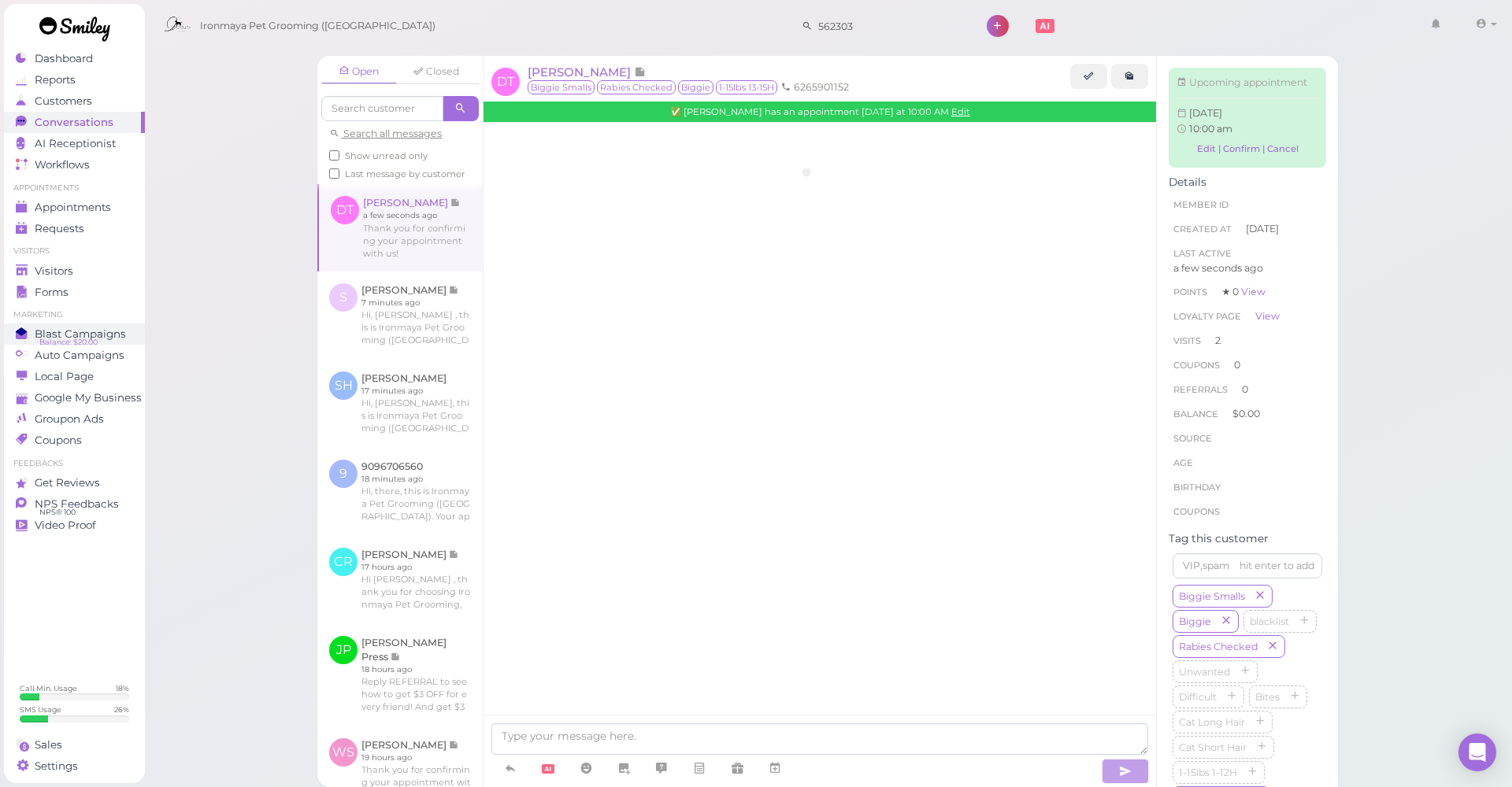
scroll to position [2068, 0]
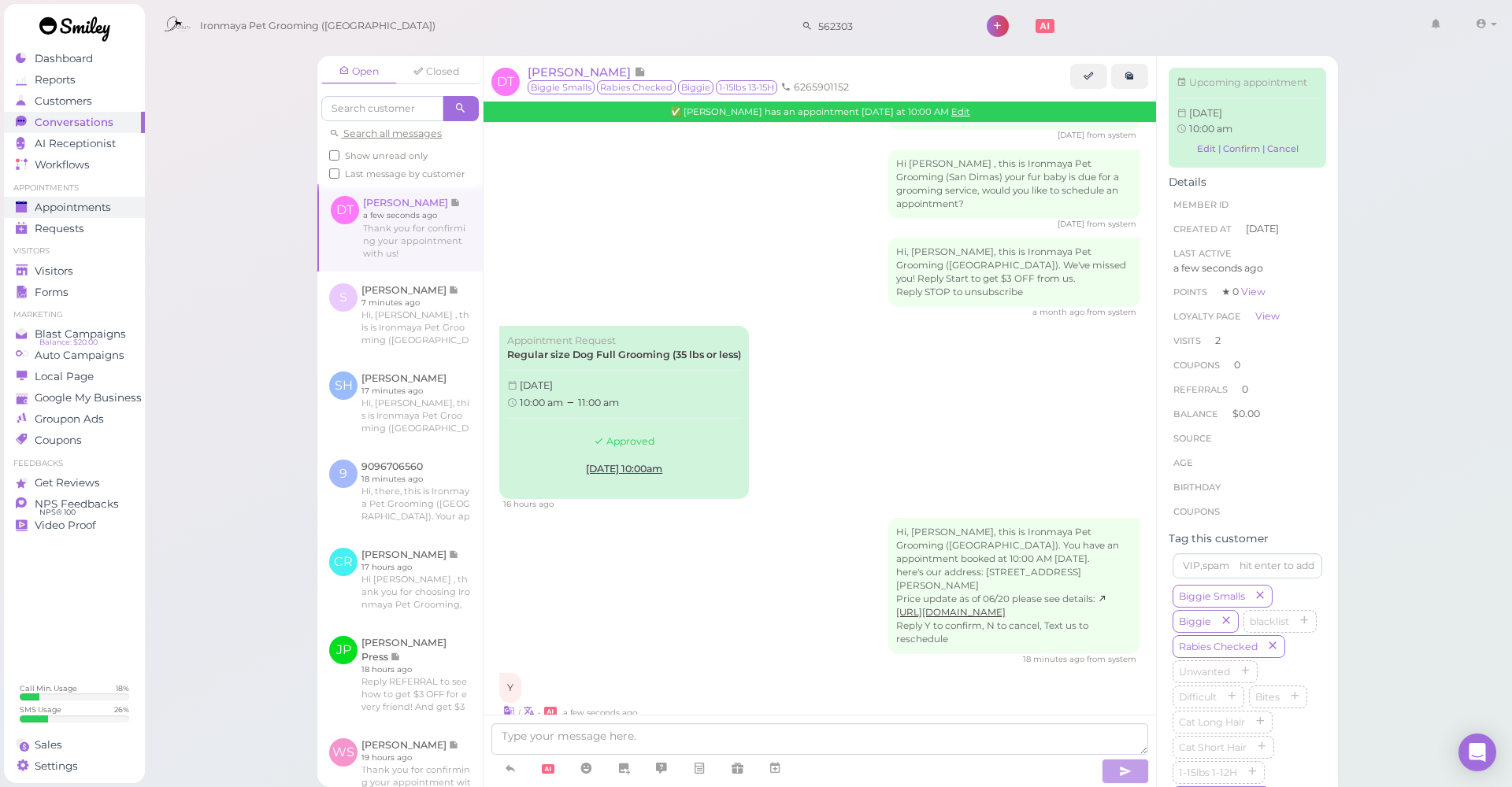
click at [85, 212] on span "Appointments" at bounding box center [72, 207] width 76 height 13
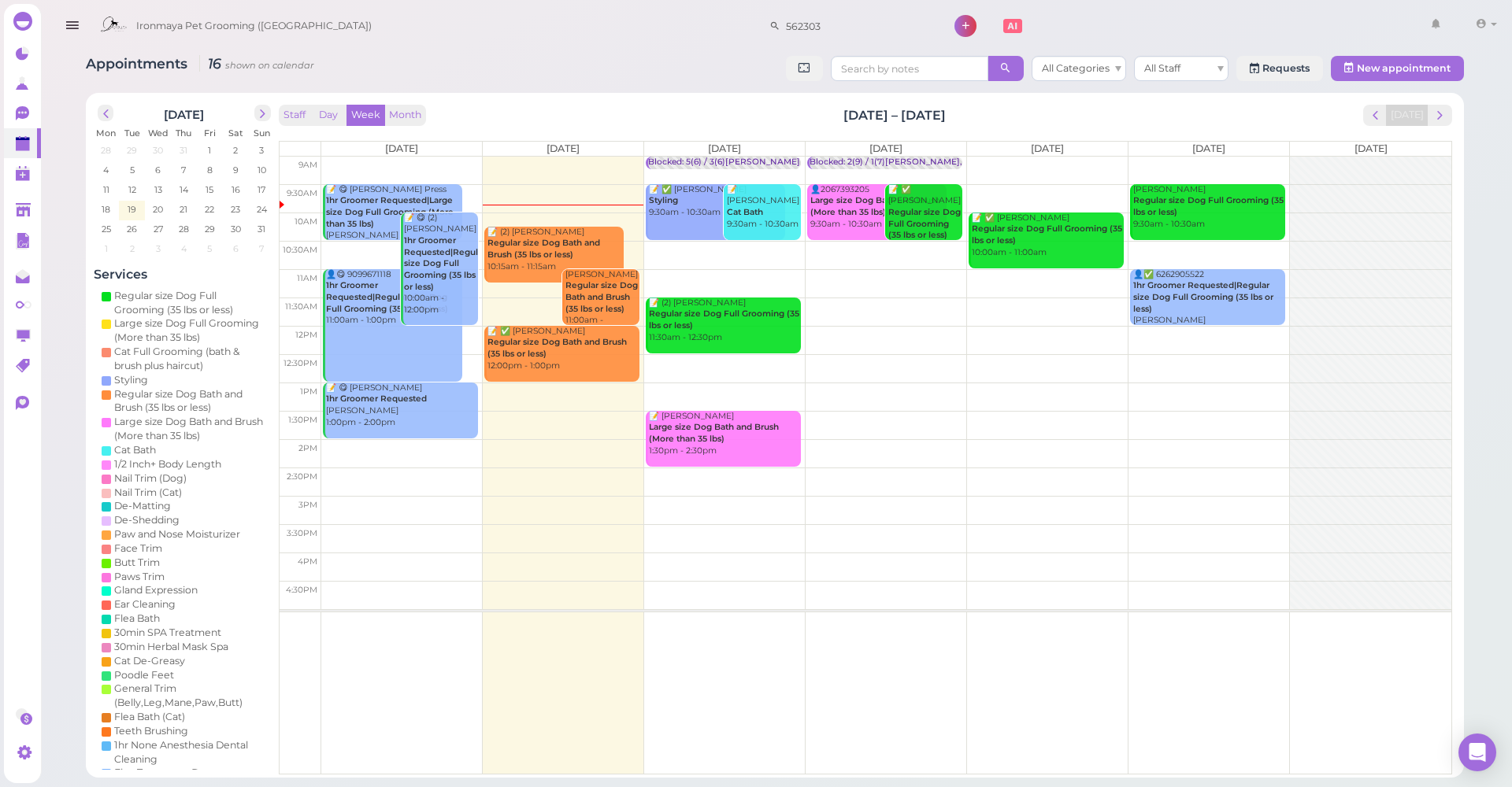
click at [456, 72] on div "Appointments 16 shown on calendar All Categories All Staff Requests New appoint…" at bounding box center [775, 70] width 1378 height 29
click at [1036, 159] on td at bounding box center [886, 171] width 1130 height 28
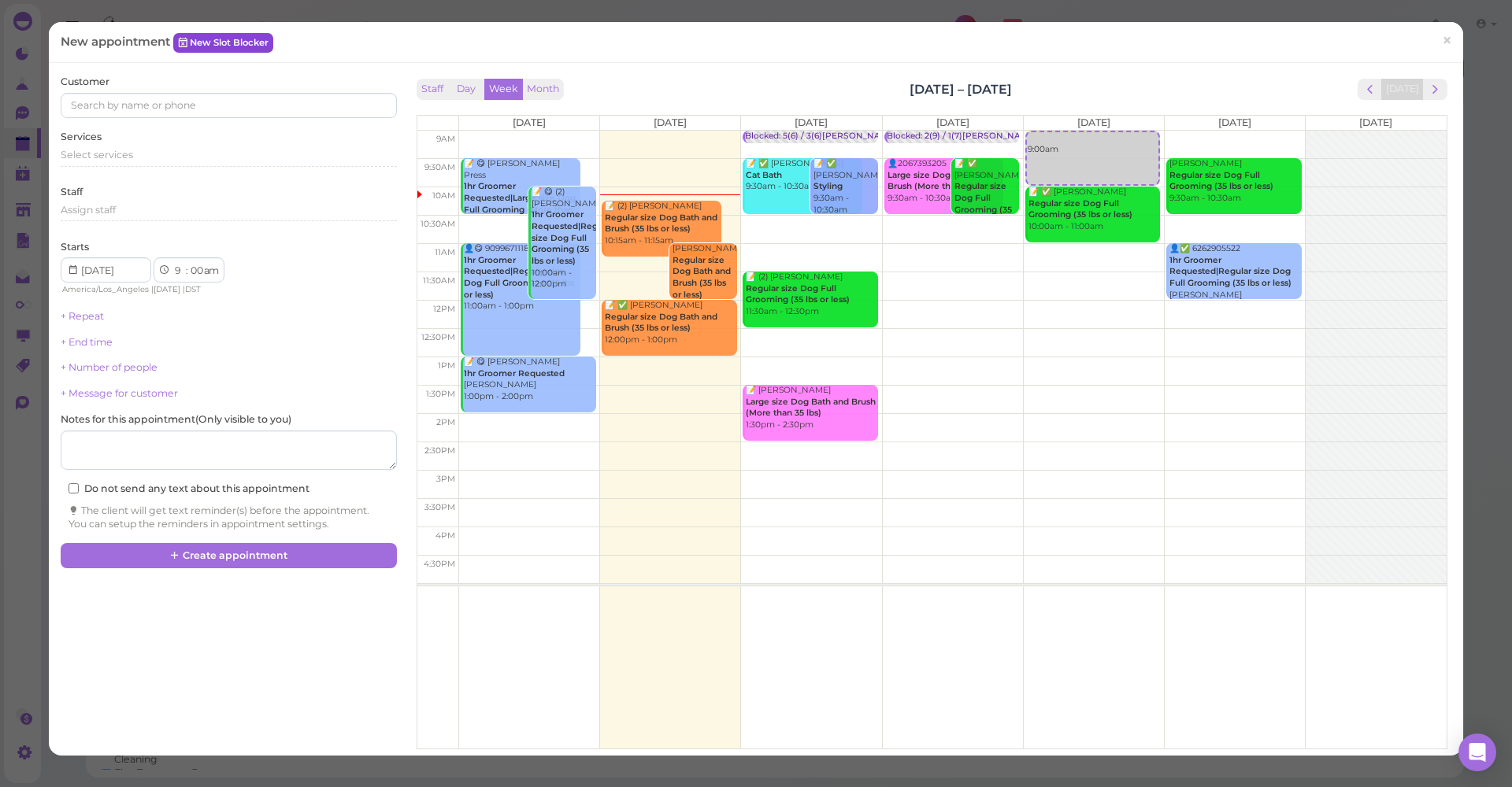
click at [220, 47] on link "New Slot Blocker" at bounding box center [223, 43] width 100 height 19
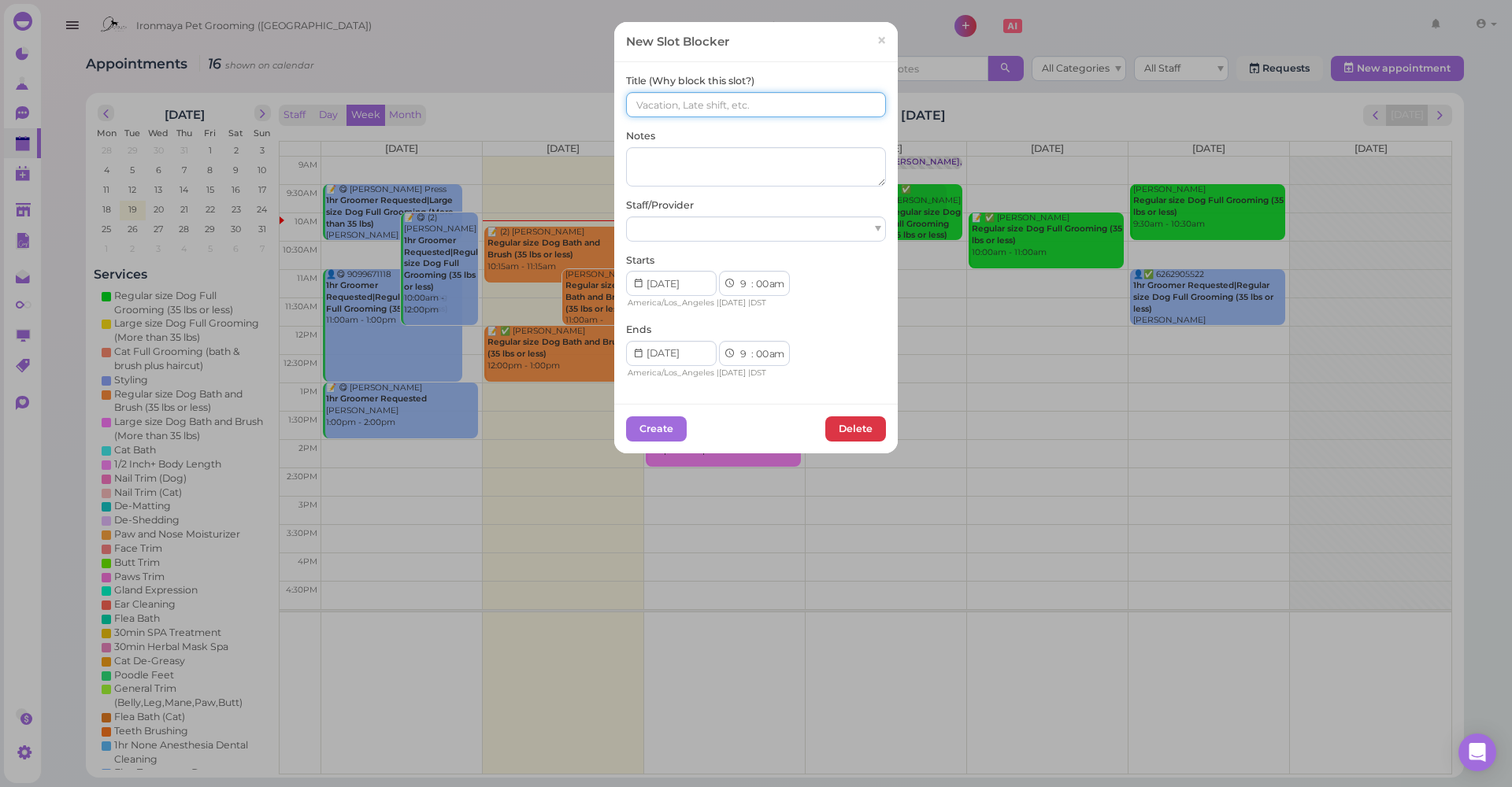
click at [740, 106] on input at bounding box center [756, 104] width 260 height 25
type input "()() ida Lulu"
drag, startPoint x: 697, startPoint y: 129, endPoint x: 733, endPoint y: 134, distance: 36.3
click at [733, 134] on div "Notes" at bounding box center [756, 158] width 260 height 58
select select "15"
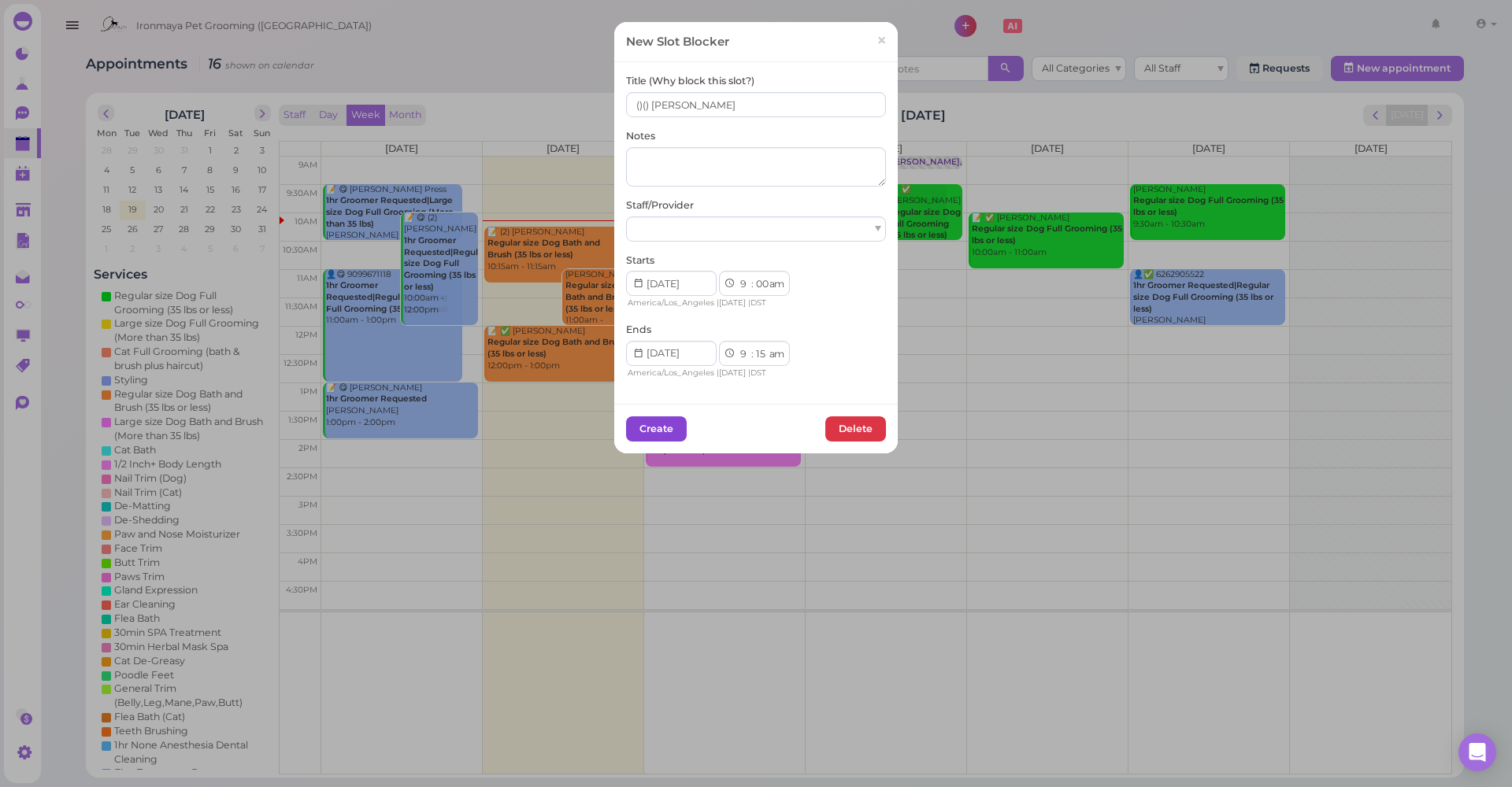
click at [677, 422] on button "Create" at bounding box center [656, 429] width 61 height 25
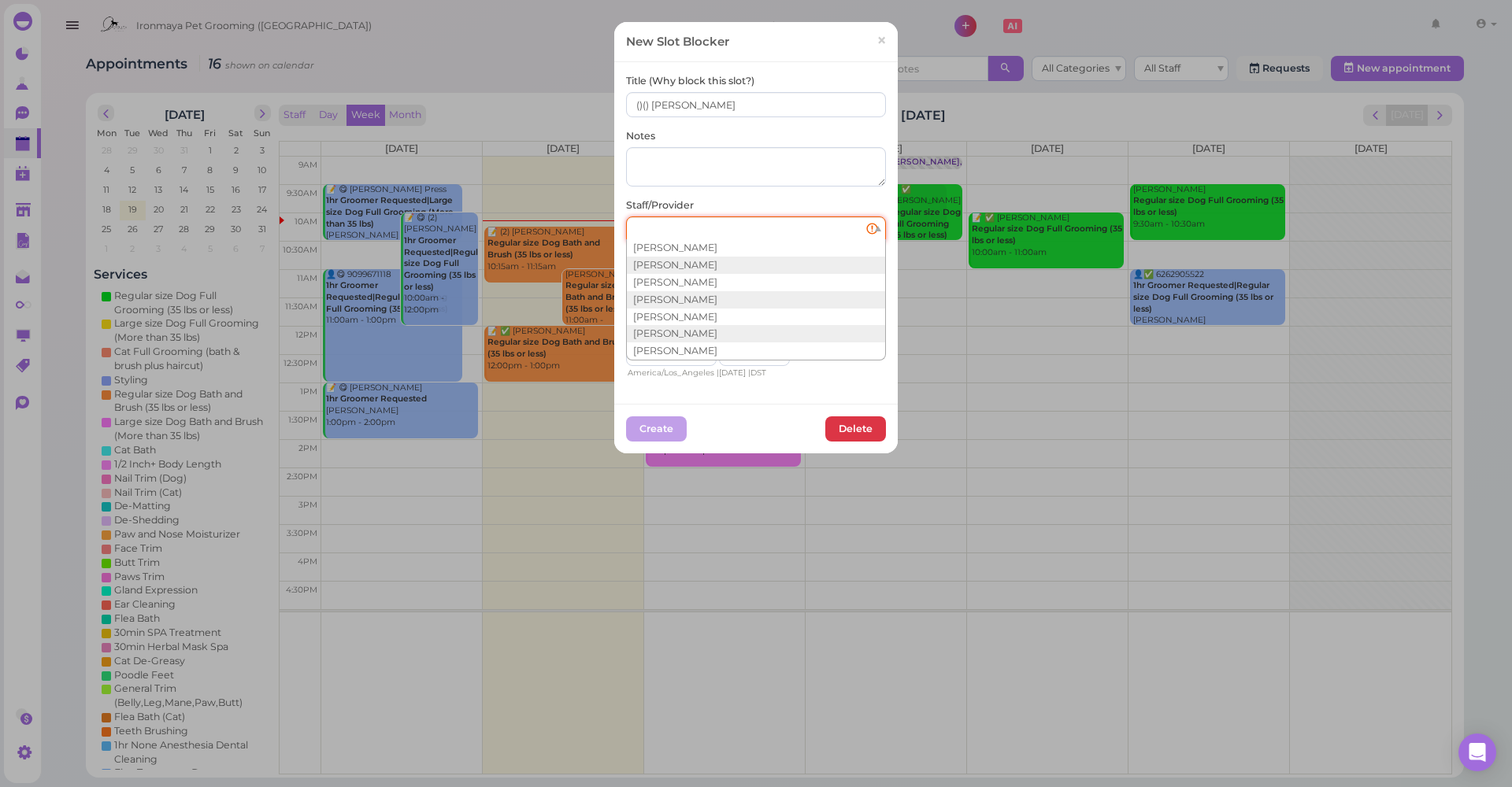
click at [856, 235] on div at bounding box center [756, 229] width 260 height 25
drag, startPoint x: 716, startPoint y: 344, endPoint x: 719, endPoint y: 306, distance: 38.1
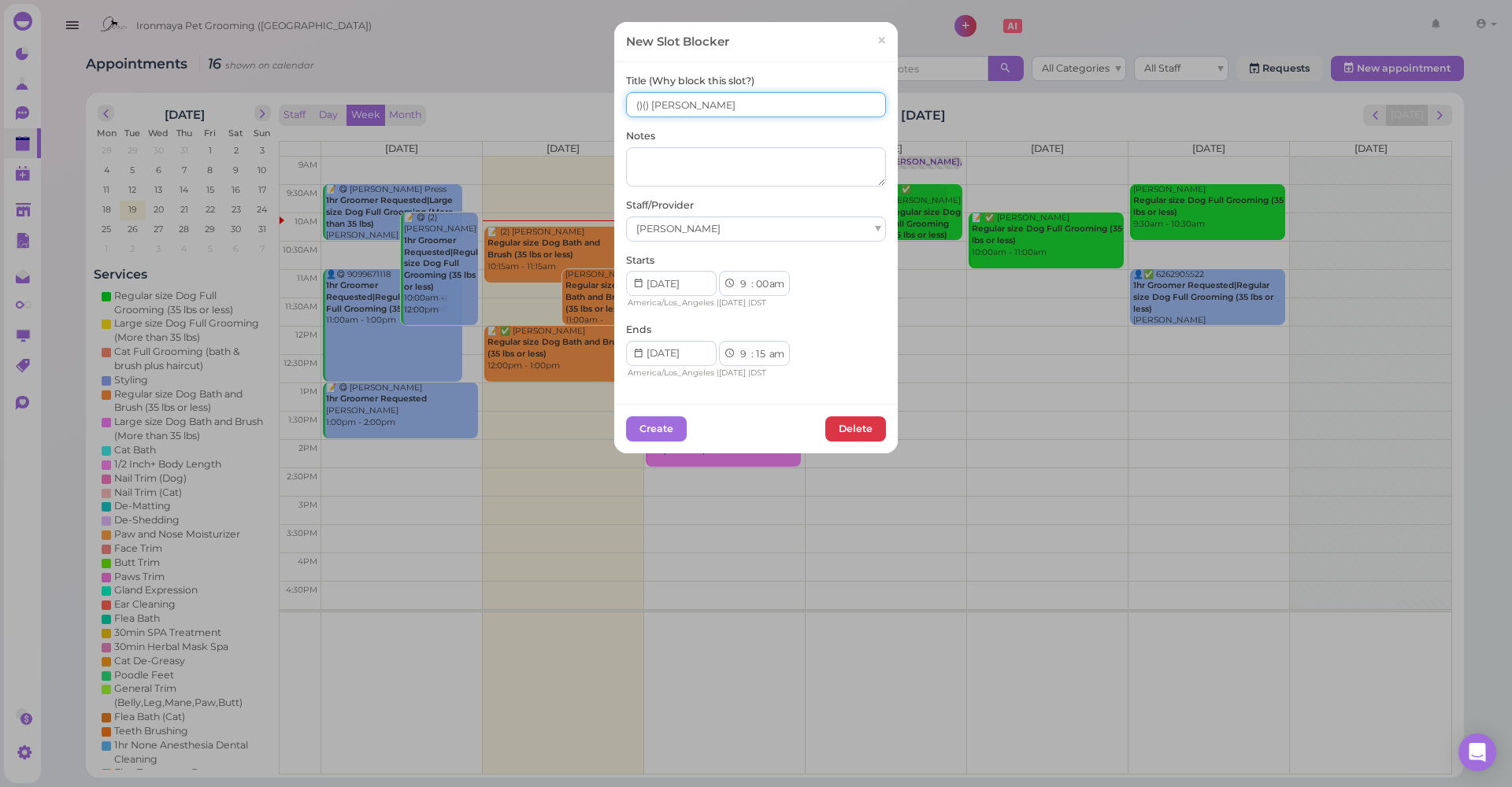
click at [654, 105] on input "()() ida Lulu" at bounding box center [756, 104] width 260 height 25
type input "()() Ida Lulu"
click at [660, 419] on button "Create" at bounding box center [656, 429] width 61 height 25
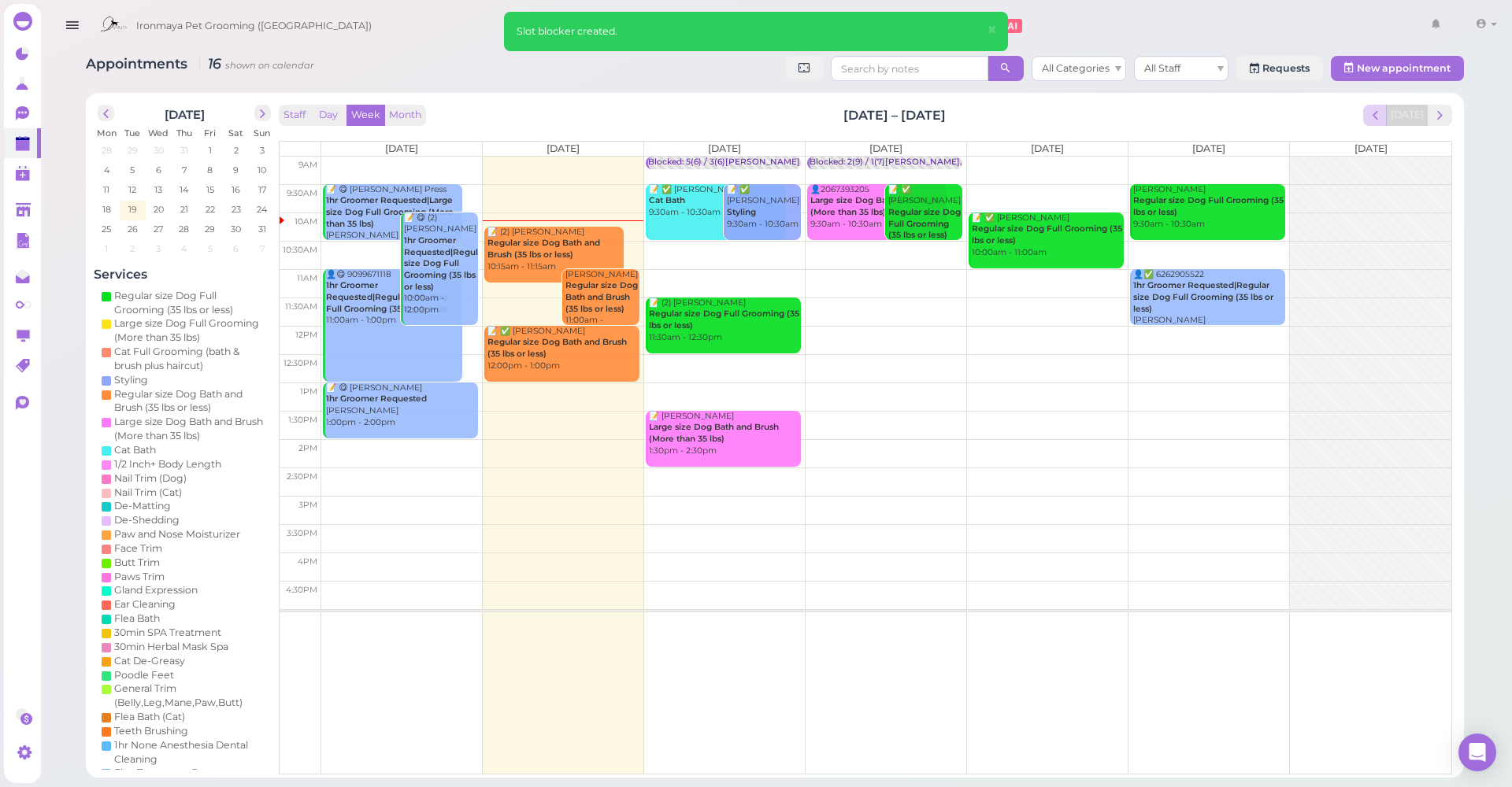
click at [1379, 122] on span "prev" at bounding box center [1375, 115] width 15 height 15
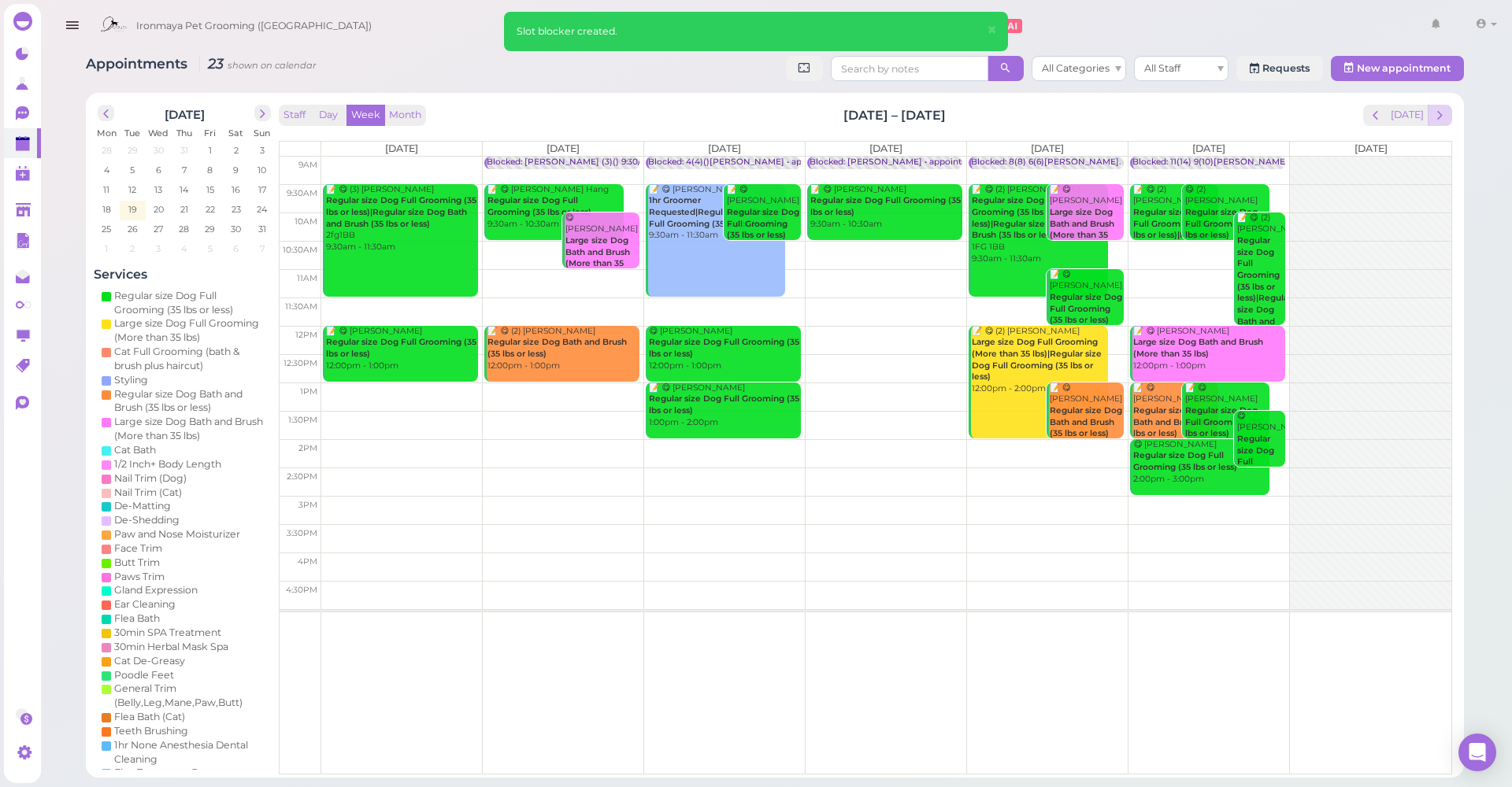
click at [1437, 111] on span "next" at bounding box center [1439, 115] width 15 height 15
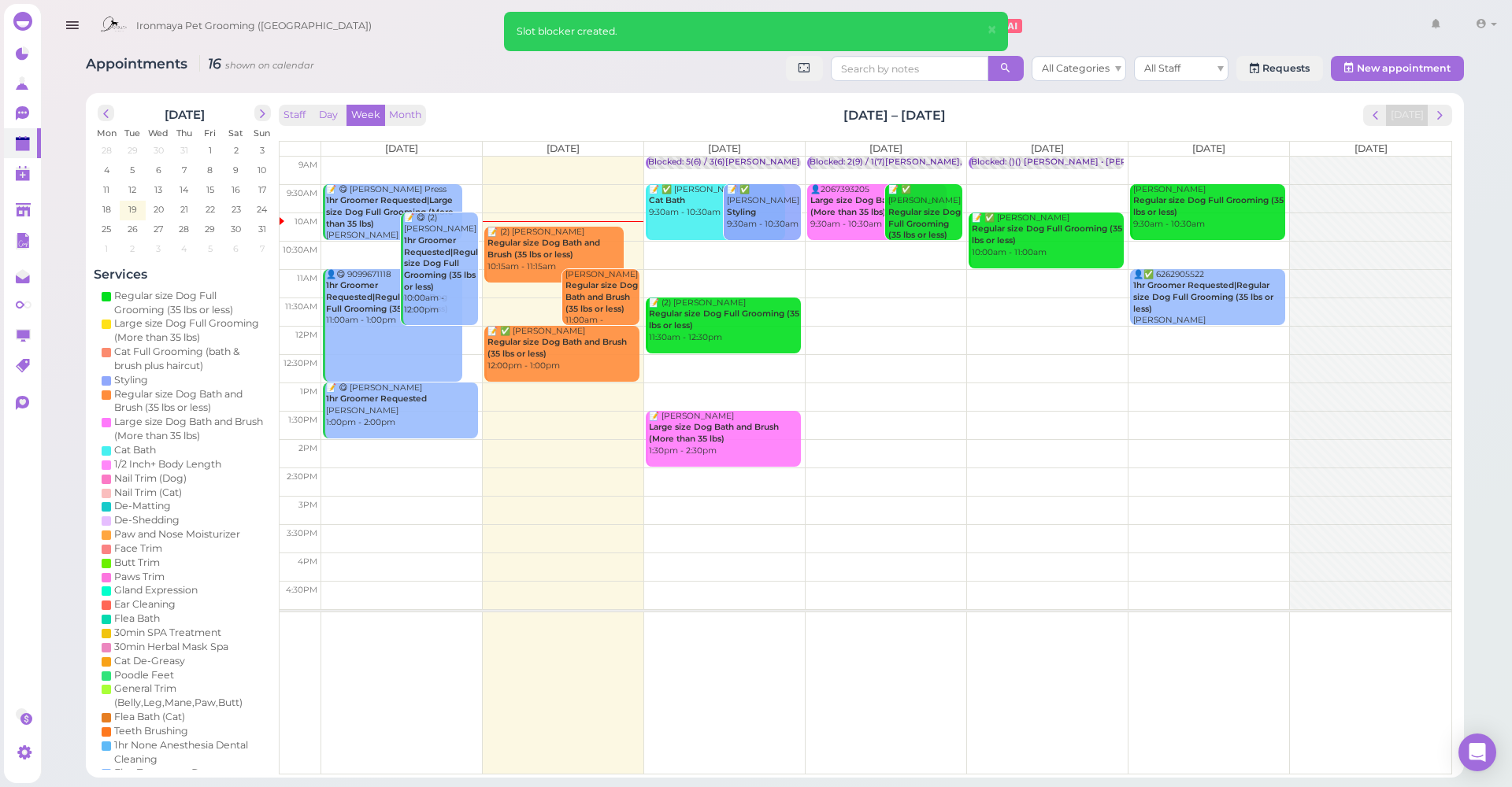
click at [1004, 160] on div "Blocked: ()() Ida Lulu • Michelle" at bounding box center [1075, 162] width 210 height 11
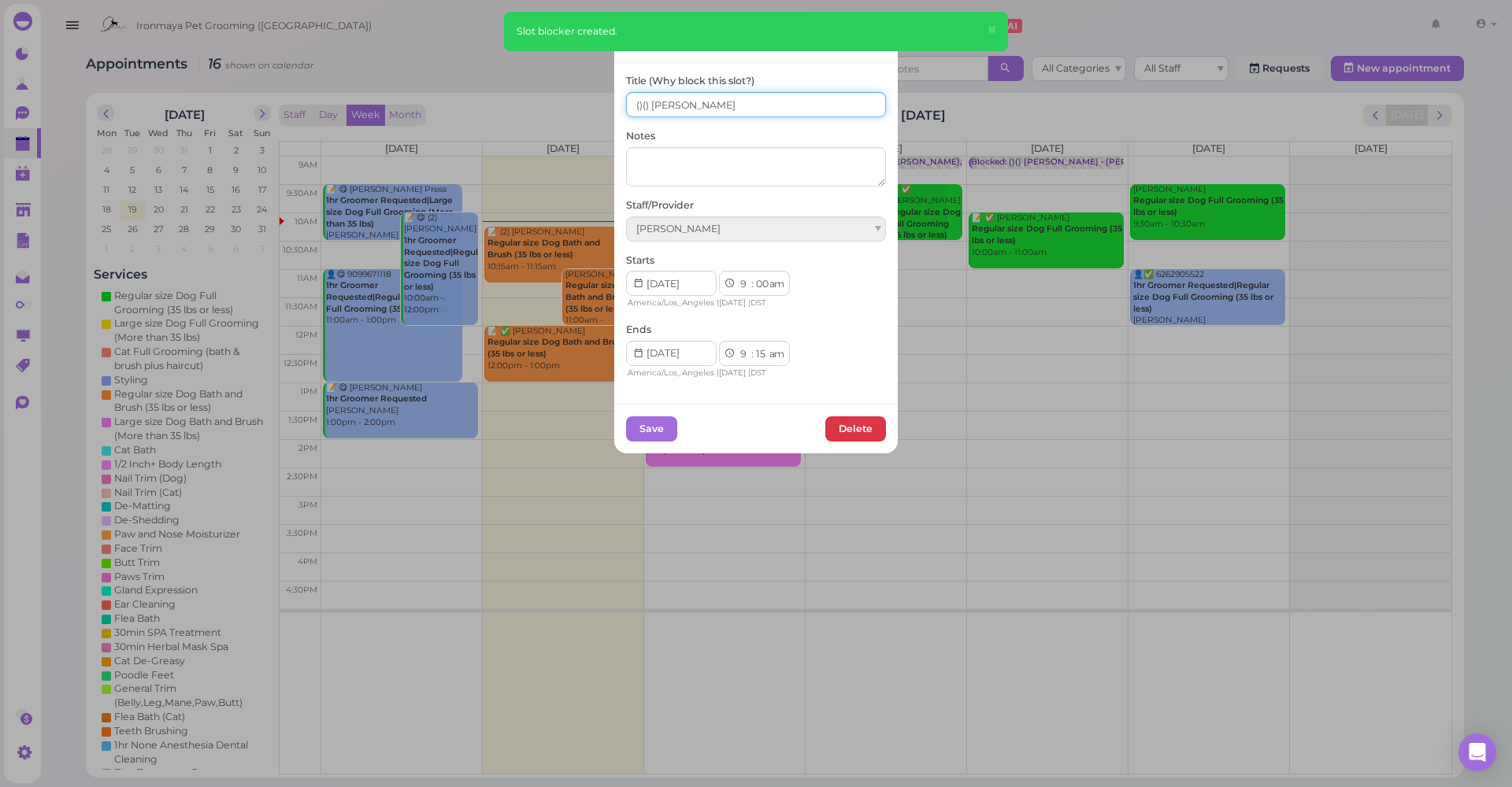
click at [725, 104] on input "()() Ida Lulu" at bounding box center [756, 104] width 260 height 25
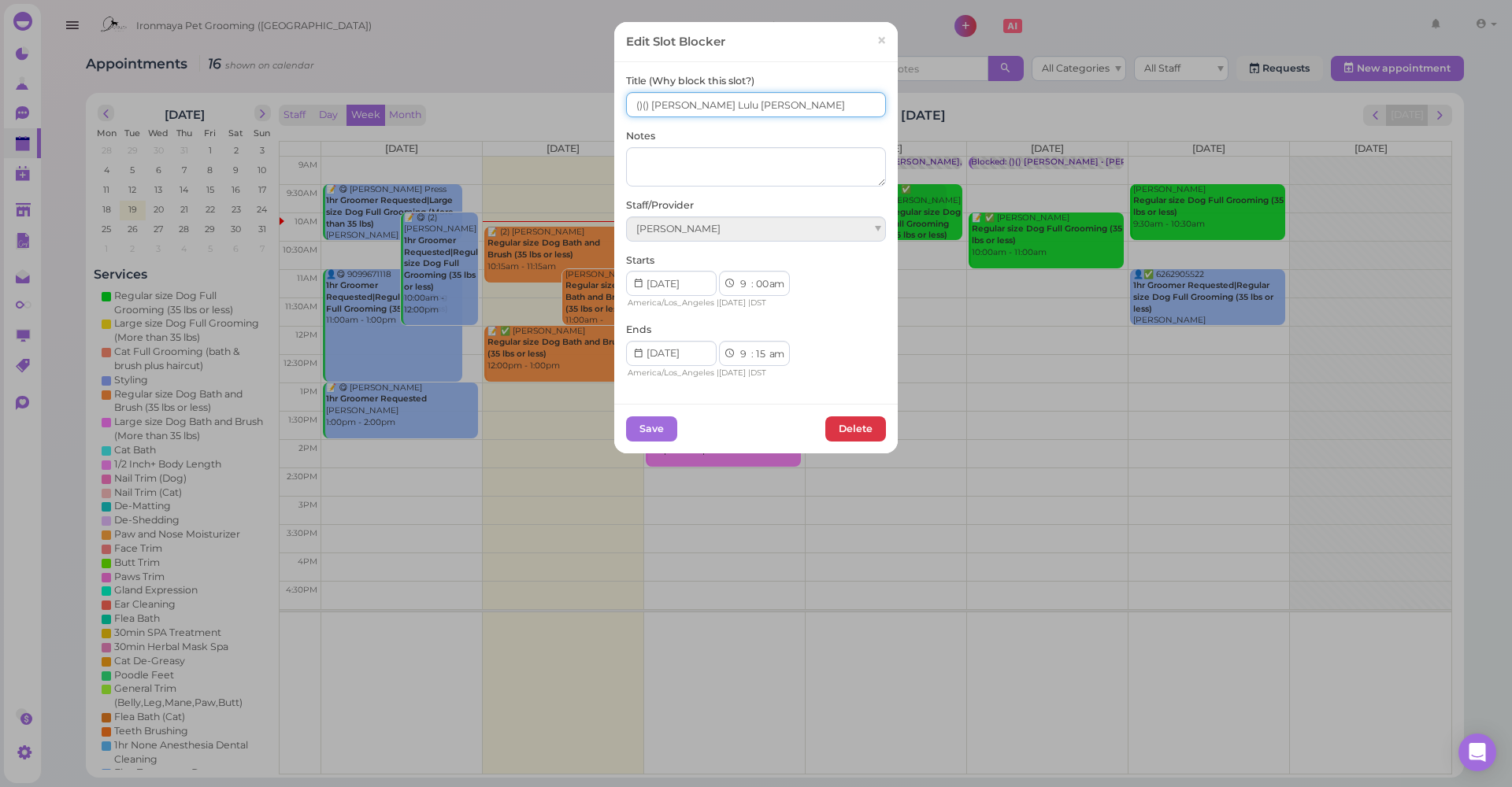
type input "()() Ida Lulu Tiffany"
click at [655, 441] on div "Save Delete" at bounding box center [756, 428] width 283 height 50
click at [670, 426] on button "Save" at bounding box center [651, 429] width 51 height 25
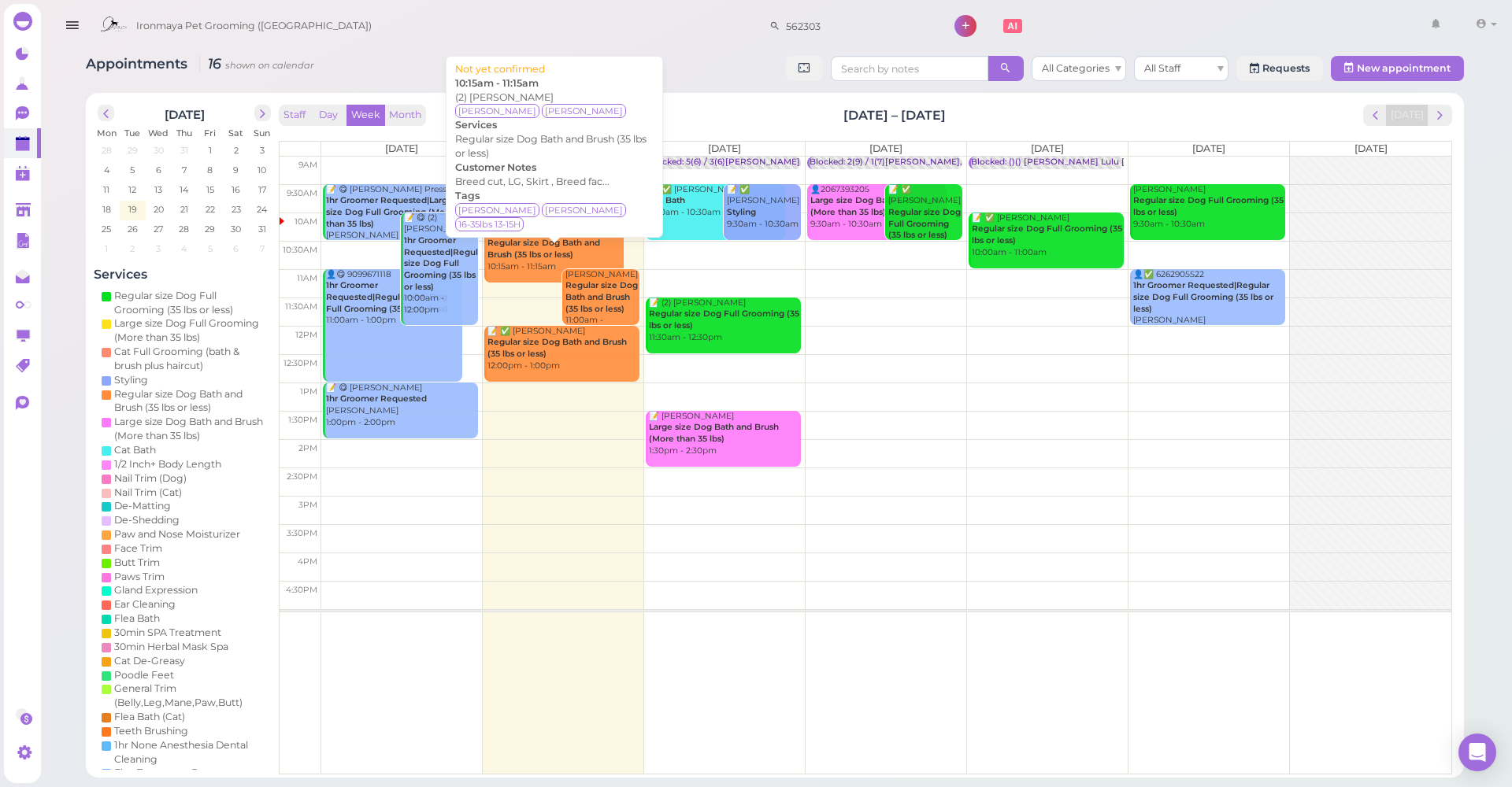
click at [512, 249] on b "Regular size Dog Bath and Brush (35 lbs or less)" at bounding box center [543, 248] width 112 height 22
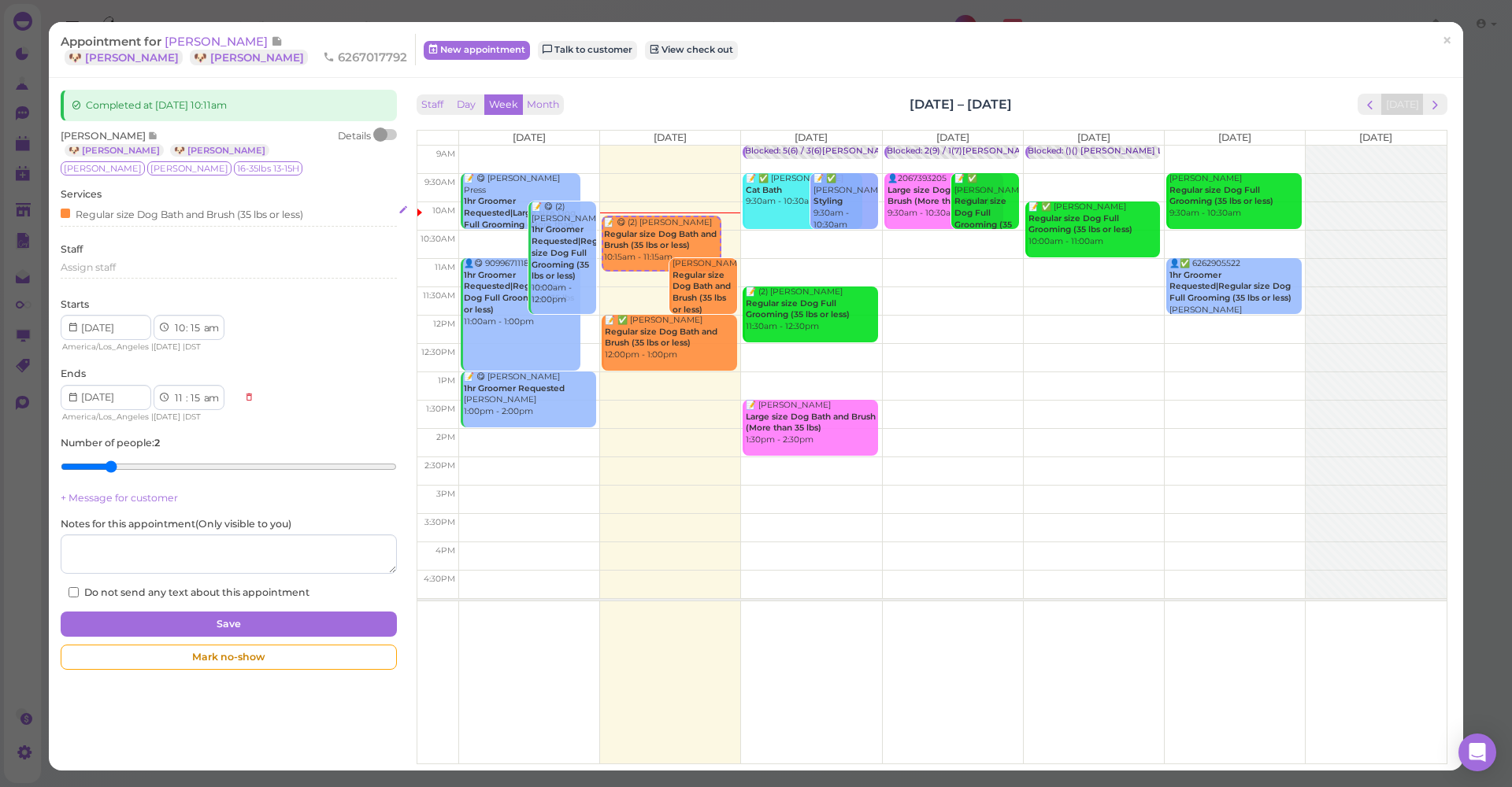
click at [177, 215] on div "Regular size Dog Bath and Brush (35 lbs or less)" at bounding box center [182, 213] width 242 height 17
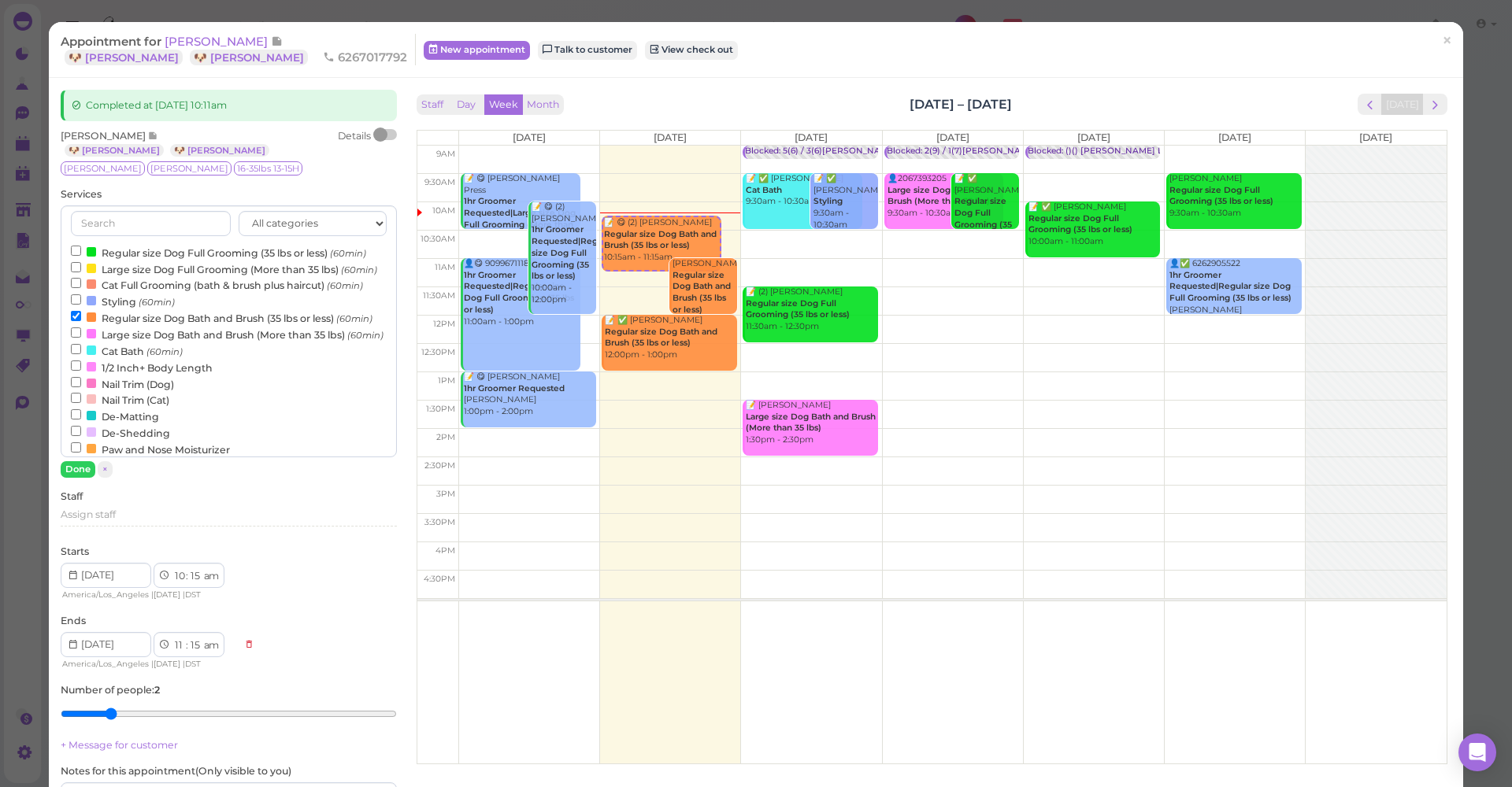
click at [168, 248] on label "Regular size Dog Full Grooming (35 lbs or less) (60min)" at bounding box center [219, 252] width 295 height 17
click at [81, 248] on input "Regular size Dog Full Grooming (35 lbs or less) (60min)" at bounding box center [76, 251] width 11 height 11
select select "12"
select select "pm"
click at [81, 466] on button "Done" at bounding box center [77, 469] width 34 height 17
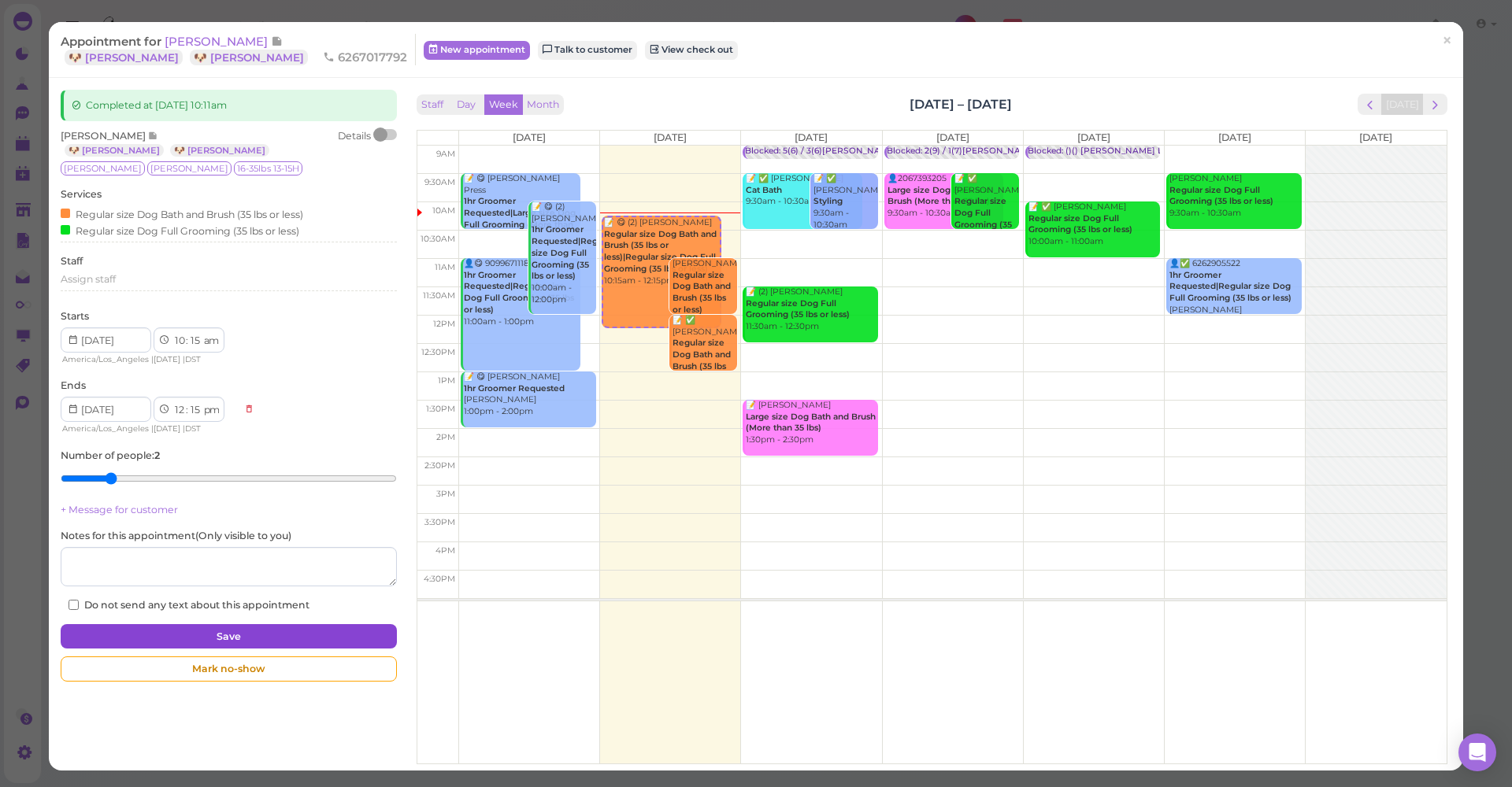
click at [241, 630] on button "Save" at bounding box center [228, 637] width 335 height 25
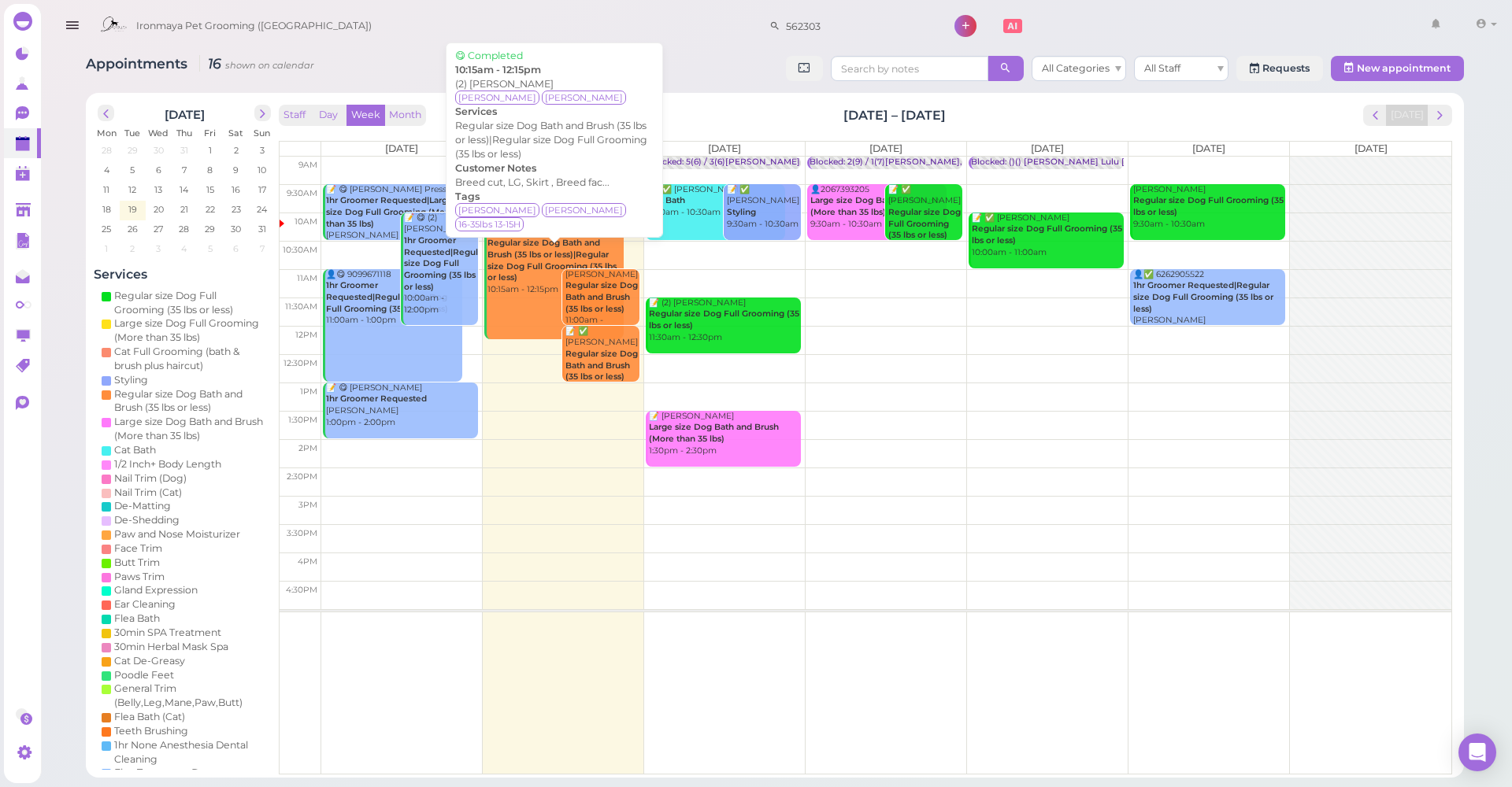
click at [525, 274] on div "📝 😋 (2) Shari Rudolph Regular size Dog Bath and Brush (35 lbs or less)|Regular …" at bounding box center [555, 261] width 137 height 69
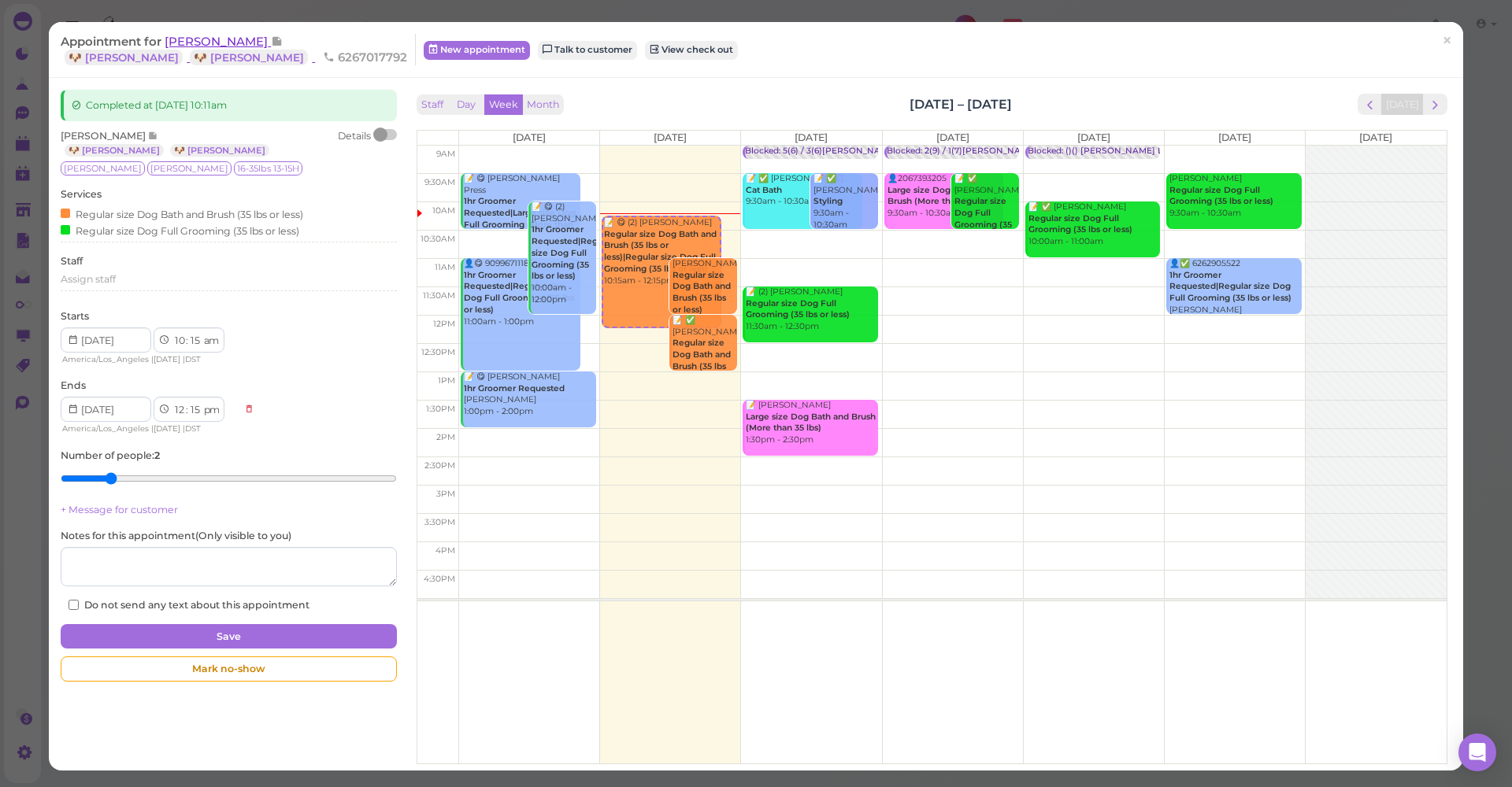
click at [193, 39] on span "[PERSON_NAME]" at bounding box center [218, 41] width 106 height 15
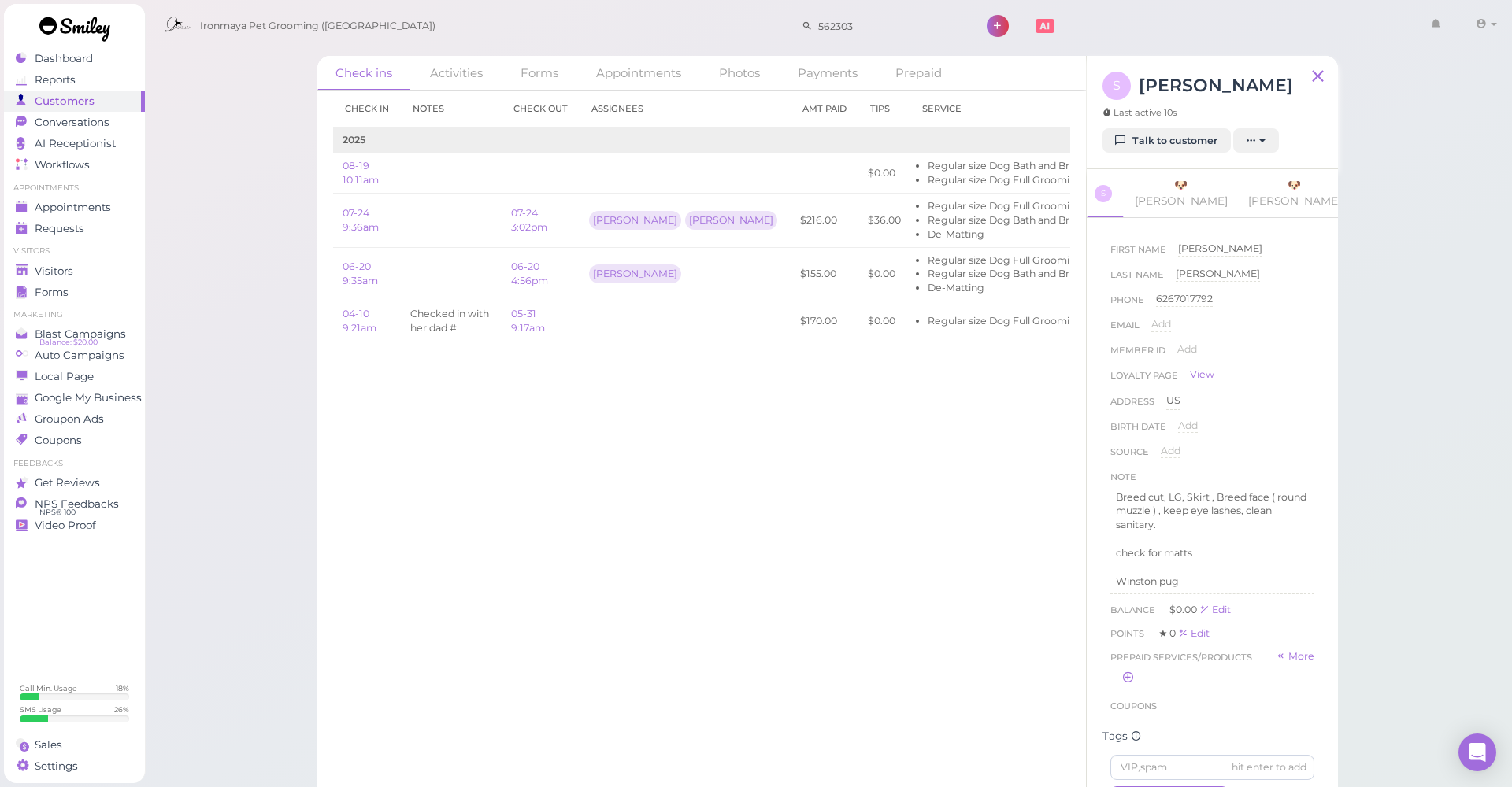
click at [104, 257] on ul "Visitors Visitors Forms" at bounding box center [74, 274] width 141 height 57
click at [103, 268] on div "Visitors" at bounding box center [72, 270] width 113 height 13
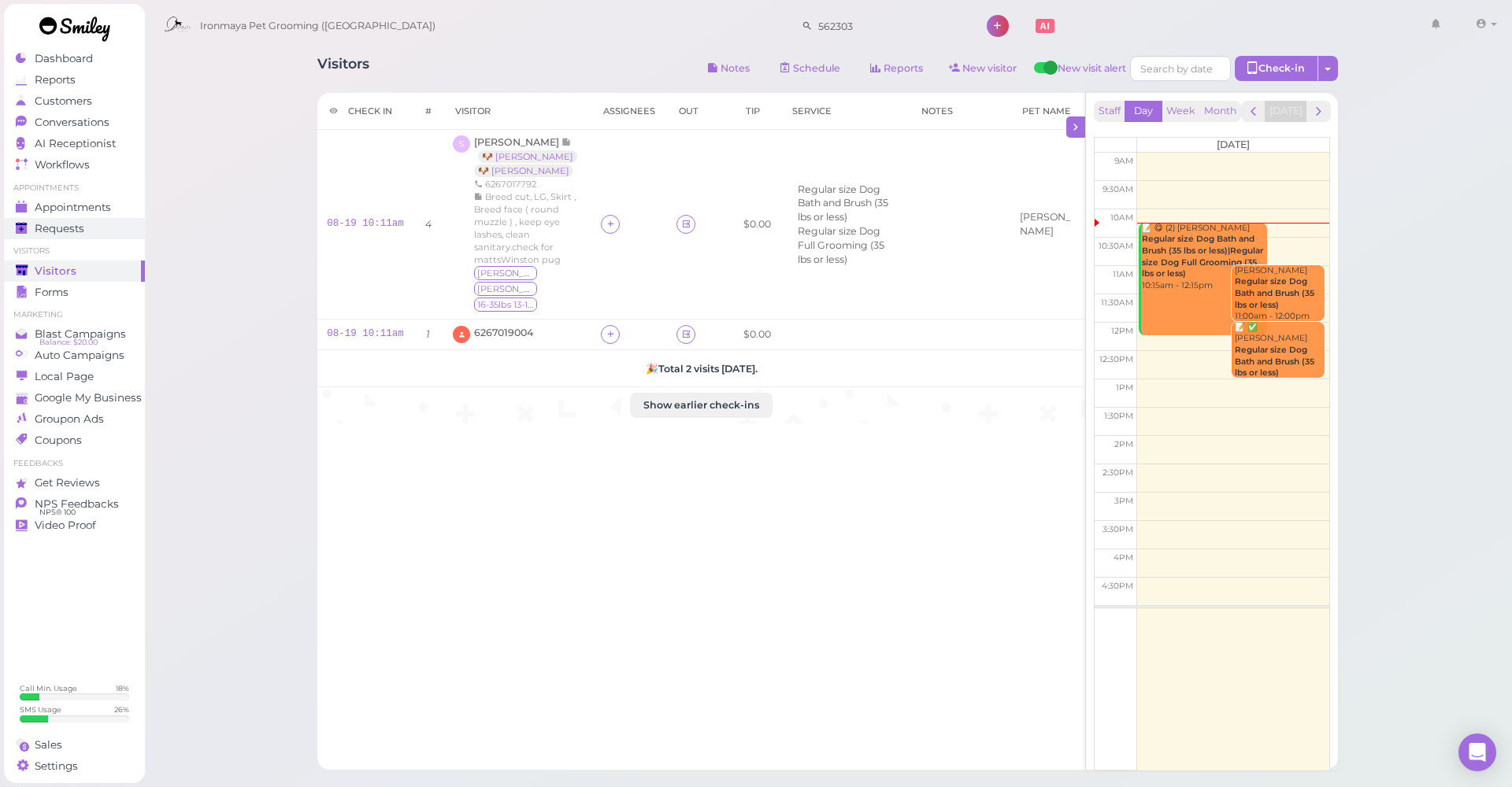
click at [83, 218] on link "Requests 0" at bounding box center [74, 229] width 141 height 21
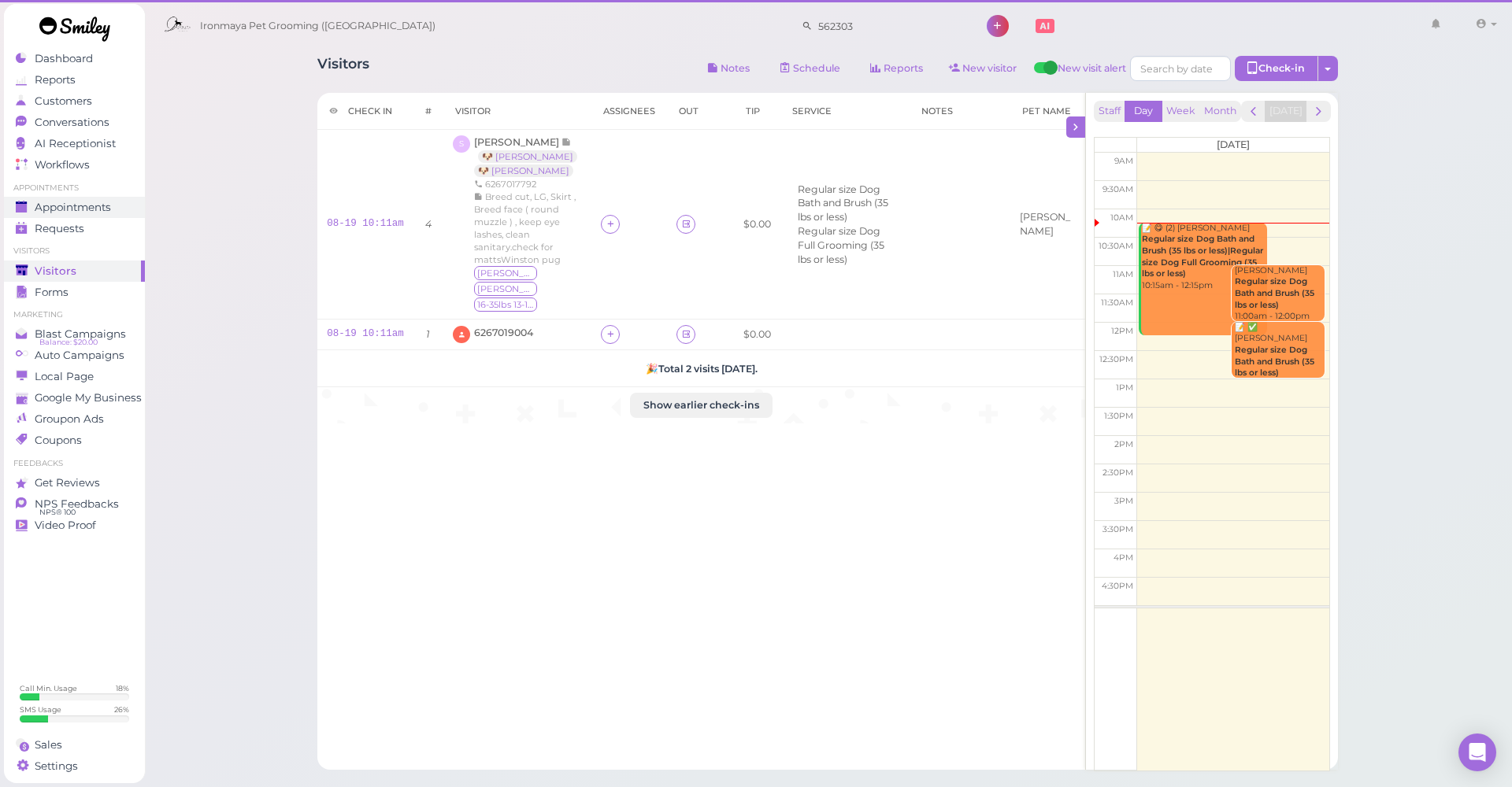
click at [87, 205] on span "Appointments" at bounding box center [72, 207] width 76 height 13
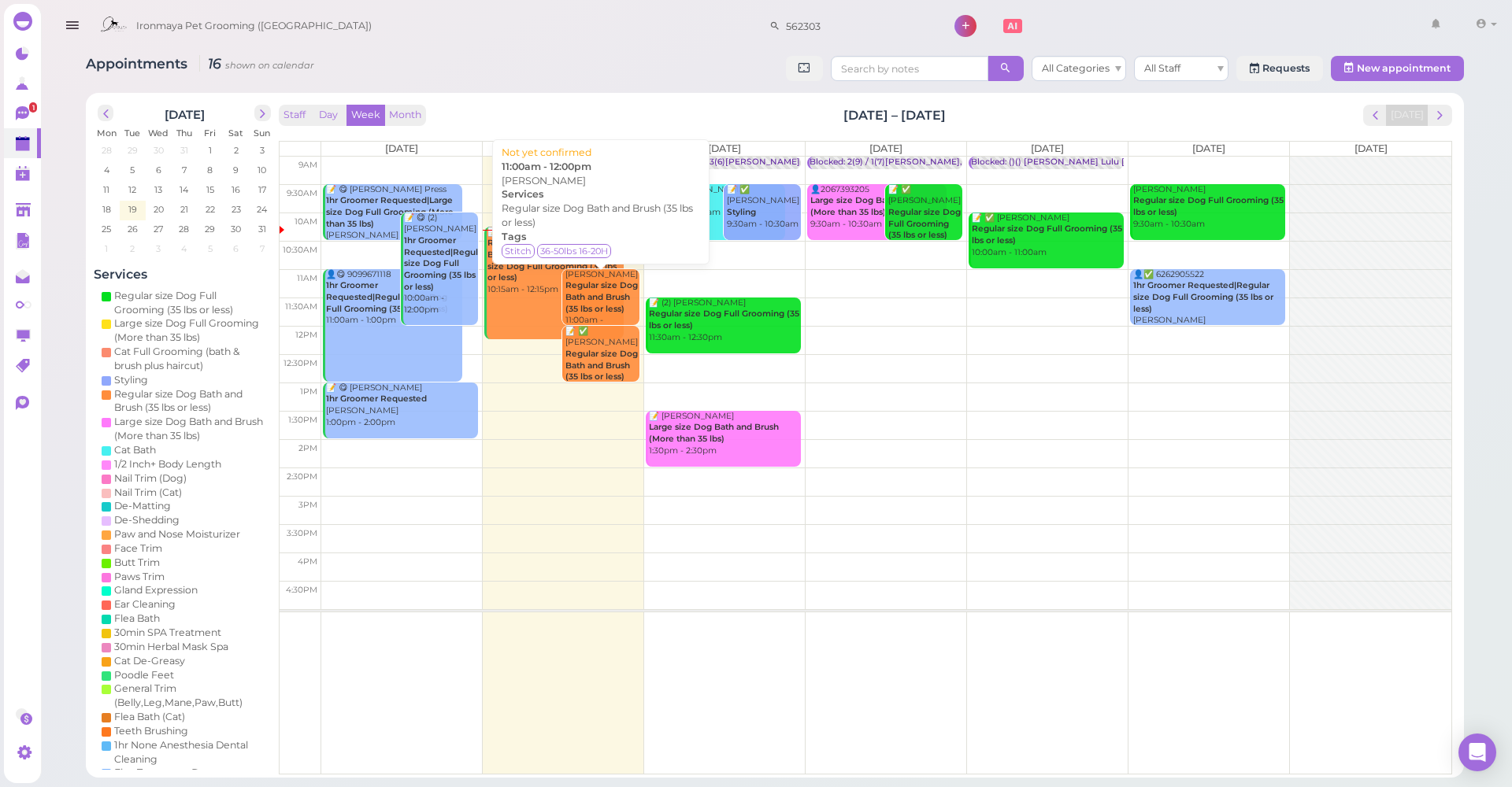
click at [607, 294] on b "Regular size Dog Bath and Brush (35 lbs or less)" at bounding box center [601, 297] width 73 height 33
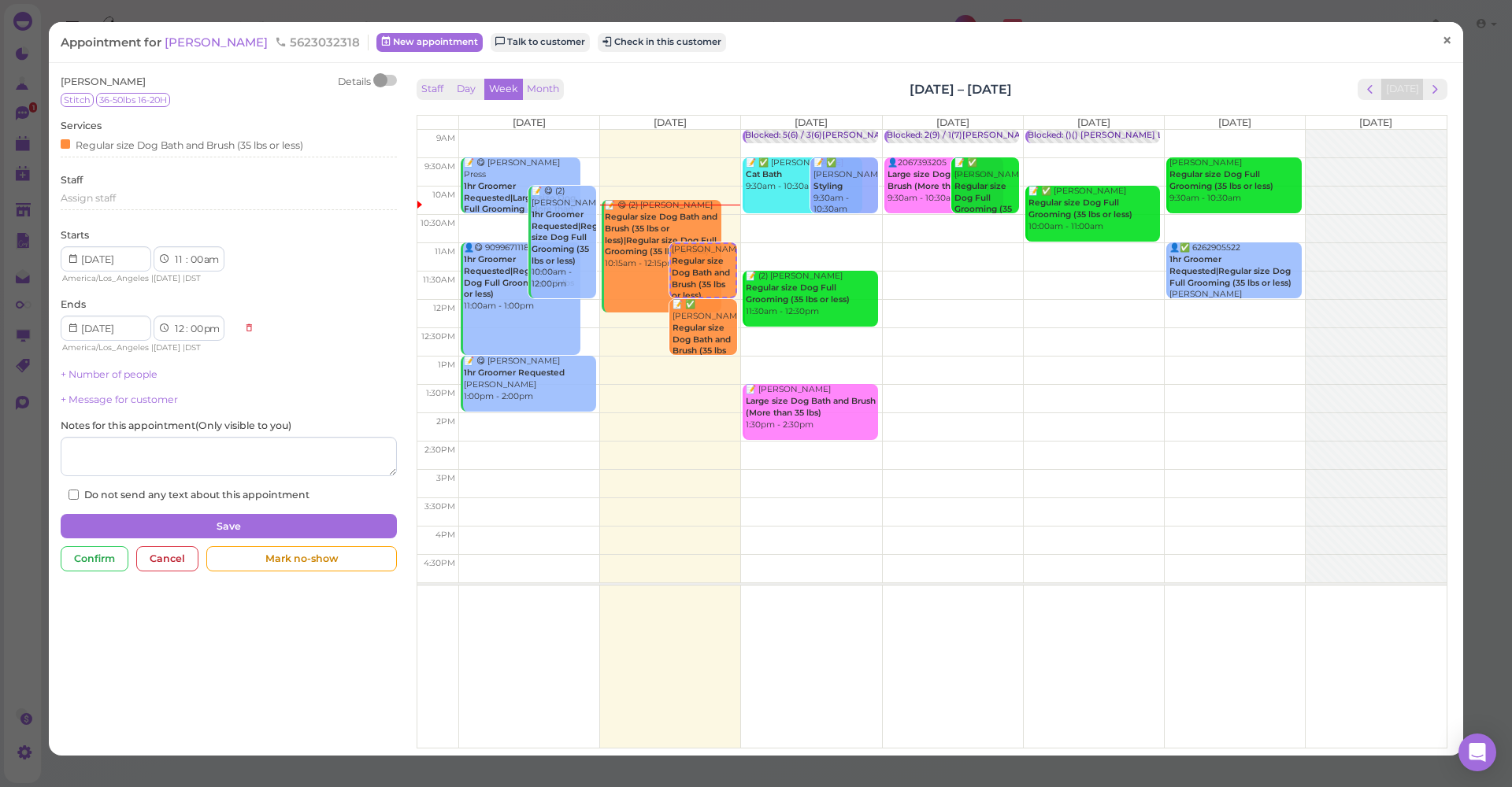
click at [1445, 49] on span "×" at bounding box center [1447, 40] width 11 height 22
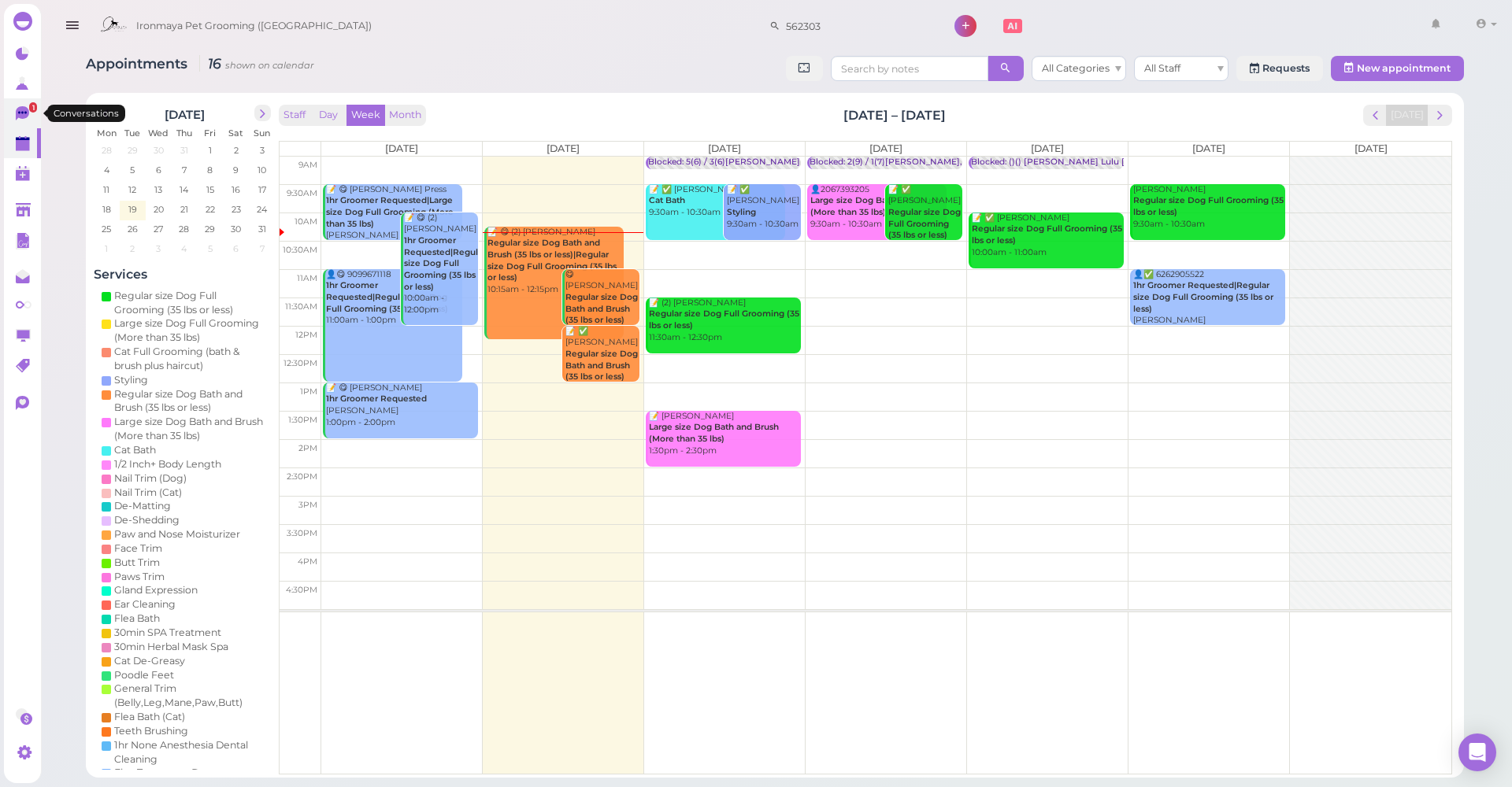
click at [27, 116] on icon at bounding box center [22, 113] width 13 height 14
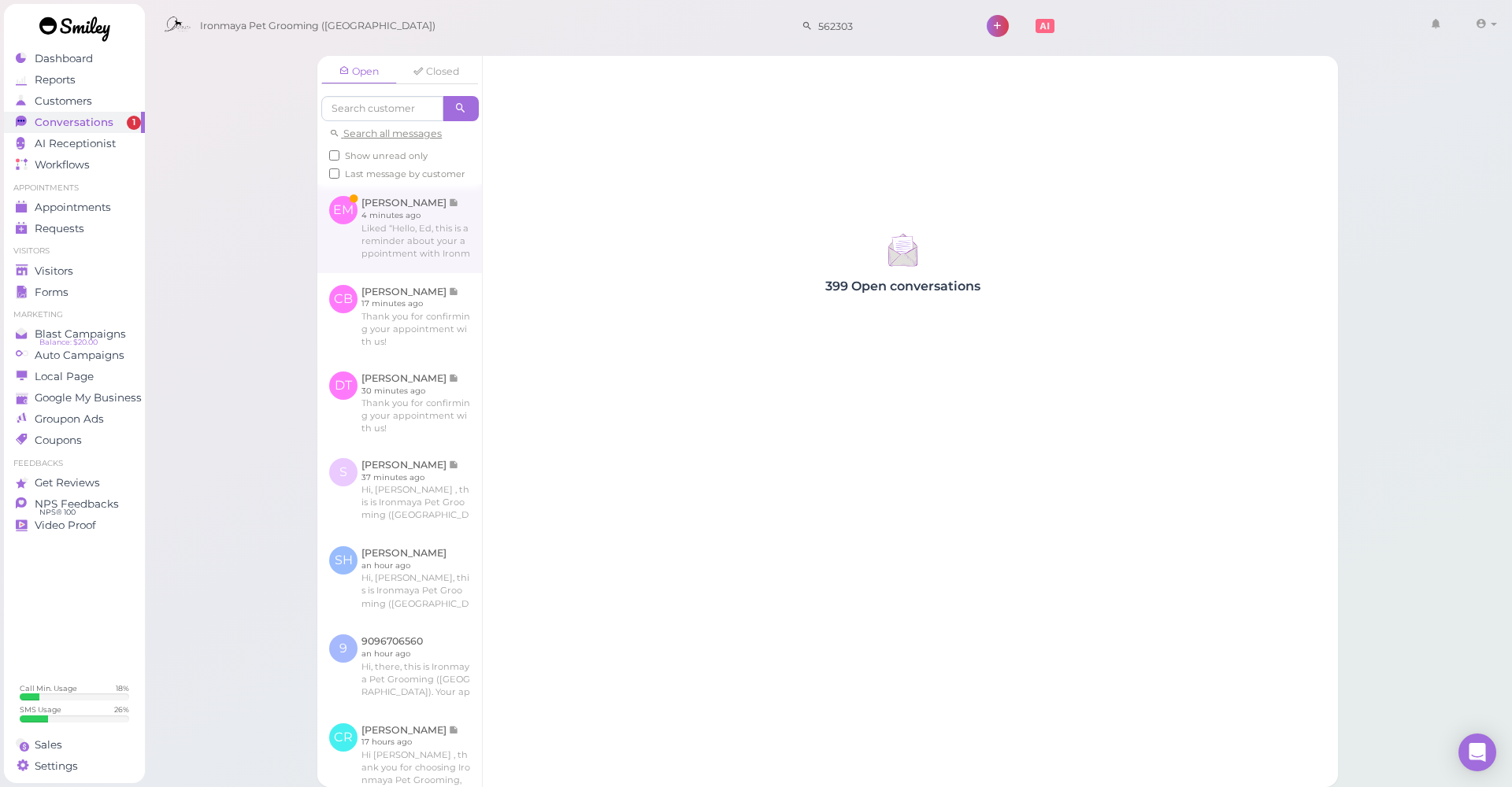
click at [426, 226] on link at bounding box center [400, 228] width 165 height 88
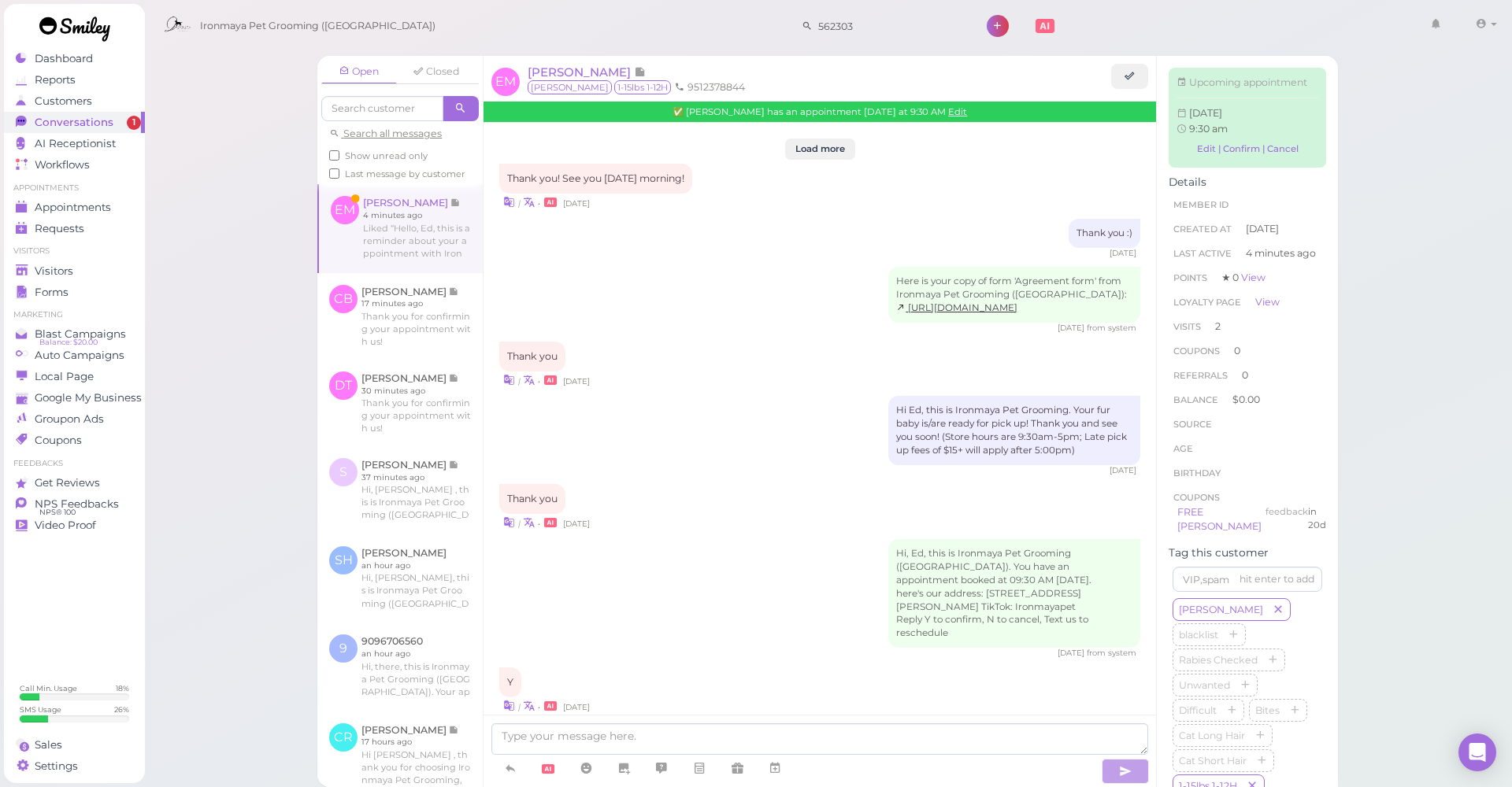
scroll to position [2050, 0]
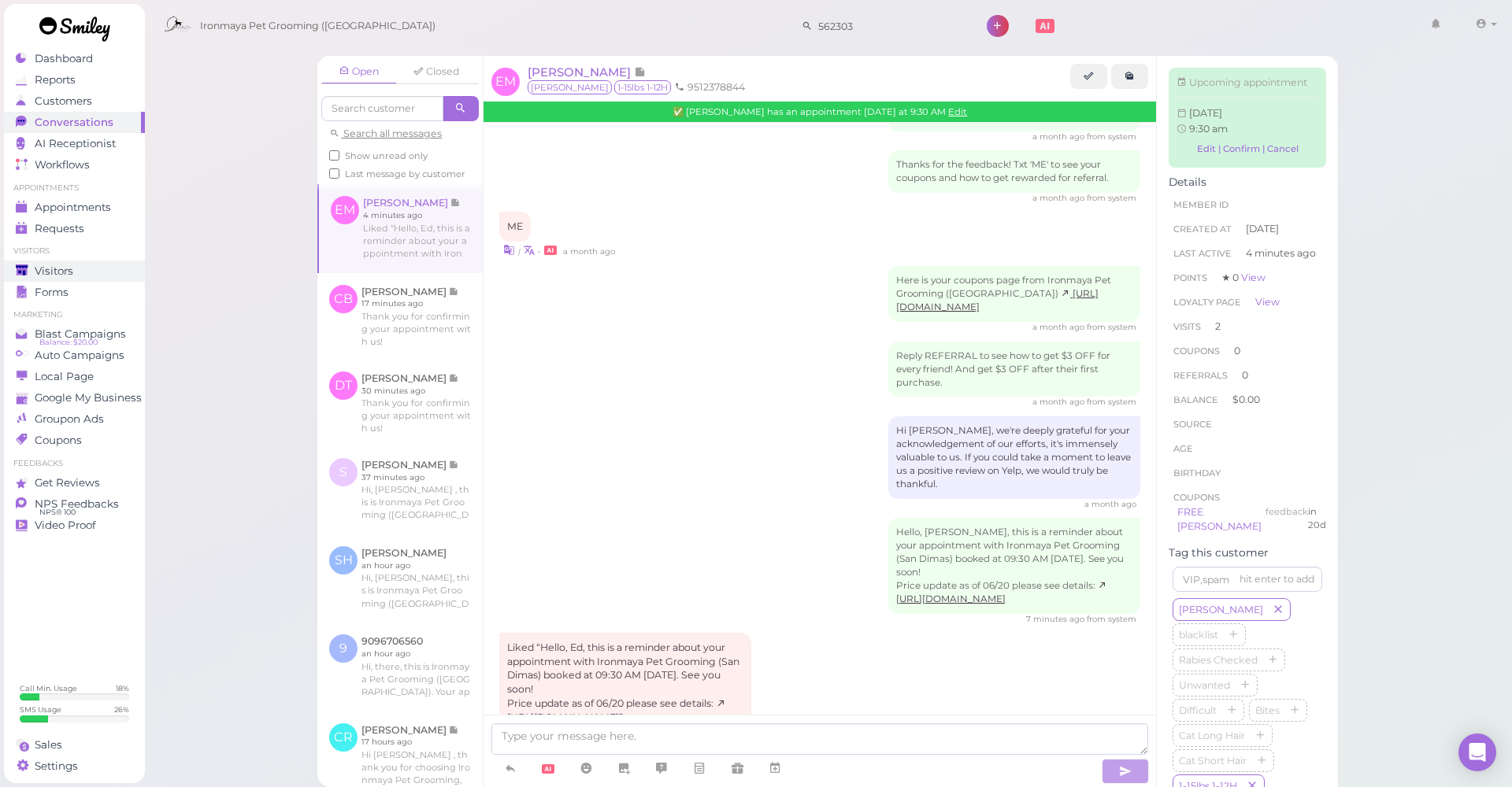
click at [87, 272] on div "Visitors" at bounding box center [72, 270] width 113 height 13
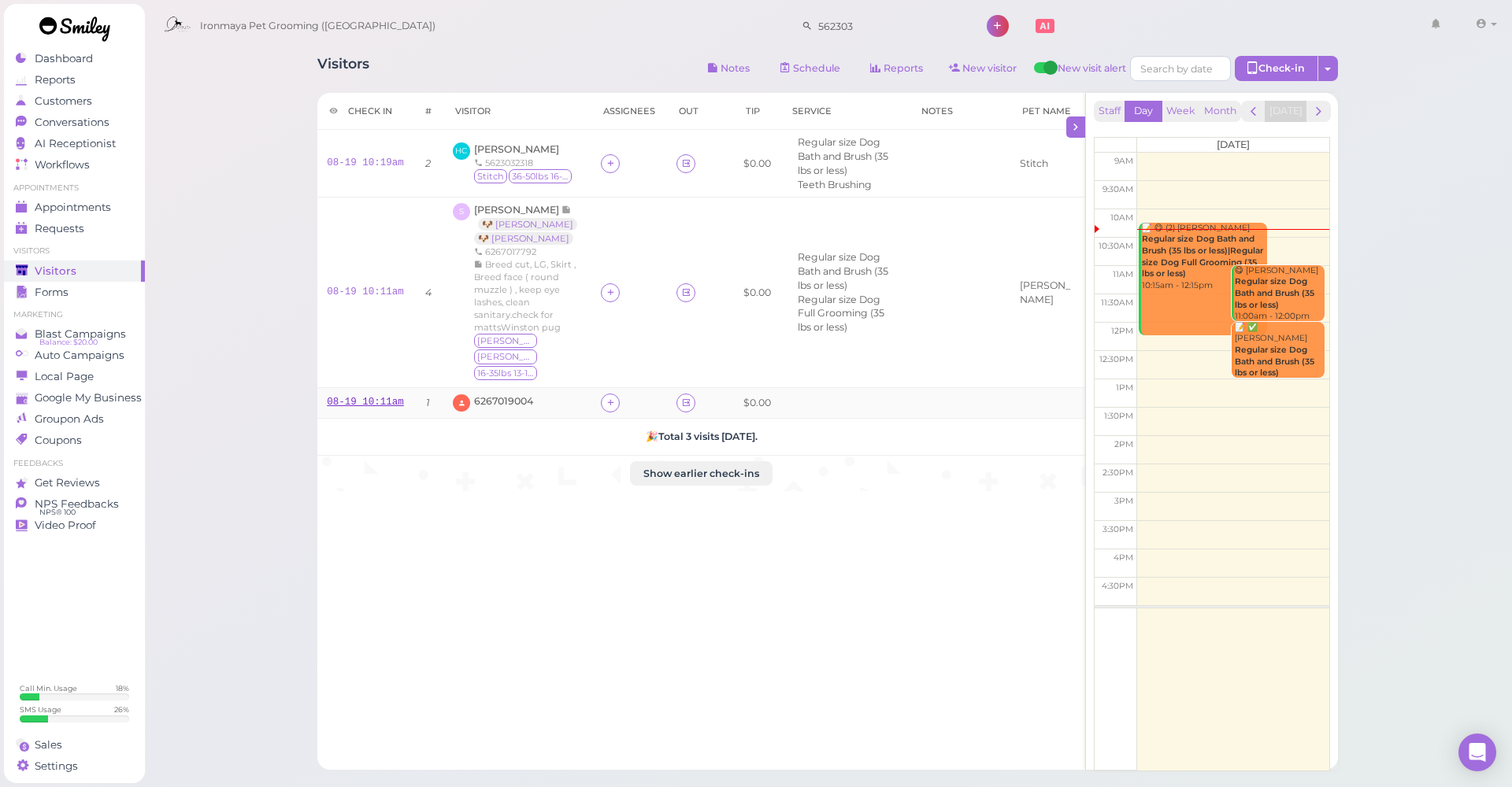
click at [342, 397] on link "08-19 10:11am" at bounding box center [365, 402] width 77 height 11
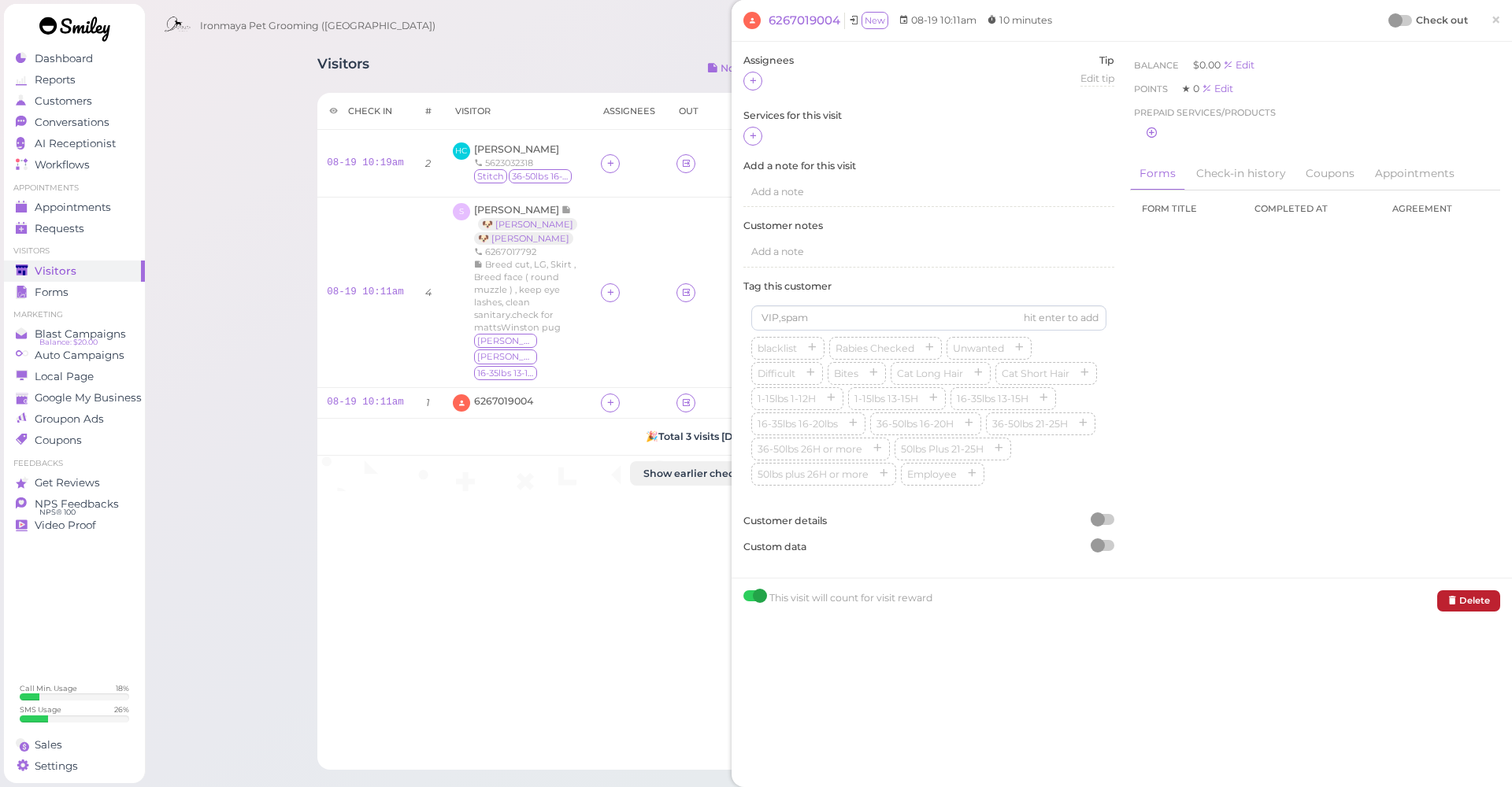
click at [1458, 590] on button "Delete" at bounding box center [1469, 601] width 63 height 21
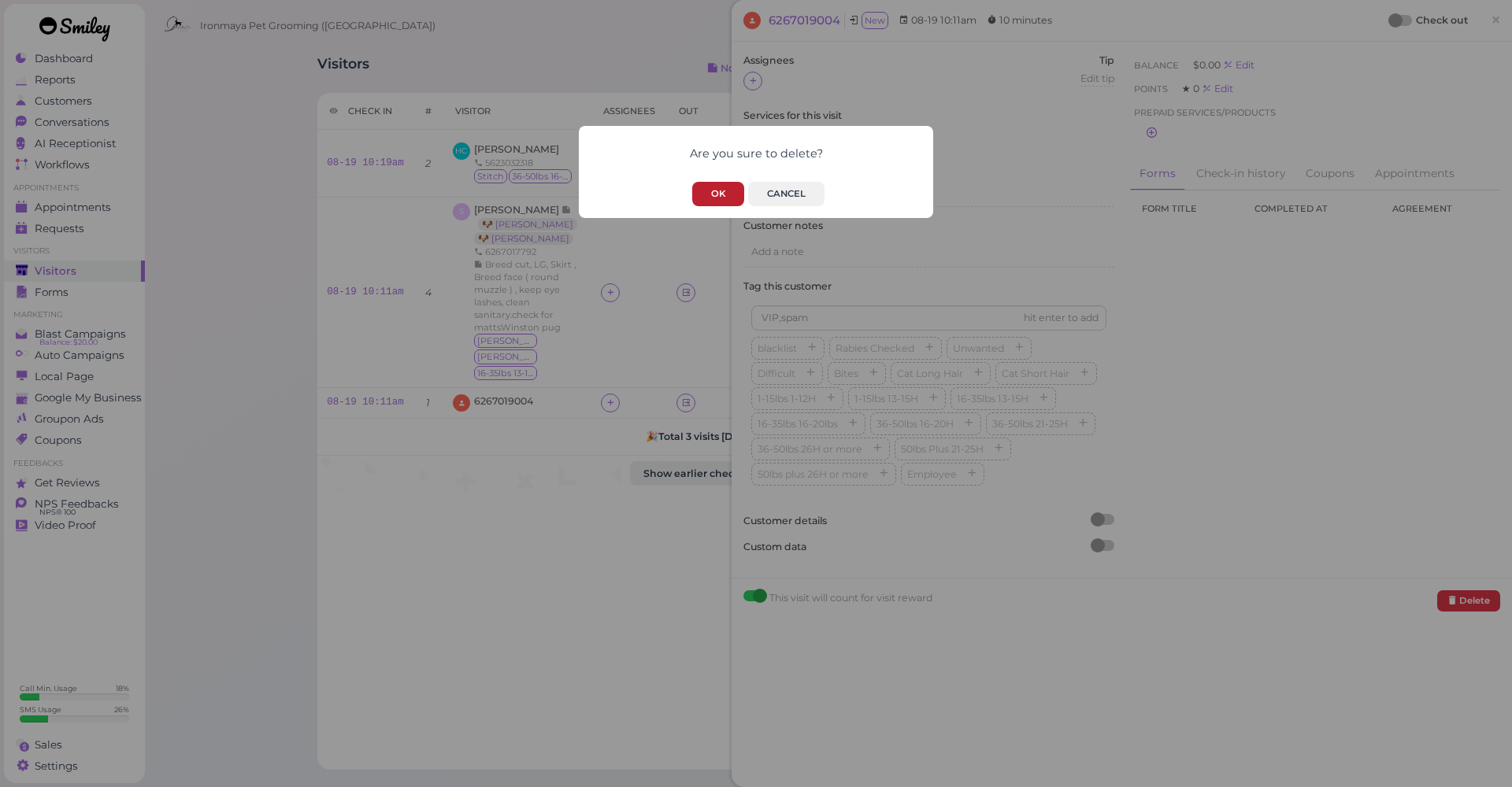
click at [711, 188] on button "OK" at bounding box center [718, 194] width 52 height 25
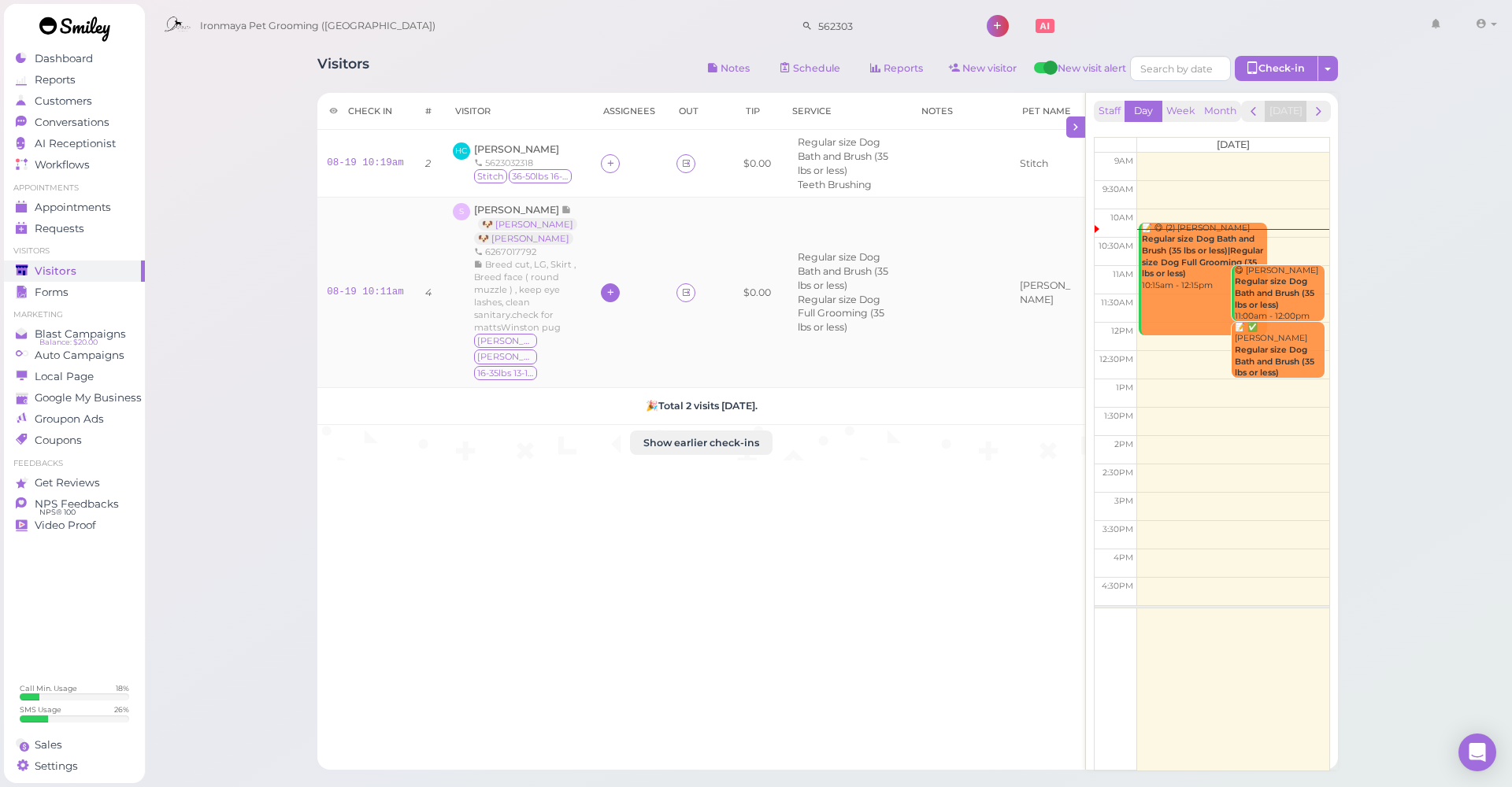
click at [606, 288] on icon at bounding box center [611, 292] width 11 height 11
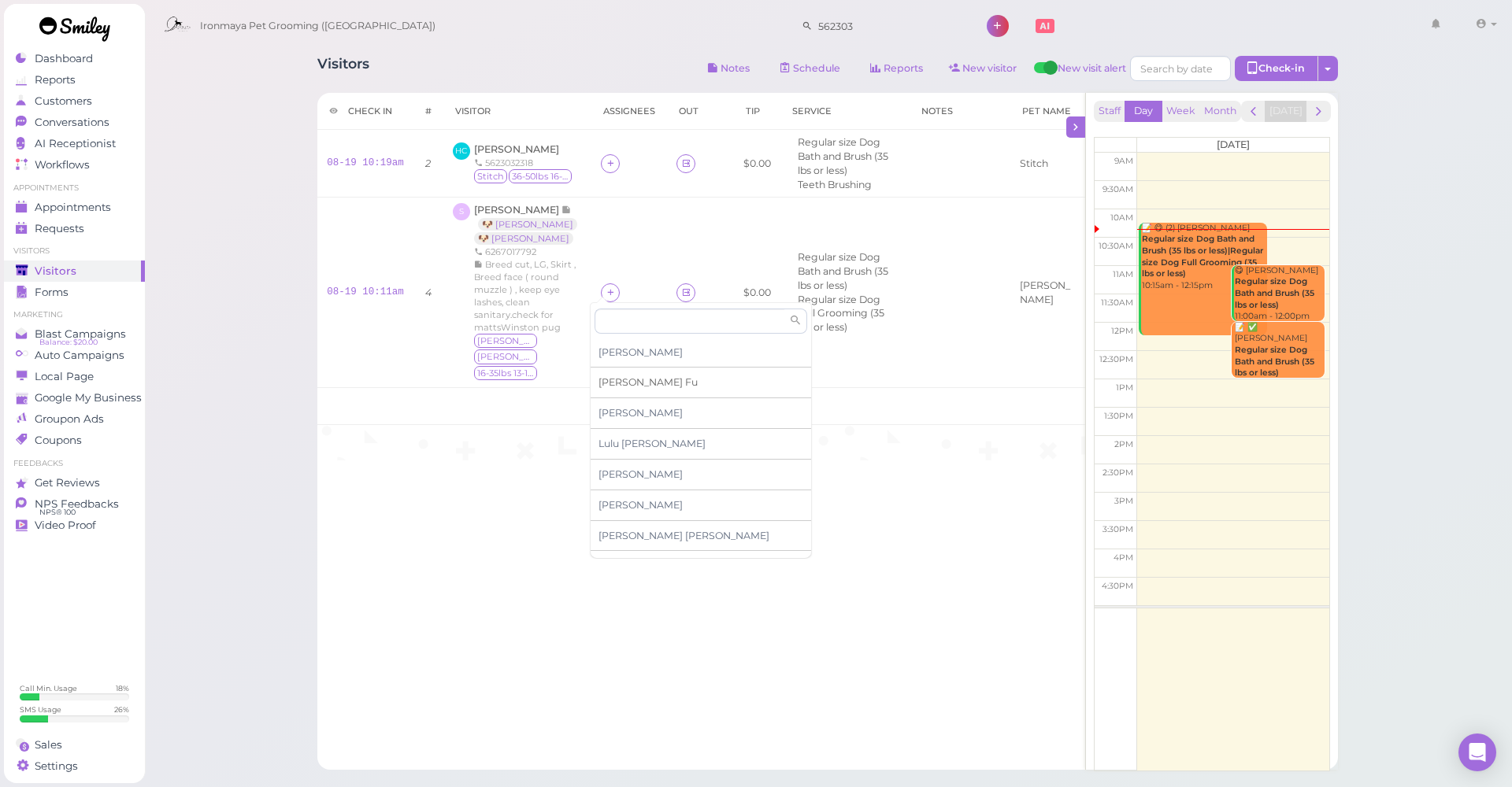
click at [611, 379] on span "[PERSON_NAME]" at bounding box center [648, 382] width 99 height 11
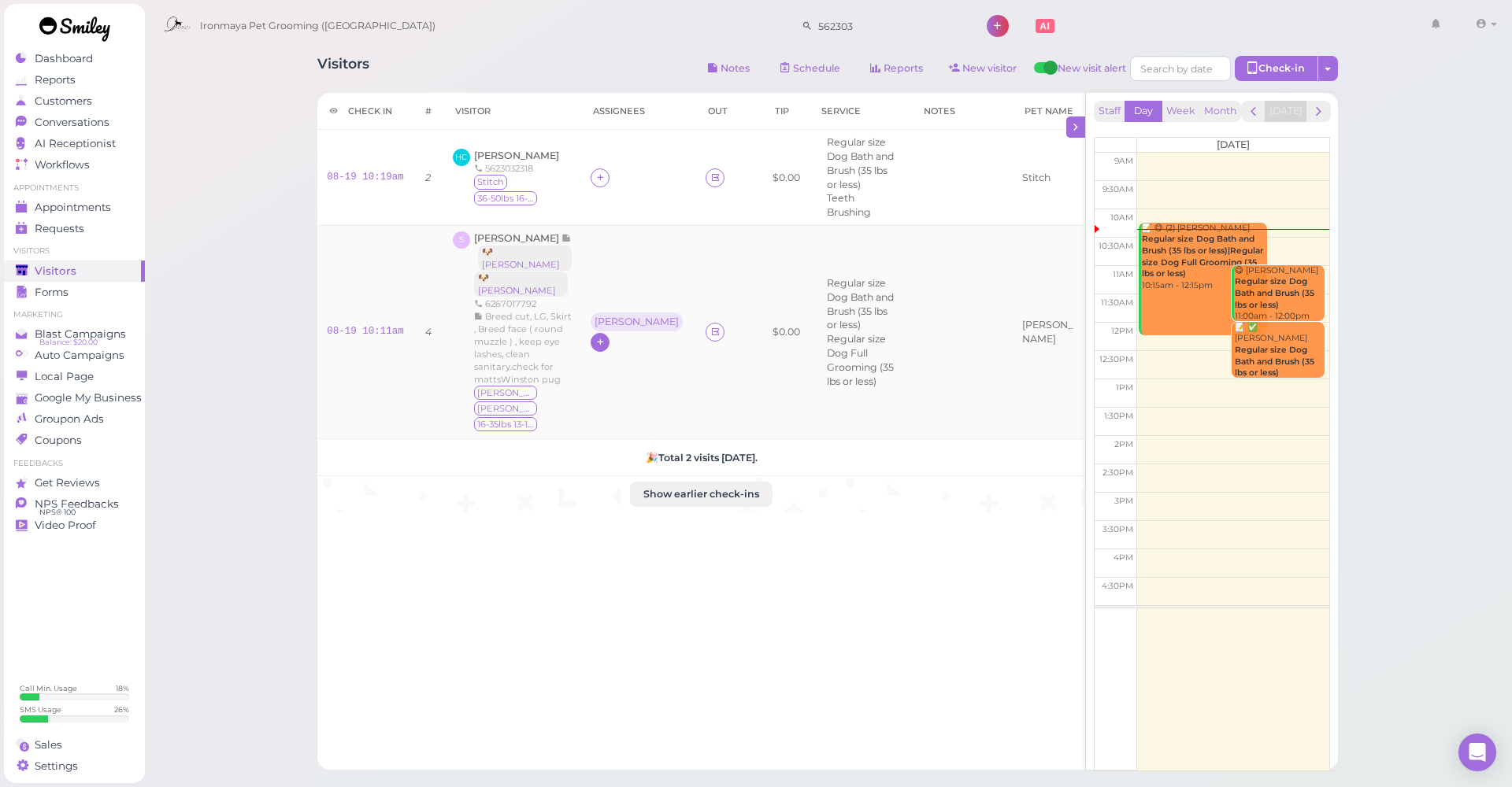
click at [602, 317] on div "[PERSON_NAME]" at bounding box center [636, 322] width 84 height 11
click at [618, 333] on span "Select services" at bounding box center [638, 335] width 73 height 18
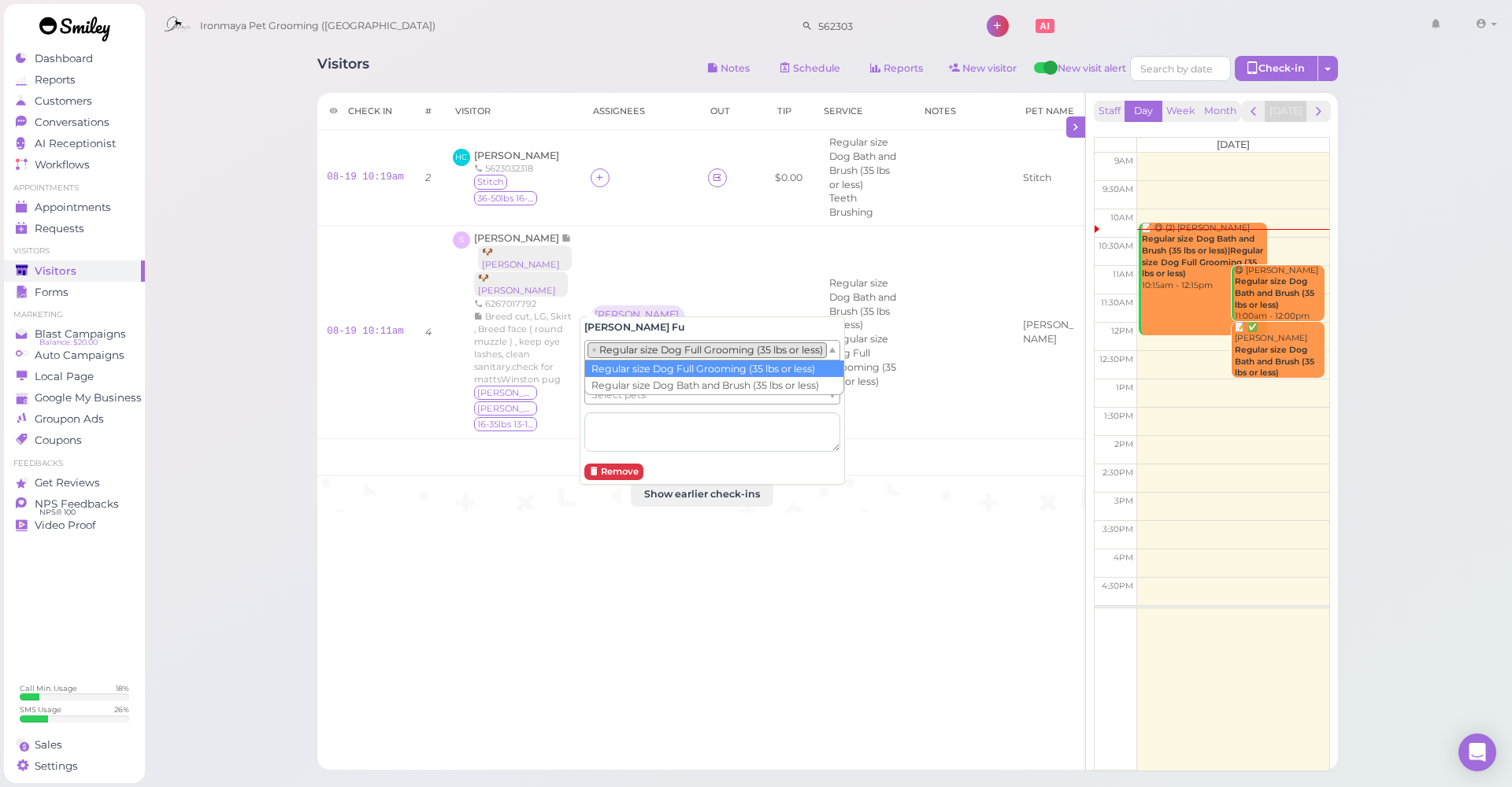
click at [625, 345] on li "× Regular size Dog Full Grooming (35 lbs or less)" at bounding box center [706, 350] width 240 height 16
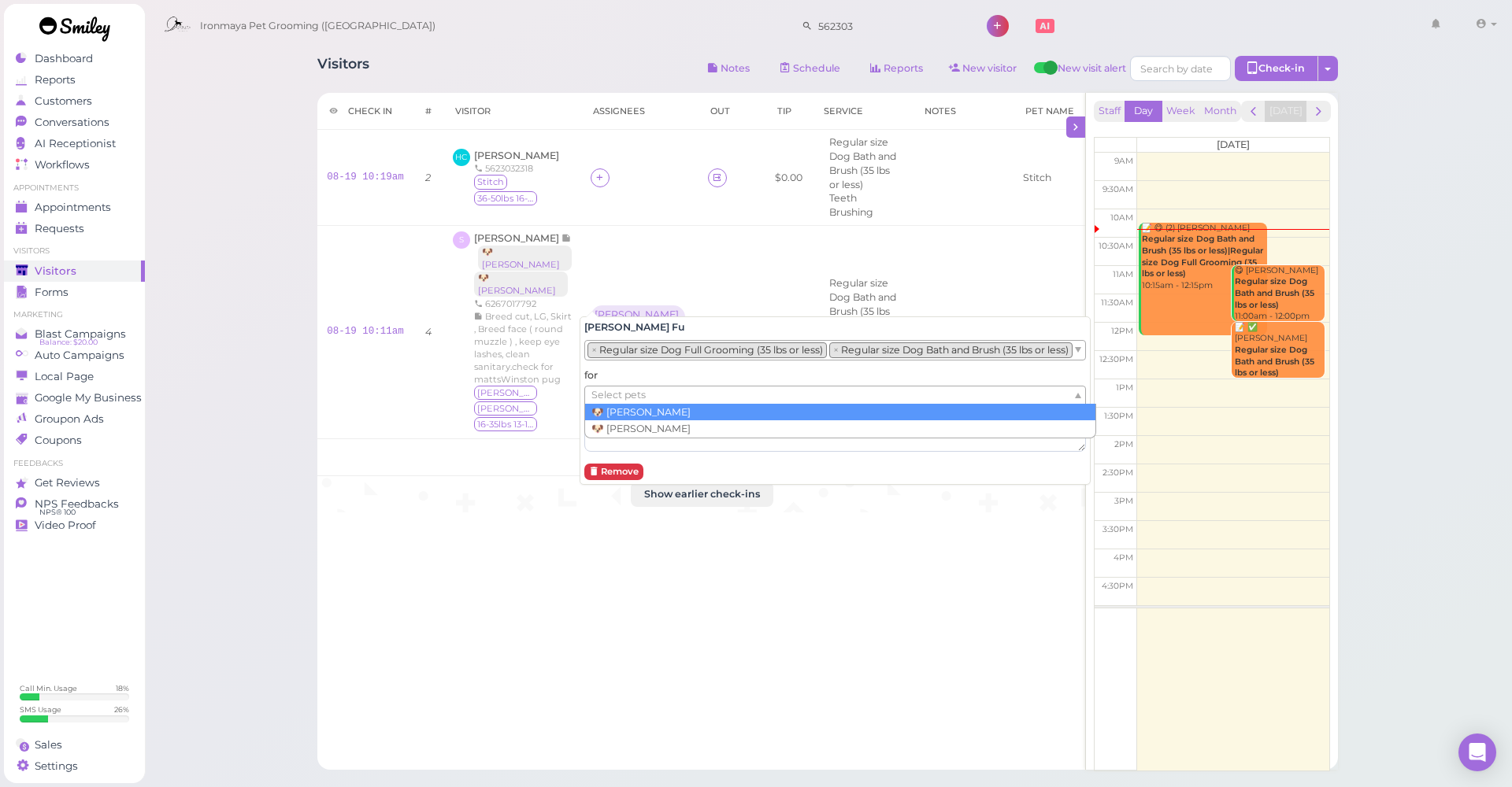
drag, startPoint x: 620, startPoint y: 397, endPoint x: 619, endPoint y: 411, distance: 14.0
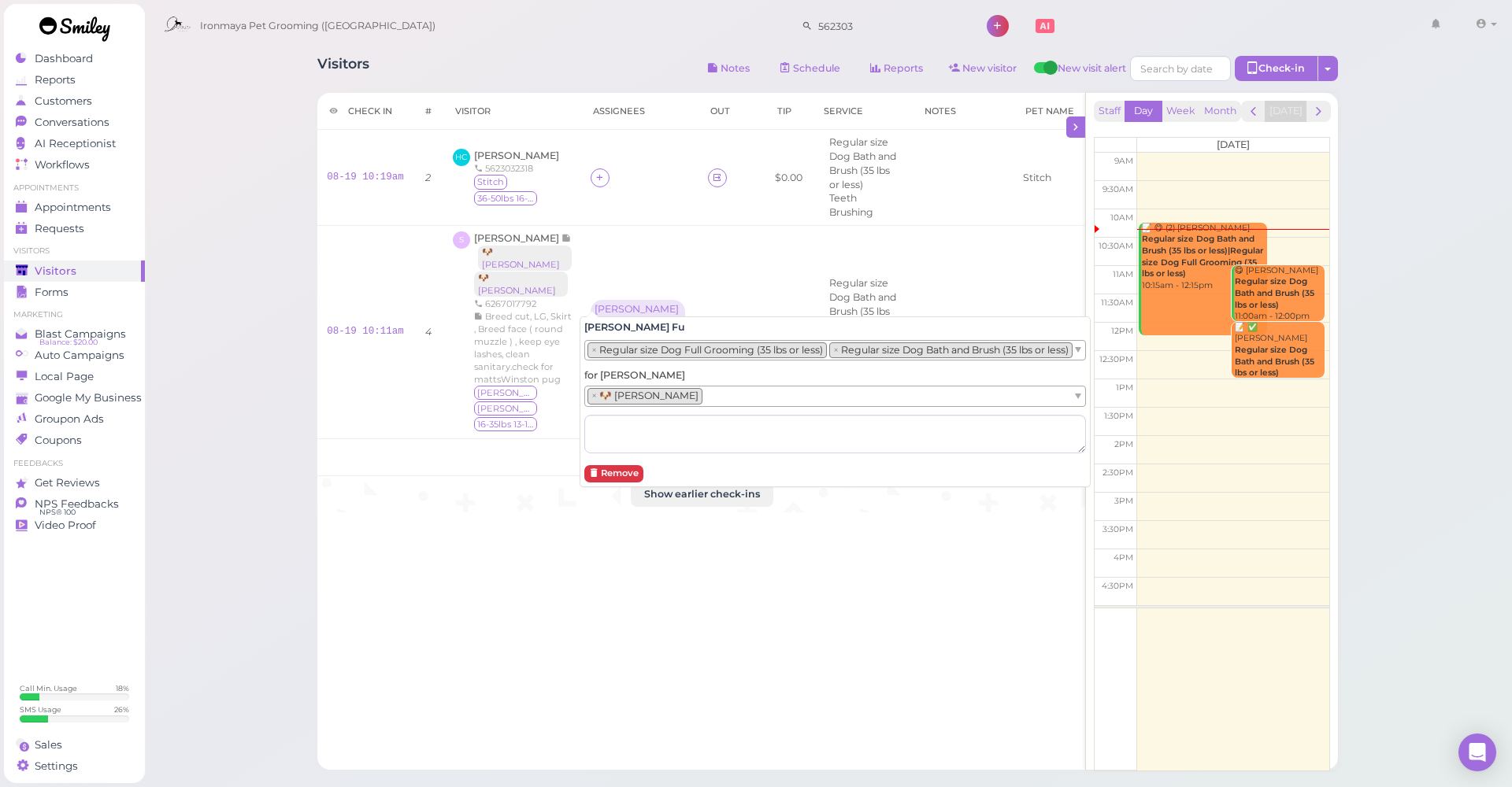
click at [661, 403] on li "× 🐶 Winston" at bounding box center [644, 396] width 115 height 16
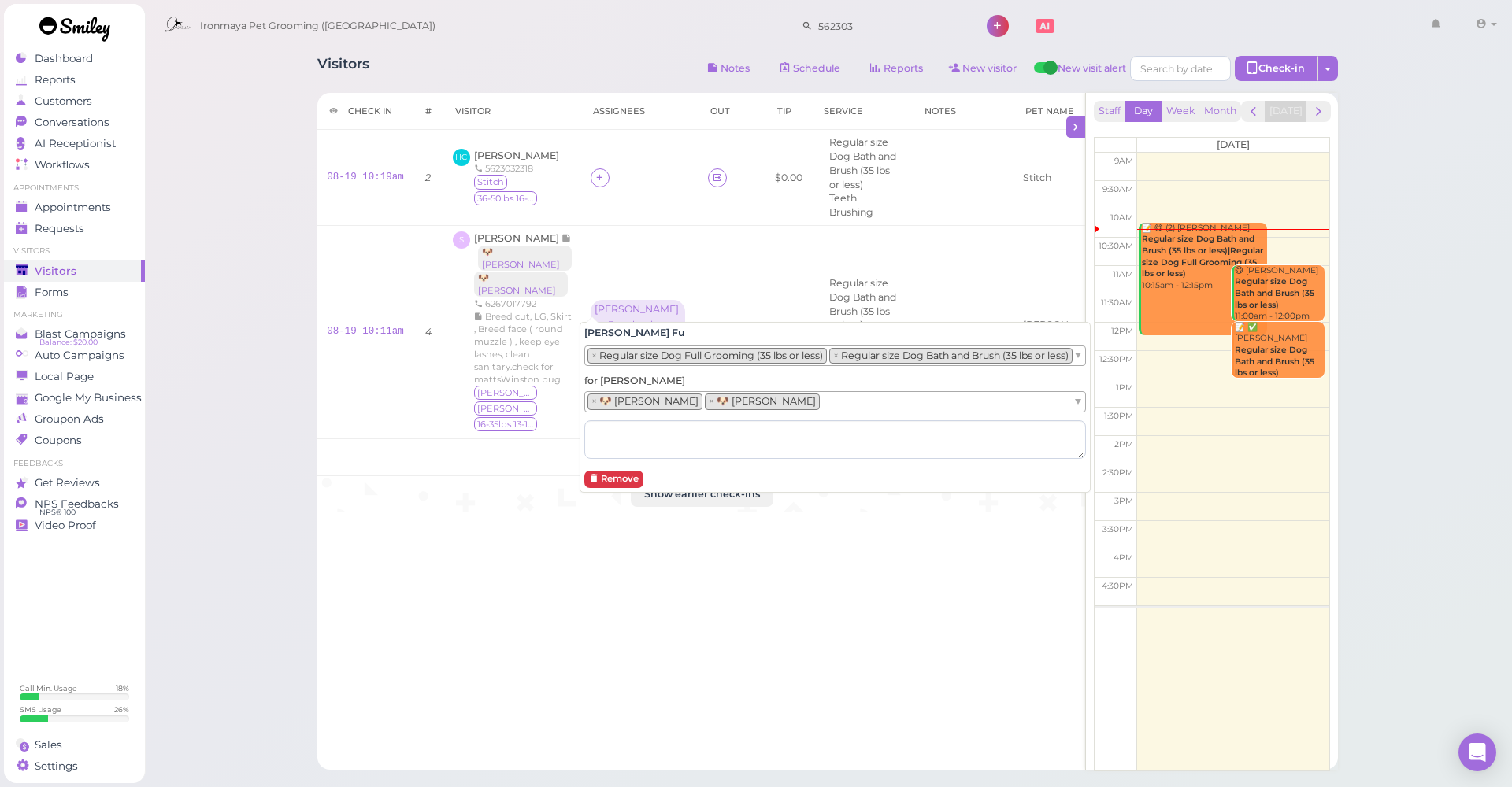
click at [314, 383] on div "Visitors Notes Schedule Reports New visitor New visit alert Check-in Customer c…" at bounding box center [828, 406] width 1060 height 726
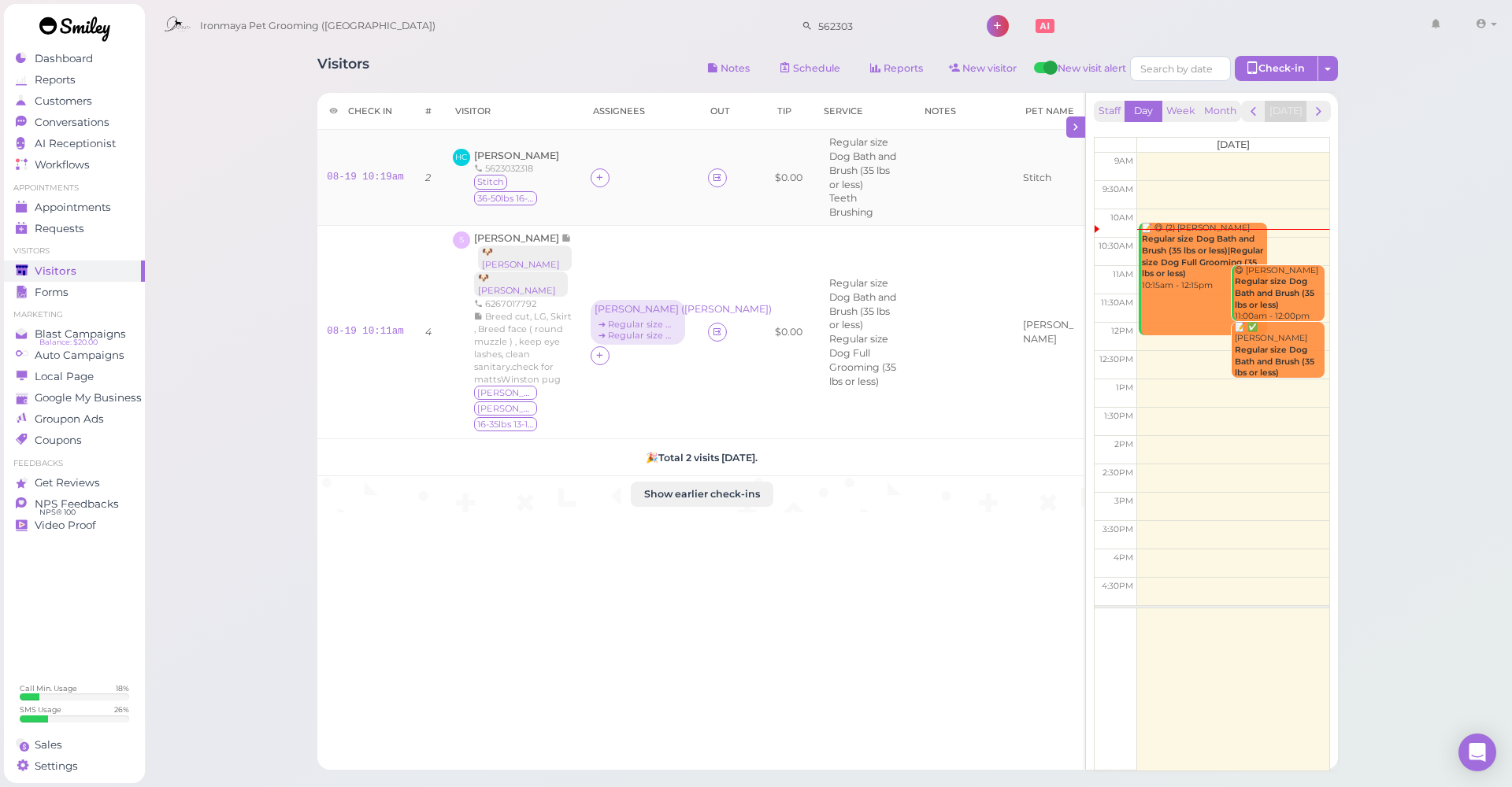
click at [594, 184] on td at bounding box center [640, 177] width 118 height 96
click at [594, 172] on icon at bounding box center [599, 177] width 11 height 11
drag, startPoint x: 597, startPoint y: 264, endPoint x: 581, endPoint y: 247, distance: 23.3
click at [597, 264] on span "[PERSON_NAME]" at bounding box center [637, 266] width 99 height 11
click at [533, 149] on span "[PERSON_NAME]" at bounding box center [516, 154] width 85 height 11
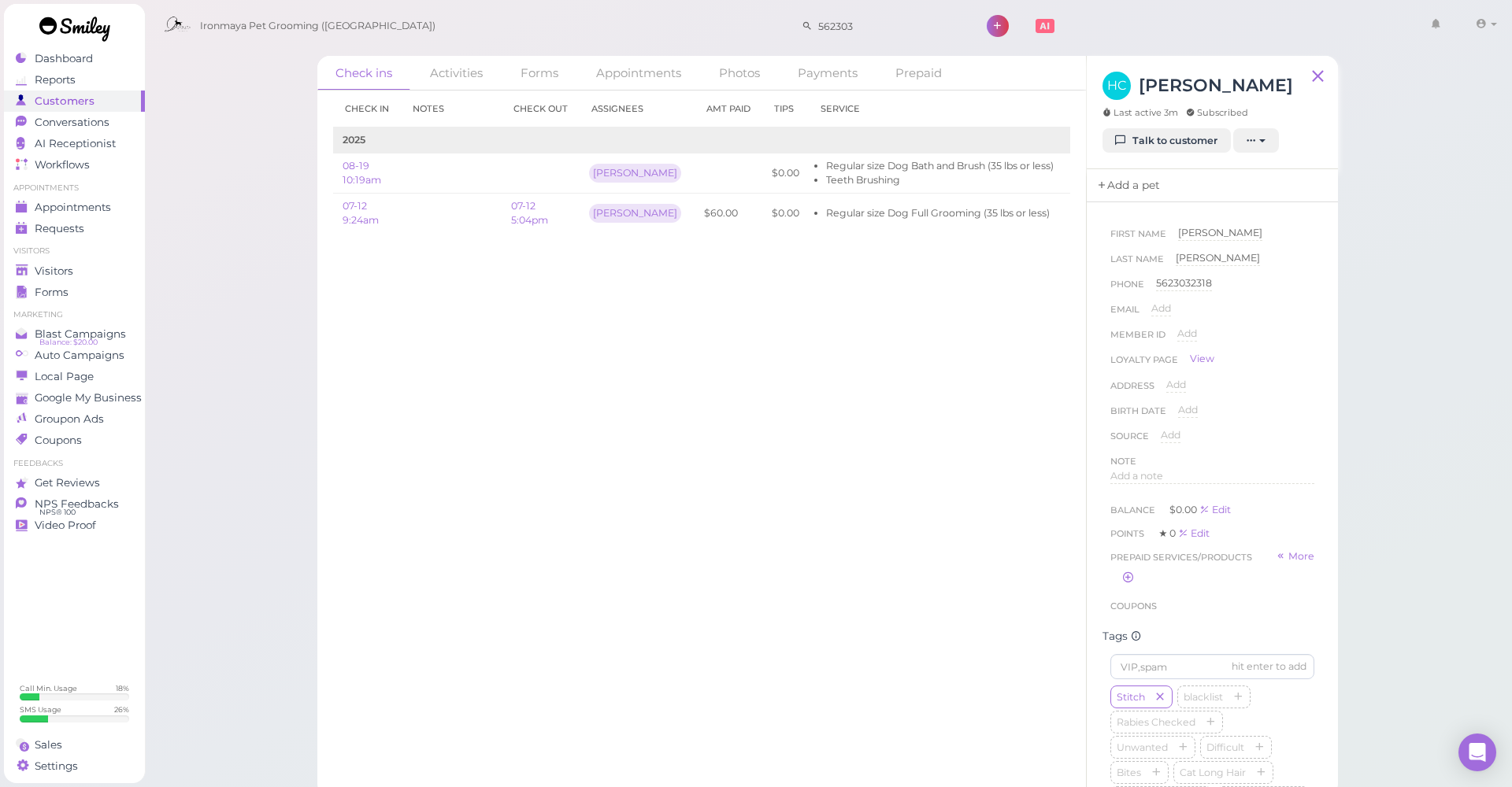
click at [1156, 190] on link "Add a pet" at bounding box center [1128, 186] width 82 height 33
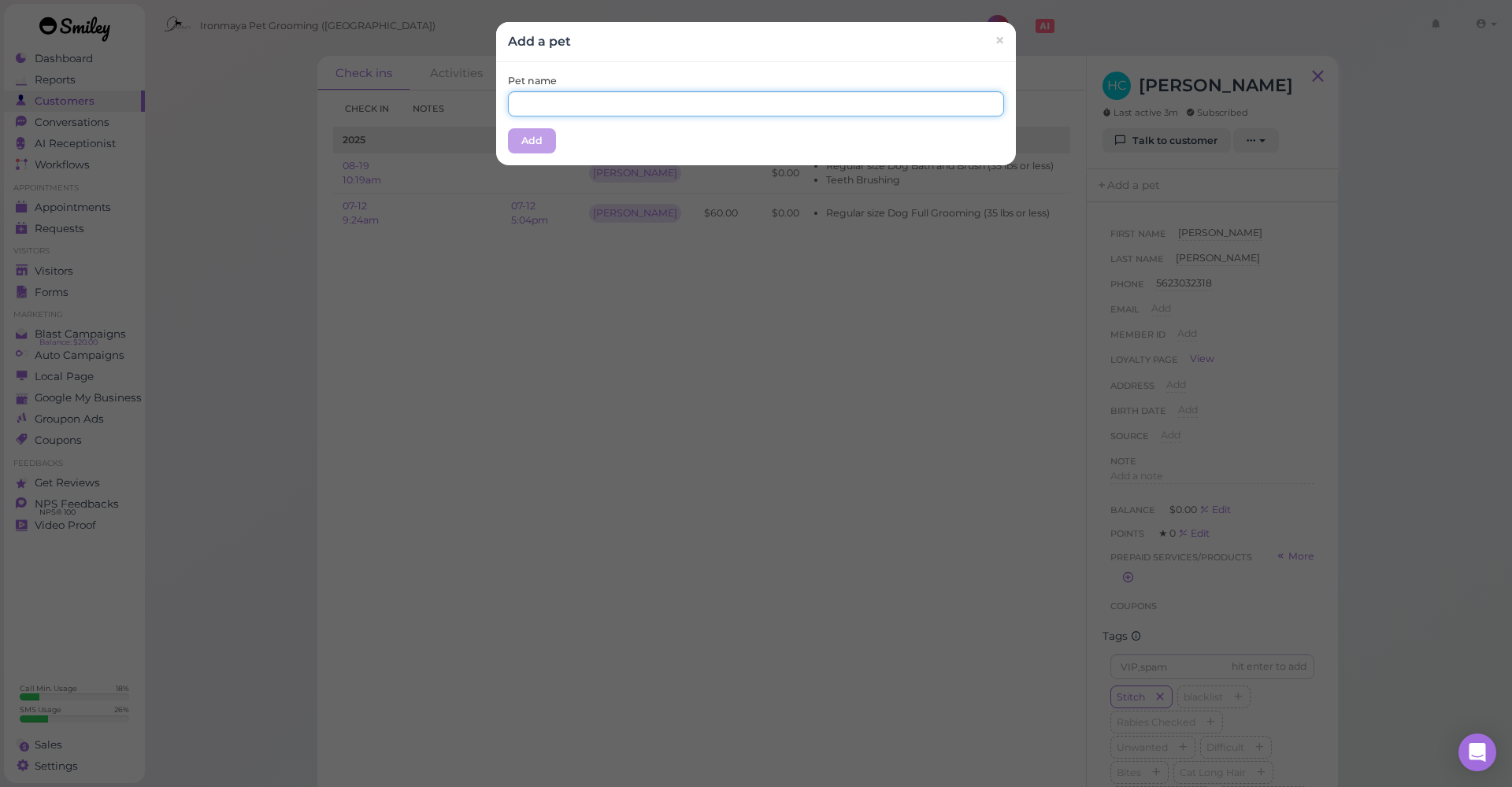
click at [600, 104] on input "text" at bounding box center [756, 104] width 496 height 25
type input "Stitch"
click at [520, 128] on button "Add" at bounding box center [532, 140] width 48 height 25
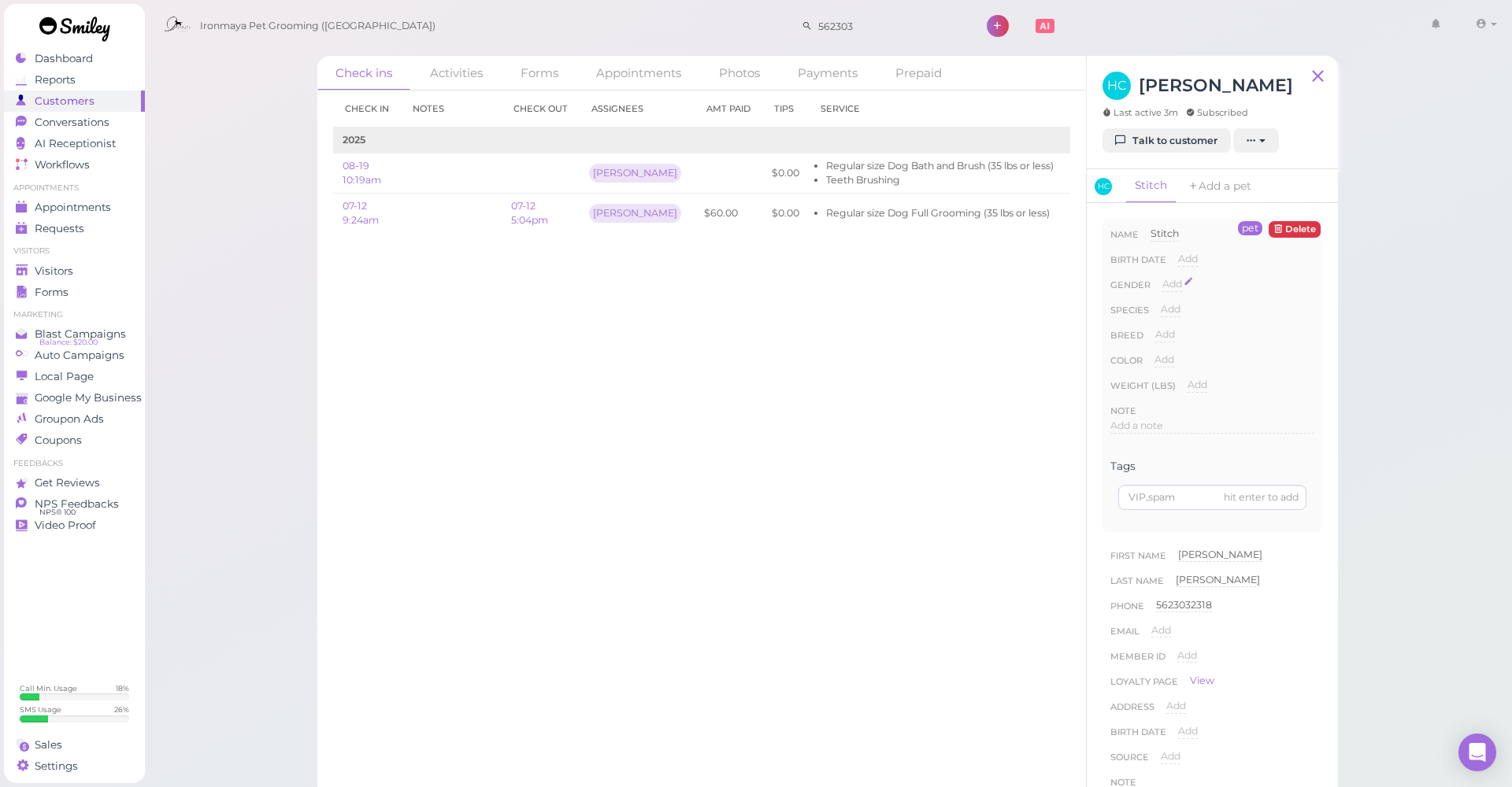
click at [1175, 288] on span "Add" at bounding box center [1172, 283] width 19 height 11
select select "Male"
click at [1180, 304] on button "Done" at bounding box center [1180, 311] width 34 height 17
click at [1179, 304] on span "Add" at bounding box center [1171, 308] width 19 height 11
select select "Dog"
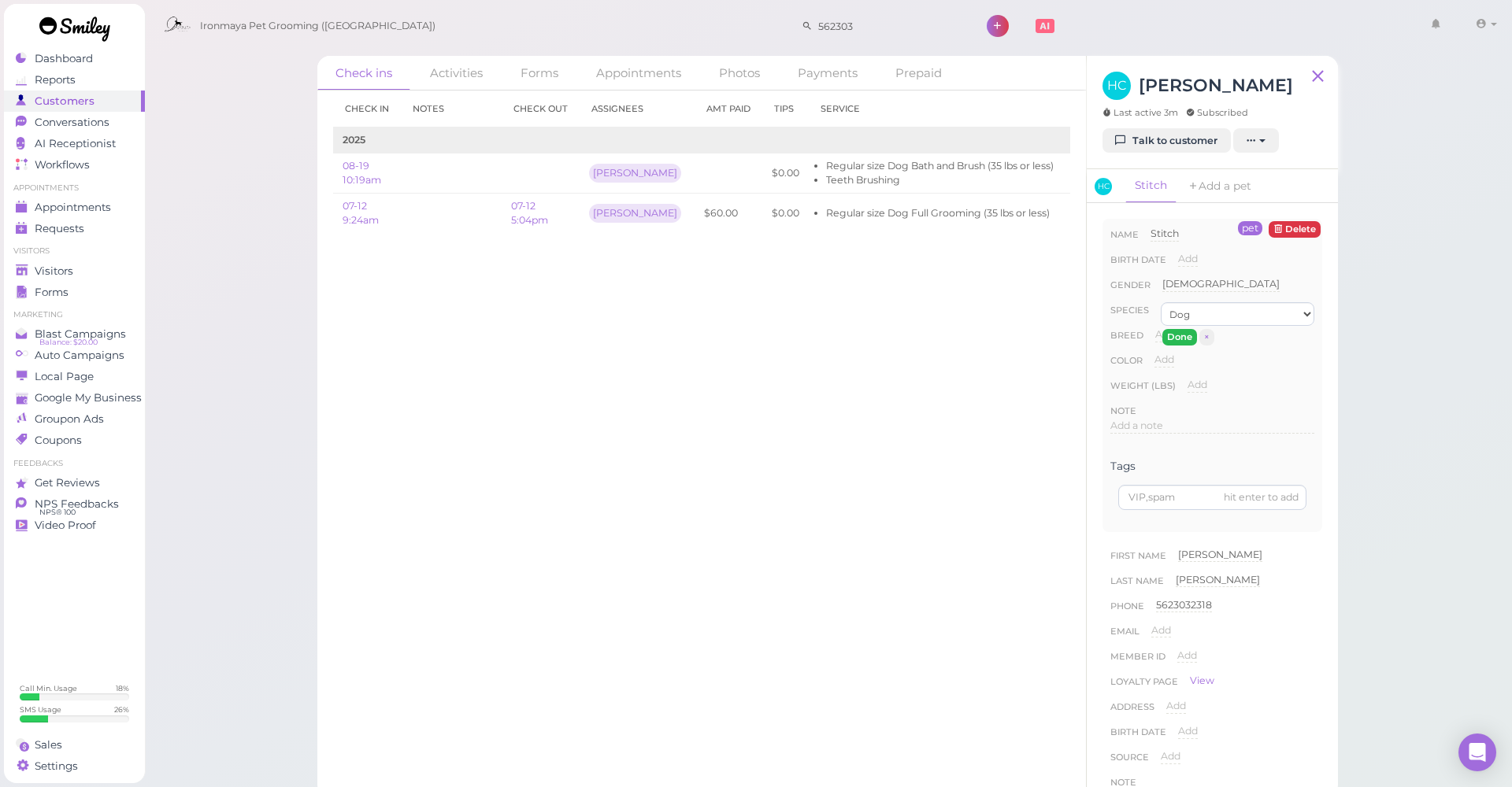
click at [1177, 331] on button "Done" at bounding box center [1179, 337] width 34 height 17
click at [1170, 333] on span "Add" at bounding box center [1164, 333] width 19 height 11
type input "Frenchie"
click at [1177, 365] on button "Done" at bounding box center [1173, 362] width 34 height 17
click at [1165, 358] on span "Add" at bounding box center [1164, 359] width 19 height 11
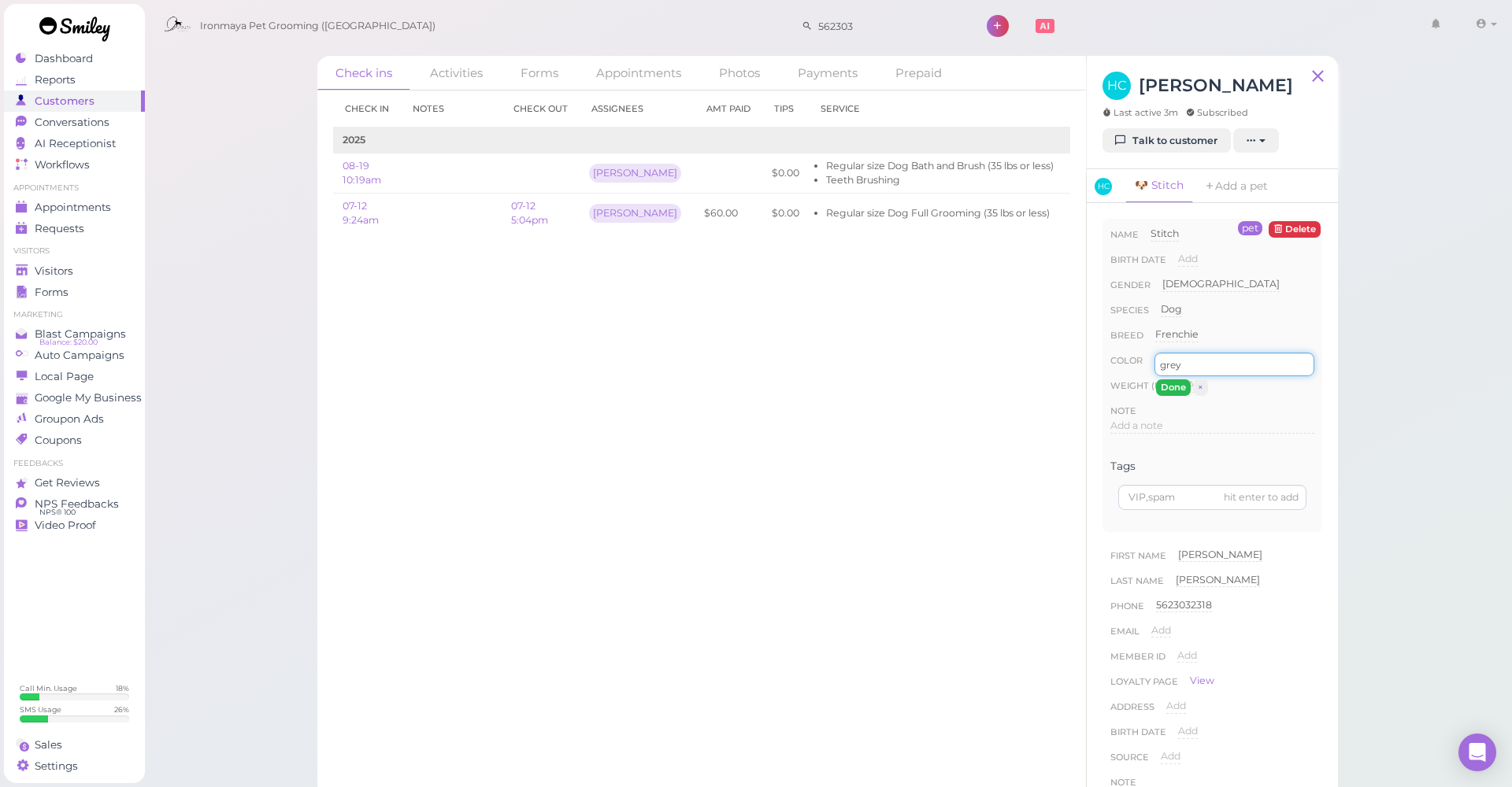
type input "grey"
click at [1170, 383] on button "Done" at bounding box center [1172, 387] width 34 height 17
click at [75, 266] on div "Visitors" at bounding box center [72, 270] width 113 height 13
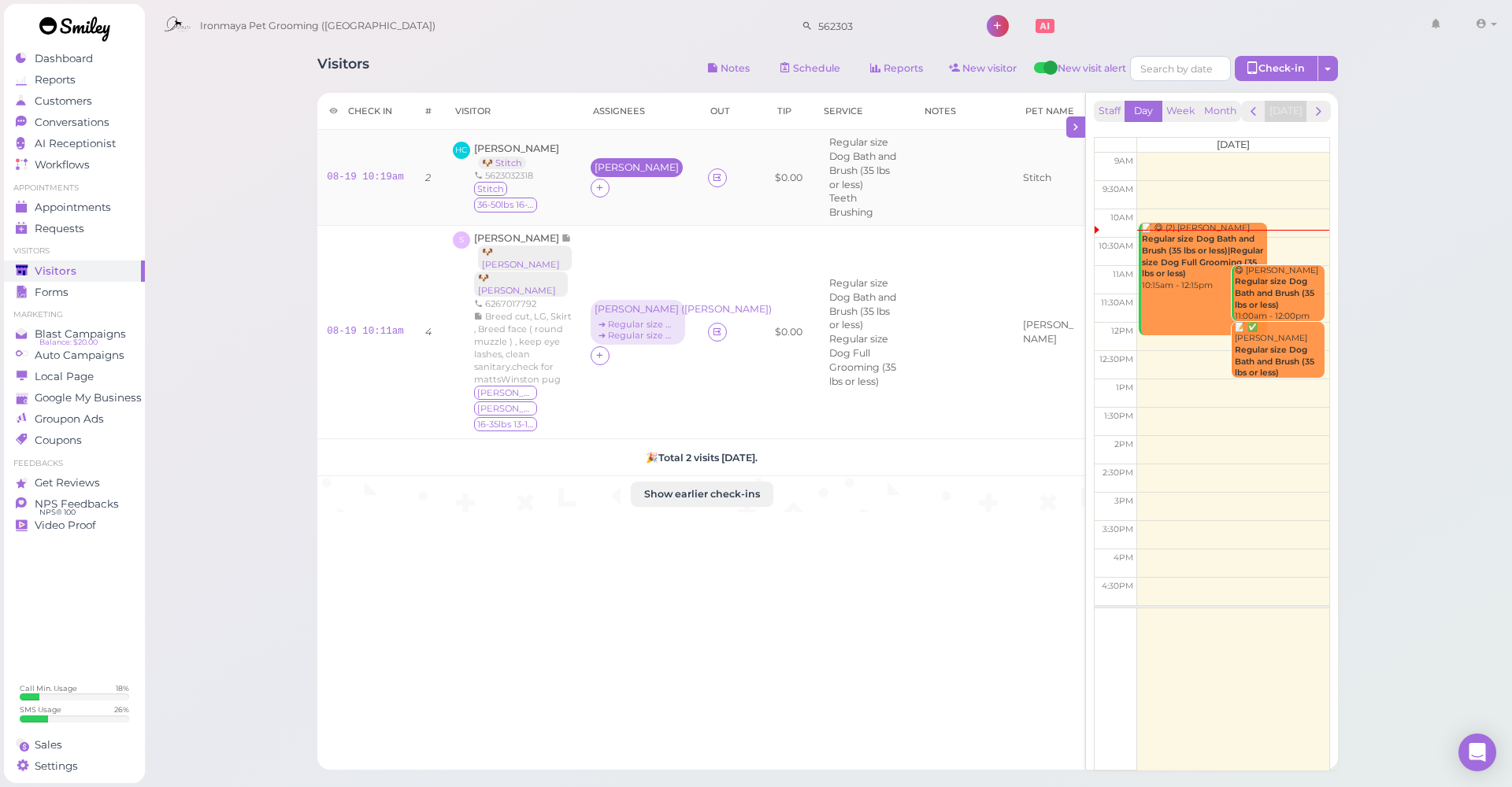
click at [594, 166] on div "[PERSON_NAME]" at bounding box center [636, 168] width 84 height 11
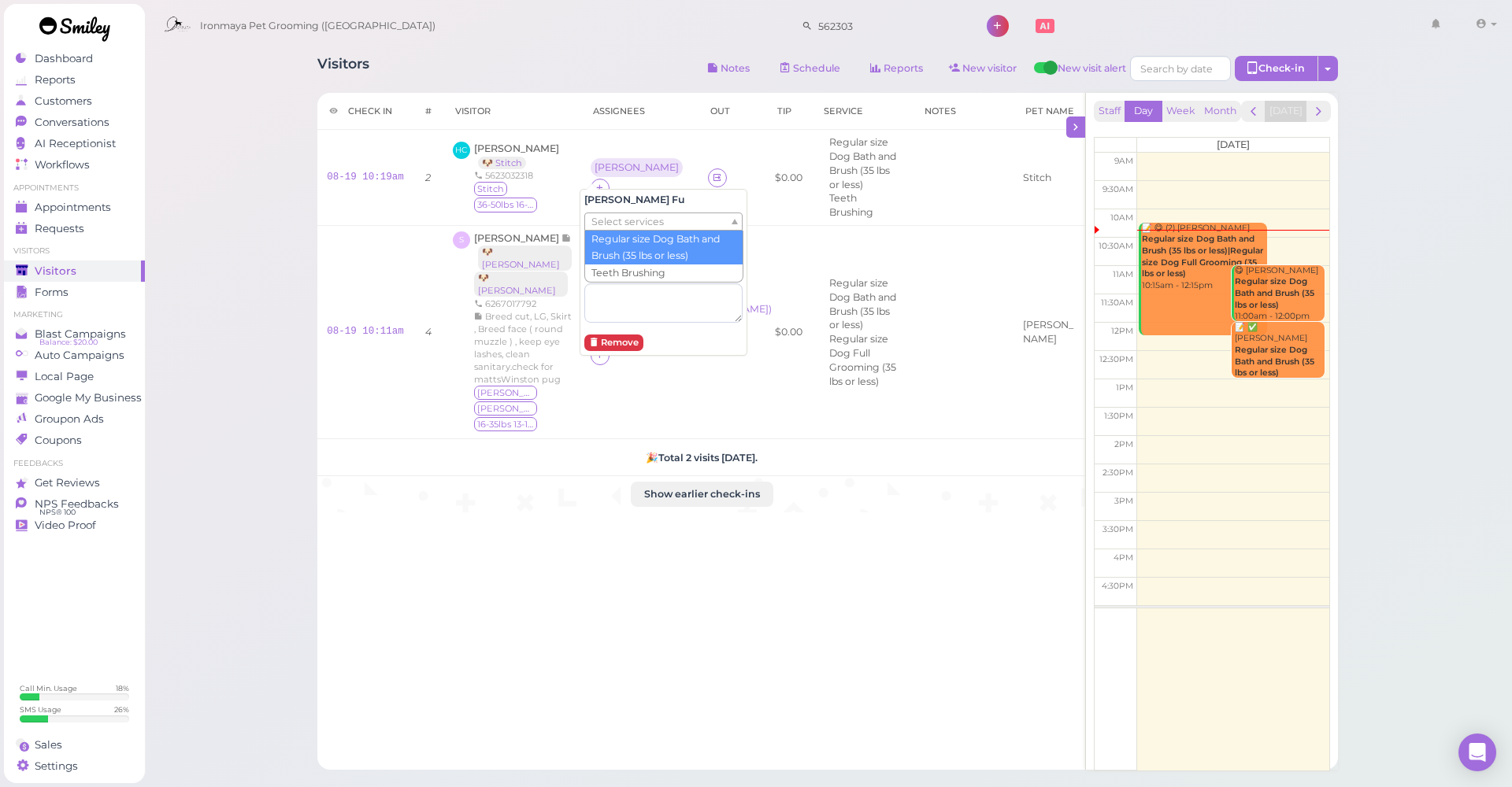
click at [608, 223] on span "Select services" at bounding box center [627, 222] width 73 height 18
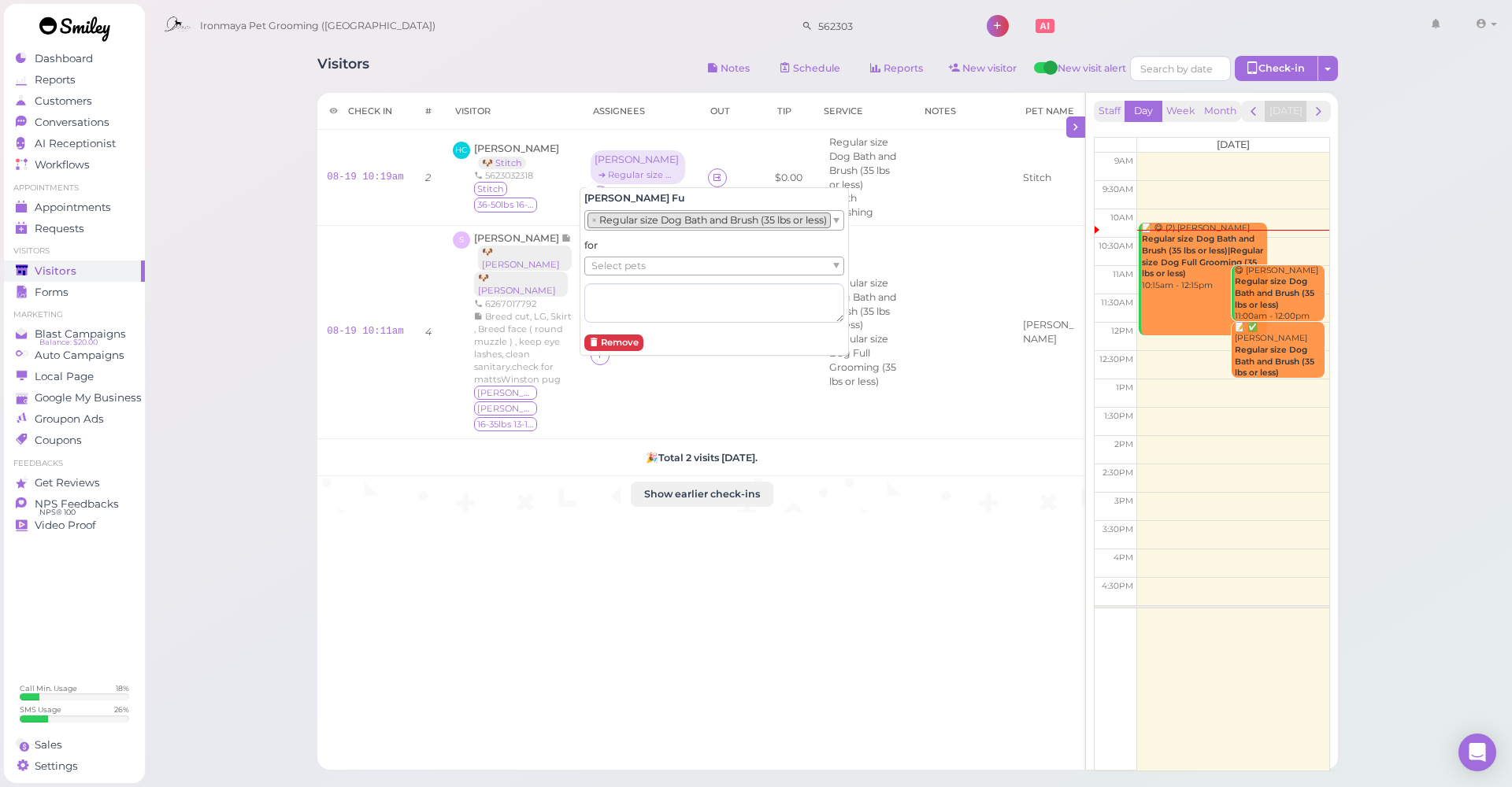
click at [607, 218] on li "× Regular size Dog Bath and Brush (35 lbs or less)" at bounding box center [708, 220] width 243 height 16
click at [609, 275] on div "for Select pets" at bounding box center [760, 280] width 352 height 83
click at [608, 268] on span "Select pets" at bounding box center [619, 266] width 54 height 18
click at [252, 271] on div "Visitors Notes Schedule Reports New visitor New visit alert Check-in Customer c…" at bounding box center [828, 480] width 1368 height 960
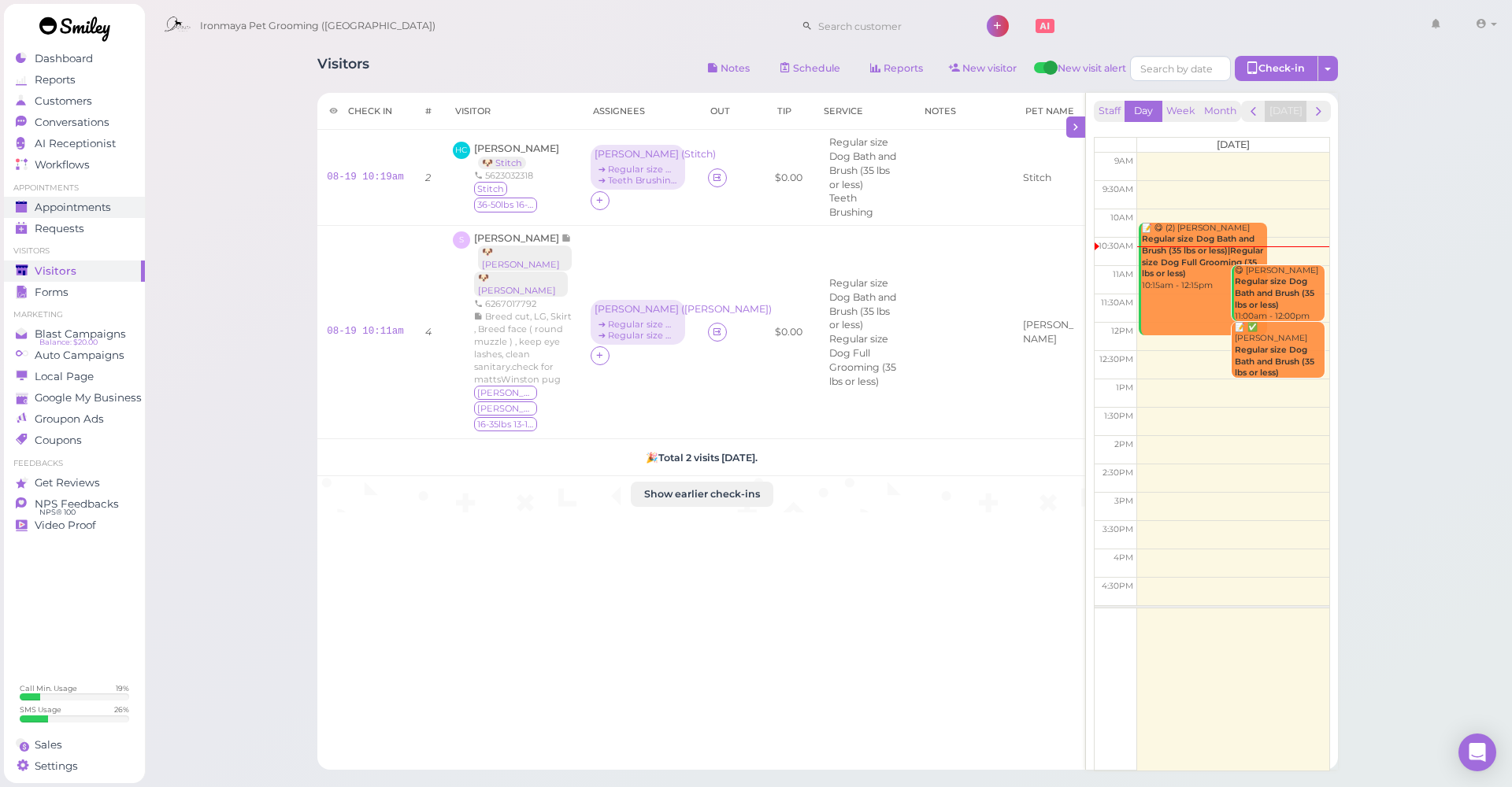
click at [76, 210] on span "Appointments" at bounding box center [72, 207] width 76 height 13
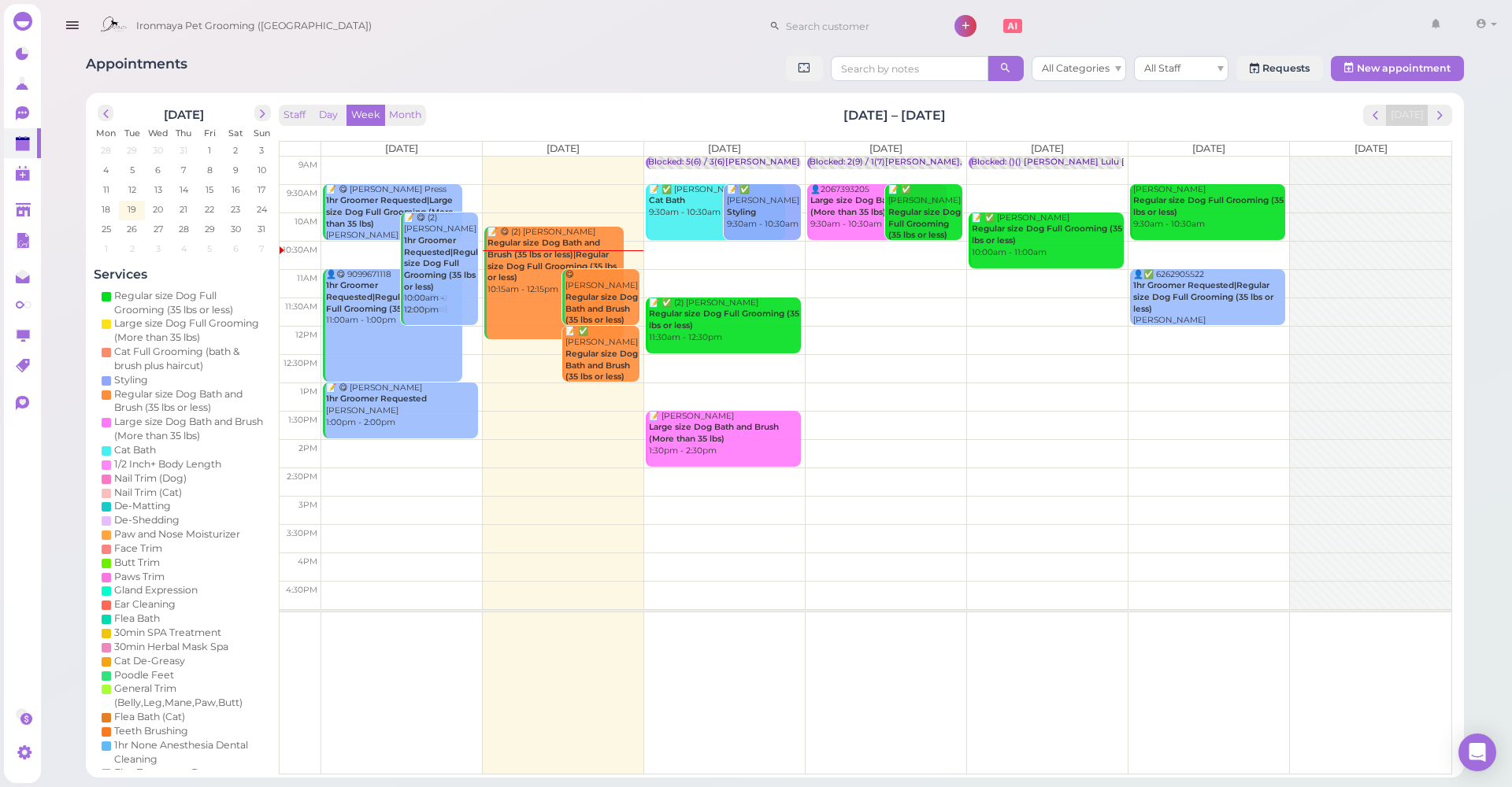
click at [448, 65] on div "Appointments All Categories All Staff Requests New appointment" at bounding box center [775, 70] width 1378 height 29
click at [397, 36] on div "Ironmaya Pet Grooming (San Dimas) 1 Account" at bounding box center [797, 25] width 1410 height 45
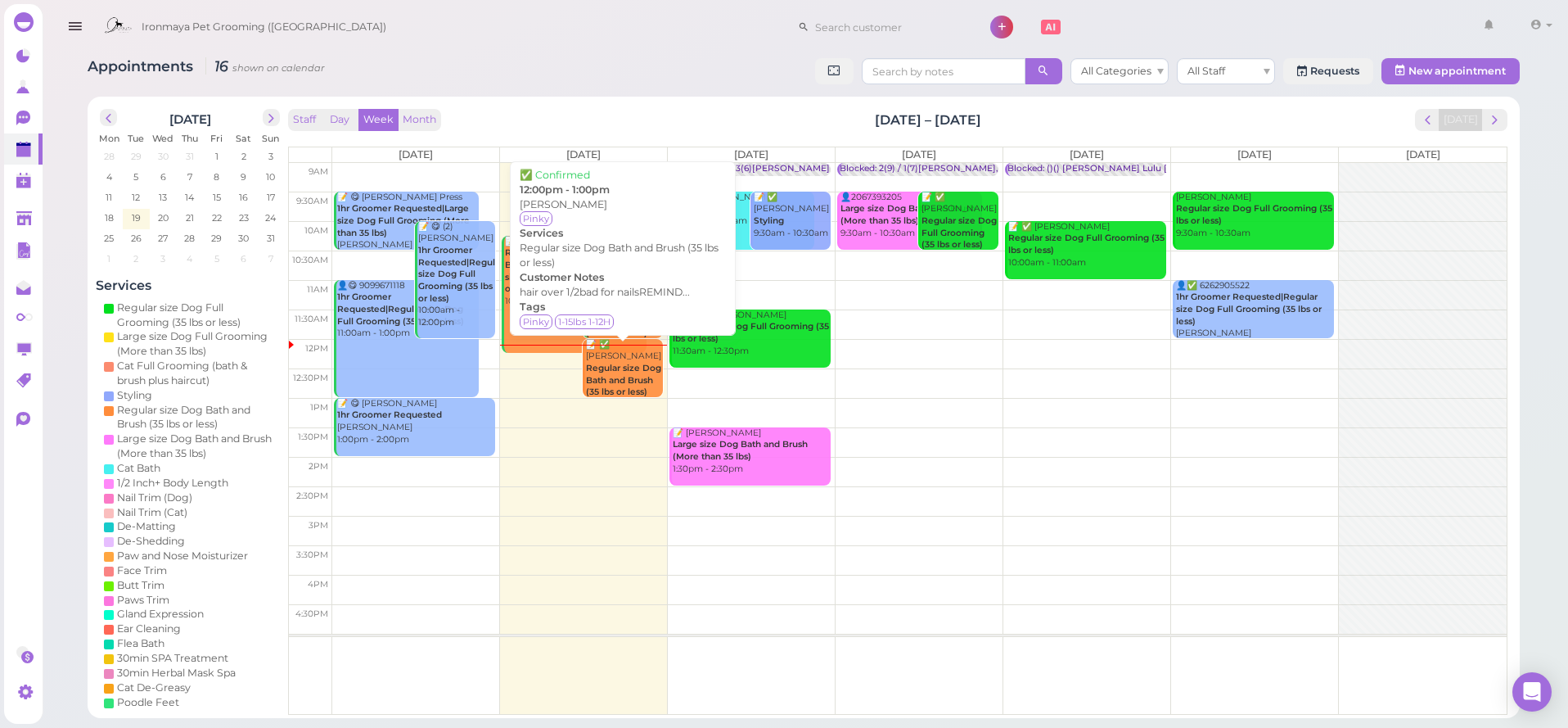
click at [646, 369] on b "Regular size Dog Bath and Brush (35 lbs or less)" at bounding box center [623, 380] width 76 height 35
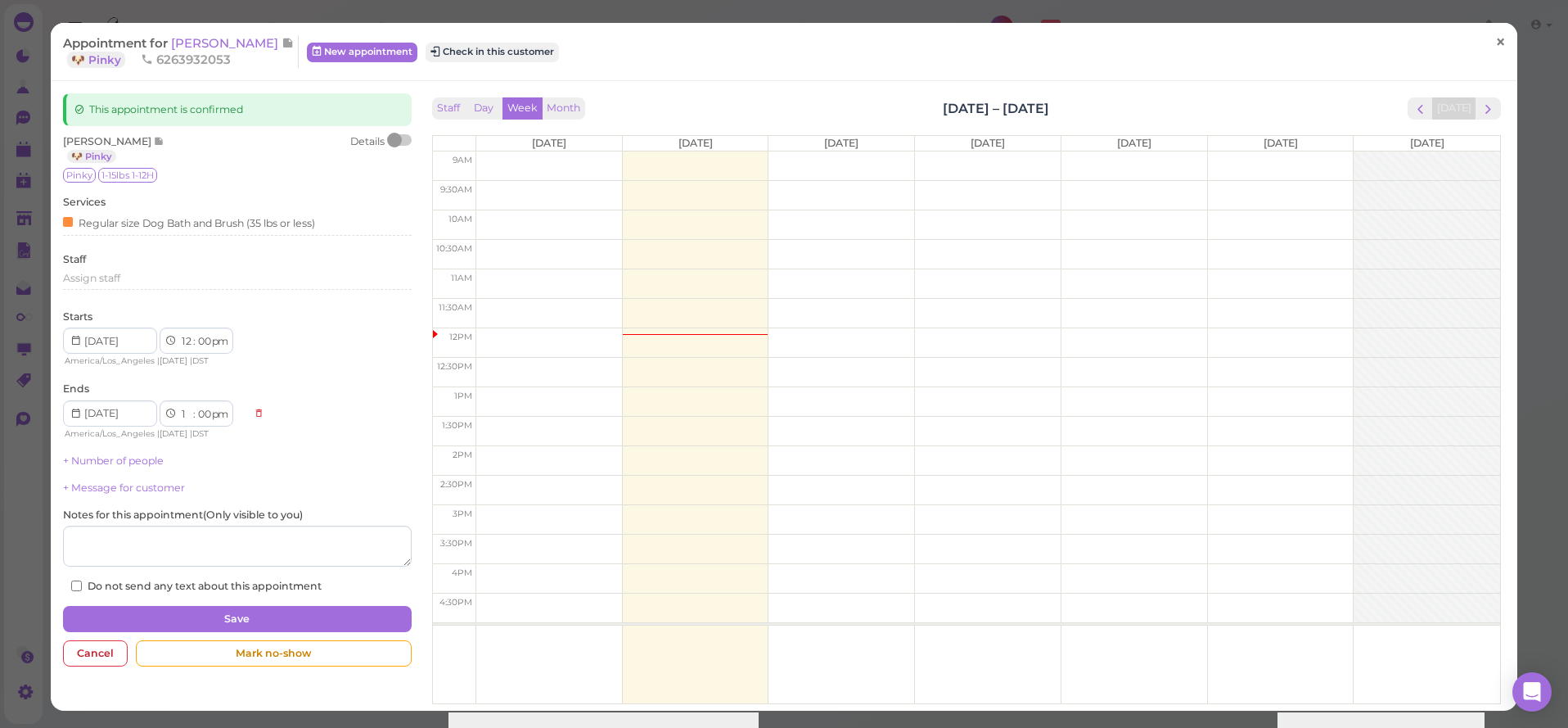
click at [1500, 42] on span "×" at bounding box center [1501, 42] width 11 height 23
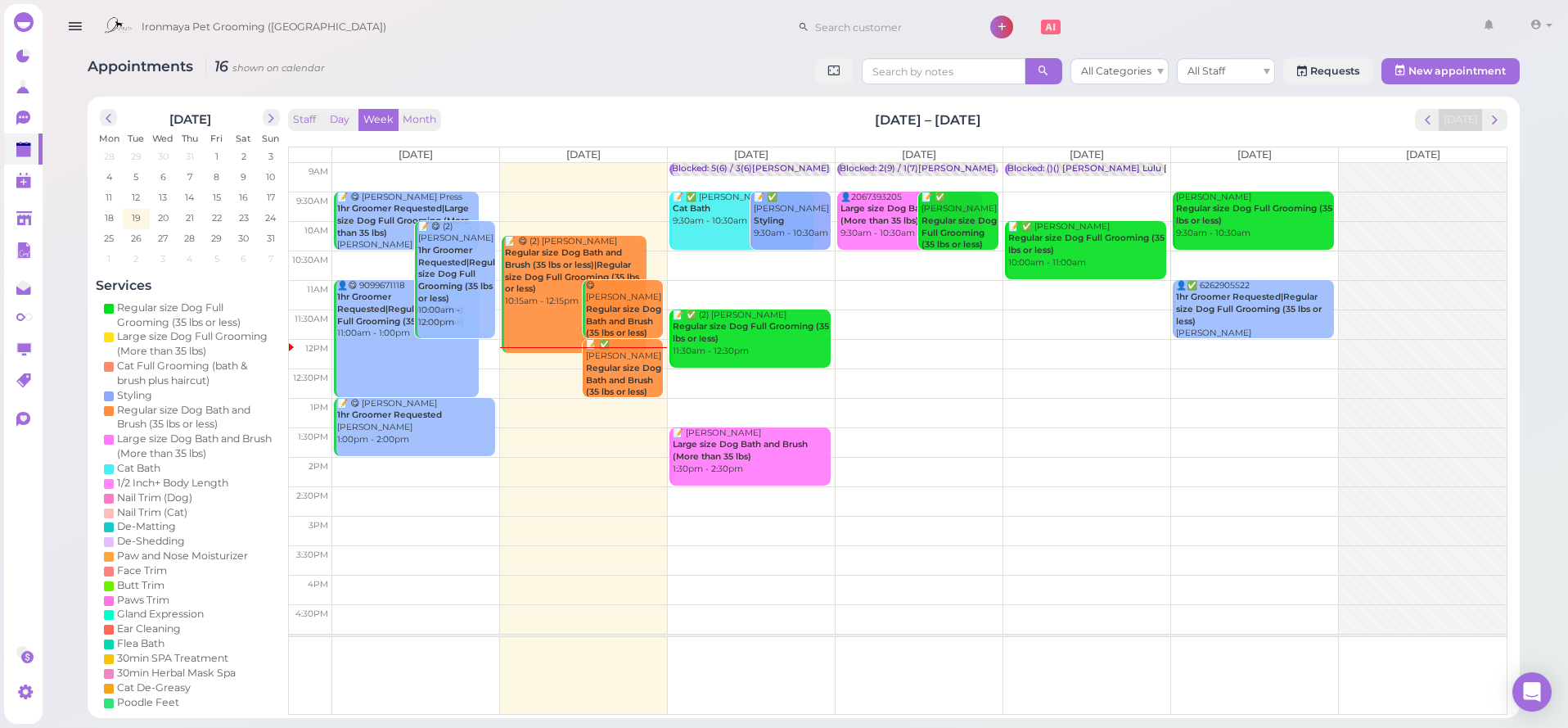
click at [198, 3] on div "Ironmaya Pet Grooming (San Dimas) 1 Account" at bounding box center [806, 23] width 1529 height 46
click at [20, 224] on polygon at bounding box center [24, 217] width 16 height 14
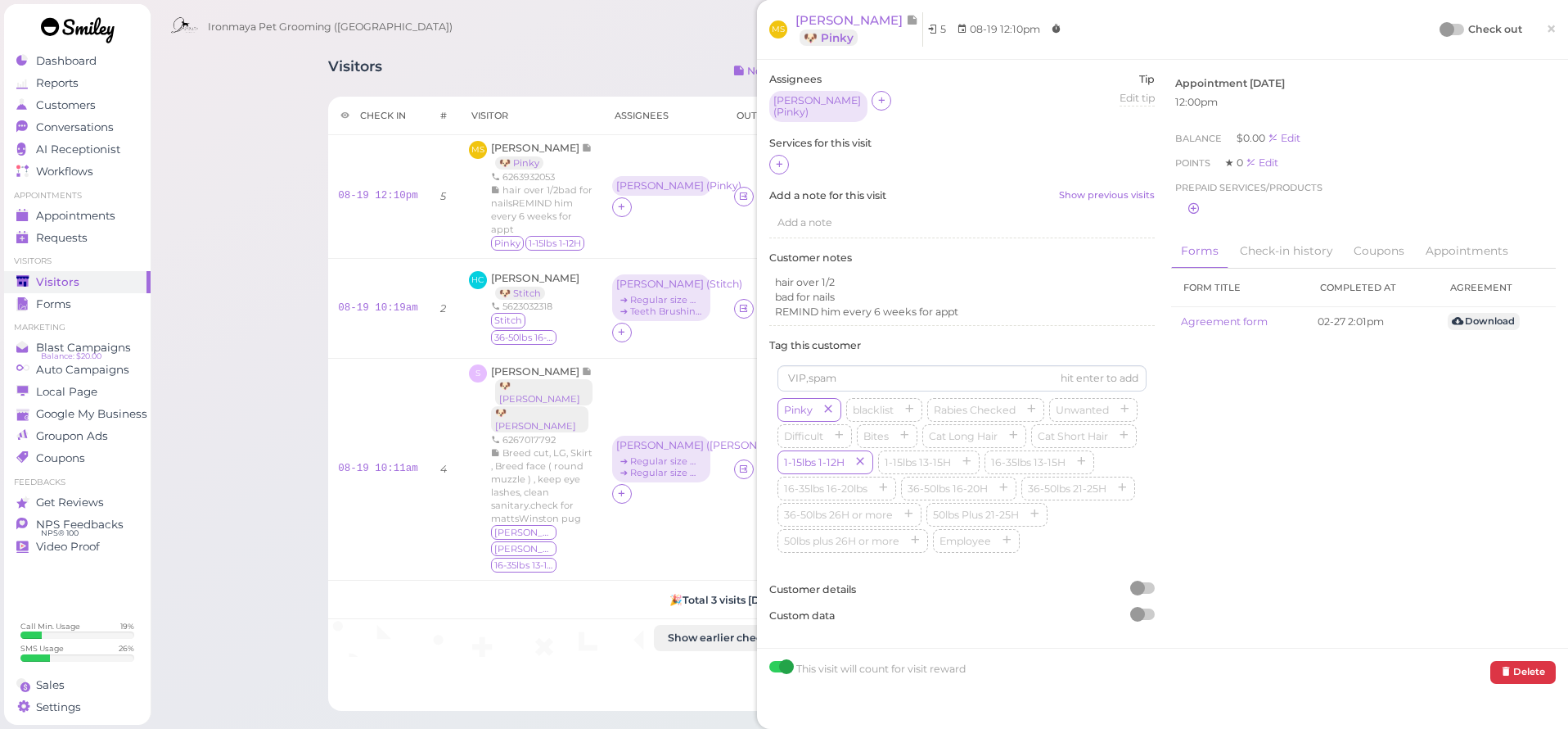
click at [1548, 29] on span "×" at bounding box center [1552, 28] width 11 height 23
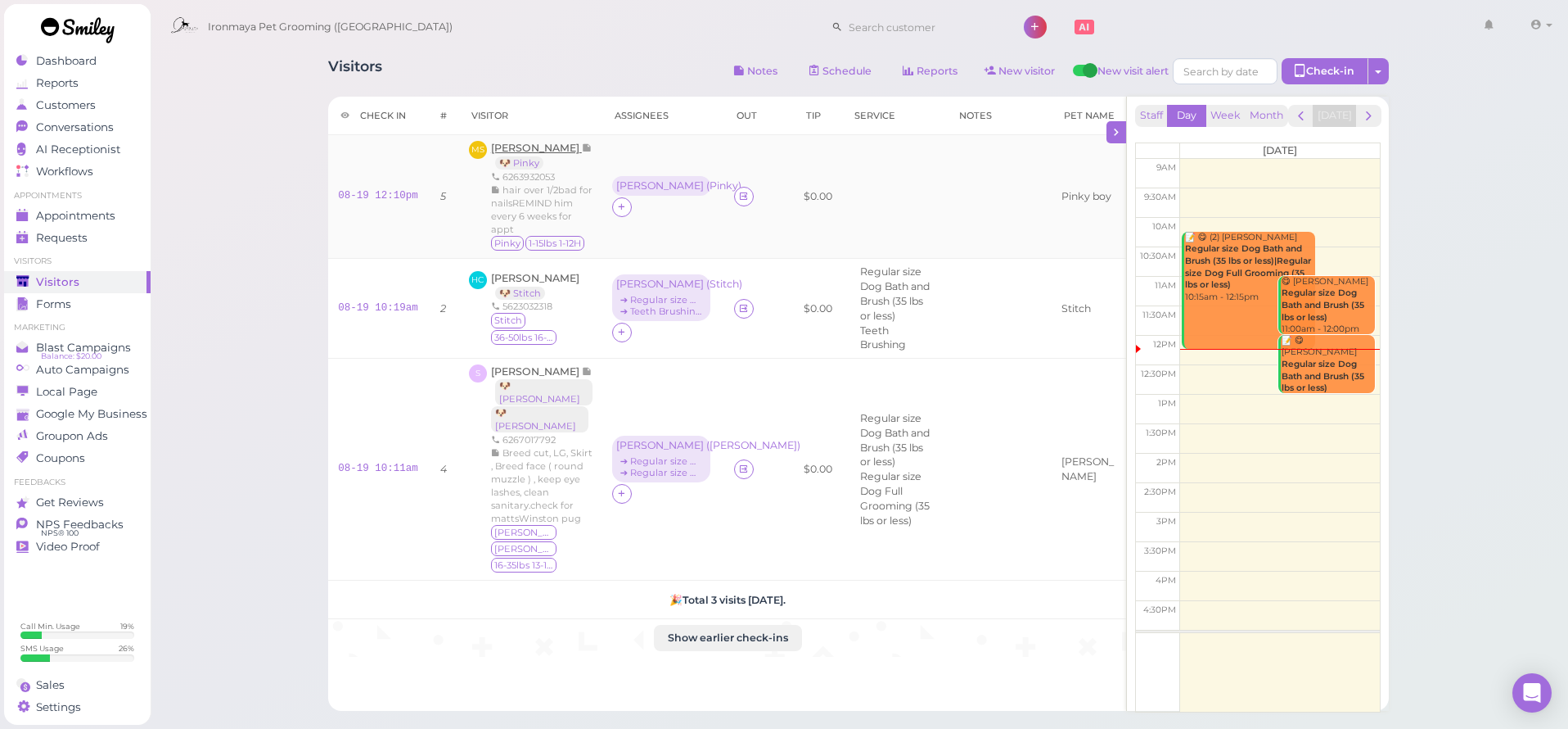
click at [527, 152] on span "[PERSON_NAME]" at bounding box center [536, 147] width 91 height 12
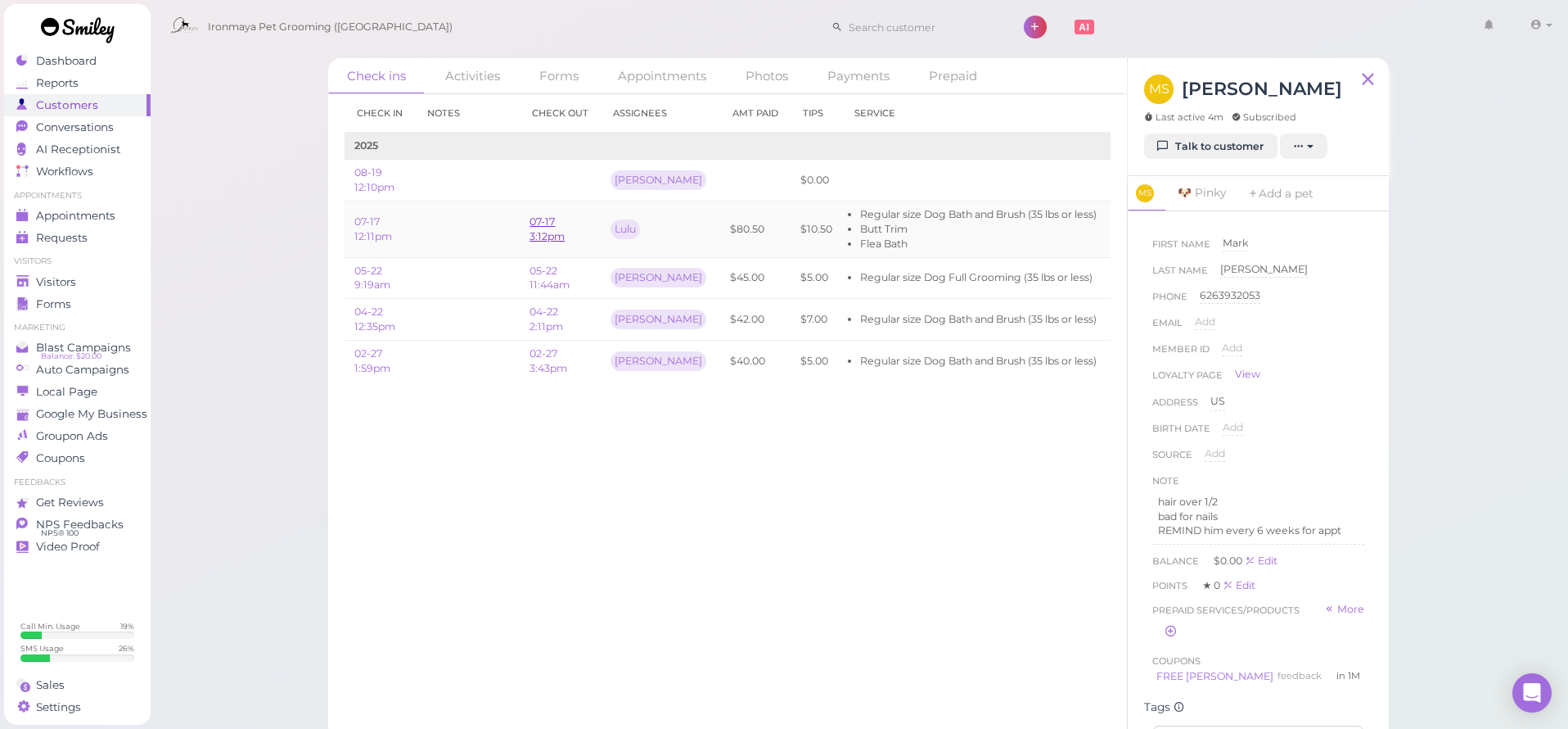
click at [533, 233] on link "07-17 3:12pm" at bounding box center [547, 229] width 36 height 27
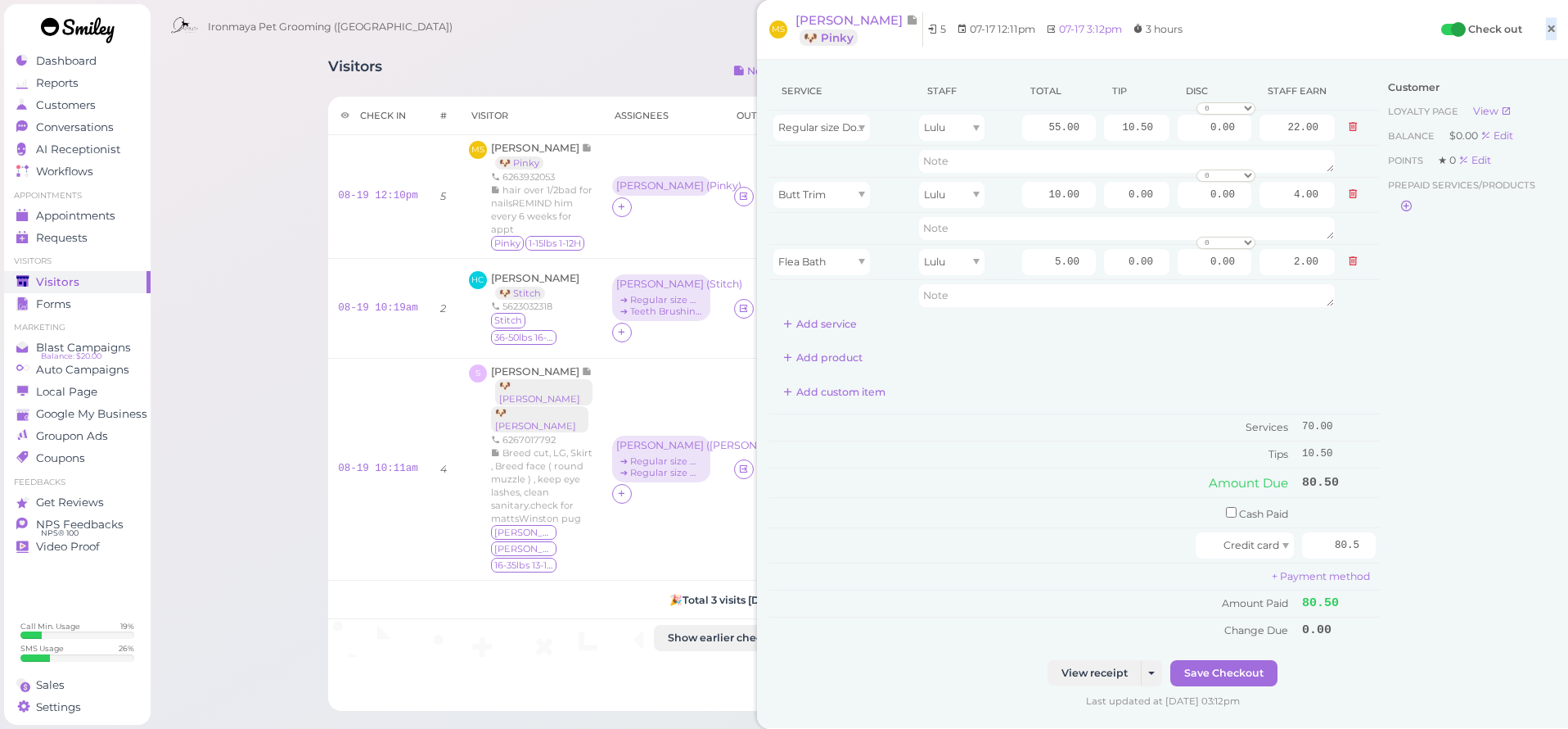
click at [1550, 32] on span "×" at bounding box center [1552, 28] width 11 height 23
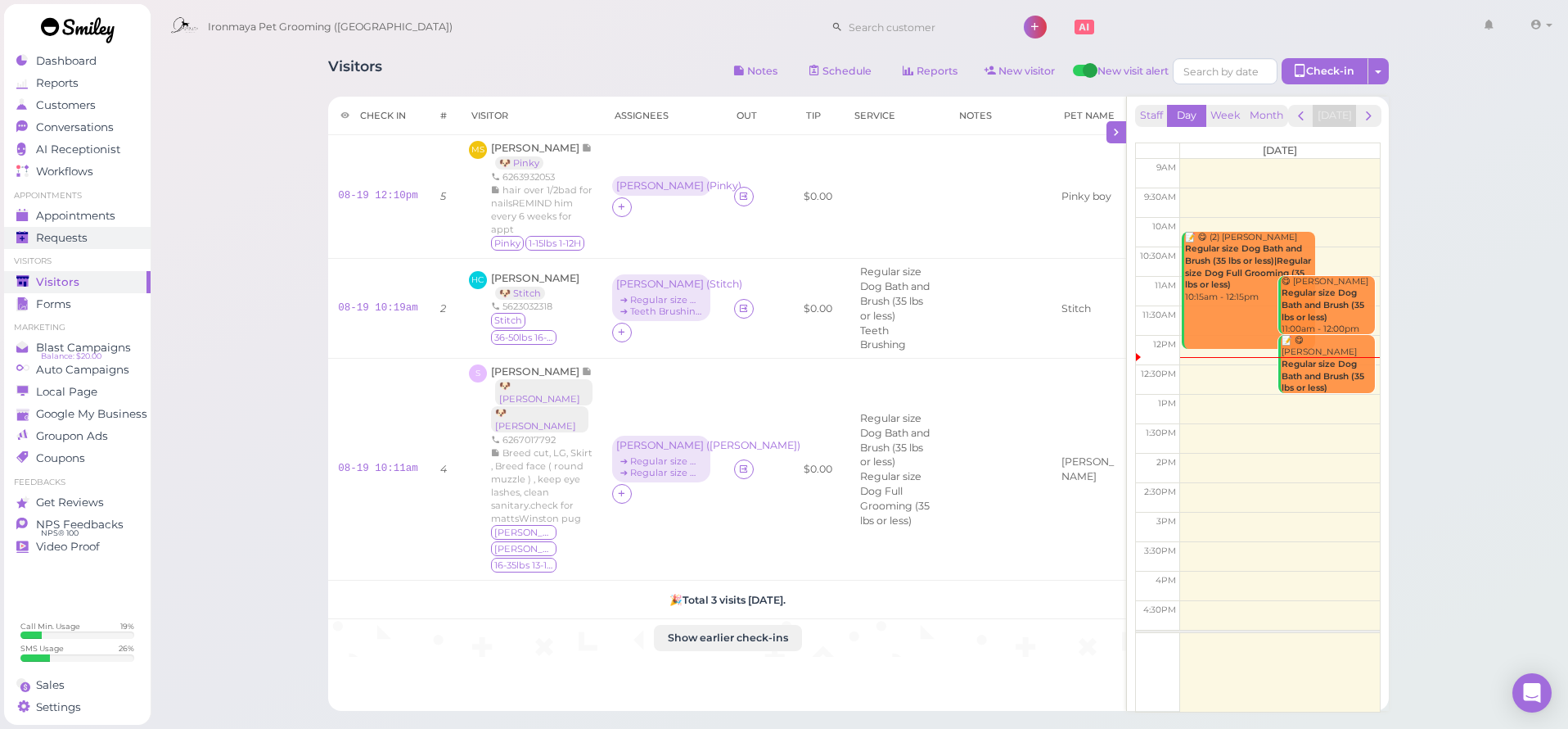
click at [98, 227] on link "Requests 0" at bounding box center [77, 238] width 147 height 22
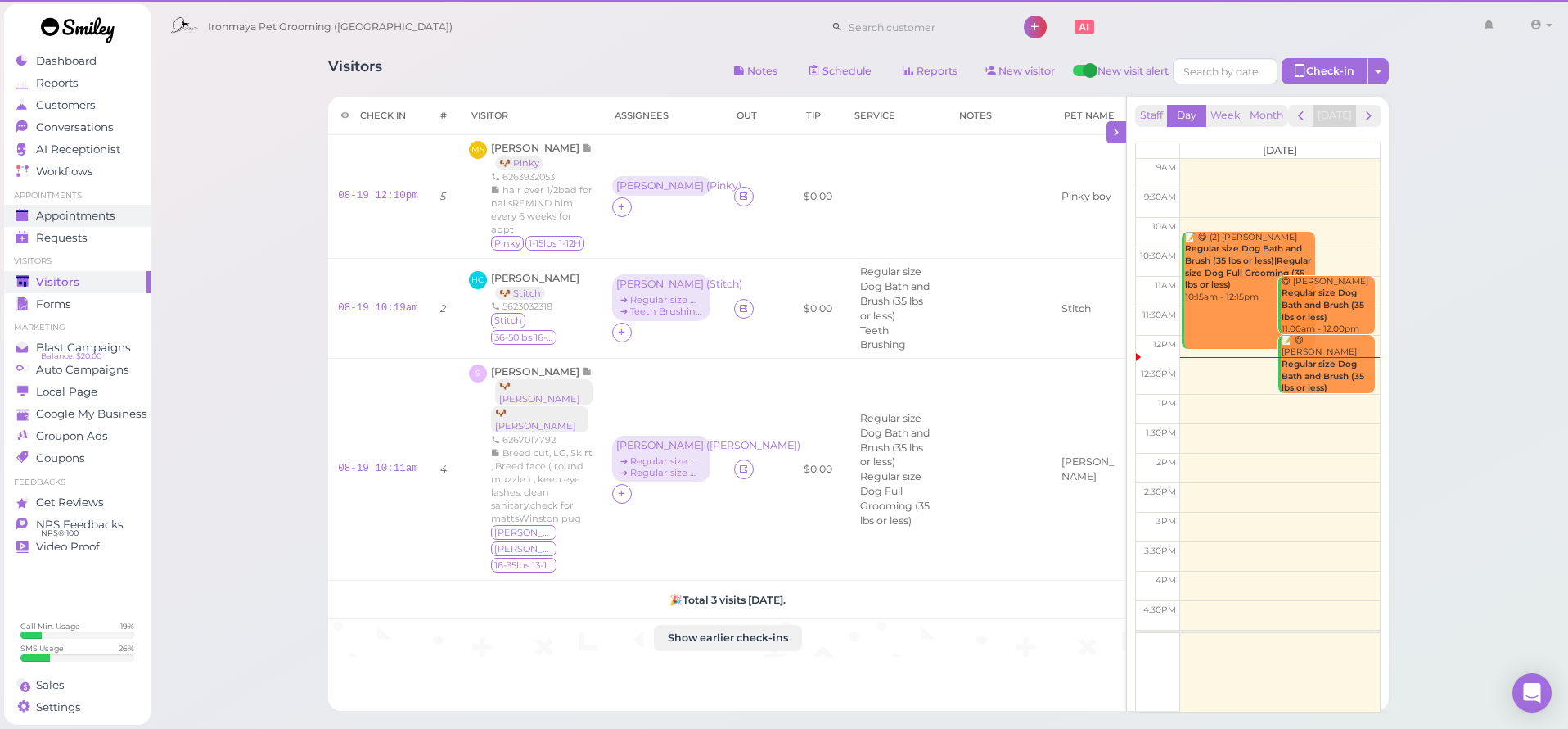
click at [99, 218] on span "Appointments" at bounding box center [75, 215] width 79 height 14
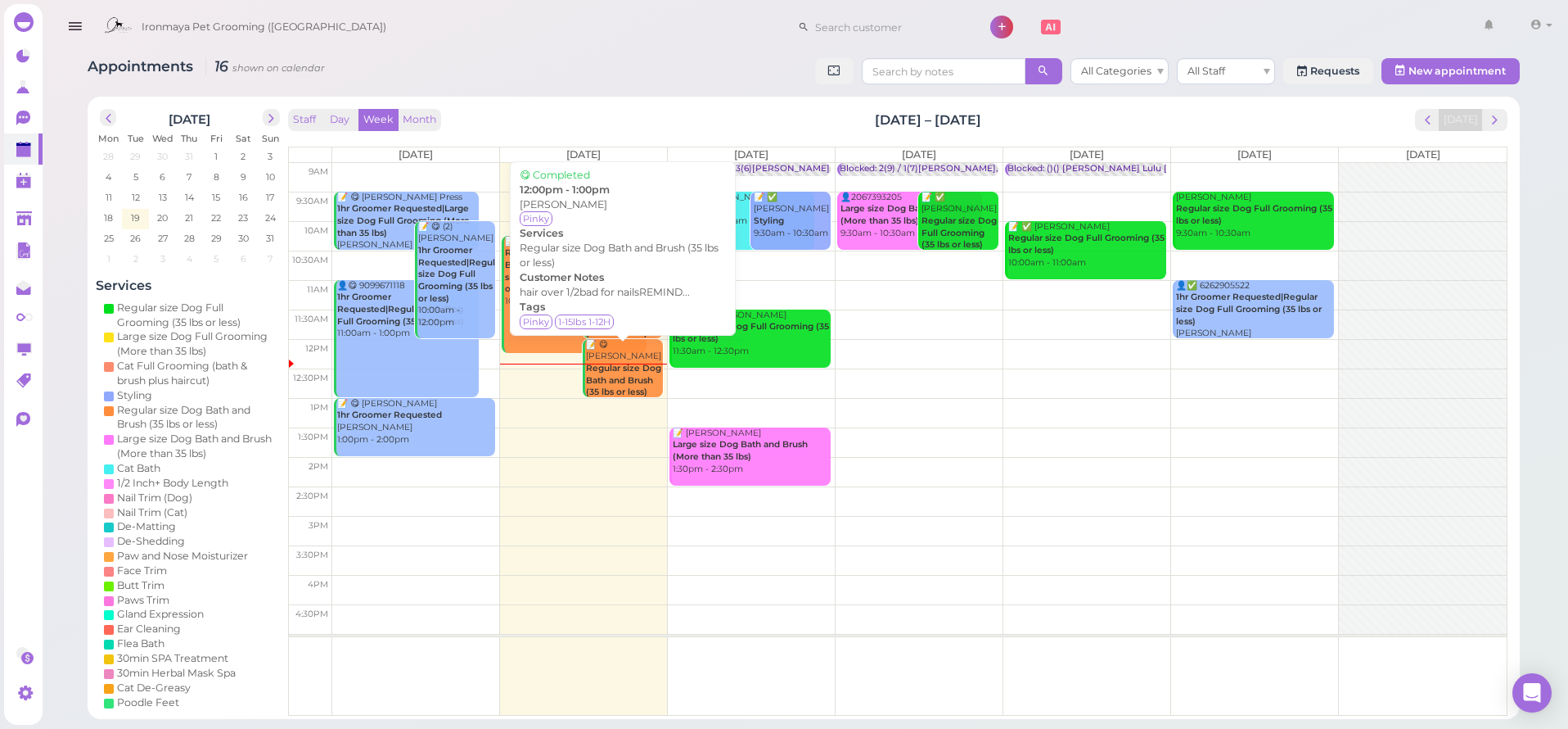
click at [611, 362] on b "Regular size Dog Bath and Brush (35 lbs or less)" at bounding box center [623, 380] width 76 height 35
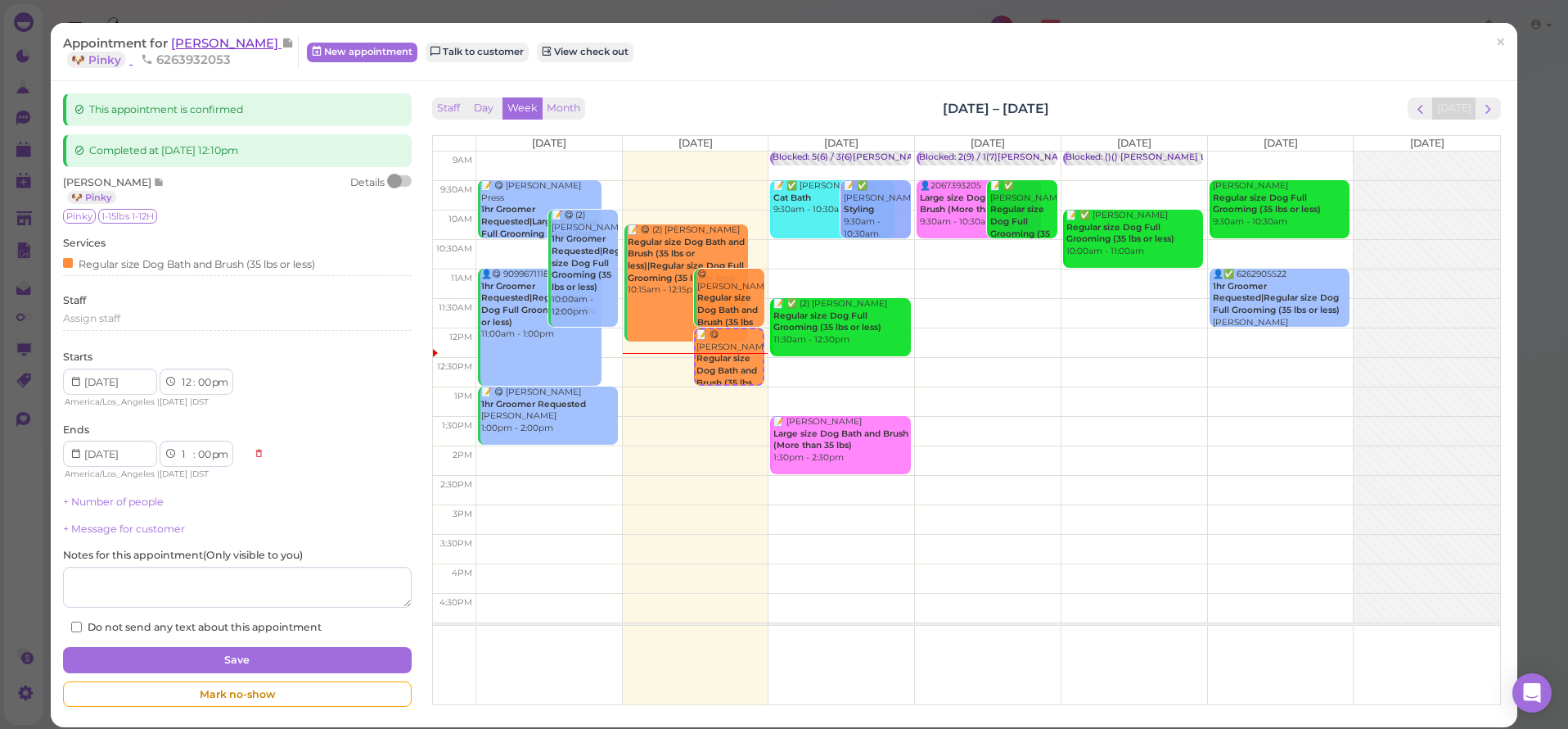
click at [188, 47] on span "[PERSON_NAME]" at bounding box center [226, 43] width 110 height 16
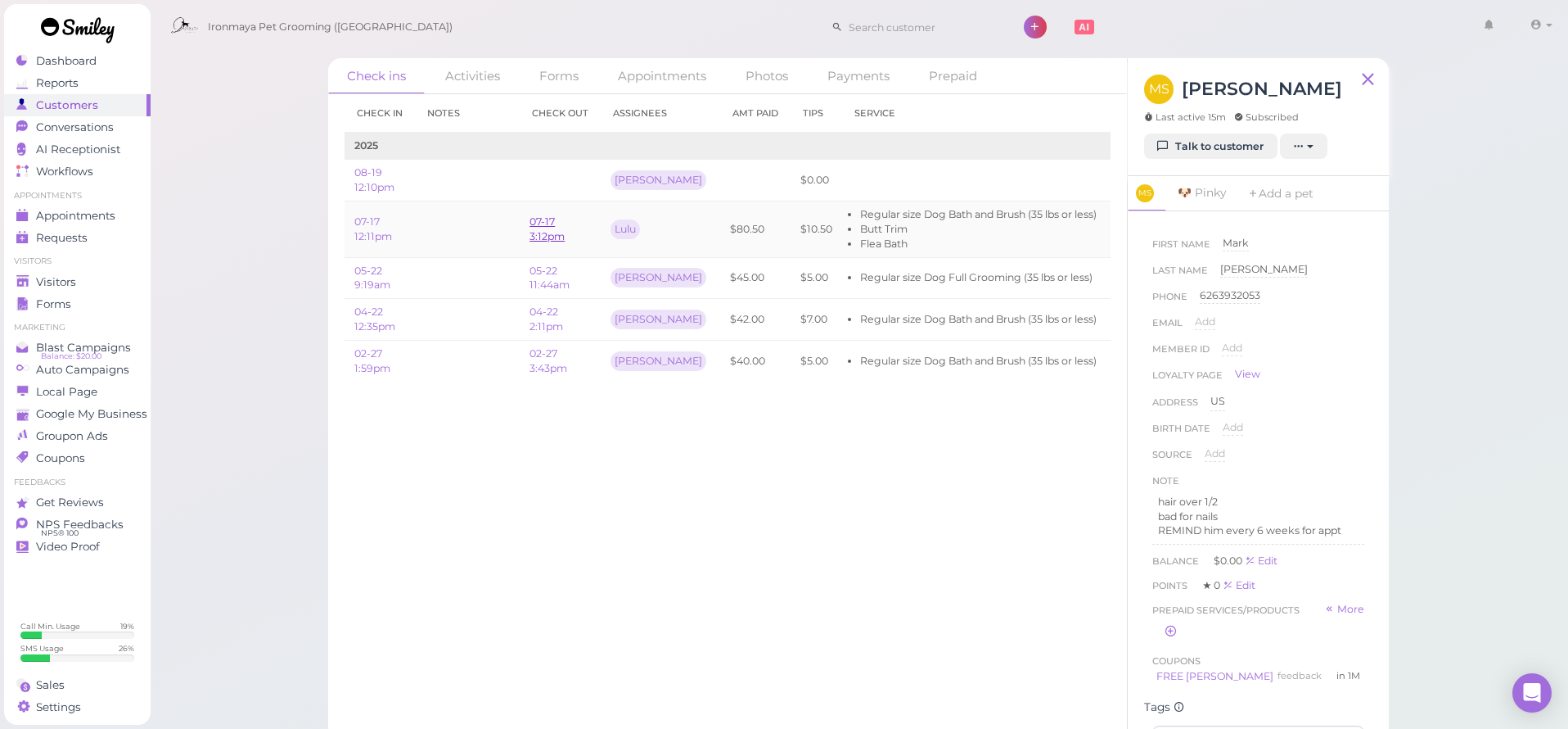
click at [537, 233] on link "07-17 3:12pm" at bounding box center [547, 229] width 36 height 27
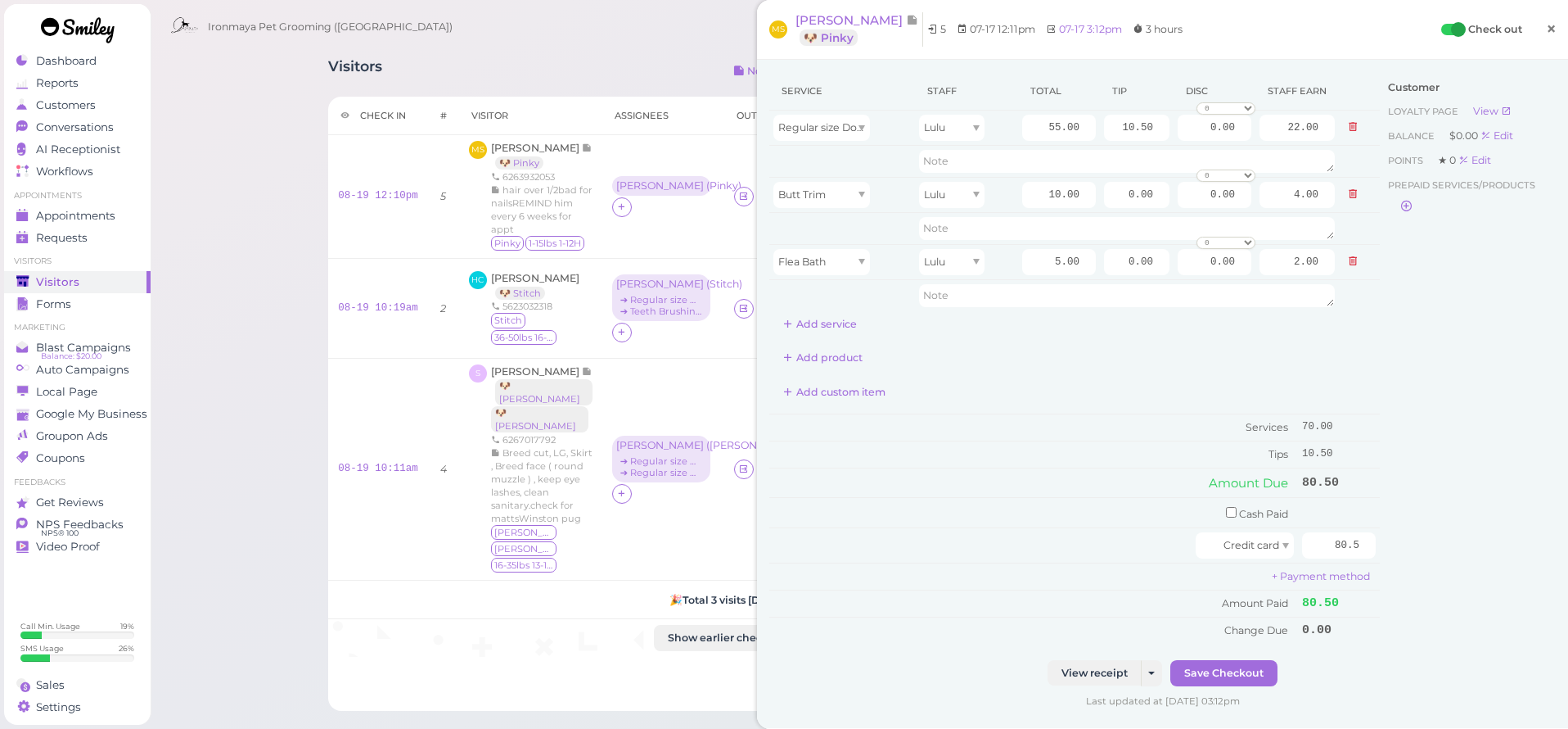
click at [1550, 31] on span "×" at bounding box center [1552, 28] width 11 height 23
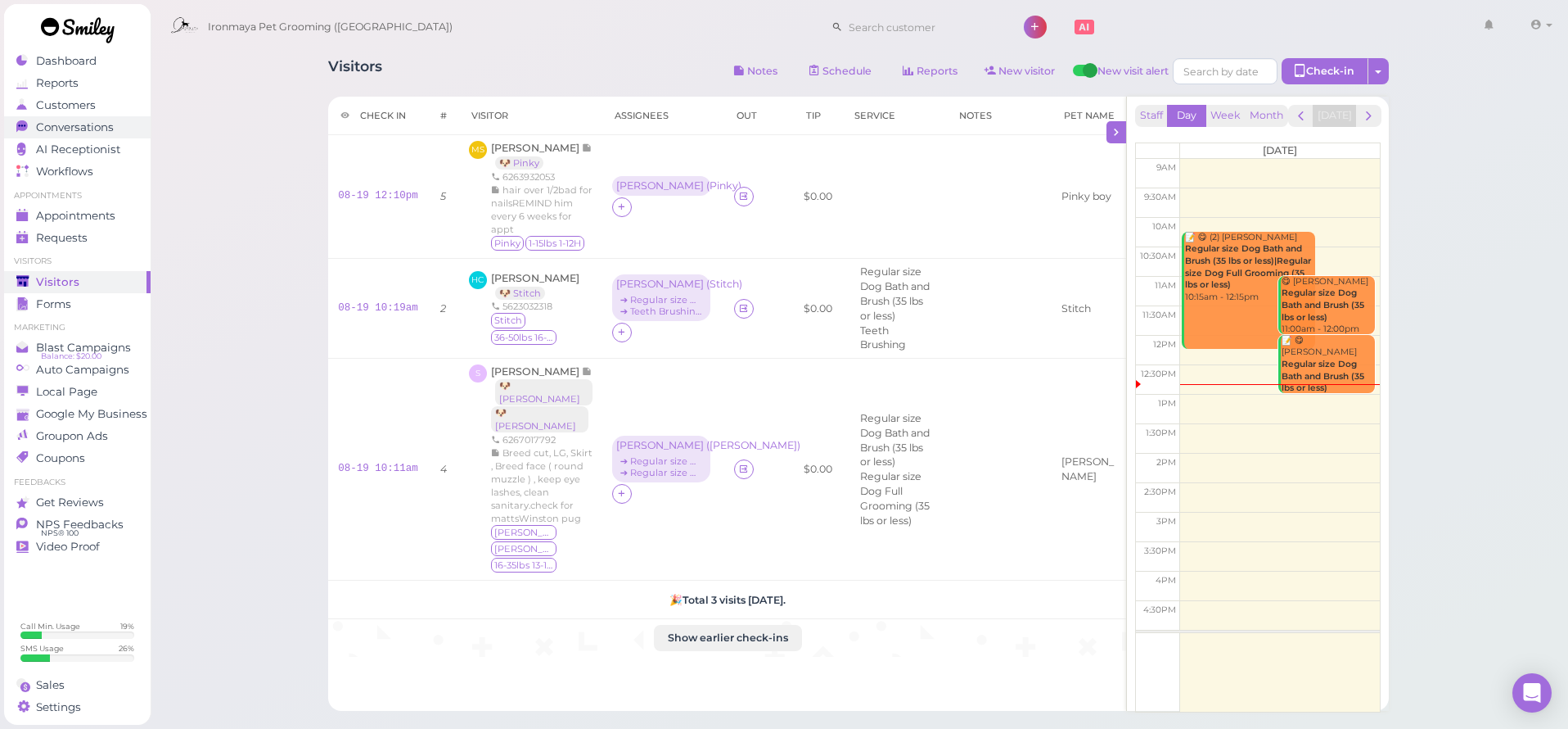
click at [97, 130] on span "Conversations" at bounding box center [74, 127] width 78 height 14
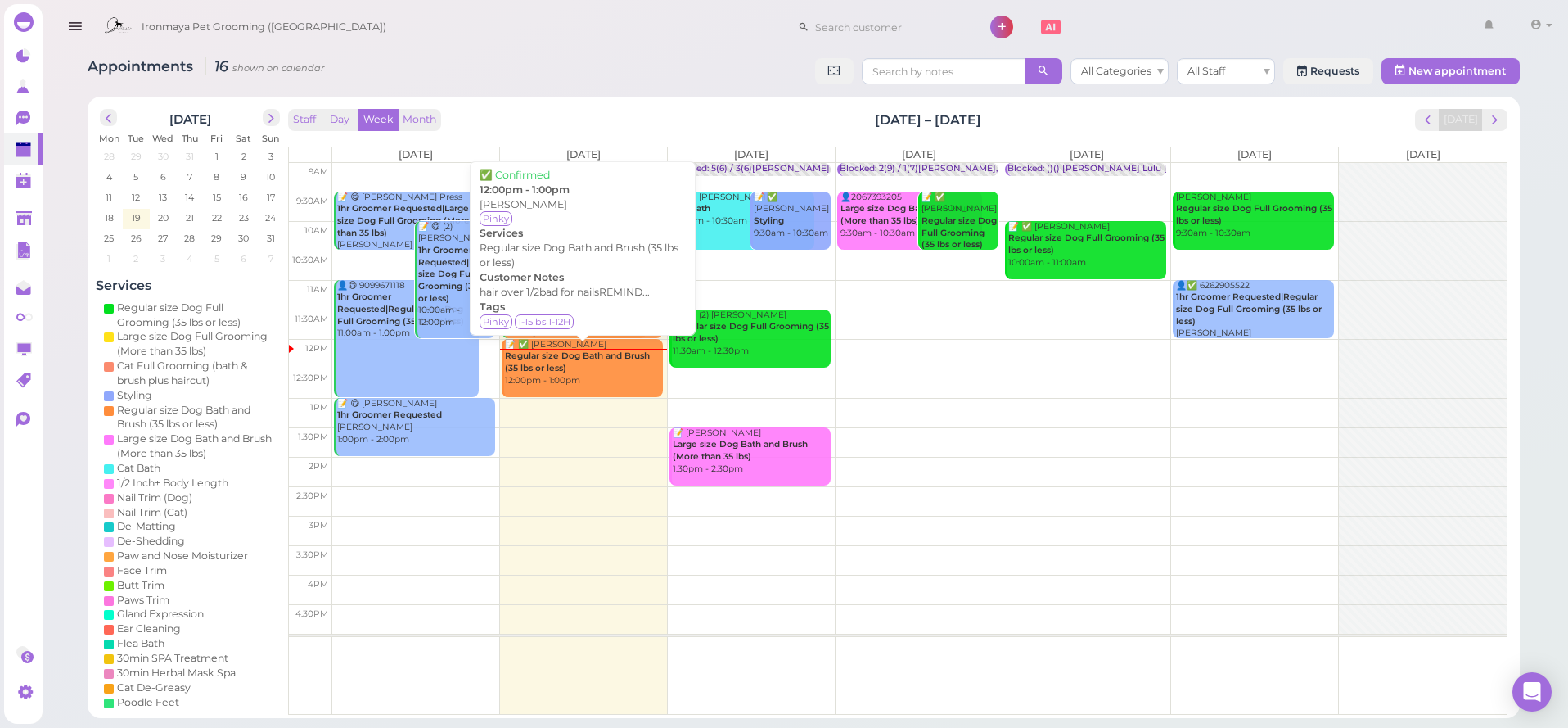
click at [615, 351] on b "Regular size Dog Bath and Brush (35 lbs or less)" at bounding box center [577, 361] width 145 height 23
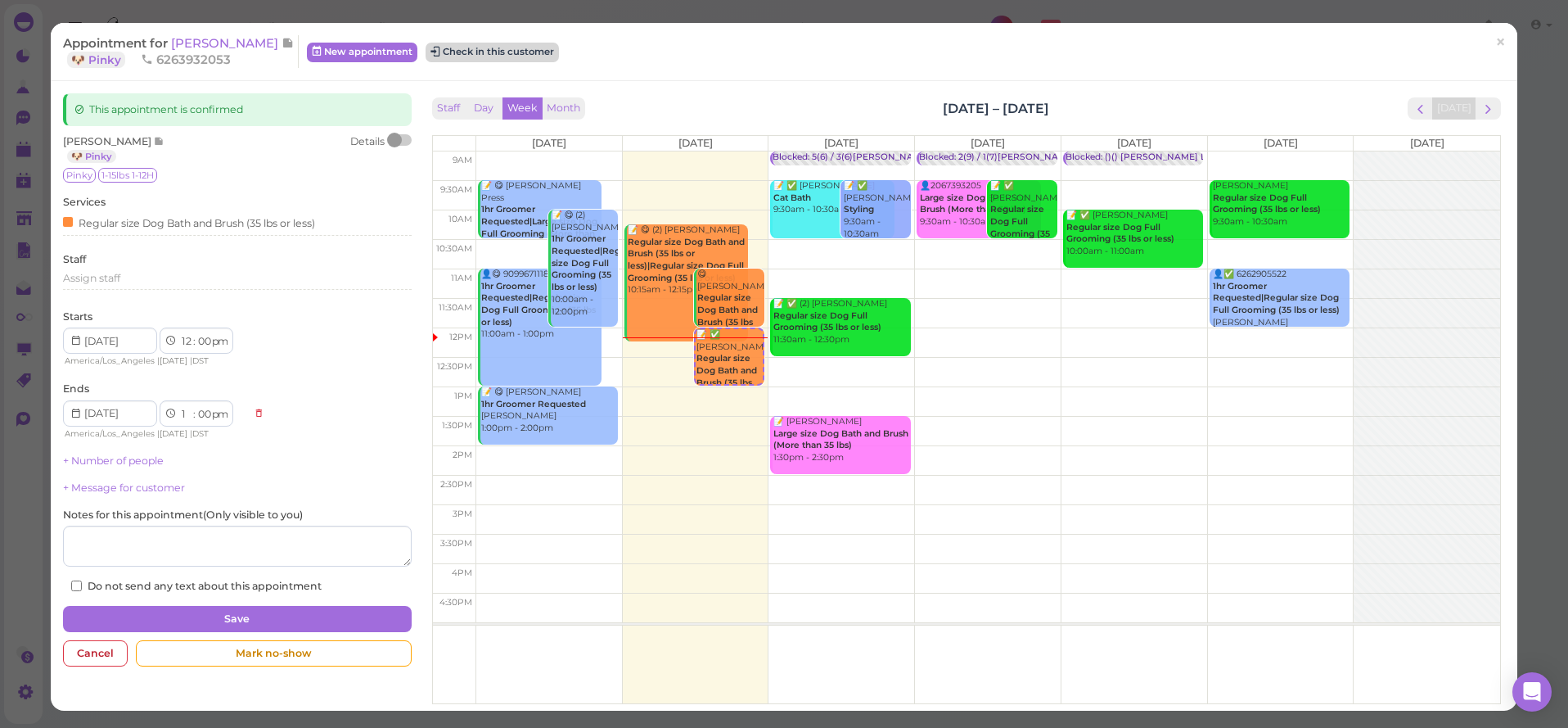
click at [431, 47] on button "Check in this customer" at bounding box center [493, 53] width 133 height 20
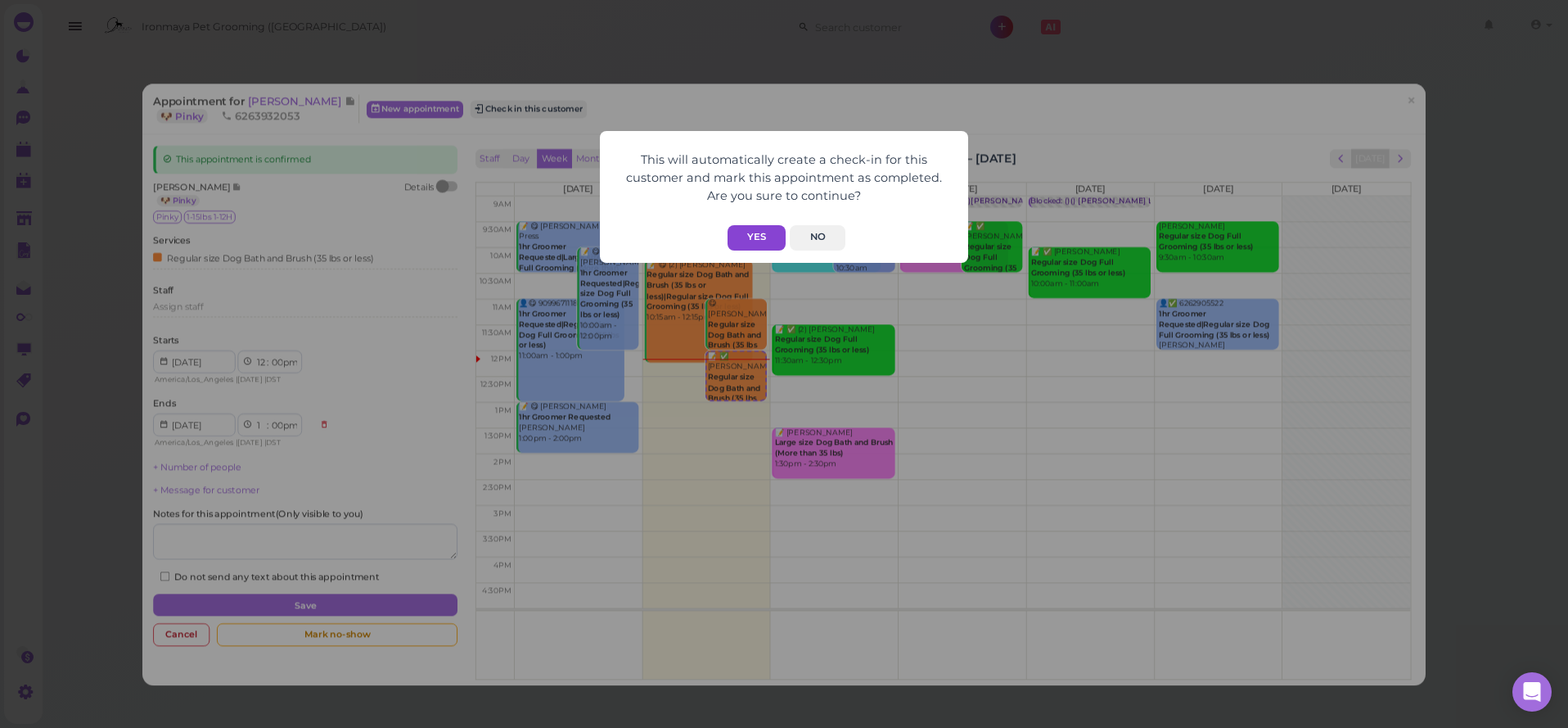
click at [767, 245] on button "Yes" at bounding box center [757, 238] width 58 height 26
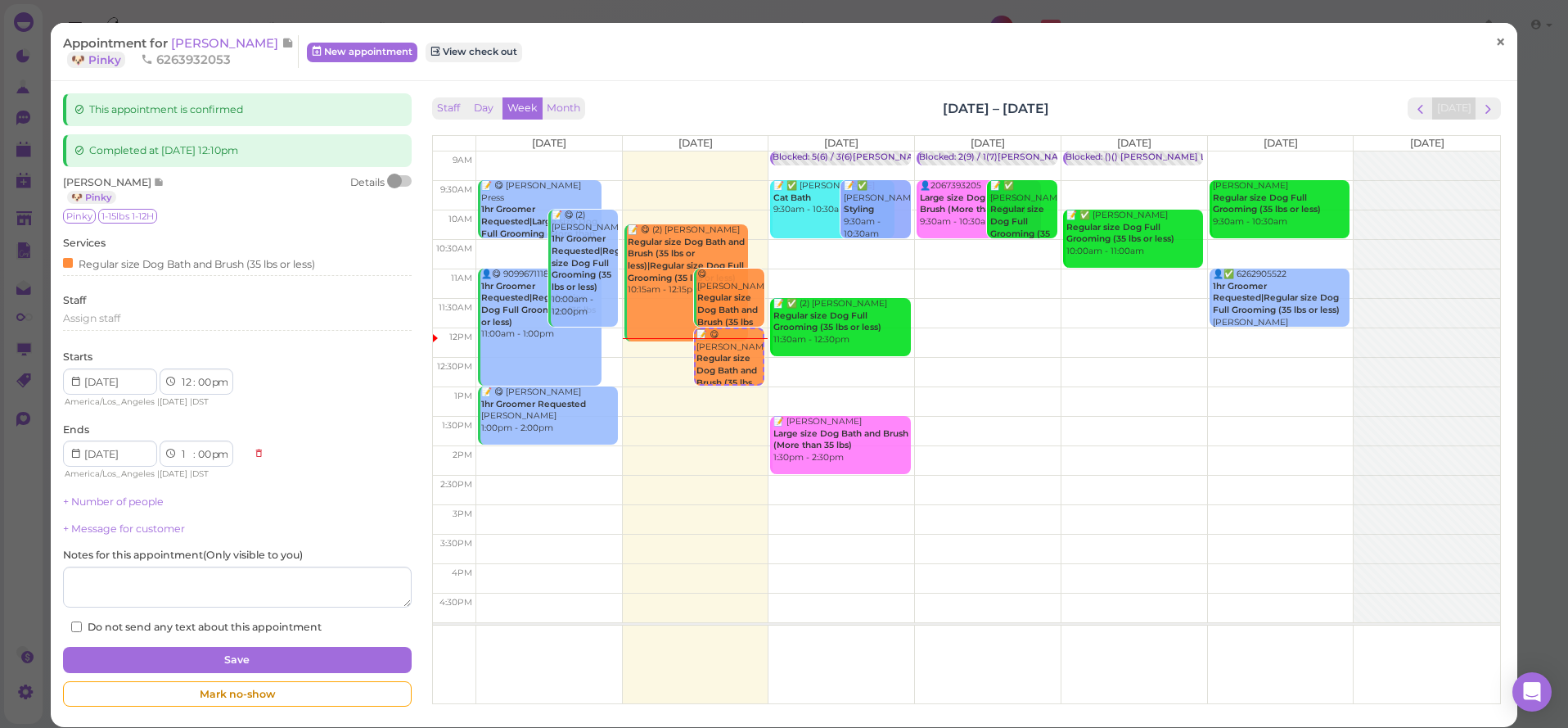
click at [1503, 37] on span "×" at bounding box center [1501, 42] width 11 height 23
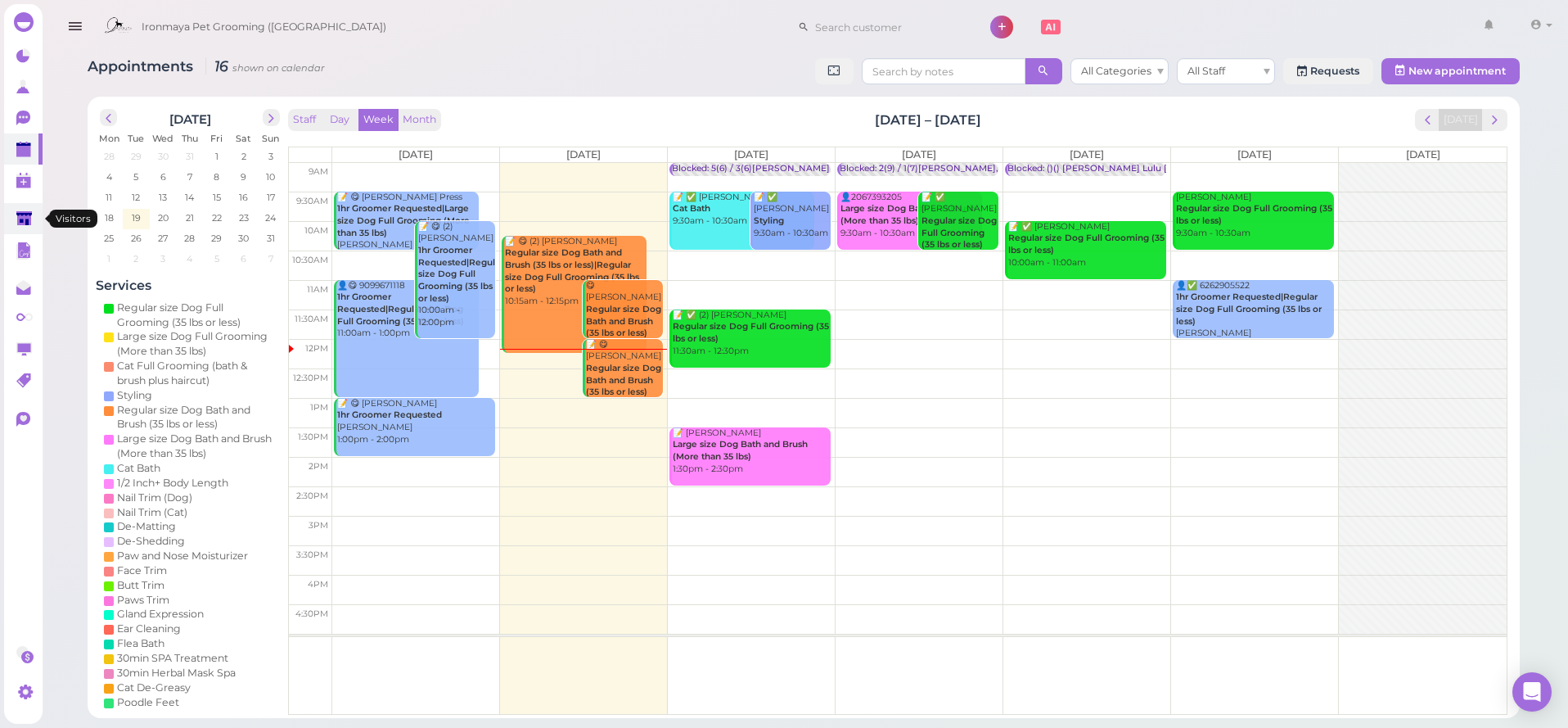
click at [19, 221] on polygon at bounding box center [24, 217] width 16 height 14
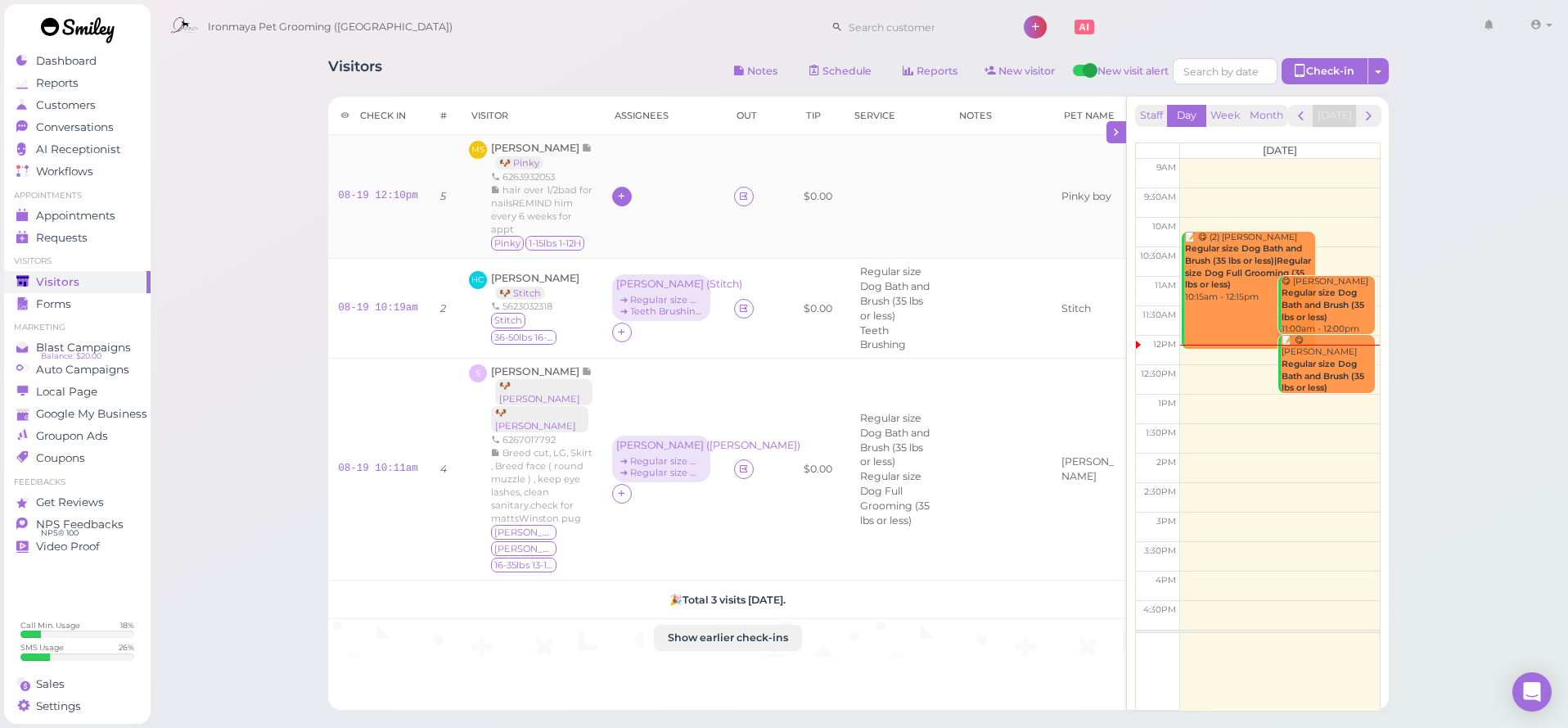
click at [617, 203] on icon at bounding box center [622, 195] width 11 height 12
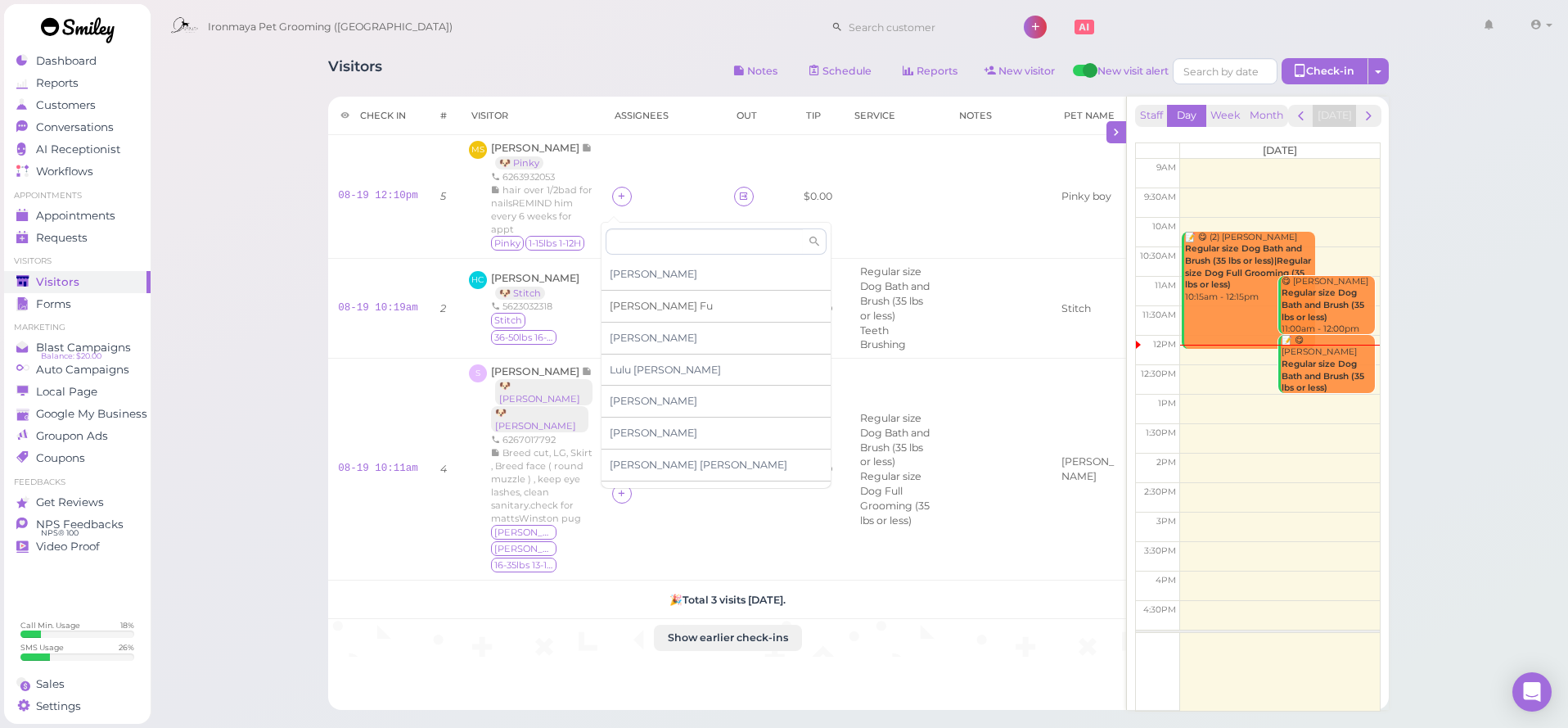
click at [629, 299] on span "[PERSON_NAME]" at bounding box center [660, 305] width 103 height 12
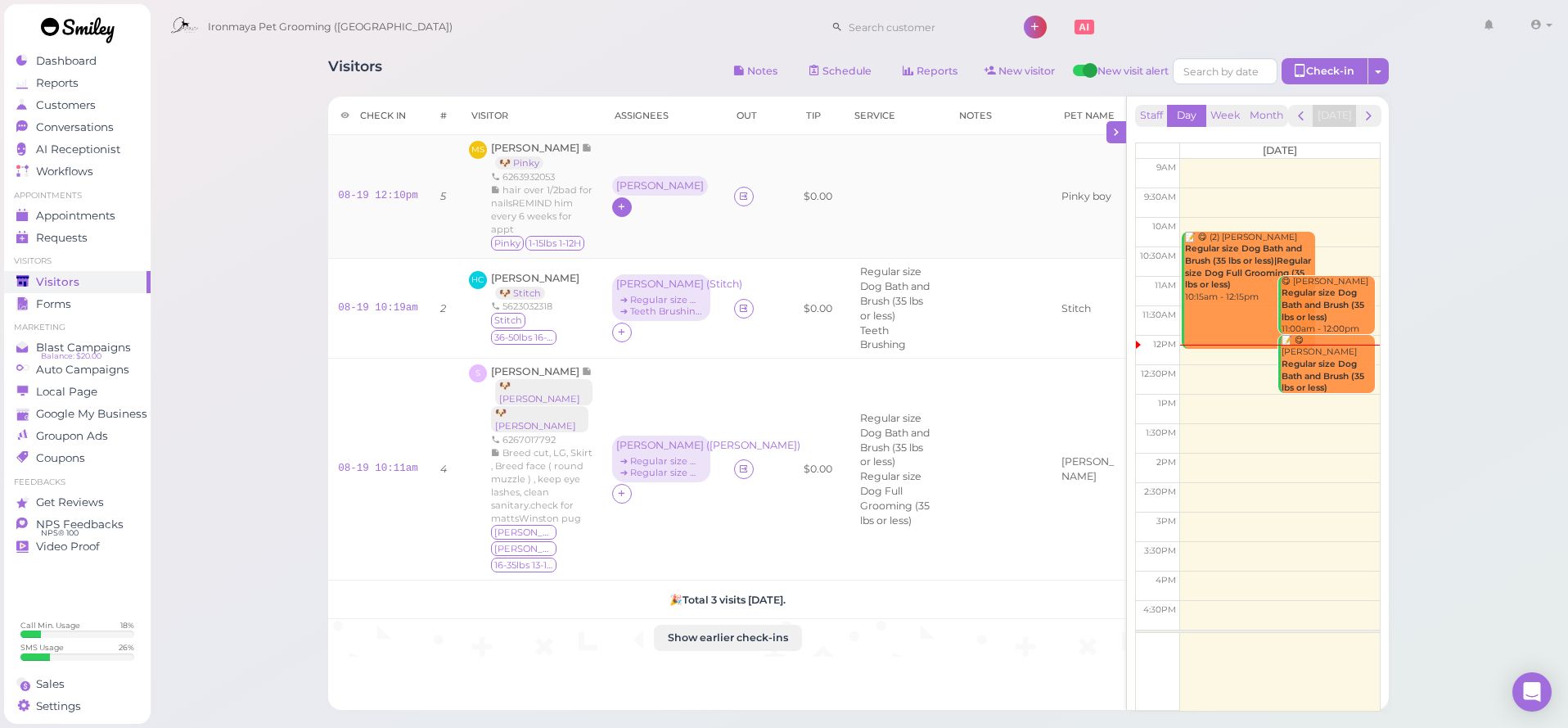
click at [617, 192] on div "[PERSON_NAME]" at bounding box center [660, 185] width 88 height 12
click at [634, 270] on span "Select pets" at bounding box center [641, 276] width 57 height 18
click at [341, 219] on td "08-19 12:10pm" at bounding box center [378, 196] width 99 height 123
click at [425, 74] on div "Visitors Notes Schedule Reports New visitor New visit alert Check-in Customer c…" at bounding box center [858, 73] width 1061 height 30
click at [72, 125] on span "Conversations" at bounding box center [74, 127] width 78 height 14
